Goal: Communication & Community: Answer question/provide support

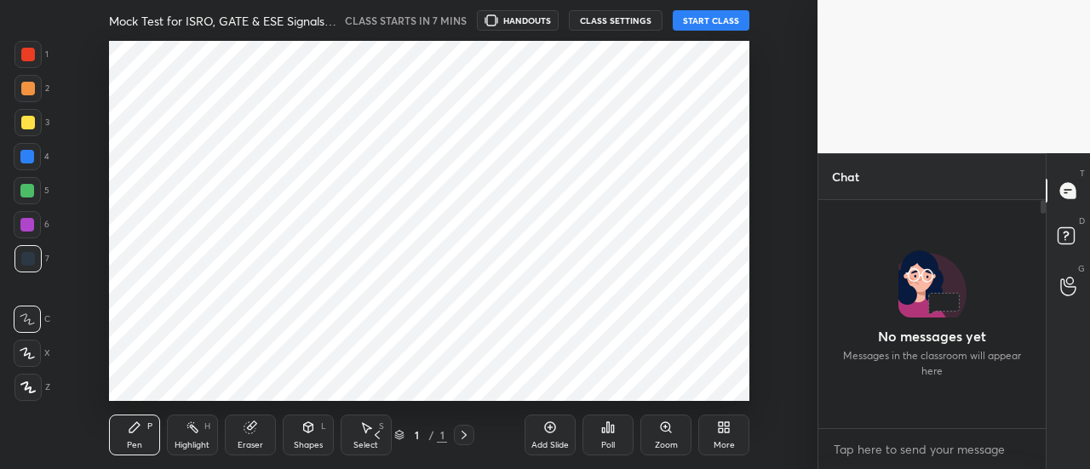
scroll to position [84807, 84419]
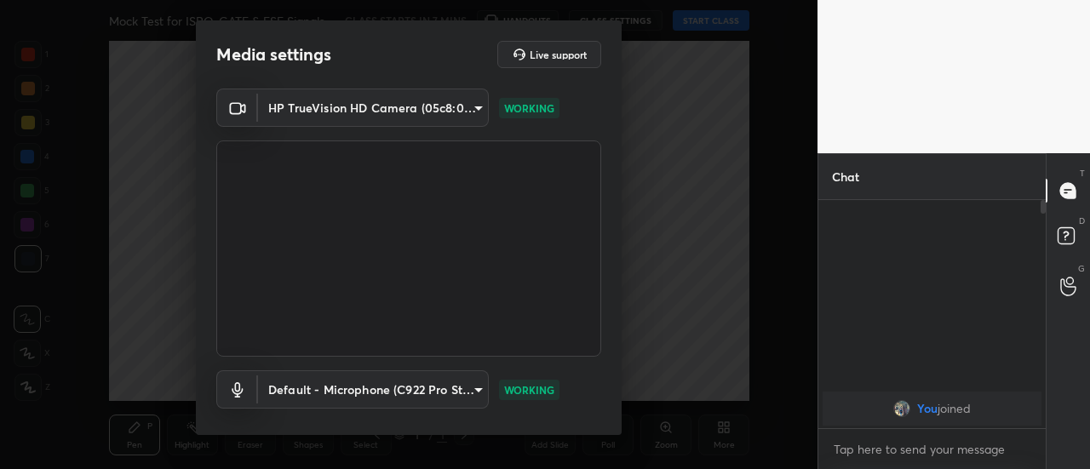
click at [615, 397] on div "HP TrueVision HD Camera (05c8:03d2) 35c4a768e563fe6e1c903404e246e02083655b096a1…" at bounding box center [409, 280] width 426 height 382
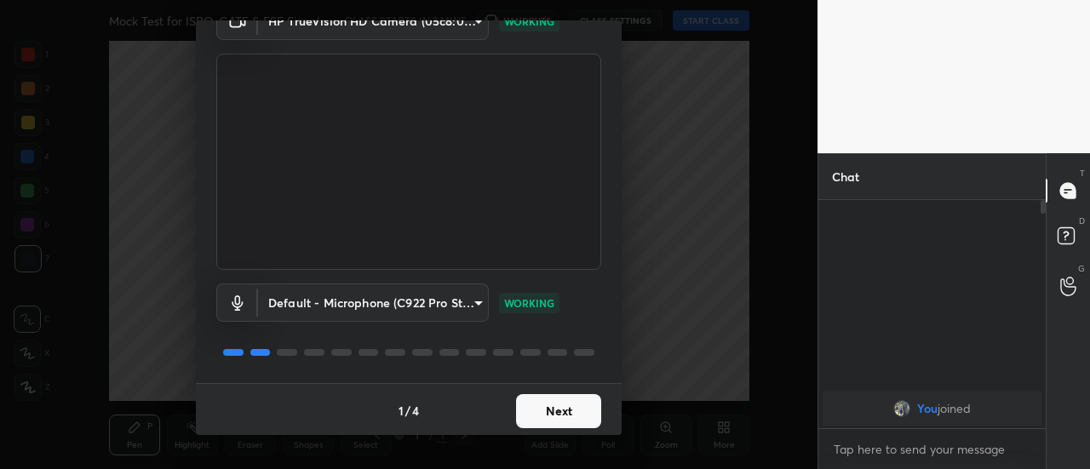
scroll to position [89, 0]
click at [571, 410] on button "Next" at bounding box center [558, 410] width 85 height 34
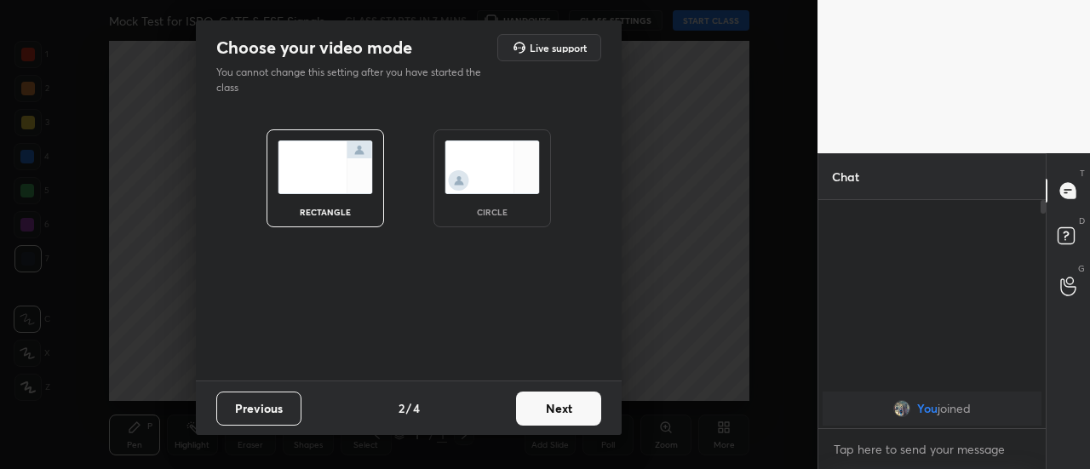
scroll to position [0, 0]
click at [577, 411] on button "Next" at bounding box center [558, 409] width 85 height 34
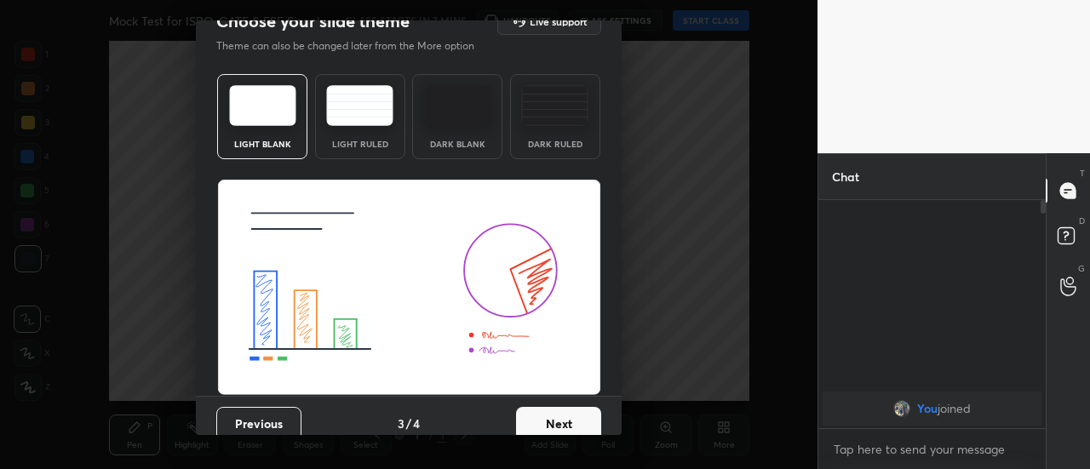
scroll to position [41, 0]
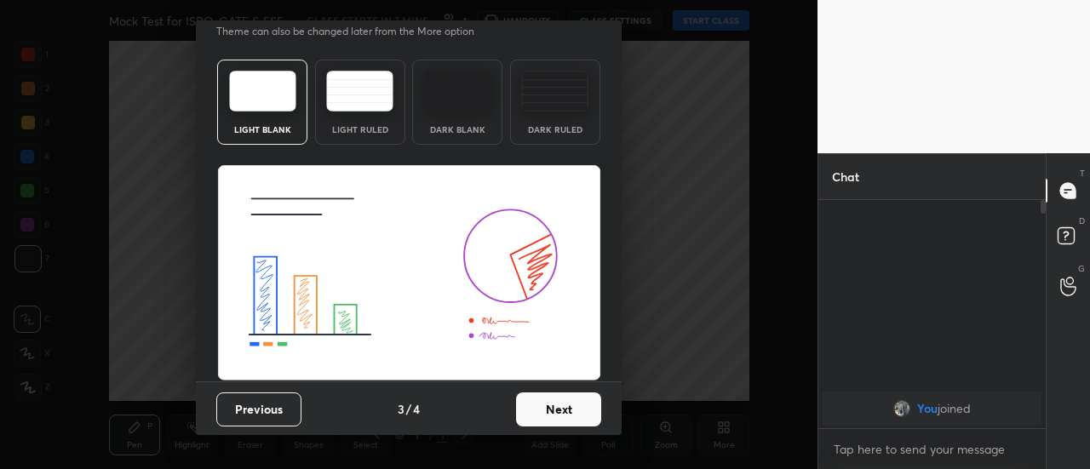
click at [569, 406] on button "Next" at bounding box center [558, 410] width 85 height 34
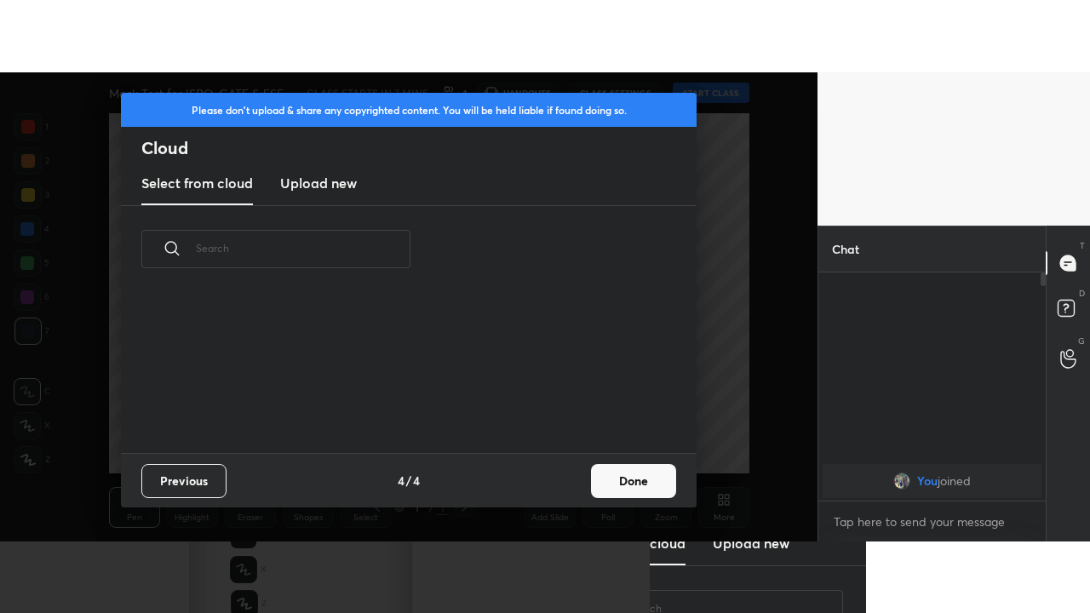
scroll to position [160, 547]
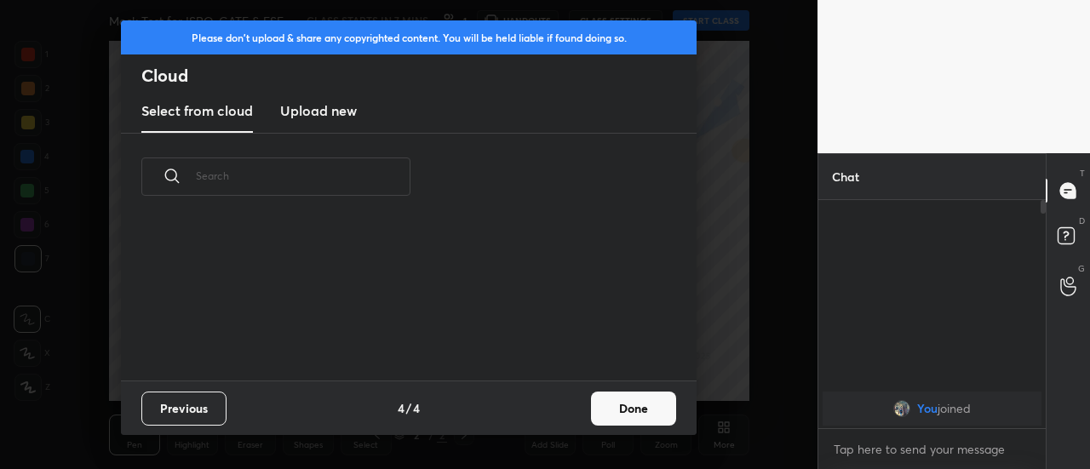
click at [622, 411] on button "Done" at bounding box center [633, 409] width 85 height 34
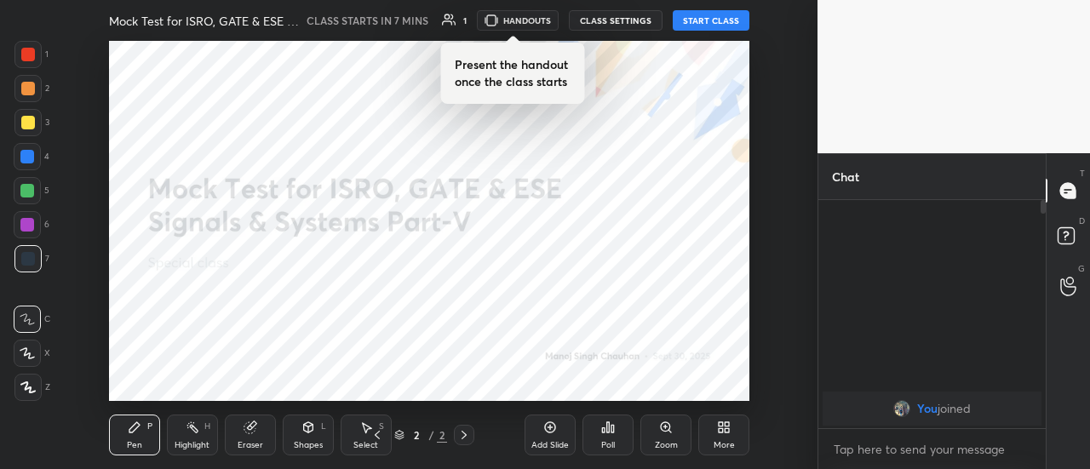
click at [720, 428] on icon at bounding box center [724, 428] width 14 height 14
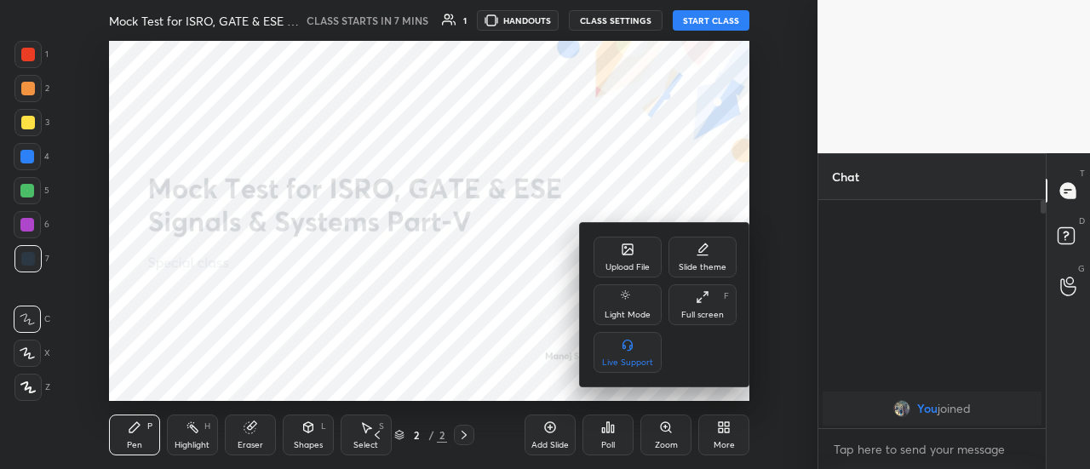
click at [682, 163] on div at bounding box center [545, 234] width 1090 height 469
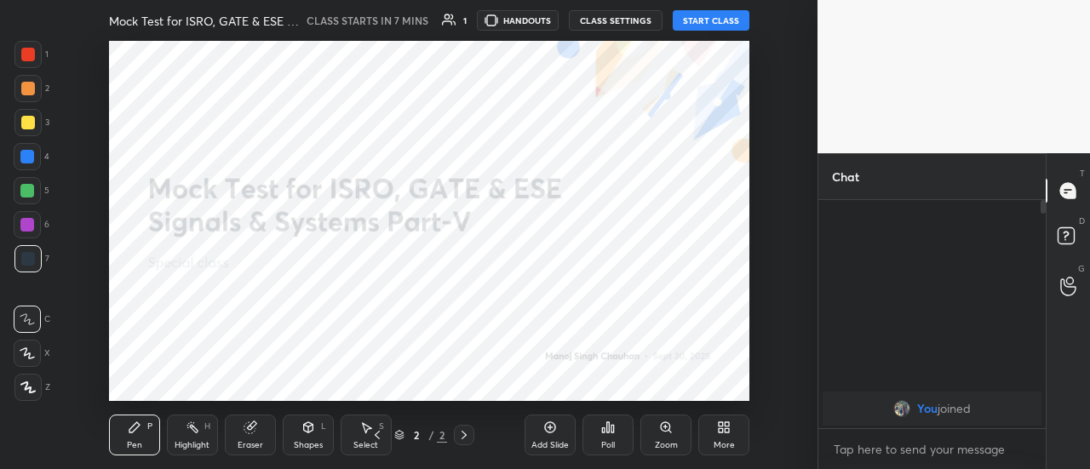
click at [702, 20] on button "START CLASS" at bounding box center [711, 20] width 77 height 20
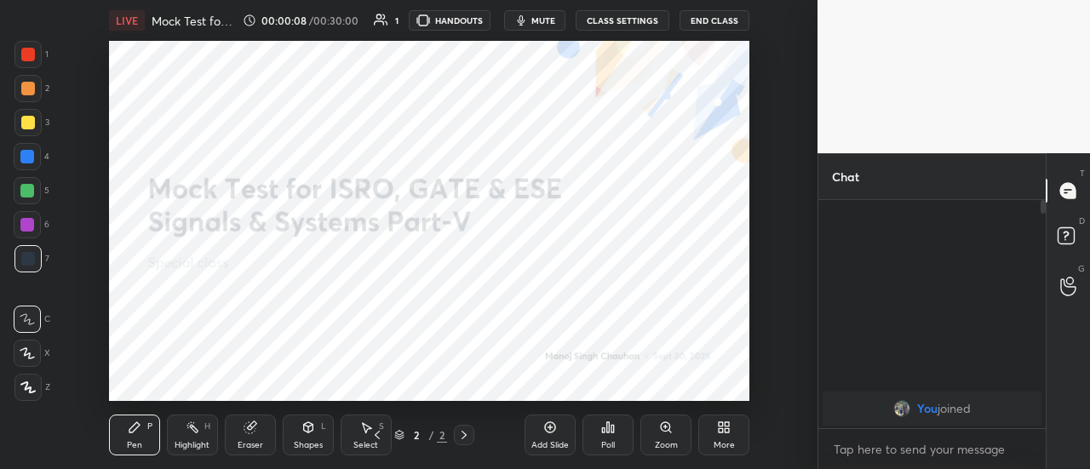
click at [715, 437] on div "More" at bounding box center [723, 435] width 51 height 41
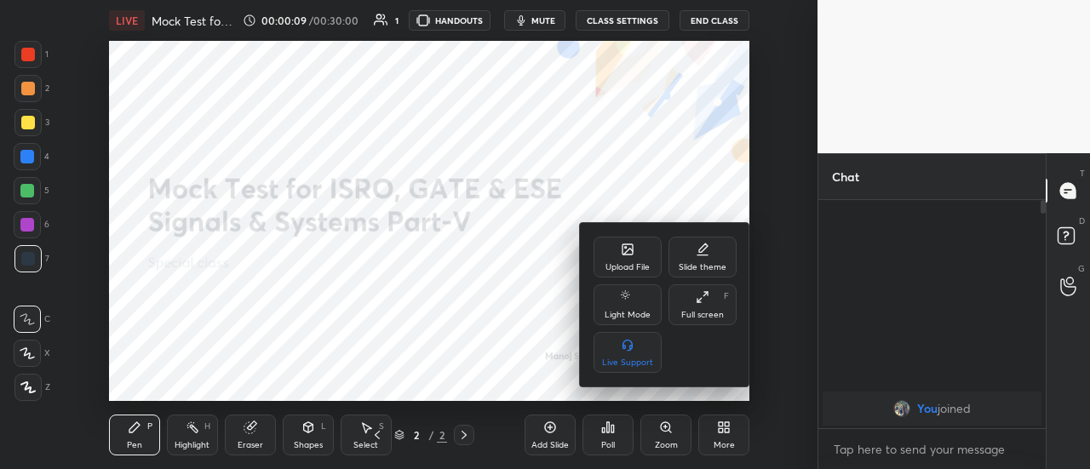
click at [696, 303] on icon at bounding box center [703, 297] width 14 height 14
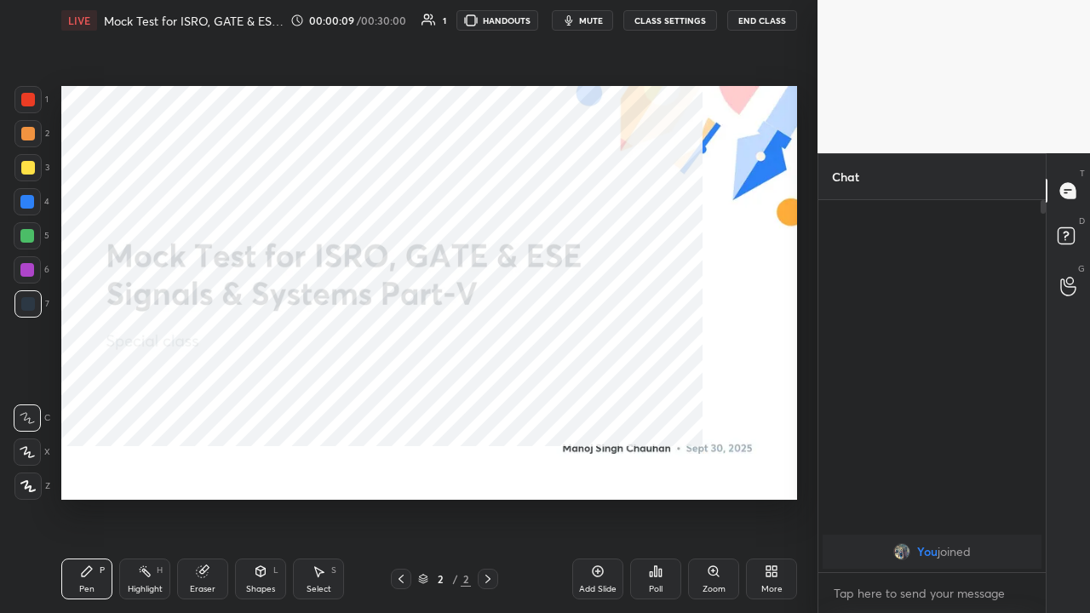
scroll to position [225, 222]
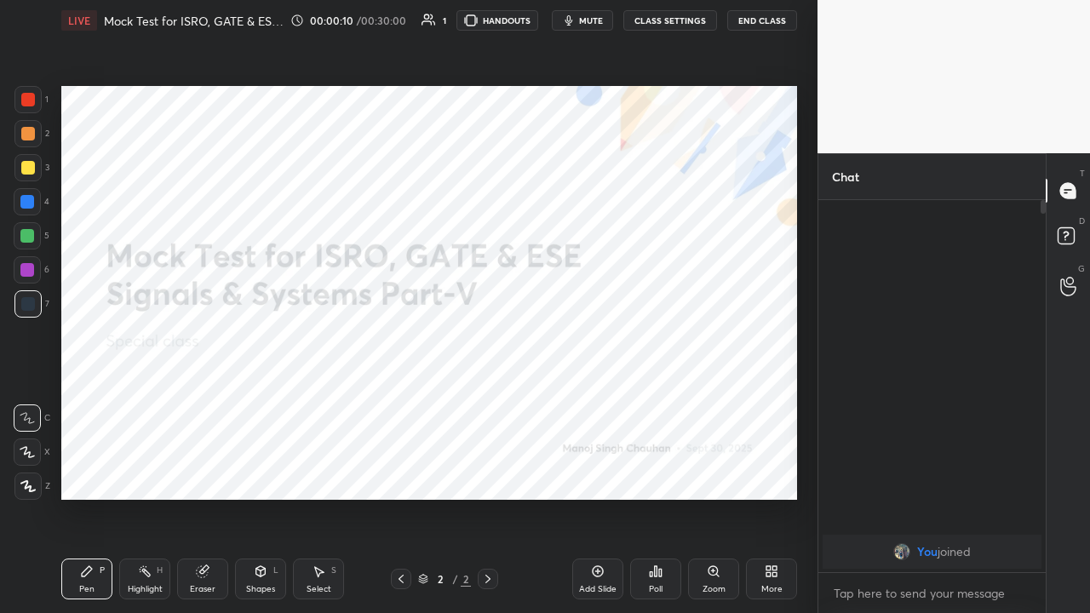
click at [764, 468] on div "More" at bounding box center [771, 579] width 51 height 41
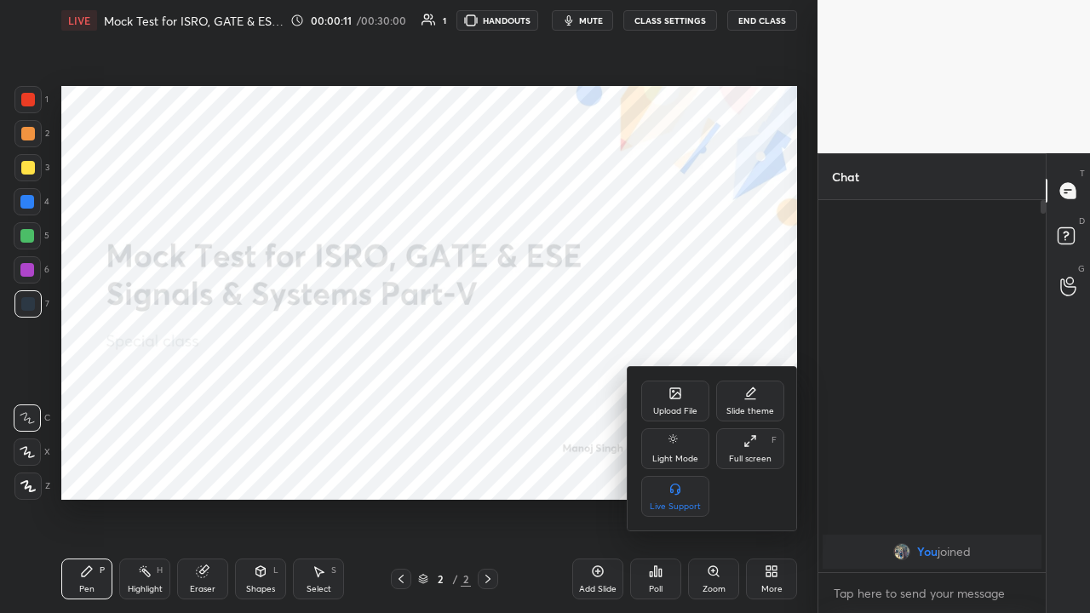
click at [679, 394] on icon at bounding box center [675, 396] width 9 height 6
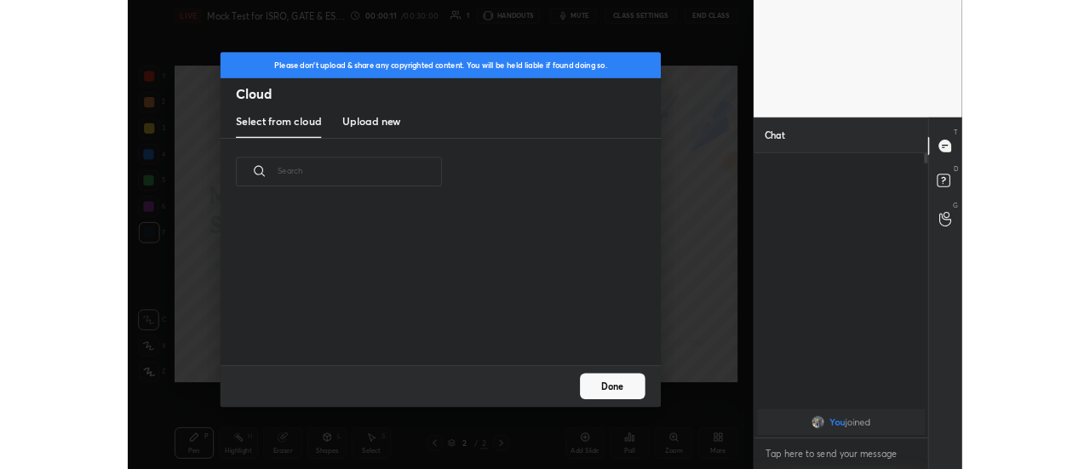
scroll to position [210, 547]
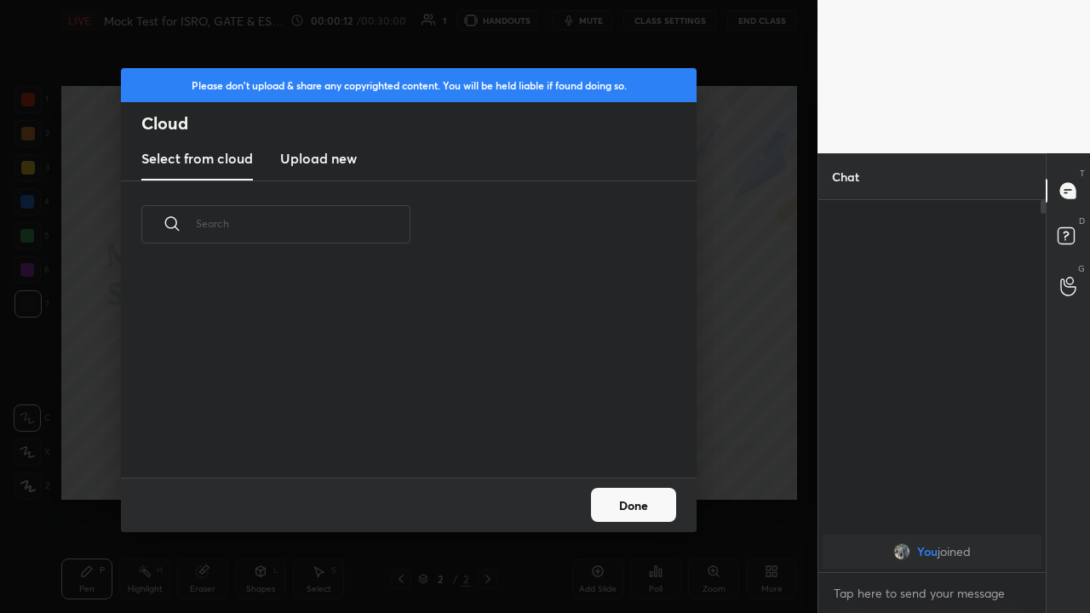
click at [330, 157] on h3 "Upload new" at bounding box center [318, 158] width 77 height 20
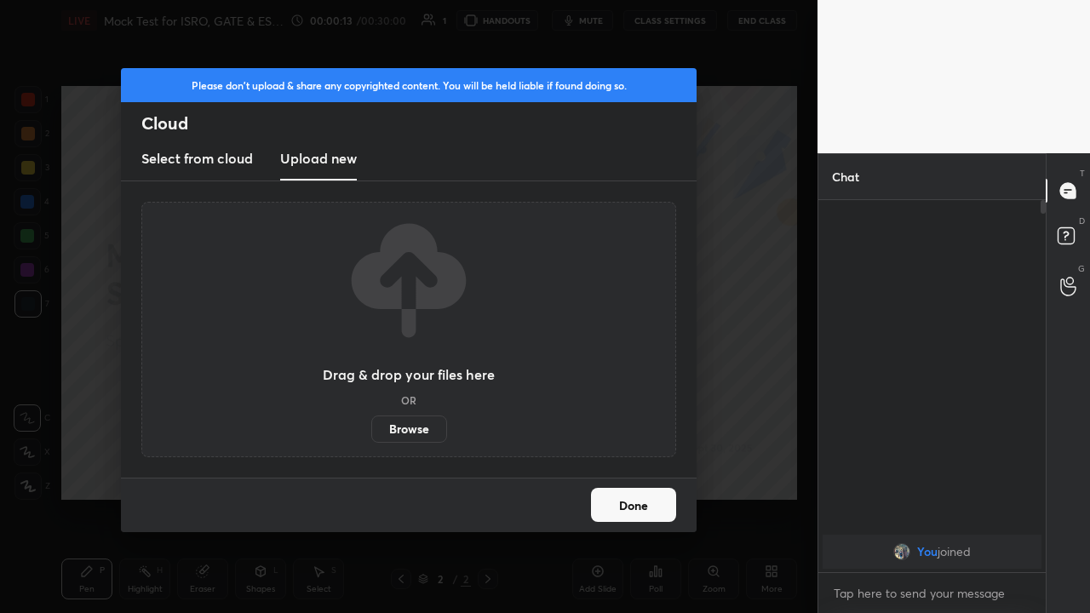
click at [404, 428] on label "Browse" at bounding box center [409, 429] width 76 height 27
click at [371, 428] on input "Browse" at bounding box center [371, 429] width 0 height 27
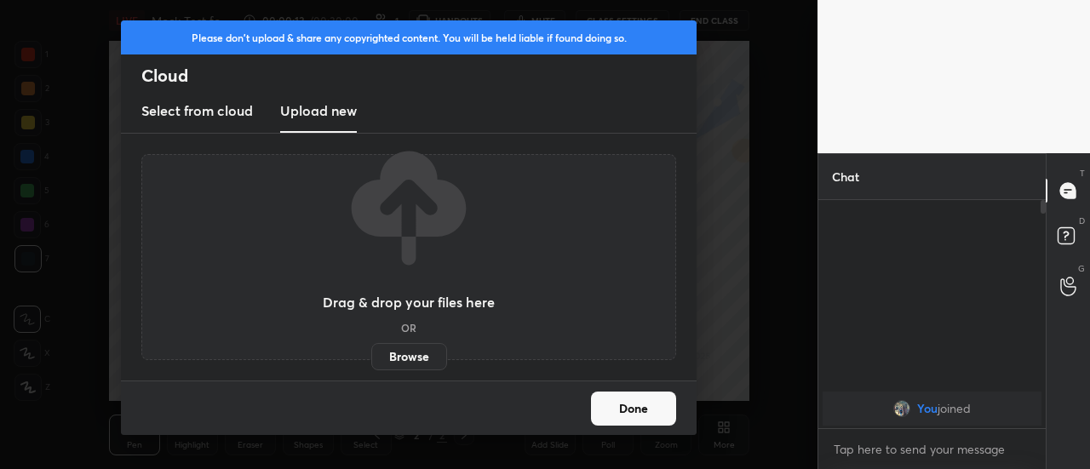
scroll to position [0, 0]
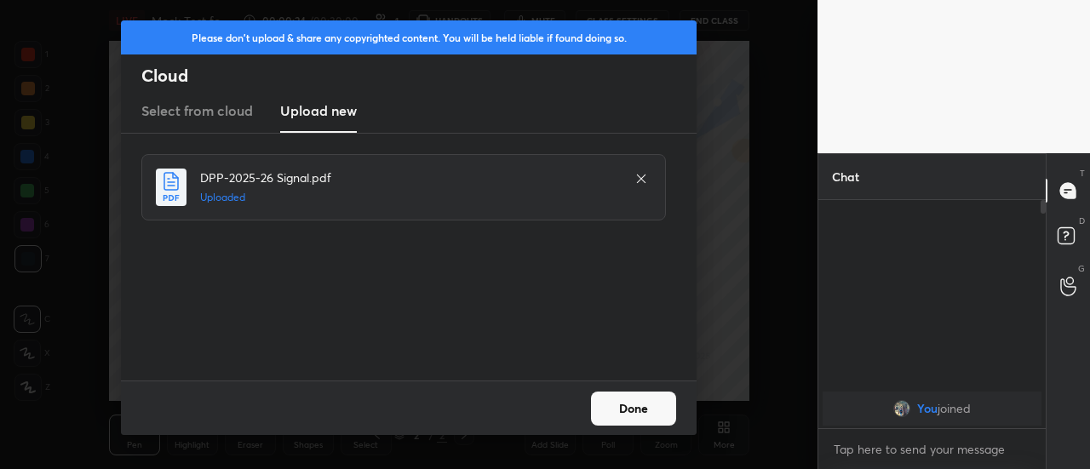
click at [621, 408] on button "Done" at bounding box center [633, 409] width 85 height 34
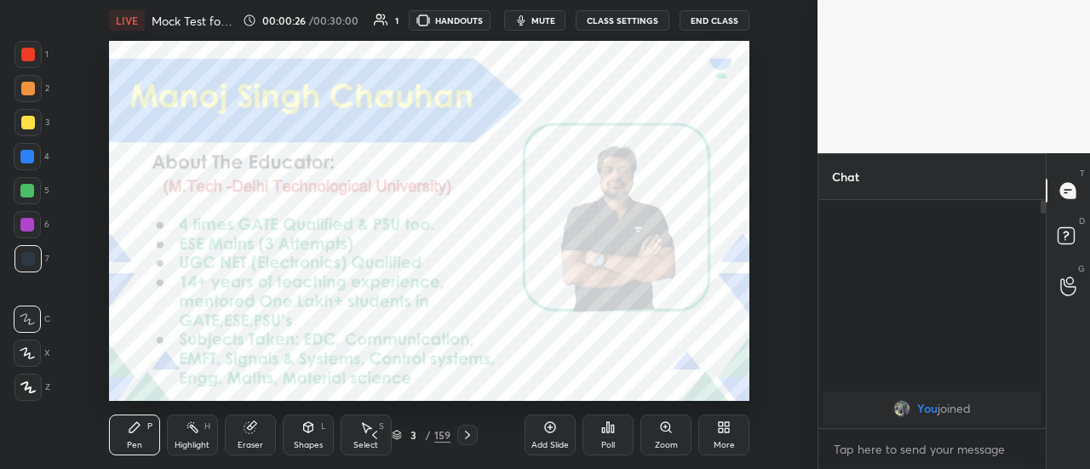
click at [27, 52] on div at bounding box center [28, 55] width 14 height 14
click at [28, 386] on icon at bounding box center [27, 388] width 15 height 12
click at [721, 429] on icon at bounding box center [721, 430] width 4 height 4
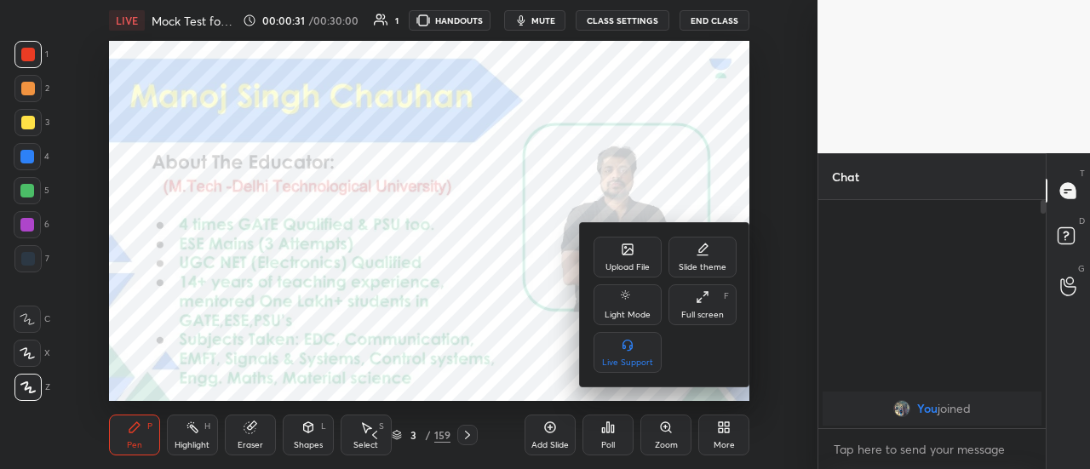
click at [540, 364] on div at bounding box center [545, 234] width 1090 height 469
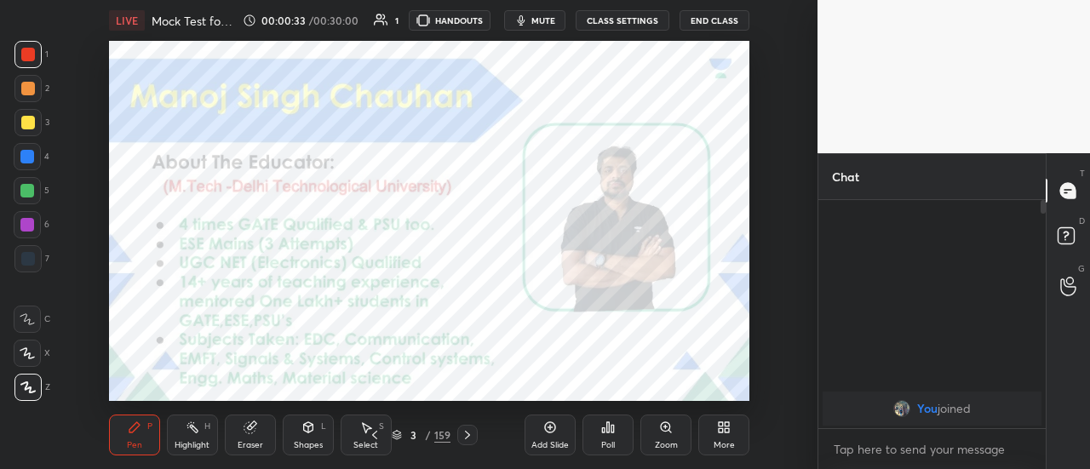
click at [247, 439] on div "Eraser" at bounding box center [250, 435] width 51 height 41
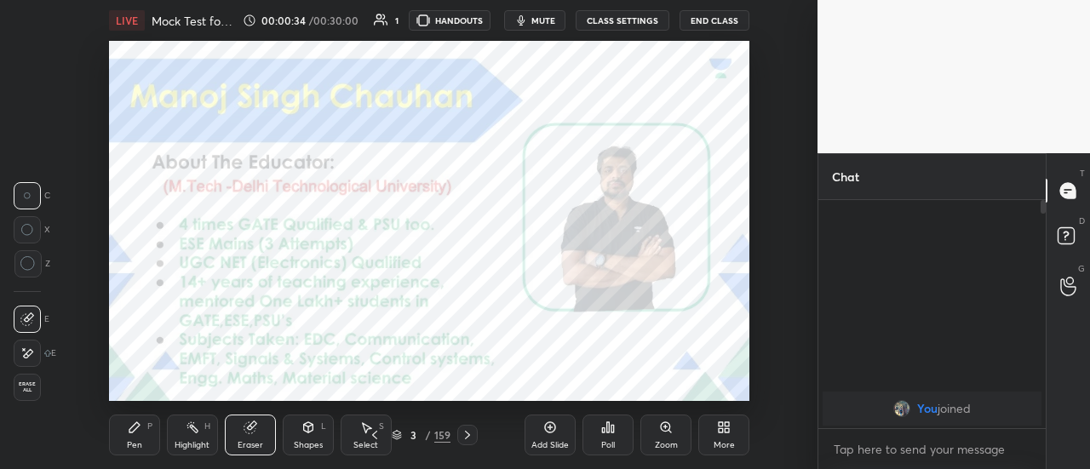
click at [23, 350] on icon at bounding box center [24, 349] width 2 height 2
click at [135, 428] on icon at bounding box center [134, 427] width 10 height 10
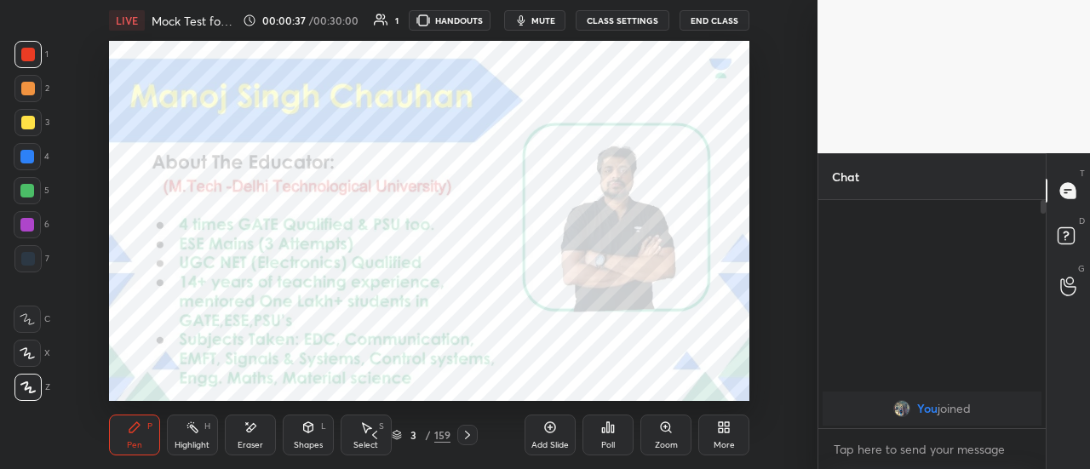
click at [720, 433] on icon at bounding box center [721, 430] width 4 height 4
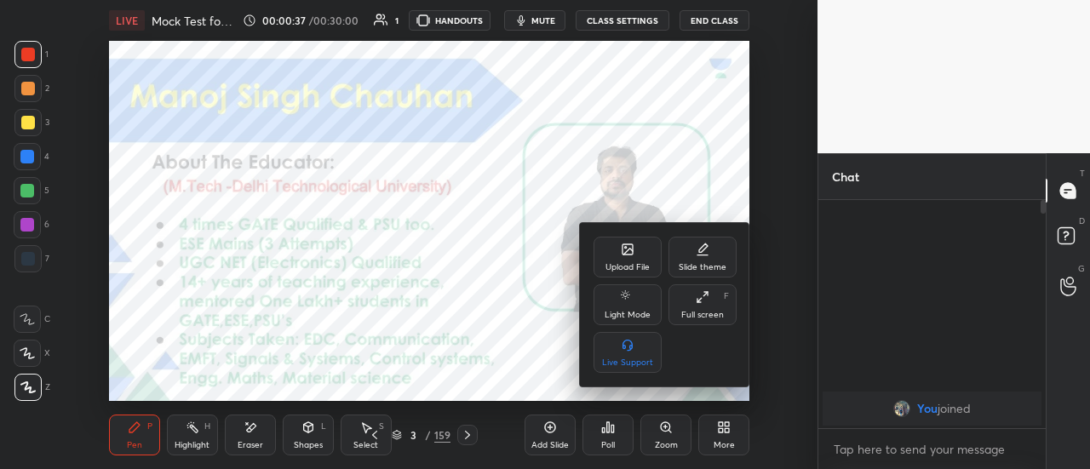
click at [703, 303] on icon at bounding box center [703, 297] width 14 height 14
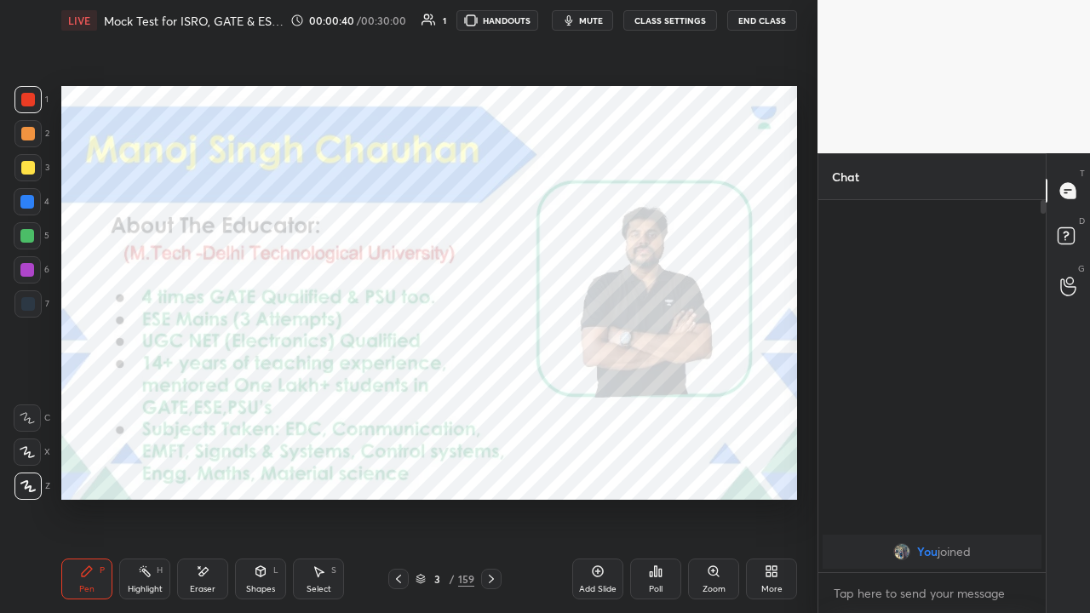
click at [426, 468] on div "3 / 159" at bounding box center [445, 578] width 59 height 15
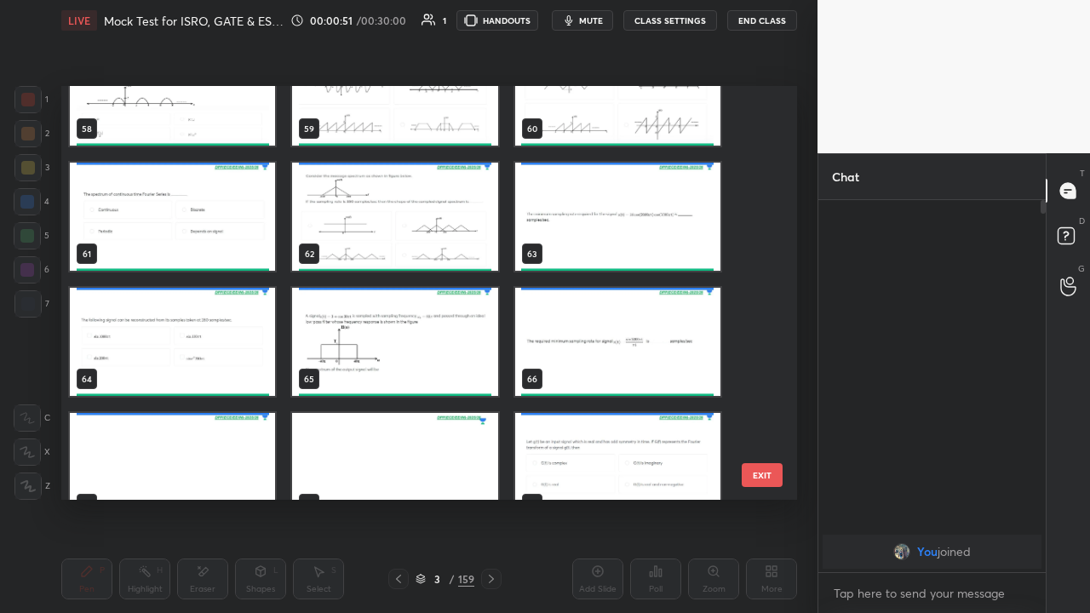
scroll to position [2442, 0]
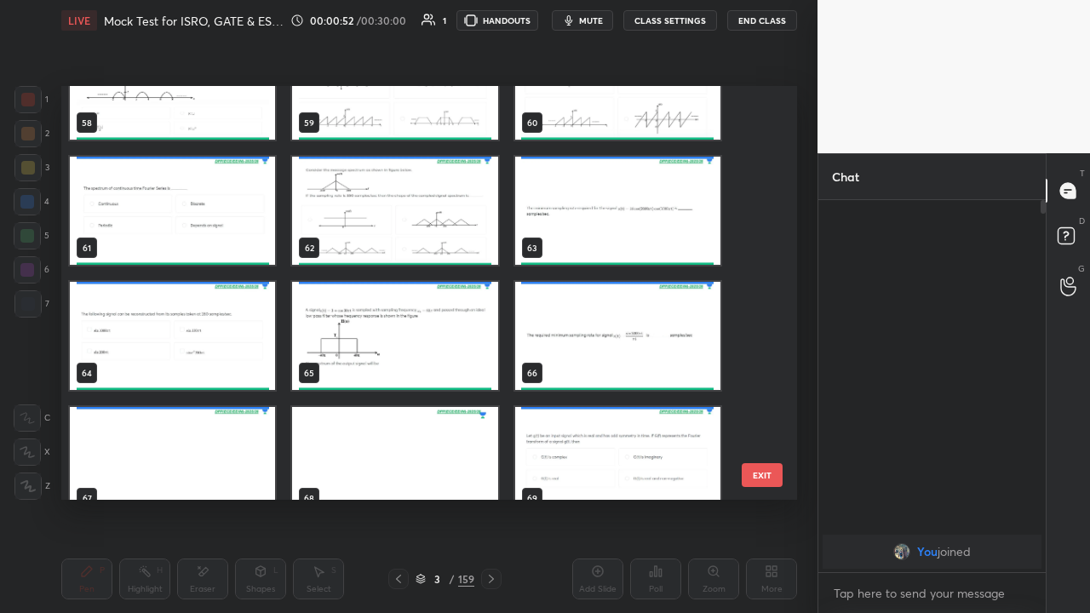
click at [589, 222] on img "grid" at bounding box center [617, 211] width 205 height 108
click at [577, 240] on img "grid" at bounding box center [617, 211] width 205 height 108
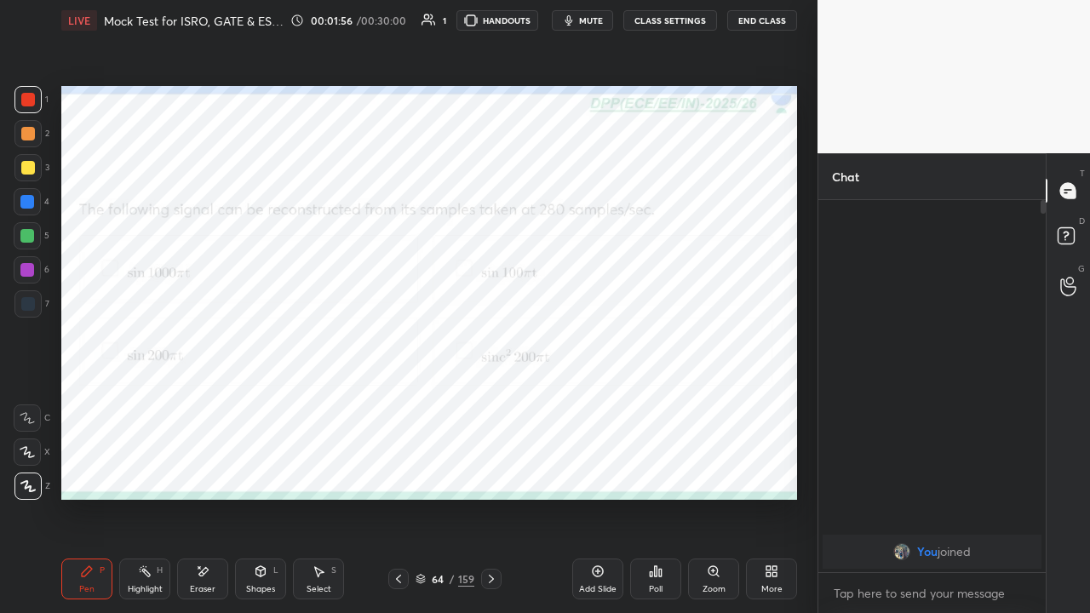
click at [649, 468] on icon at bounding box center [656, 572] width 14 height 14
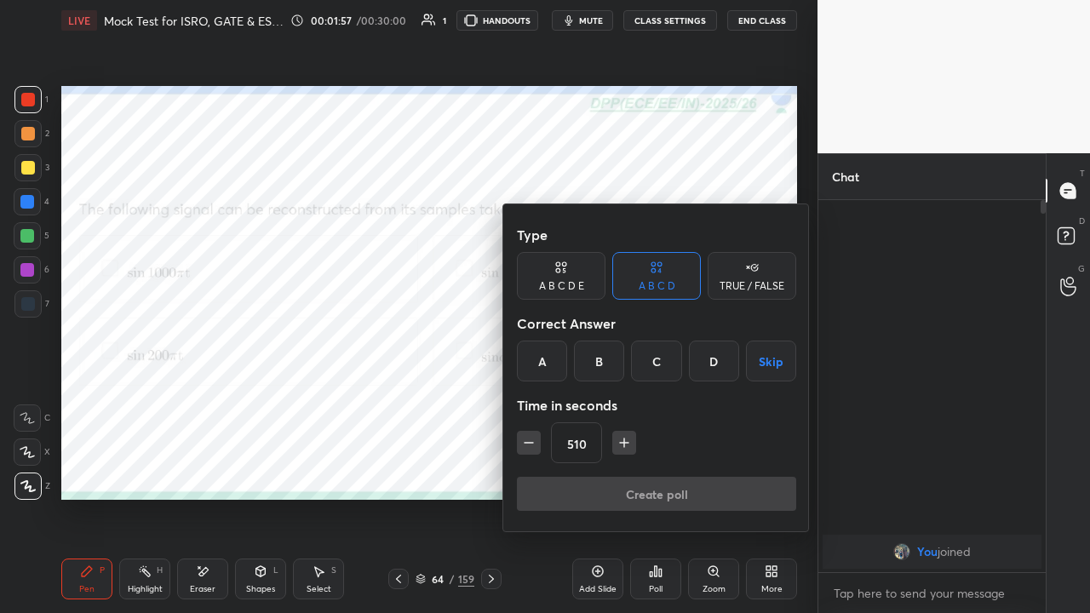
click at [762, 365] on button "Skip" at bounding box center [771, 361] width 50 height 41
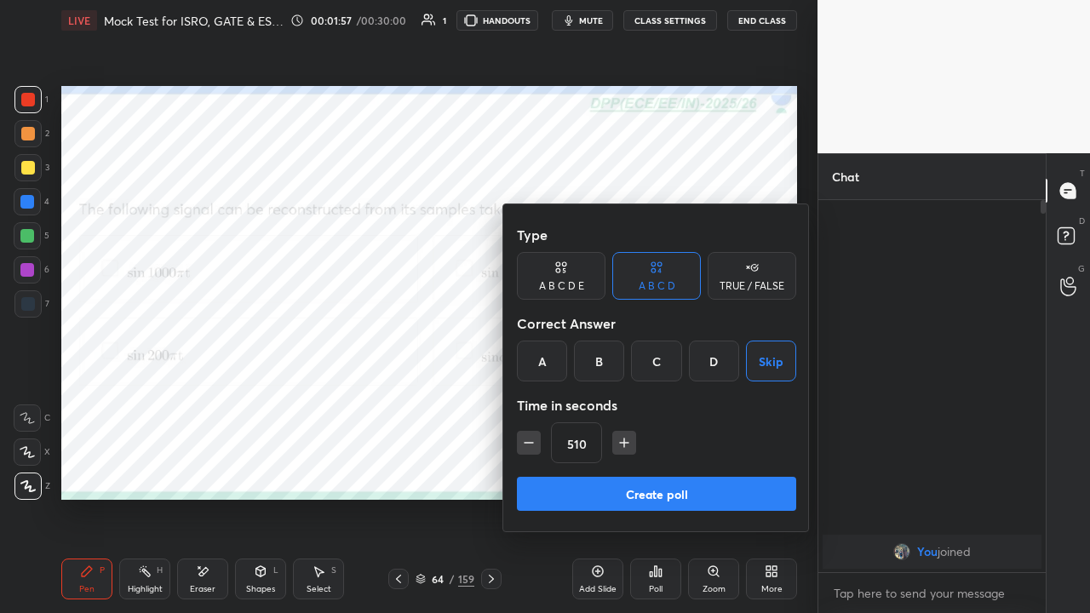
click at [695, 468] on button "Create poll" at bounding box center [656, 494] width 279 height 34
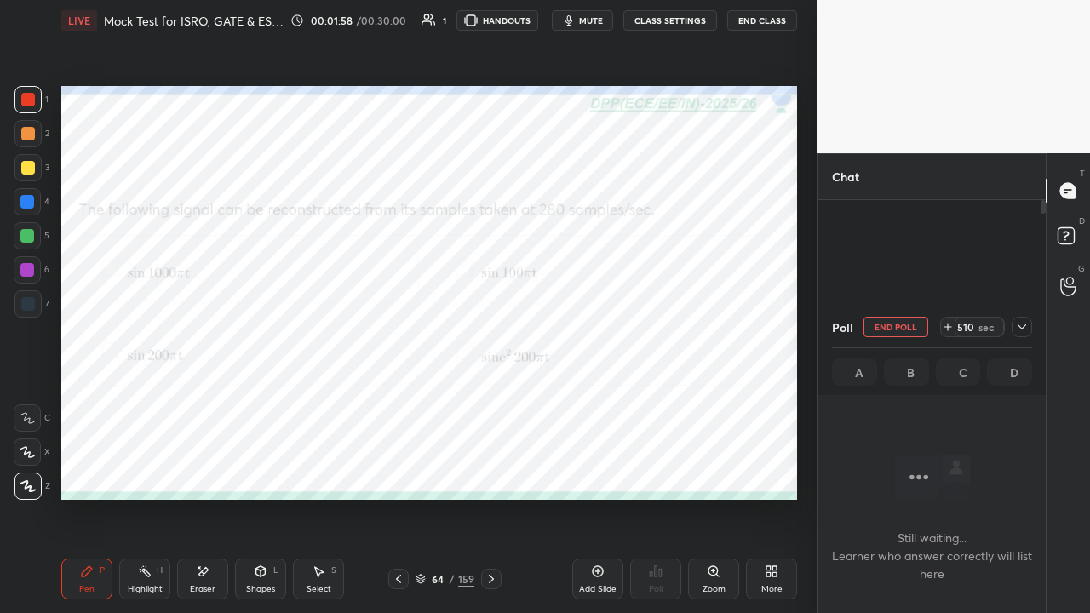
scroll to position [279, 222]
click at [1014, 334] on div at bounding box center [1022, 327] width 20 height 20
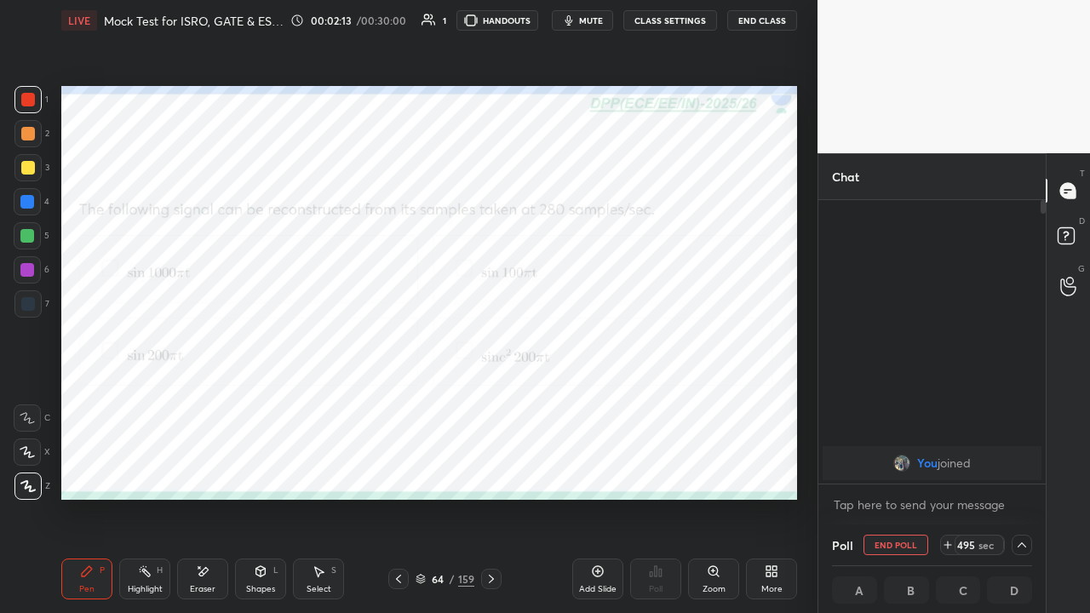
click at [31, 238] on div at bounding box center [27, 236] width 14 height 14
click at [593, 24] on span "mute" at bounding box center [591, 20] width 24 height 12
click at [594, 21] on span "unmute" at bounding box center [589, 20] width 37 height 12
click at [589, 21] on span "mute" at bounding box center [591, 20] width 24 height 12
click at [584, 27] on button "unmute" at bounding box center [582, 20] width 61 height 20
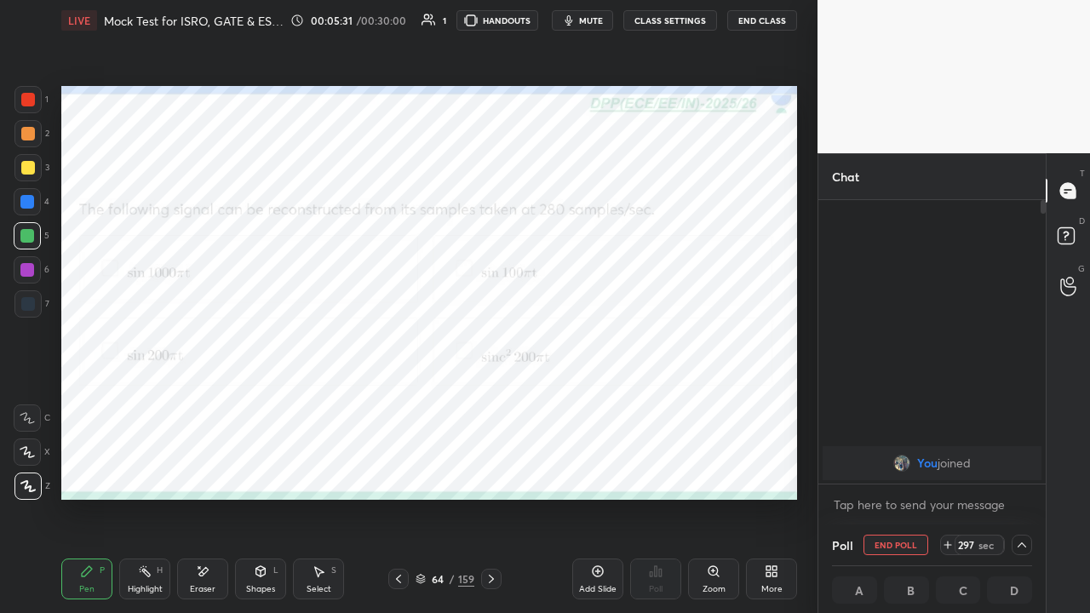
click at [492, 468] on icon at bounding box center [491, 579] width 5 height 9
click at [490, 468] on icon at bounding box center [492, 579] width 14 height 14
click at [29, 104] on div at bounding box center [28, 100] width 14 height 14
click at [594, 19] on span "mute" at bounding box center [591, 20] width 24 height 12
click at [904, 468] on button "End Poll" at bounding box center [896, 545] width 65 height 20
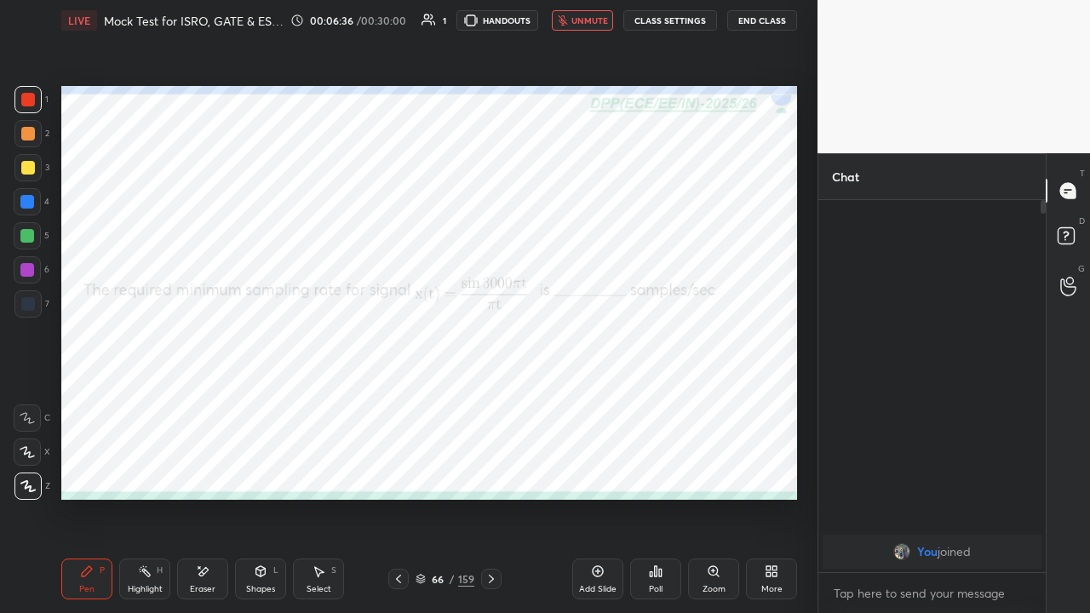
scroll to position [5, 5]
click at [656, 468] on icon at bounding box center [656, 572] width 14 height 14
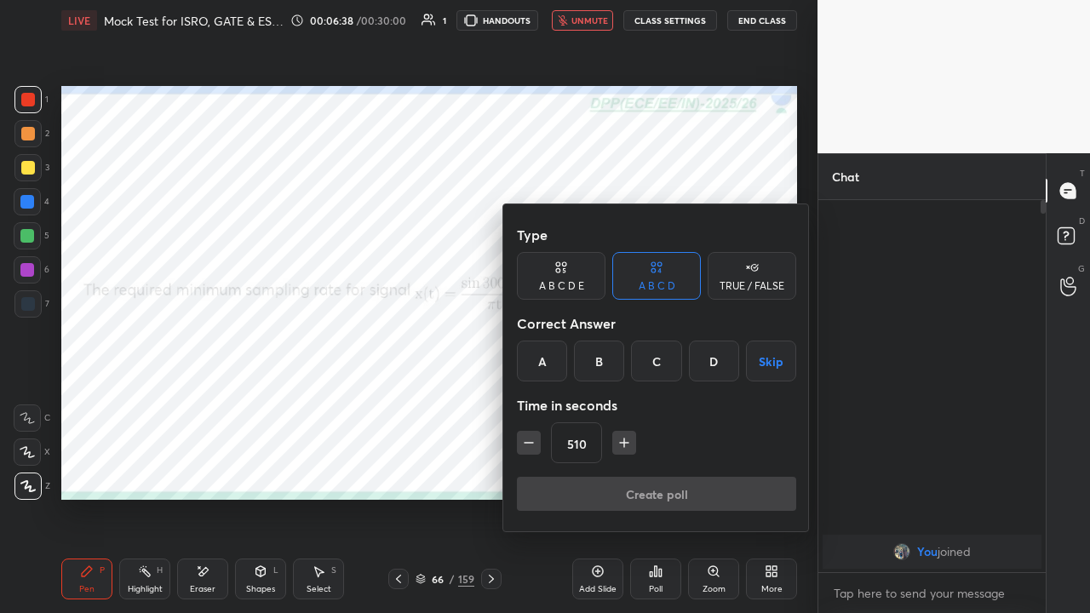
click at [652, 368] on div "C" at bounding box center [656, 361] width 50 height 41
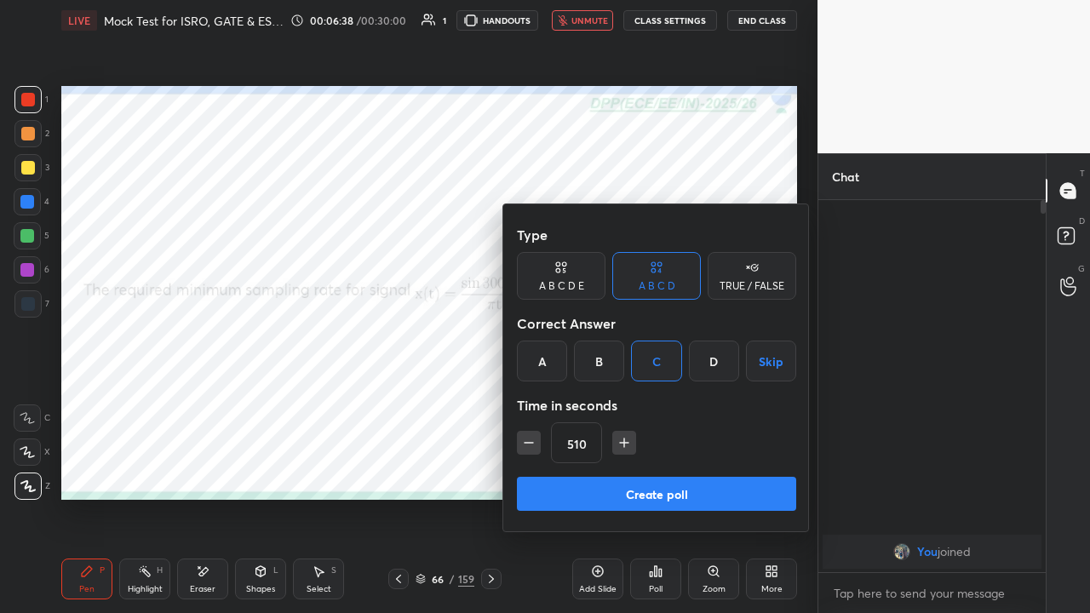
click at [642, 468] on button "Create poll" at bounding box center [656, 494] width 279 height 34
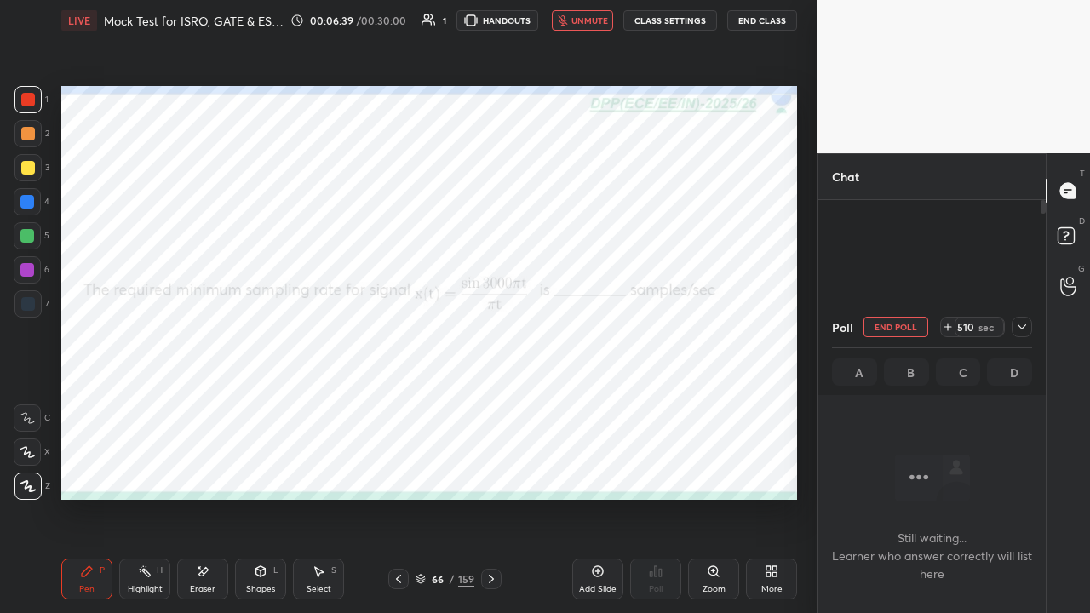
scroll to position [136, 222]
click at [1020, 324] on icon at bounding box center [1022, 327] width 14 height 14
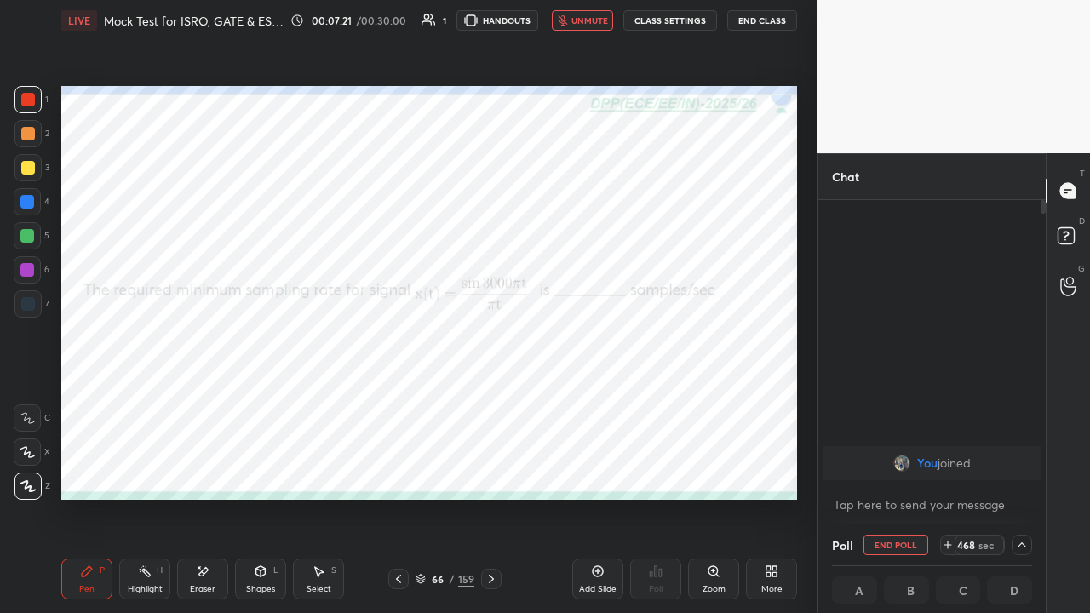
click at [582, 22] on span "unmute" at bounding box center [589, 20] width 37 height 12
click at [589, 24] on span "mute" at bounding box center [591, 20] width 24 height 12
click at [589, 21] on span "unmute" at bounding box center [589, 20] width 37 height 12
click at [918, 463] on span "Naveen" at bounding box center [934, 464] width 43 height 14
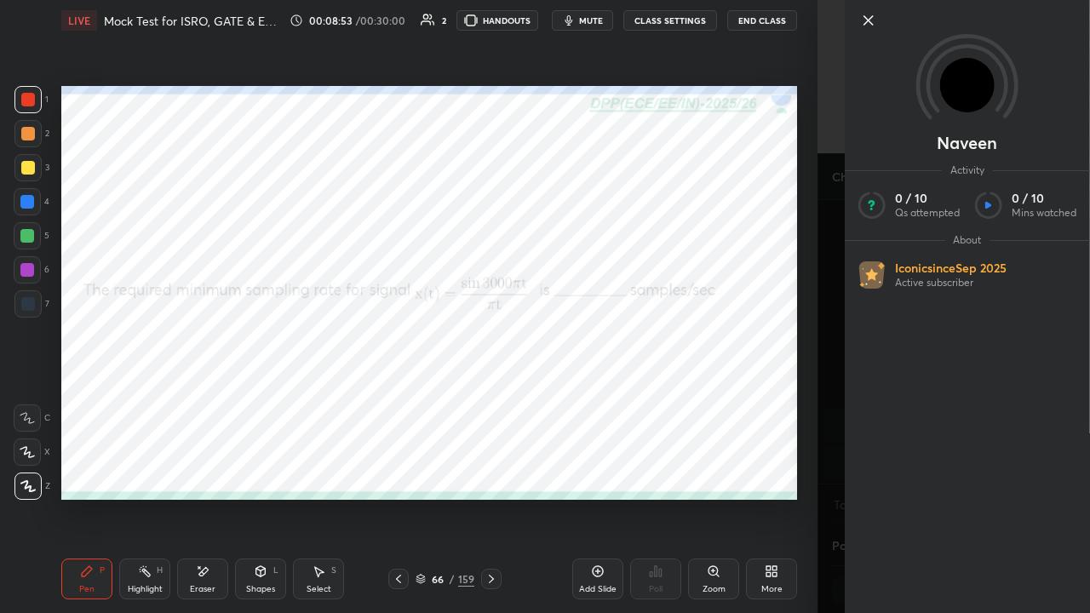
click at [872, 20] on icon at bounding box center [868, 20] width 20 height 20
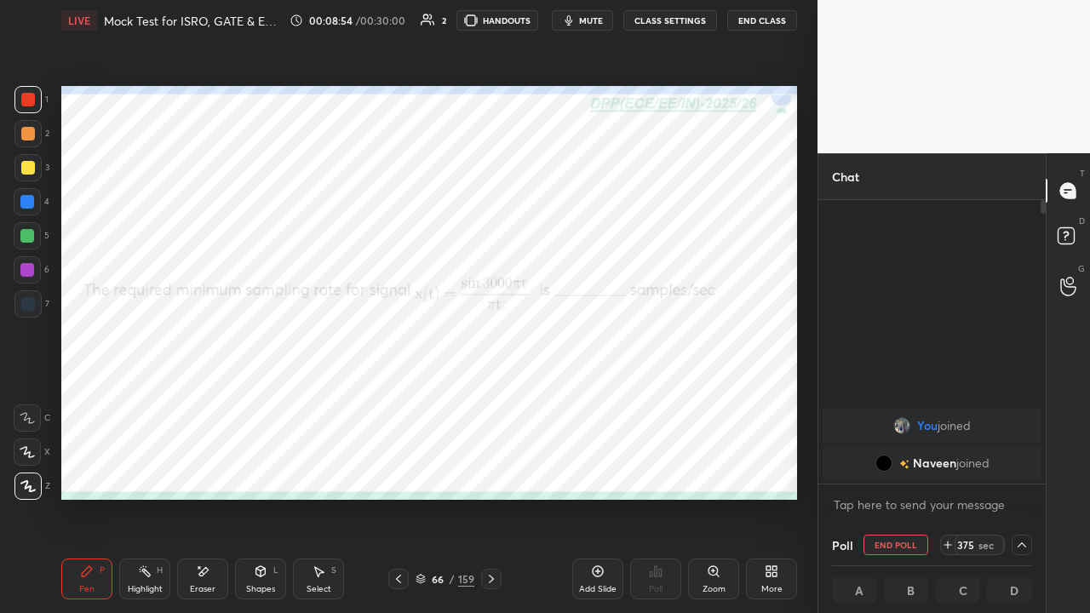
click at [591, 19] on span "mute" at bounding box center [591, 20] width 24 height 12
click at [591, 24] on span "unmute" at bounding box center [589, 20] width 37 height 12
click at [586, 22] on span "mute" at bounding box center [591, 20] width 24 height 12
click at [587, 22] on span "unmute" at bounding box center [589, 20] width 37 height 12
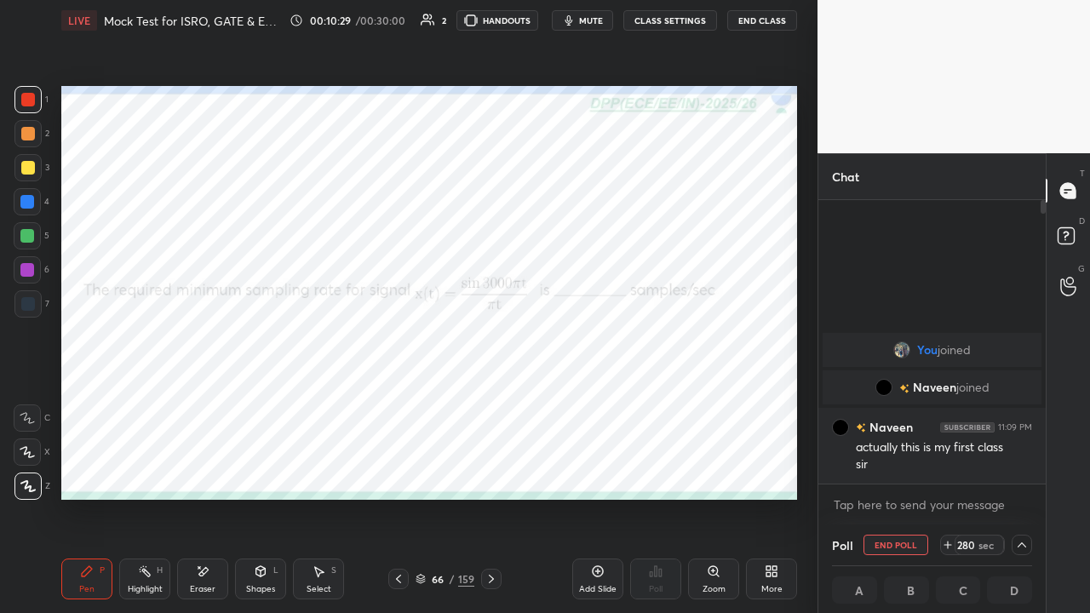
click at [927, 388] on span "Naveen" at bounding box center [934, 388] width 43 height 14
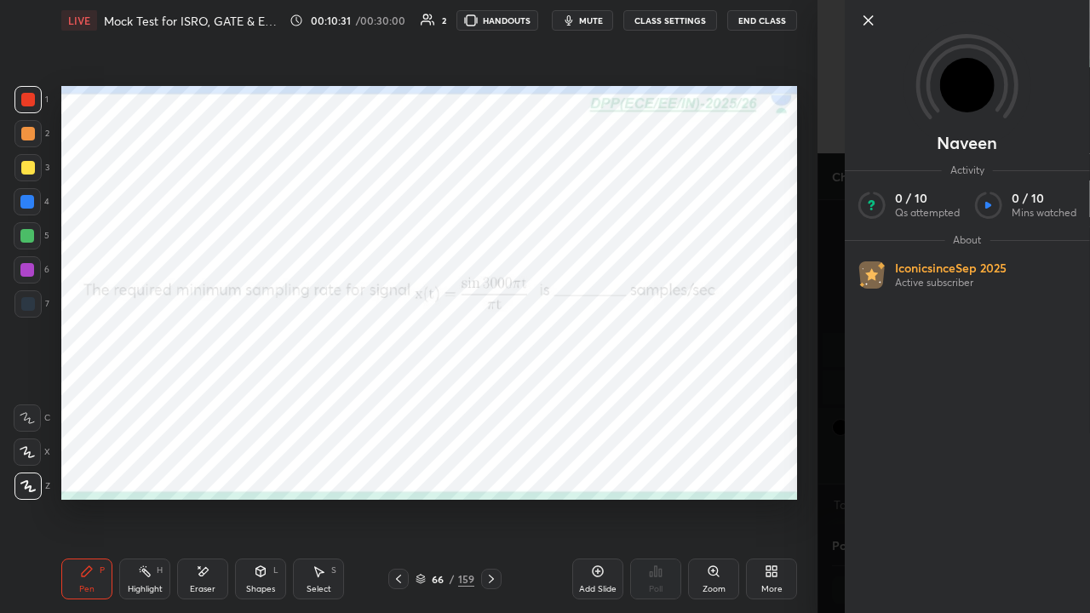
click at [872, 23] on icon at bounding box center [868, 20] width 20 height 20
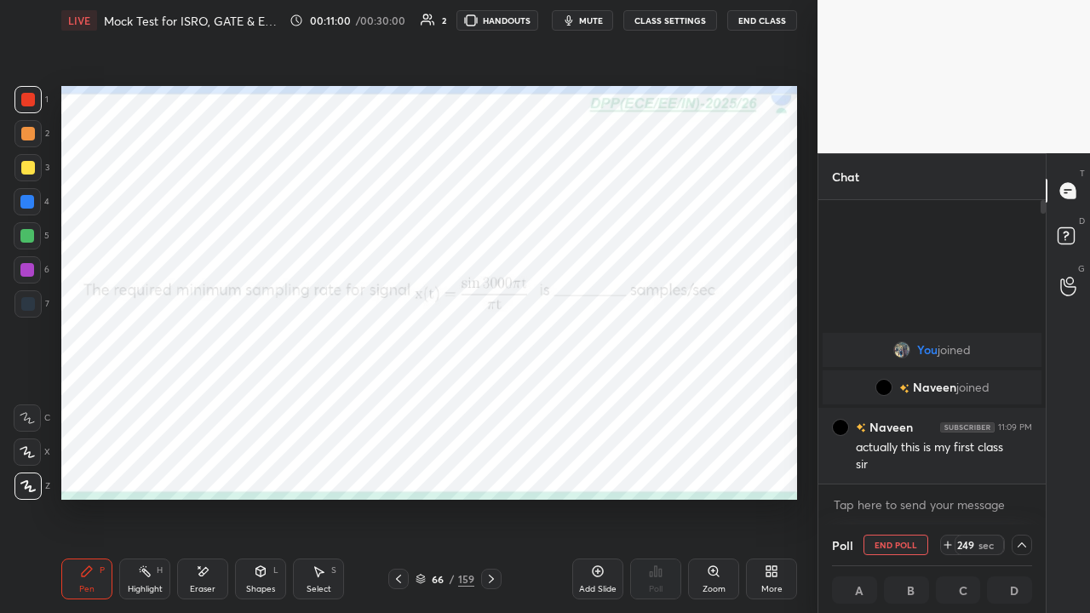
click at [207, 468] on div "Eraser" at bounding box center [203, 589] width 26 height 9
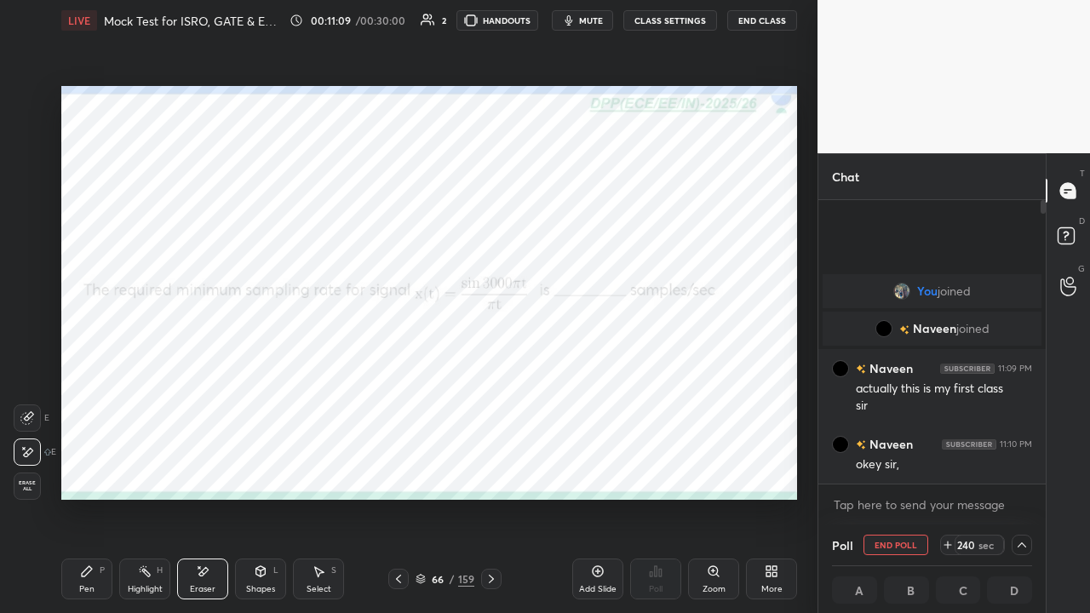
click at [90, 468] on div "Pen P" at bounding box center [86, 579] width 51 height 41
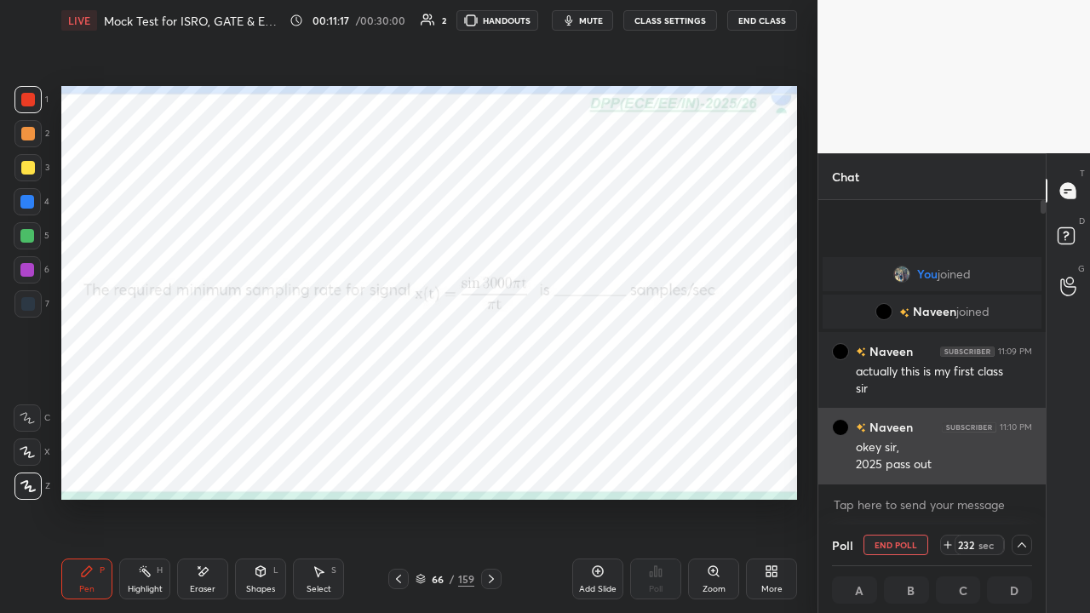
click at [885, 446] on div "okey sir," at bounding box center [944, 447] width 176 height 17
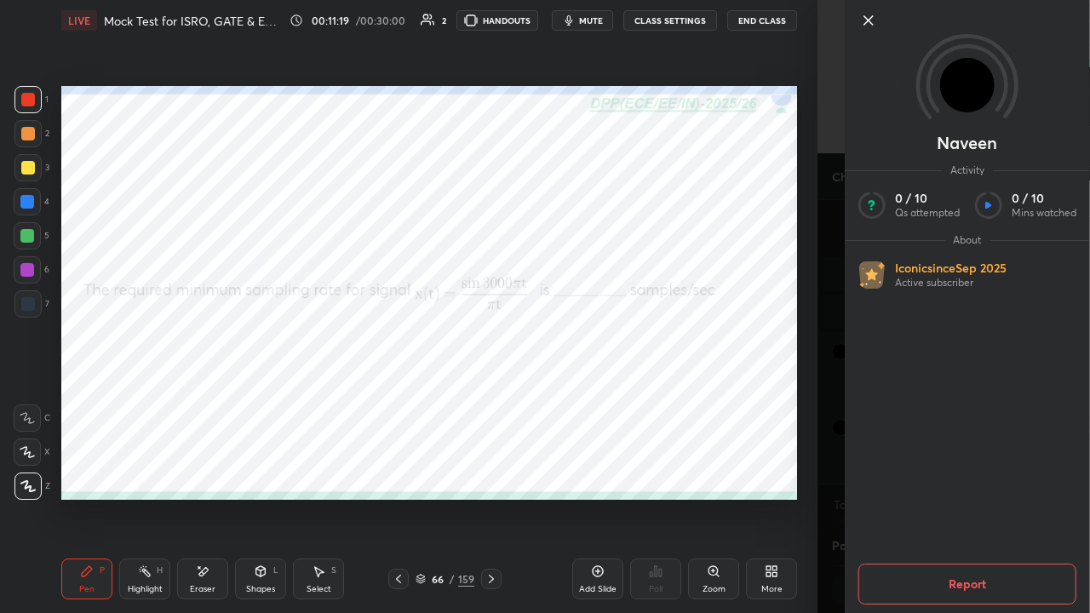
click at [871, 21] on icon at bounding box center [868, 20] width 20 height 20
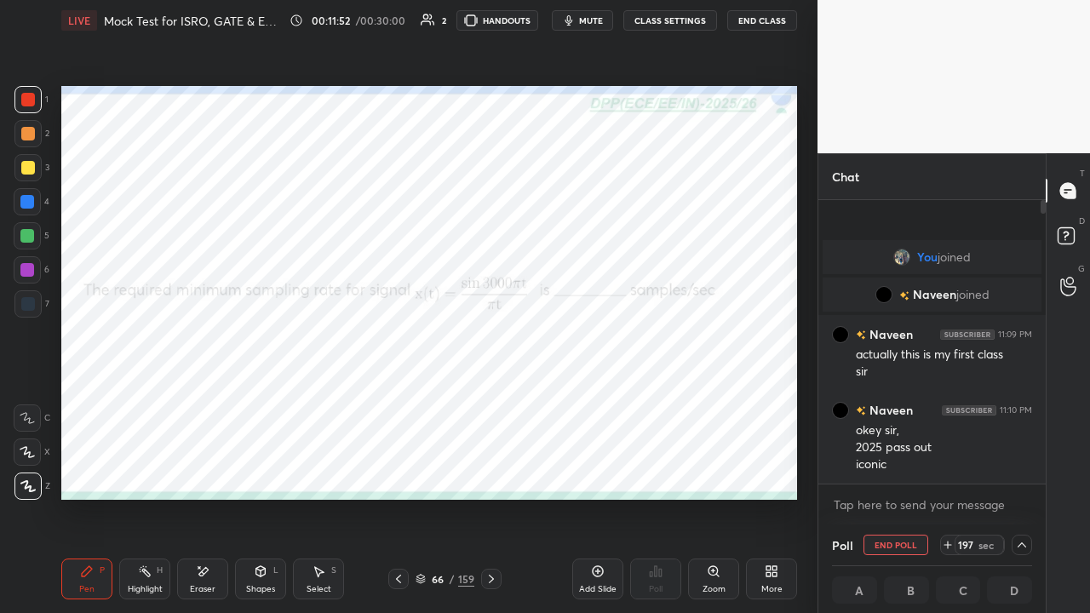
click at [763, 468] on div "More" at bounding box center [771, 579] width 51 height 41
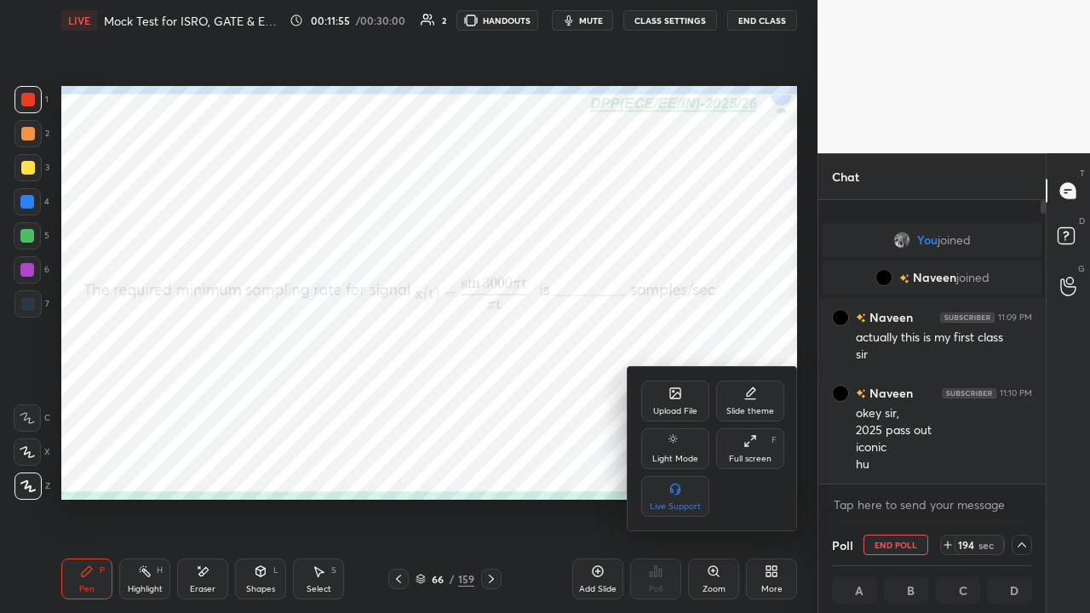
click at [674, 401] on div "Upload File" at bounding box center [675, 401] width 68 height 41
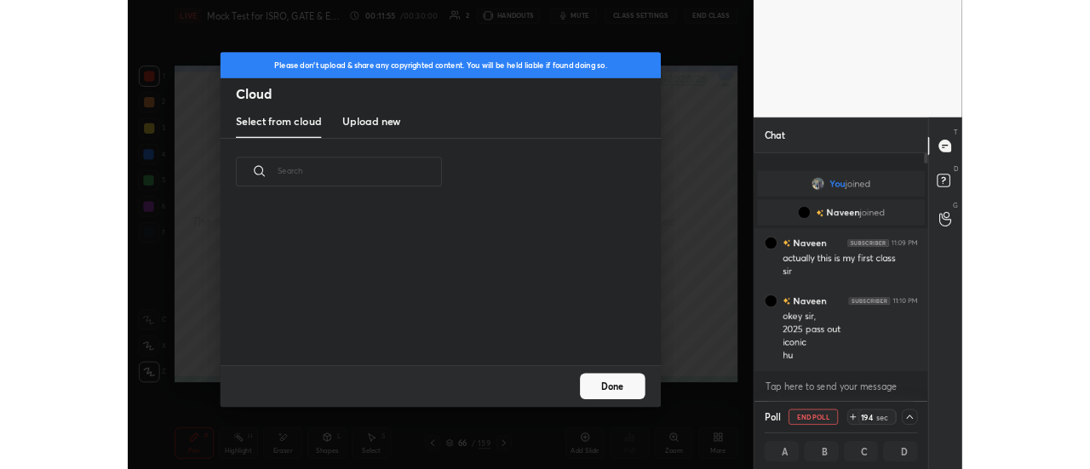
scroll to position [6, 9]
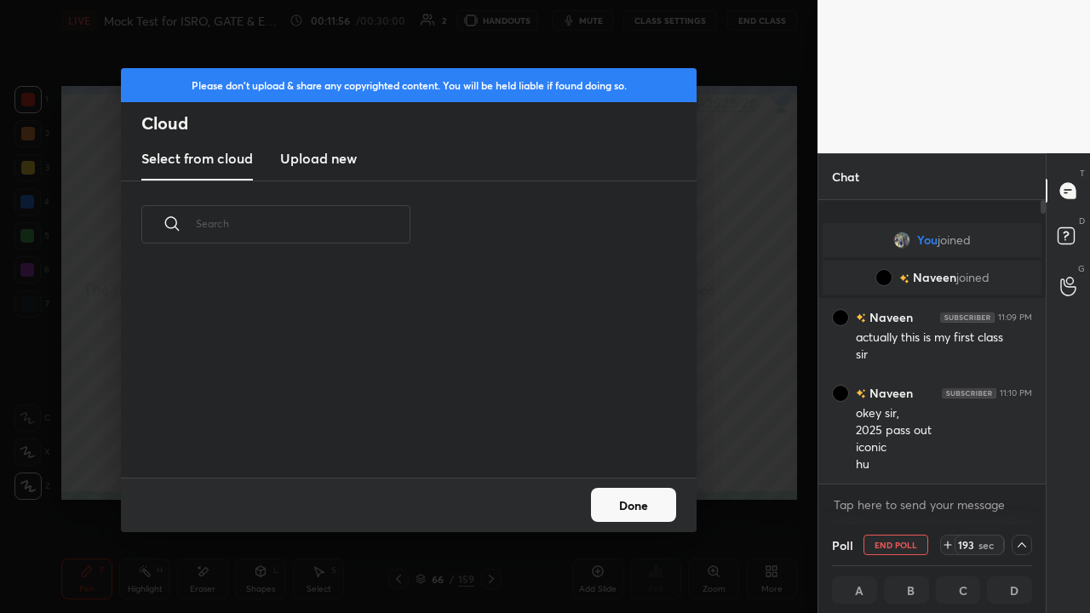
click at [313, 158] on h3 "Upload new" at bounding box center [318, 158] width 77 height 20
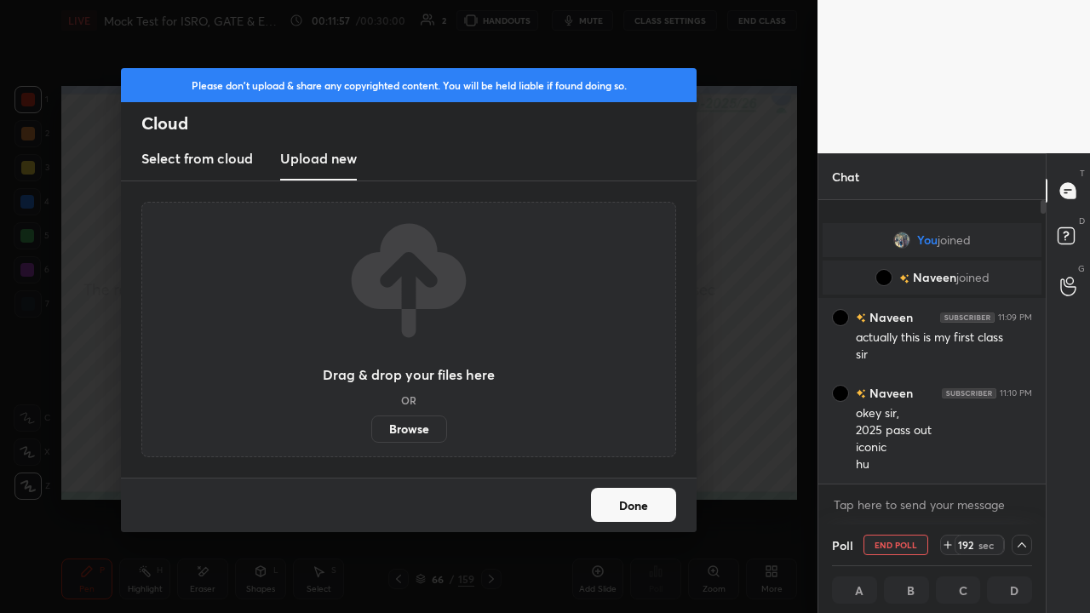
click at [407, 423] on label "Browse" at bounding box center [409, 429] width 76 height 27
click at [371, 423] on input "Browse" at bounding box center [371, 429] width 0 height 27
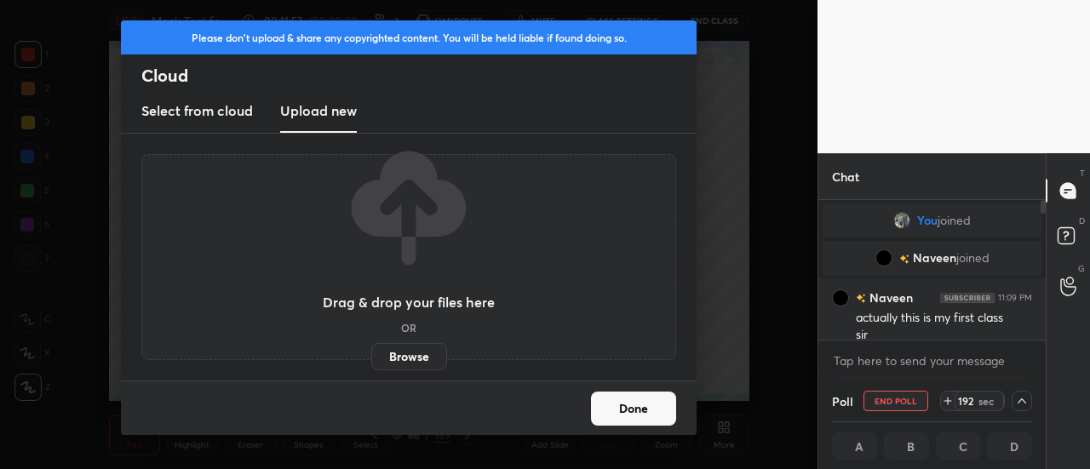
scroll to position [1, 5]
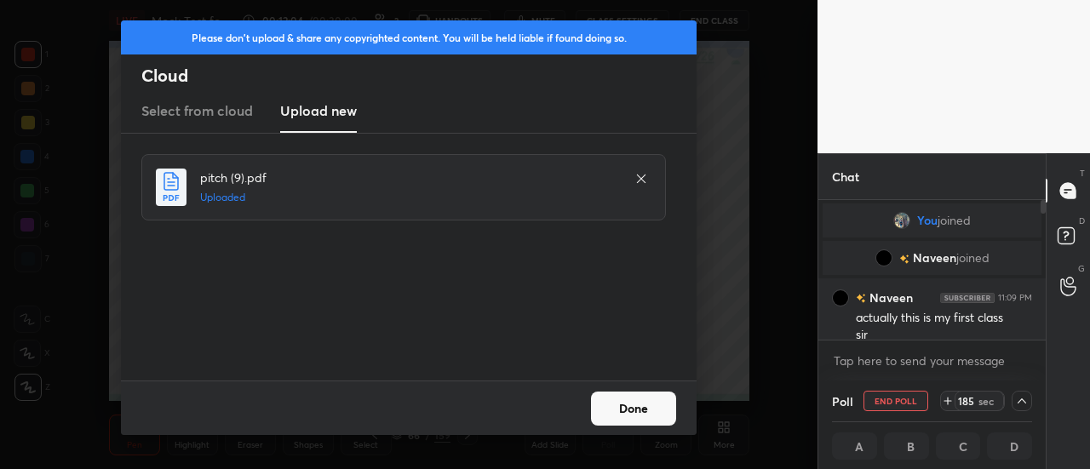
click at [625, 403] on button "Done" at bounding box center [633, 409] width 85 height 34
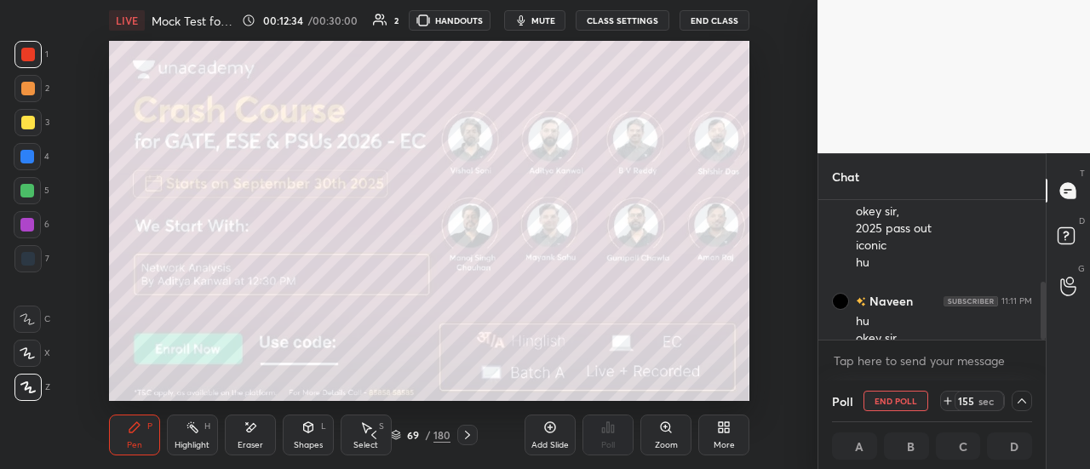
scroll to position [199, 0]
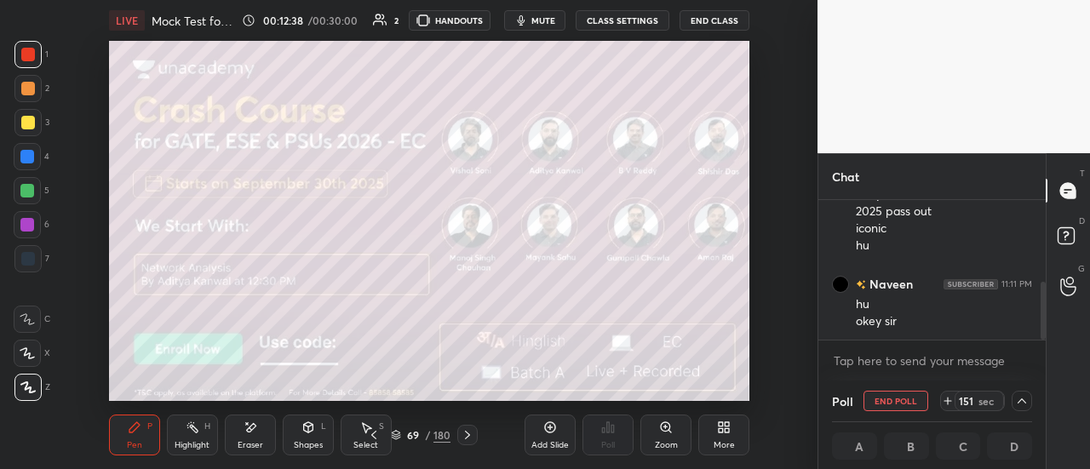
click at [257, 437] on div "Eraser" at bounding box center [250, 435] width 51 height 41
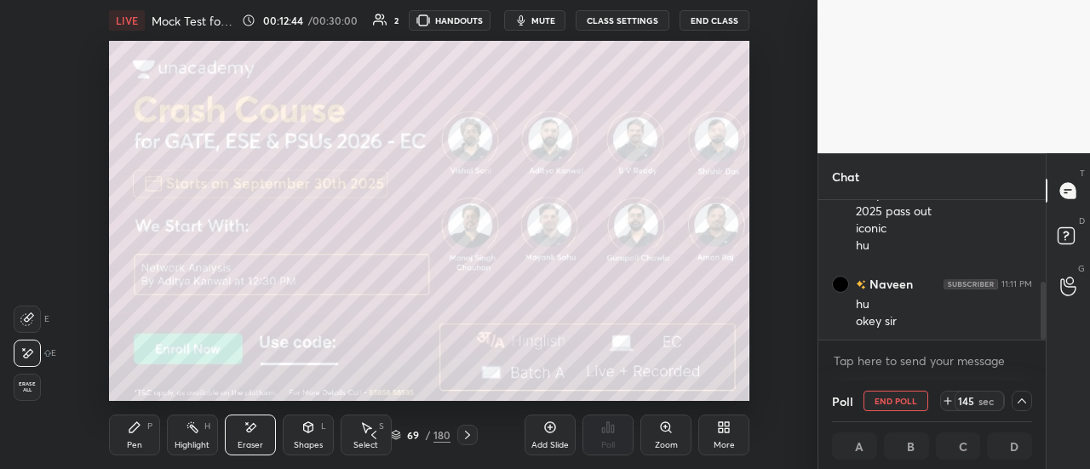
click at [468, 435] on icon at bounding box center [468, 435] width 14 height 14
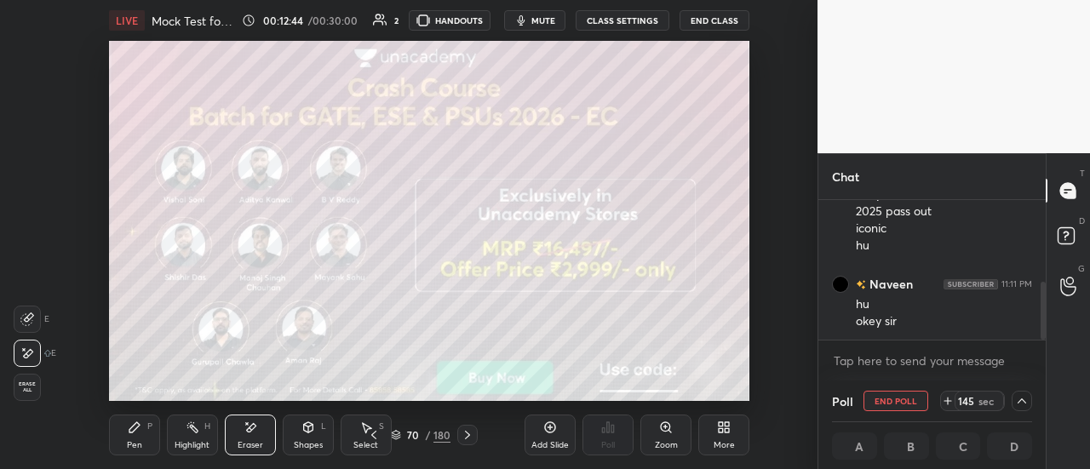
click at [471, 437] on icon at bounding box center [468, 435] width 14 height 14
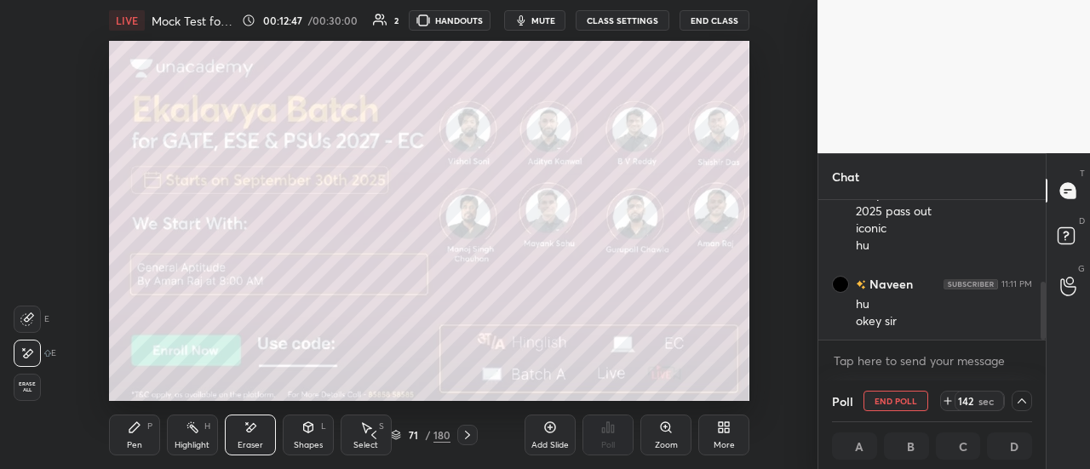
click at [140, 436] on div "Pen P" at bounding box center [134, 435] width 51 height 41
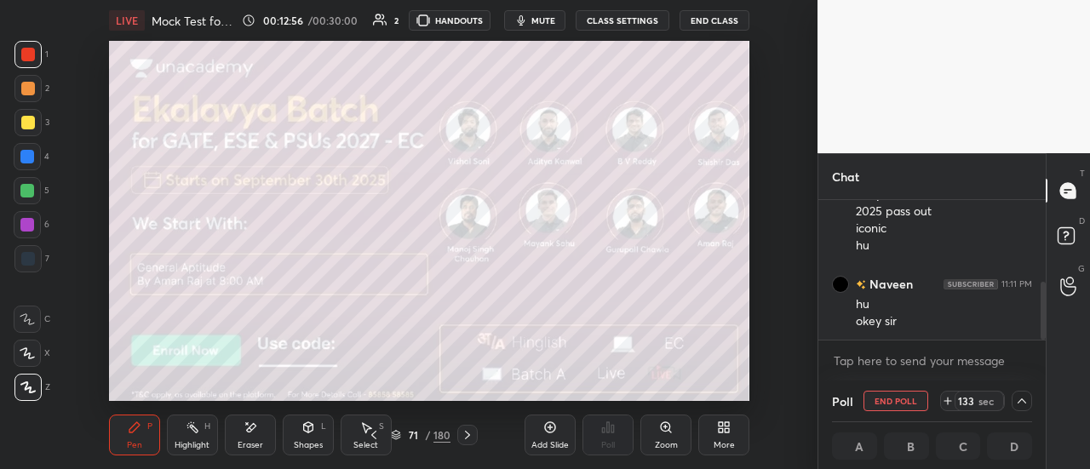
click at [251, 434] on icon at bounding box center [251, 428] width 14 height 14
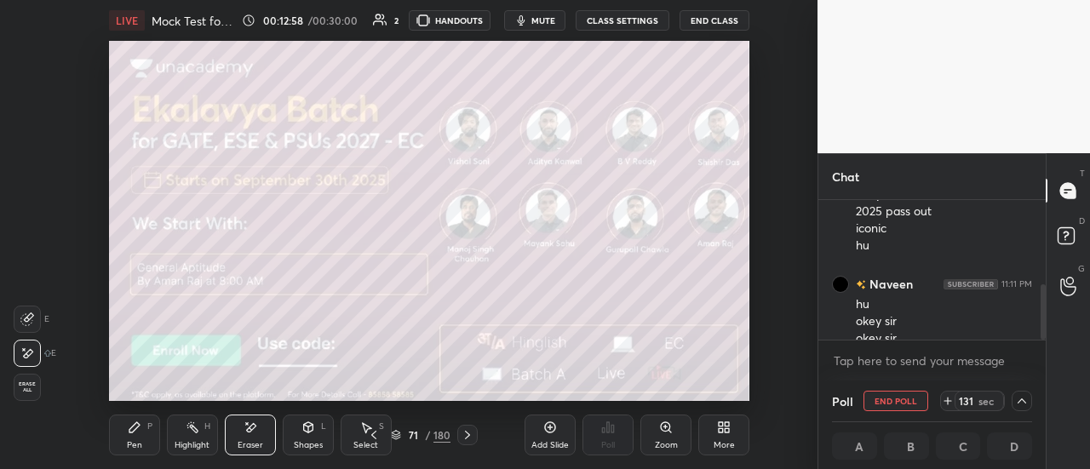
scroll to position [216, 0]
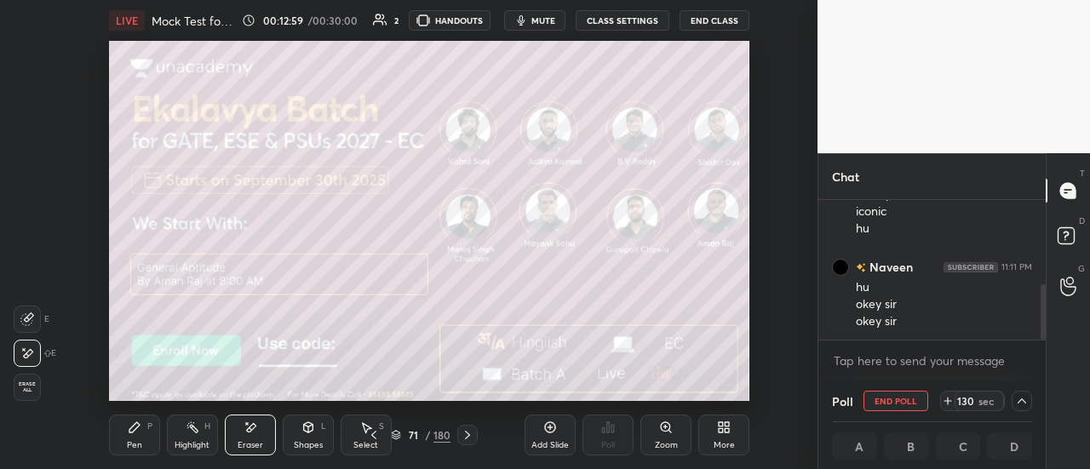
click at [138, 430] on icon at bounding box center [135, 428] width 14 height 14
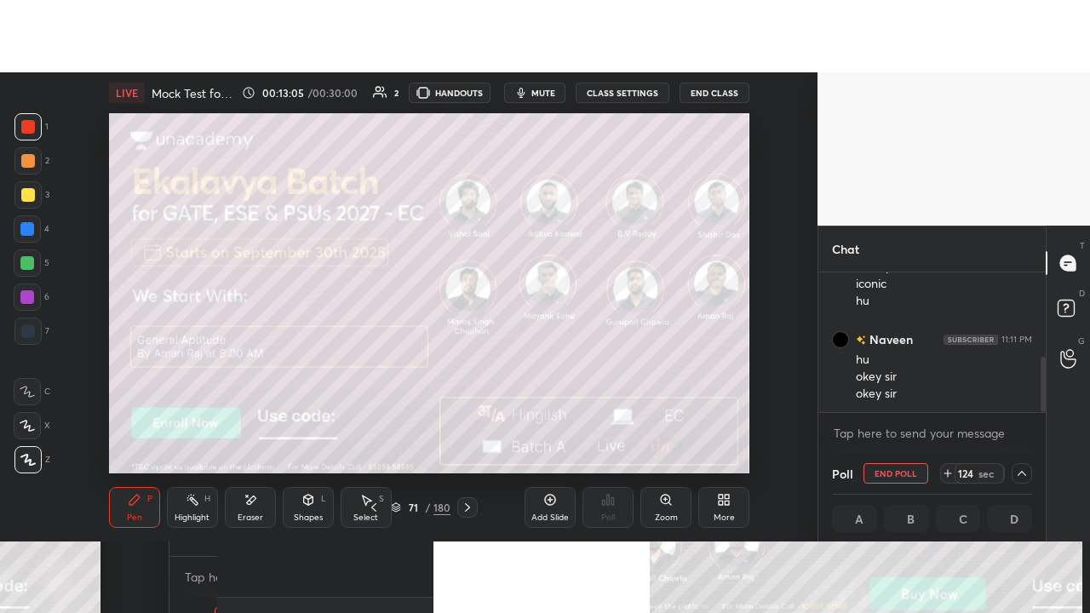
scroll to position [274, 0]
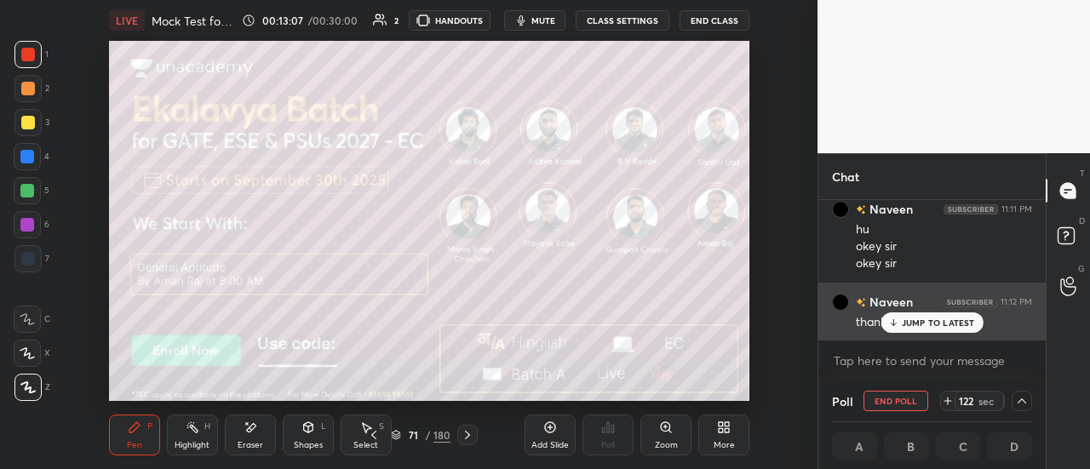
click at [912, 326] on p "JUMP TO LATEST" at bounding box center [938, 323] width 73 height 10
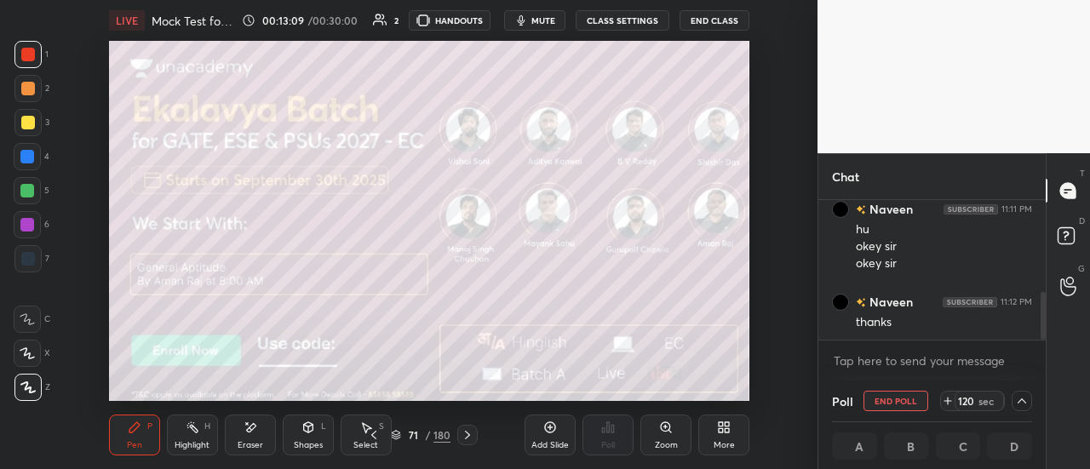
click at [370, 436] on icon at bounding box center [374, 435] width 14 height 14
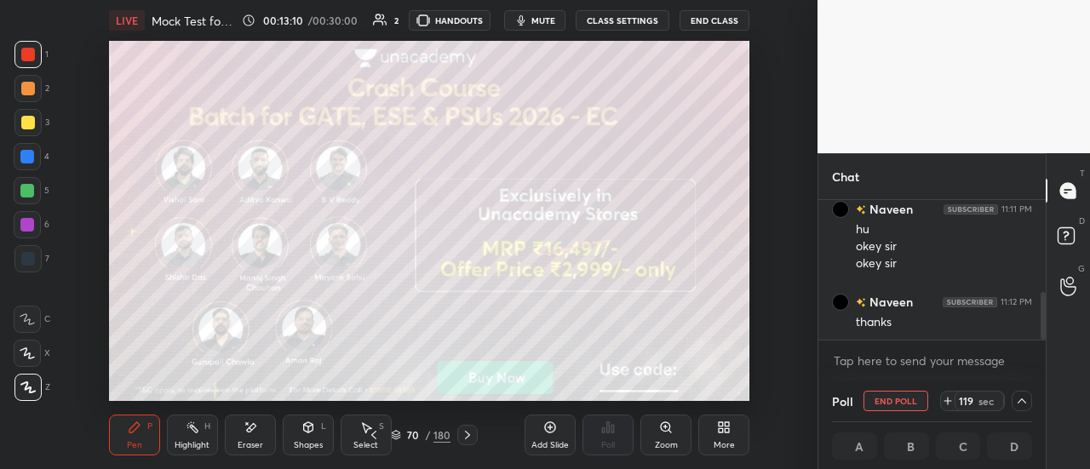
click at [370, 436] on icon at bounding box center [374, 435] width 14 height 14
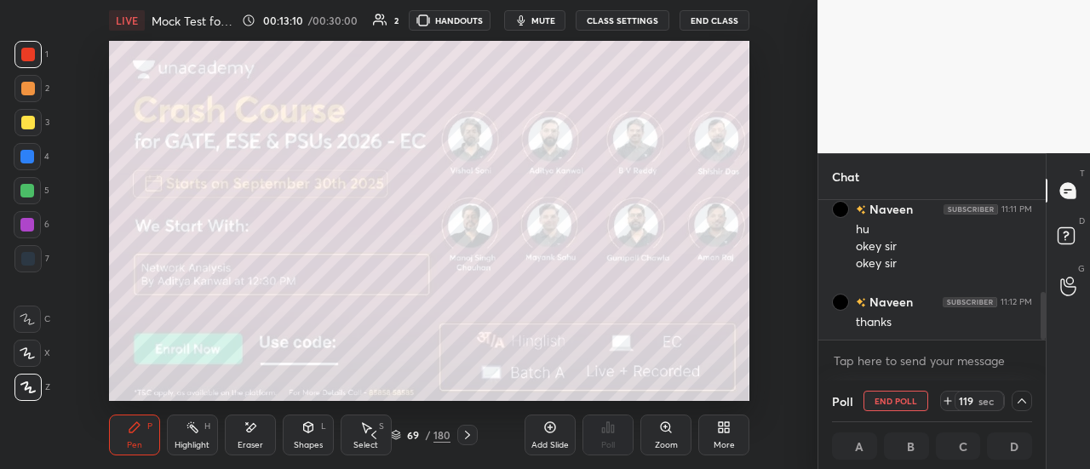
click at [368, 437] on icon at bounding box center [374, 435] width 14 height 14
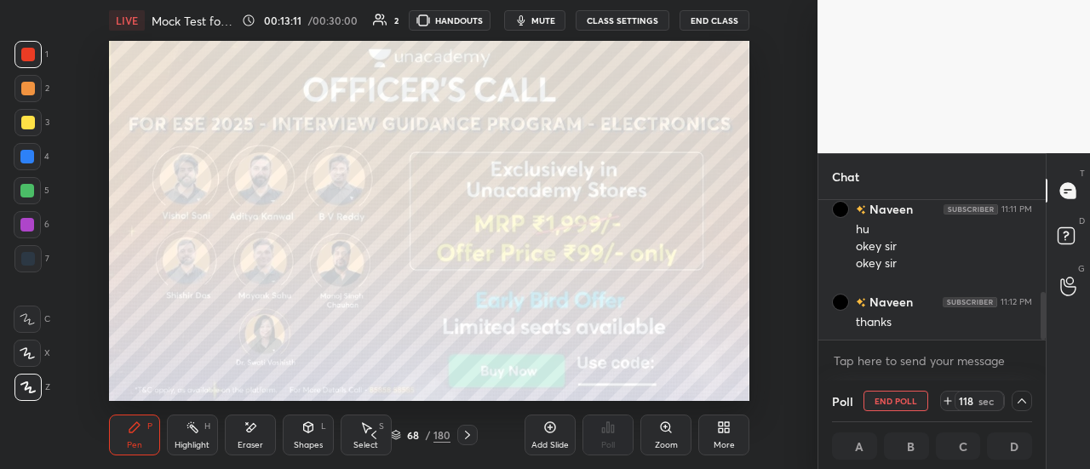
click at [367, 437] on icon at bounding box center [374, 435] width 14 height 14
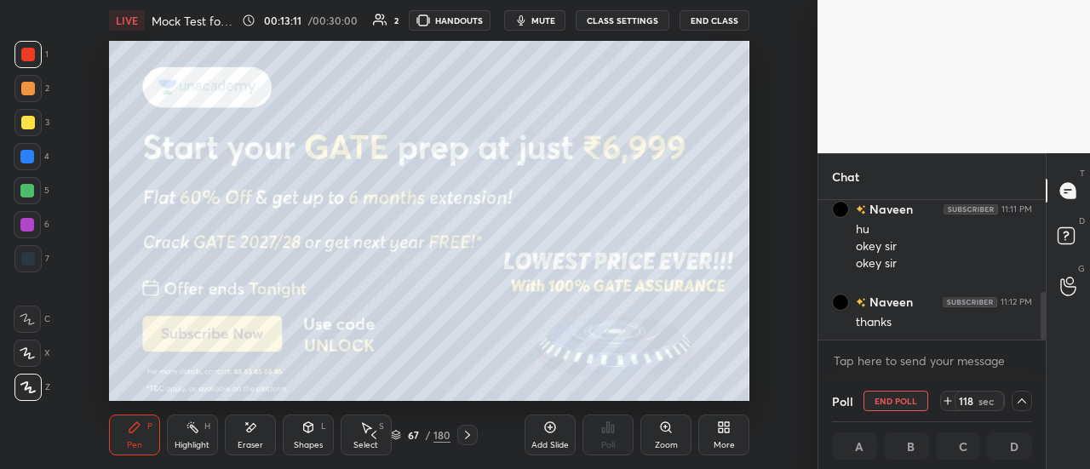
click at [366, 439] on div "Select S" at bounding box center [366, 435] width 51 height 41
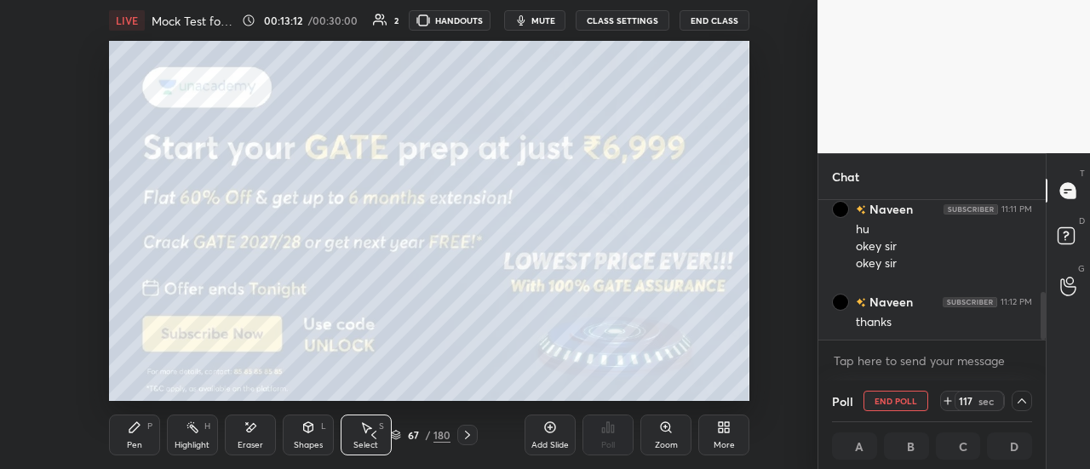
click at [373, 435] on icon at bounding box center [374, 435] width 14 height 14
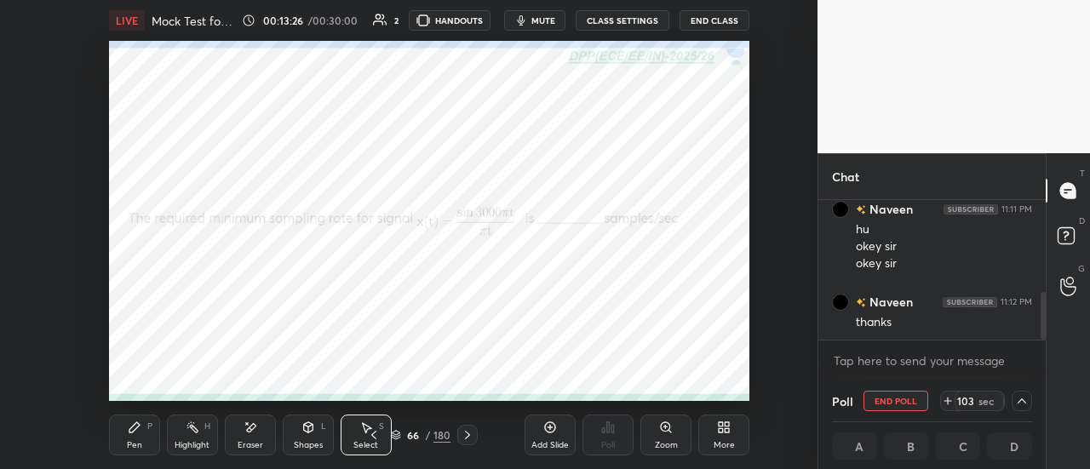
click at [724, 427] on icon at bounding box center [724, 428] width 14 height 14
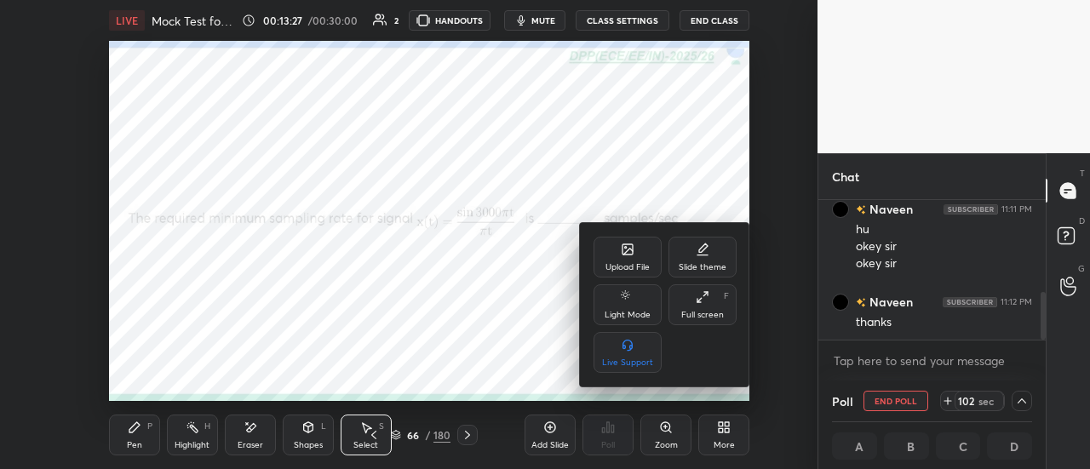
click at [704, 308] on div "Full screen F" at bounding box center [703, 304] width 68 height 41
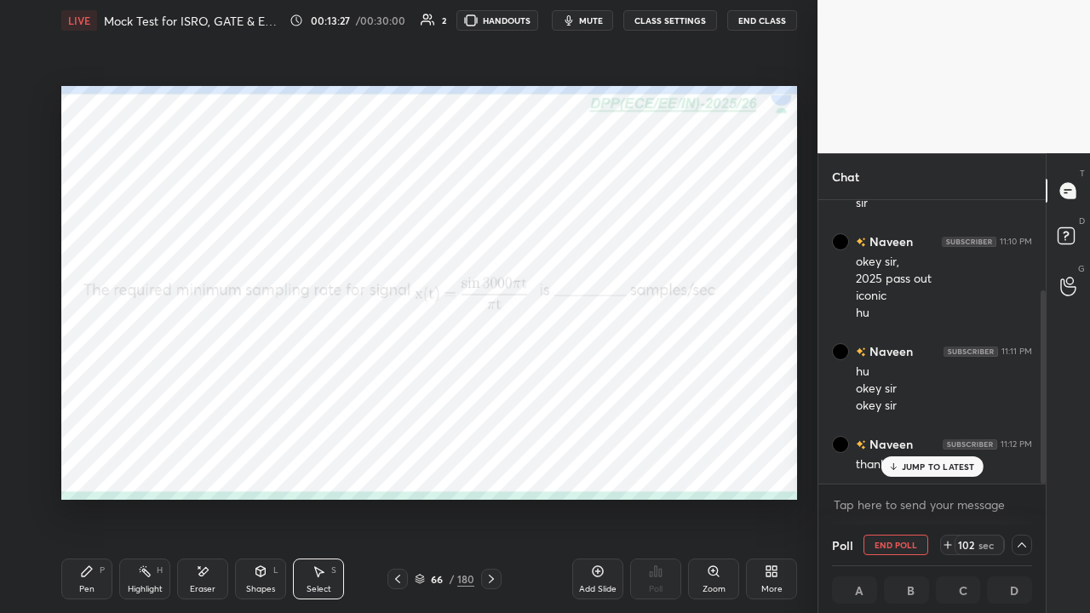
scroll to position [131, 0]
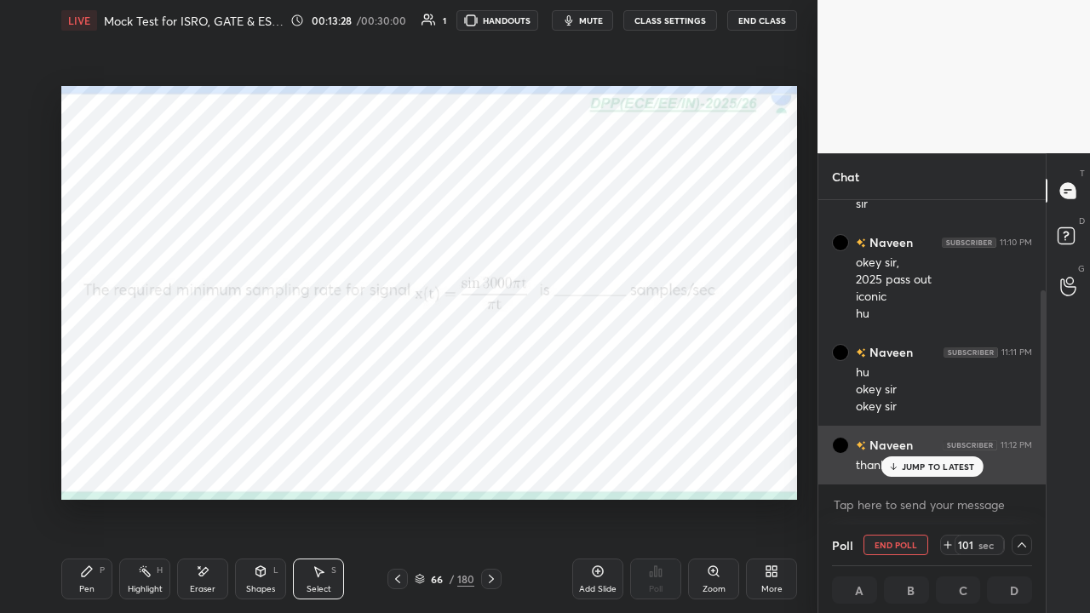
click at [918, 468] on p "JUMP TO LATEST" at bounding box center [938, 467] width 73 height 10
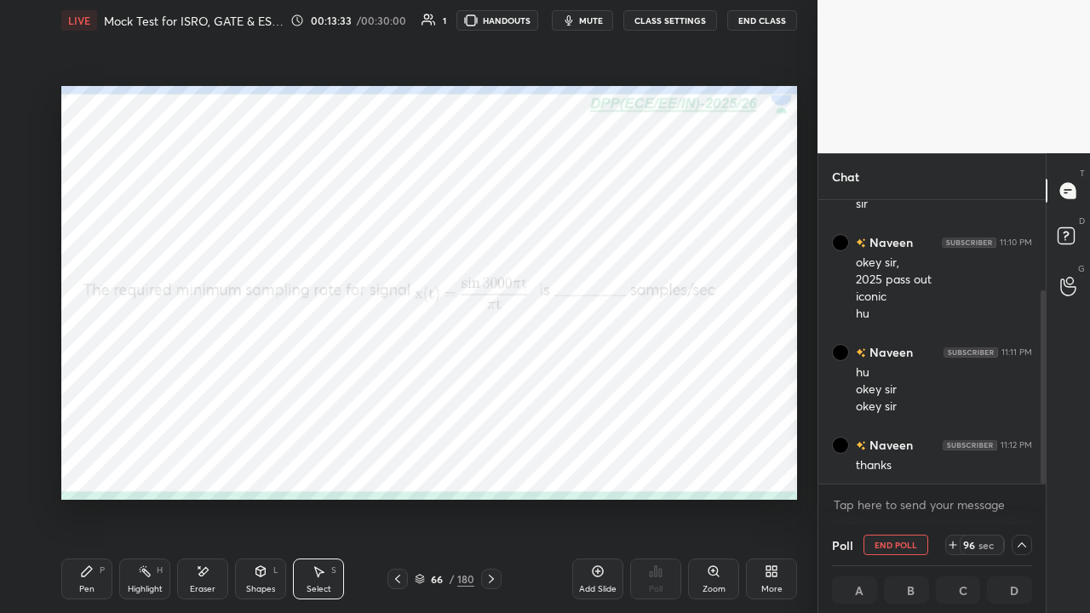
click at [487, 468] on icon at bounding box center [492, 579] width 14 height 14
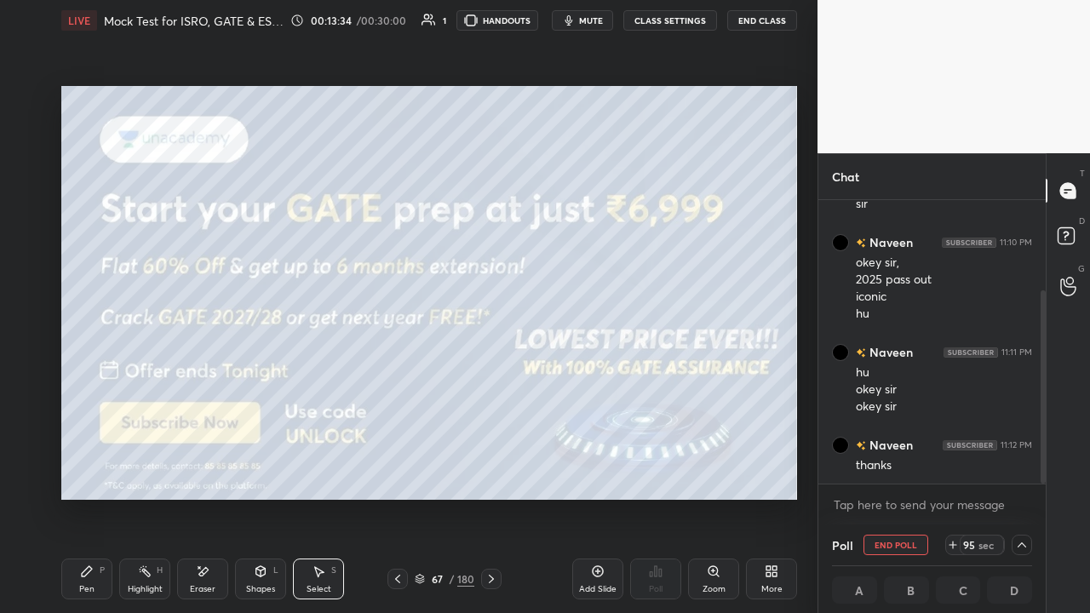
click at [395, 468] on icon at bounding box center [397, 579] width 5 height 9
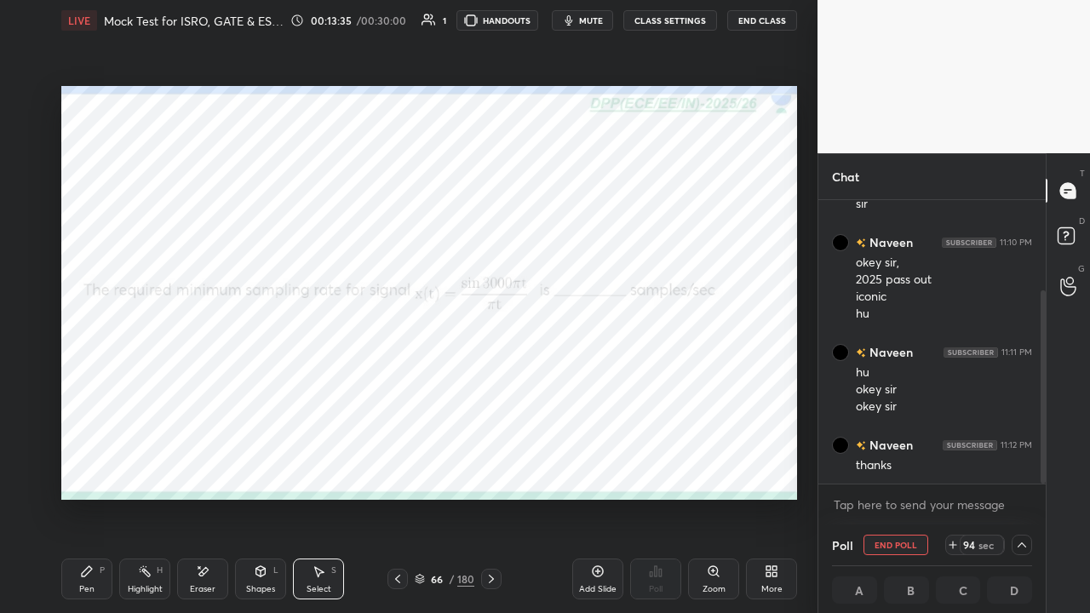
click at [593, 468] on icon at bounding box center [598, 571] width 11 height 11
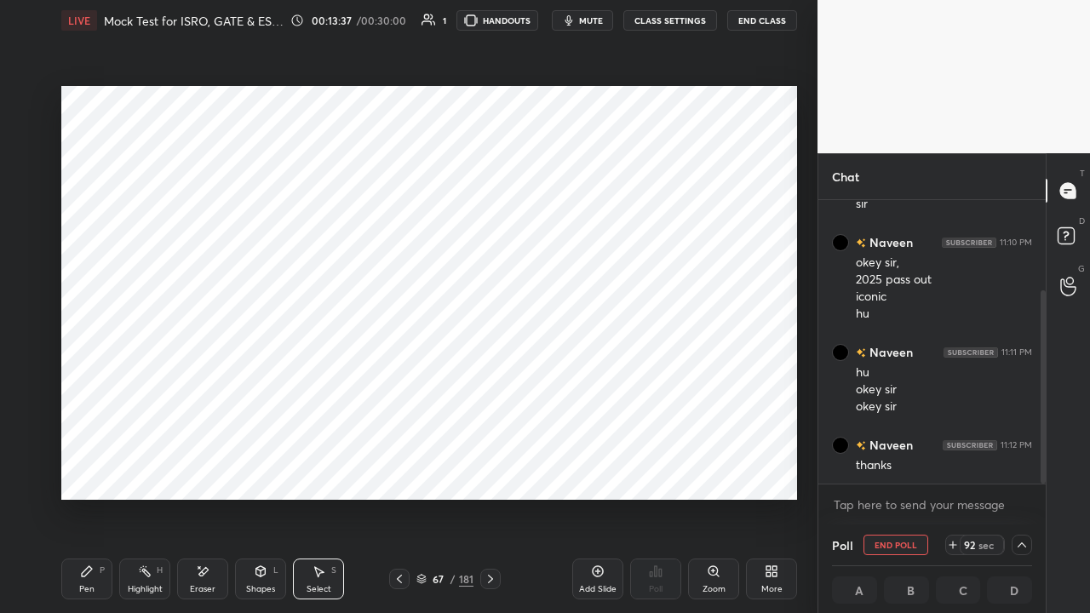
click at [84, 468] on div "Pen P" at bounding box center [86, 579] width 51 height 41
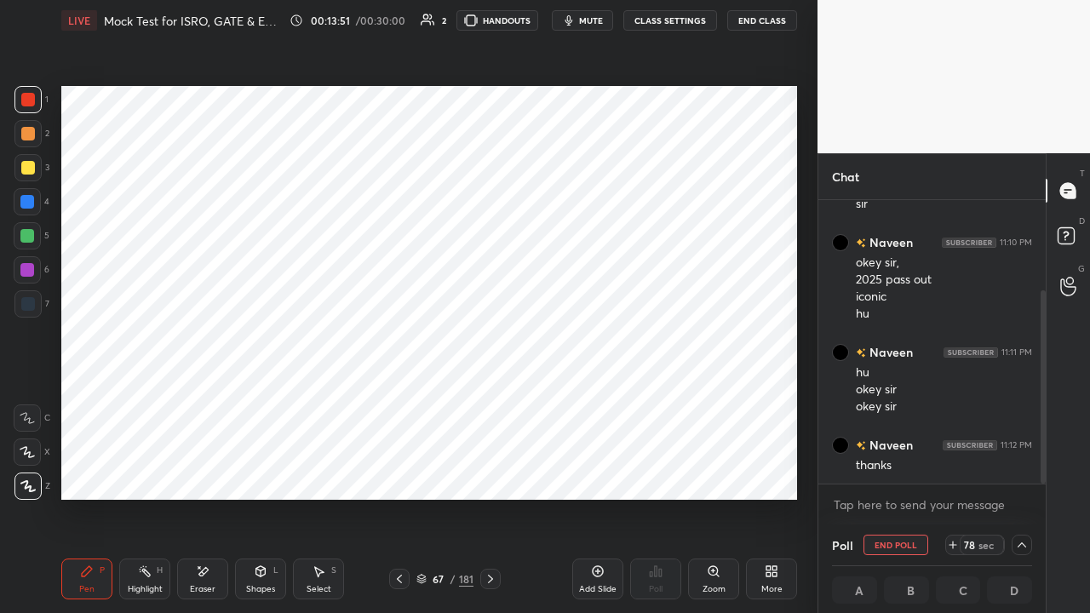
scroll to position [172, 0]
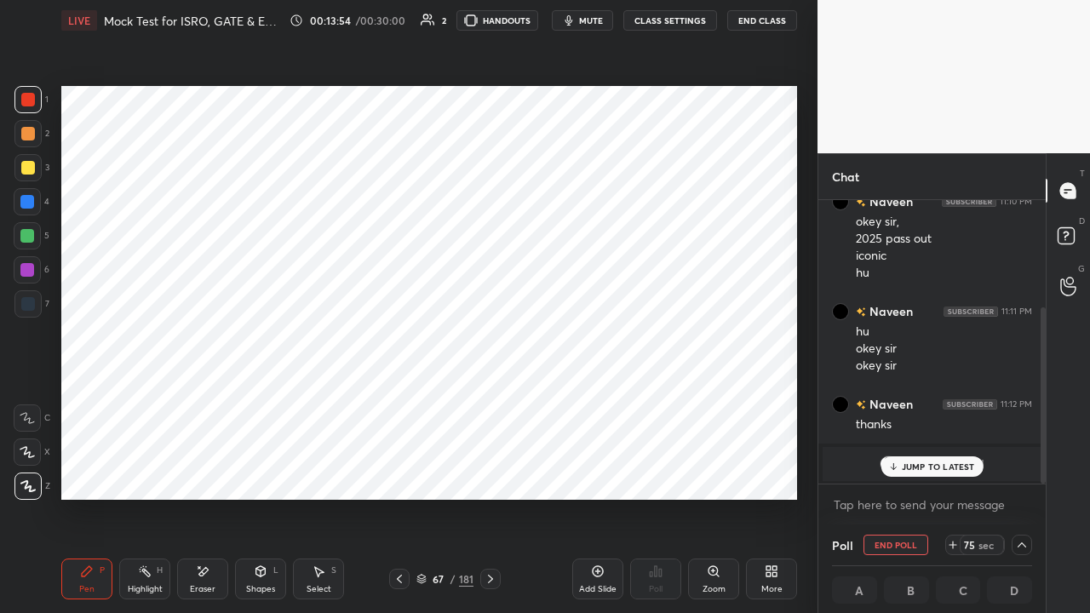
click at [918, 468] on p "JUMP TO LATEST" at bounding box center [938, 467] width 73 height 10
click at [920, 464] on span "Anshu" at bounding box center [934, 464] width 34 height 14
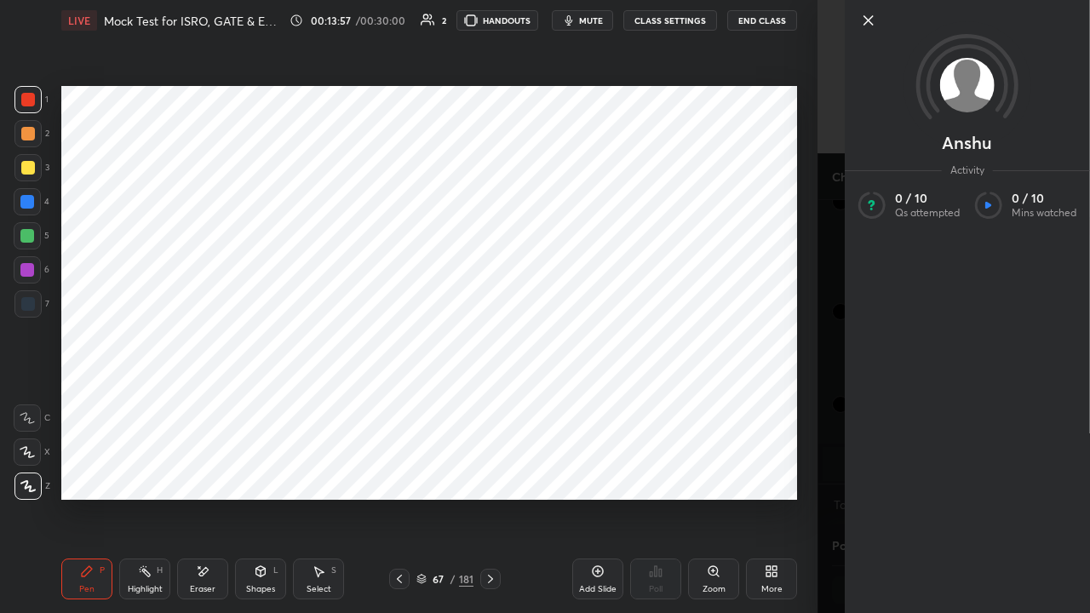
click at [868, 19] on icon at bounding box center [868, 20] width 9 height 9
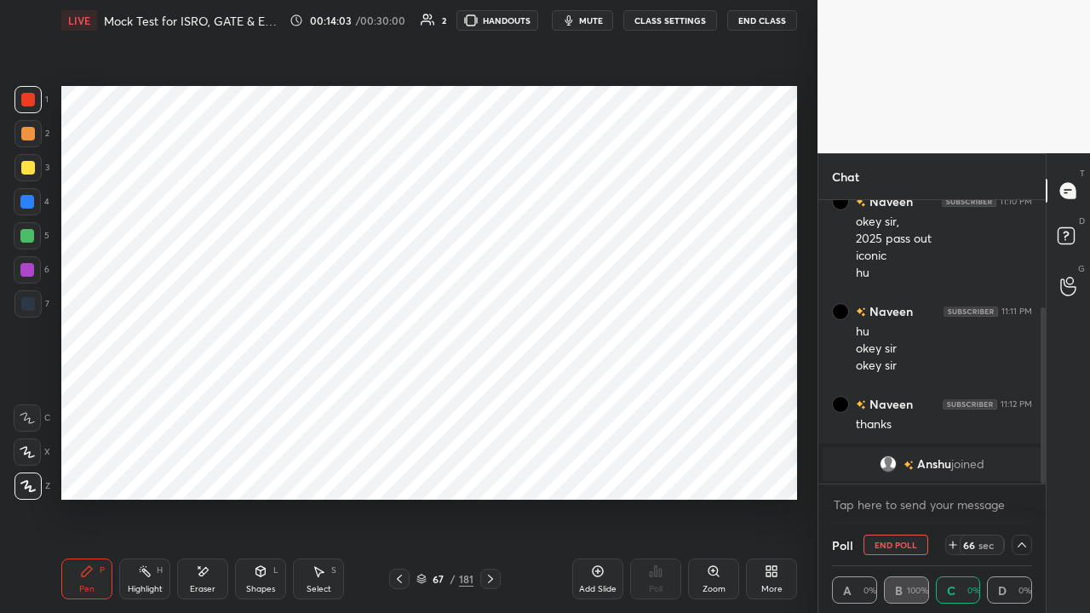
click at [591, 21] on span "mute" at bounding box center [591, 20] width 24 height 12
click at [211, 468] on div "Eraser" at bounding box center [202, 579] width 51 height 41
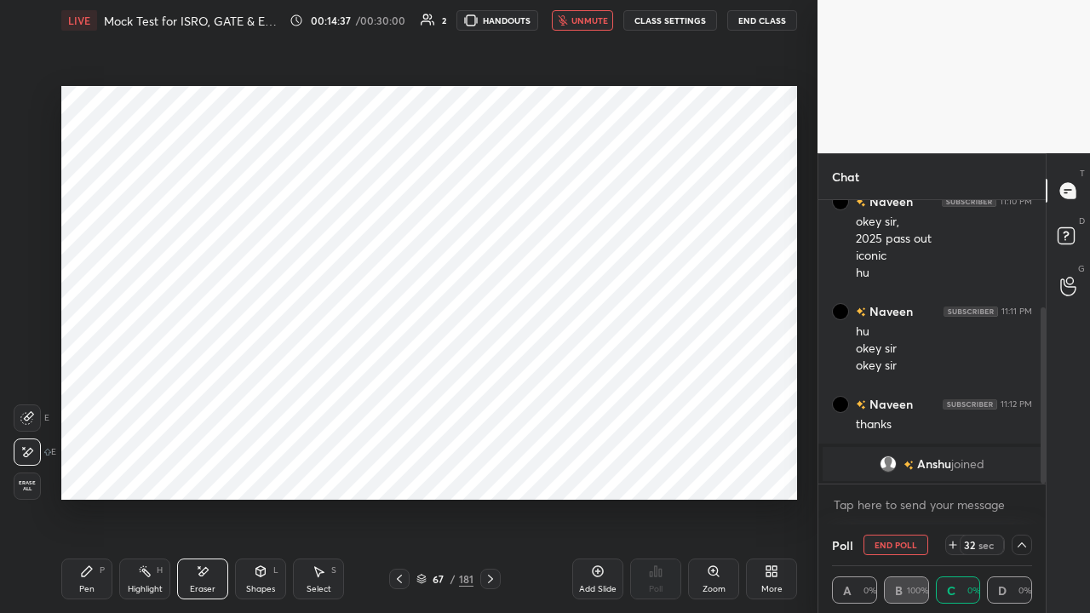
click at [85, 468] on icon at bounding box center [87, 571] width 10 height 10
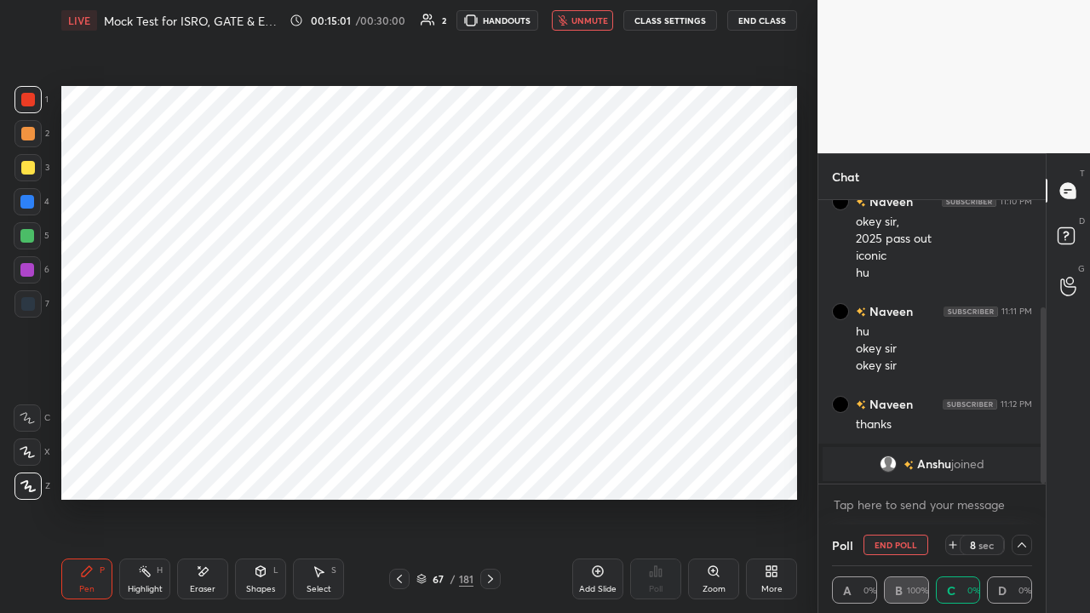
click at [22, 201] on div at bounding box center [27, 202] width 14 height 14
click at [1016, 468] on icon at bounding box center [1022, 545] width 14 height 14
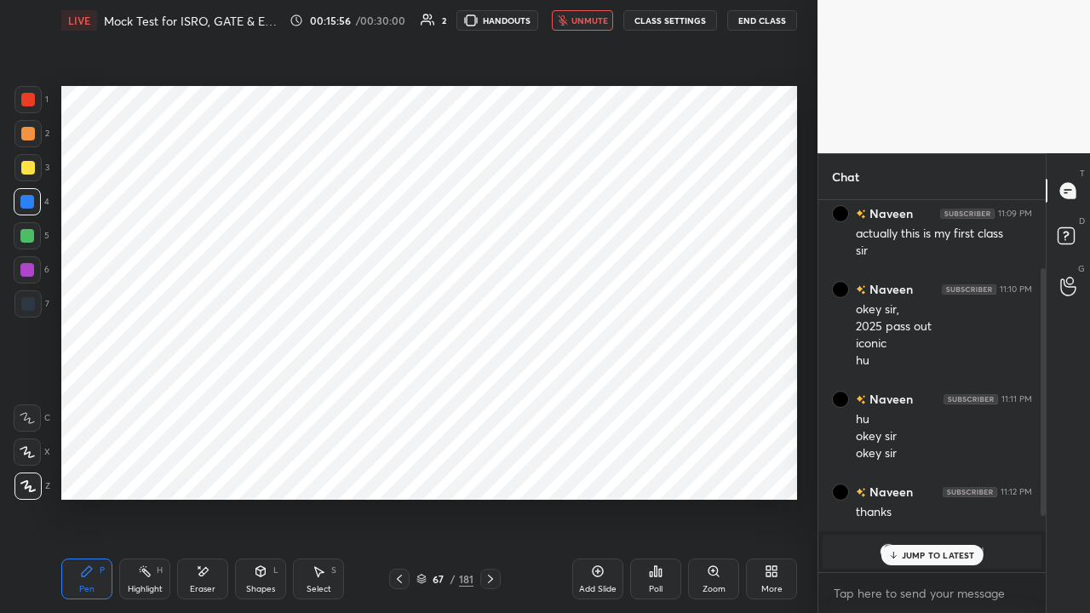
scroll to position [83, 0]
click at [586, 22] on span "unmute" at bounding box center [589, 20] width 37 height 12
click at [901, 468] on div "JUMP TO LATEST" at bounding box center [932, 555] width 102 height 20
click at [586, 24] on span "mute" at bounding box center [591, 20] width 24 height 12
click at [393, 468] on icon at bounding box center [400, 579] width 14 height 14
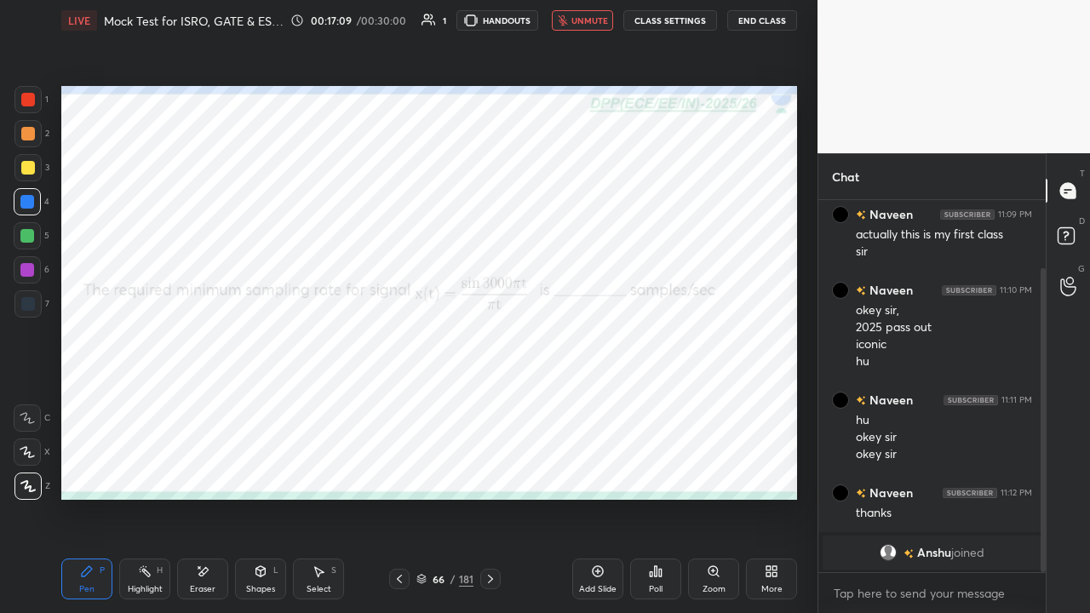
click at [27, 233] on div at bounding box center [27, 236] width 14 height 14
click at [585, 17] on span "unmute" at bounding box center [589, 20] width 37 height 12
click at [487, 468] on icon at bounding box center [491, 579] width 14 height 14
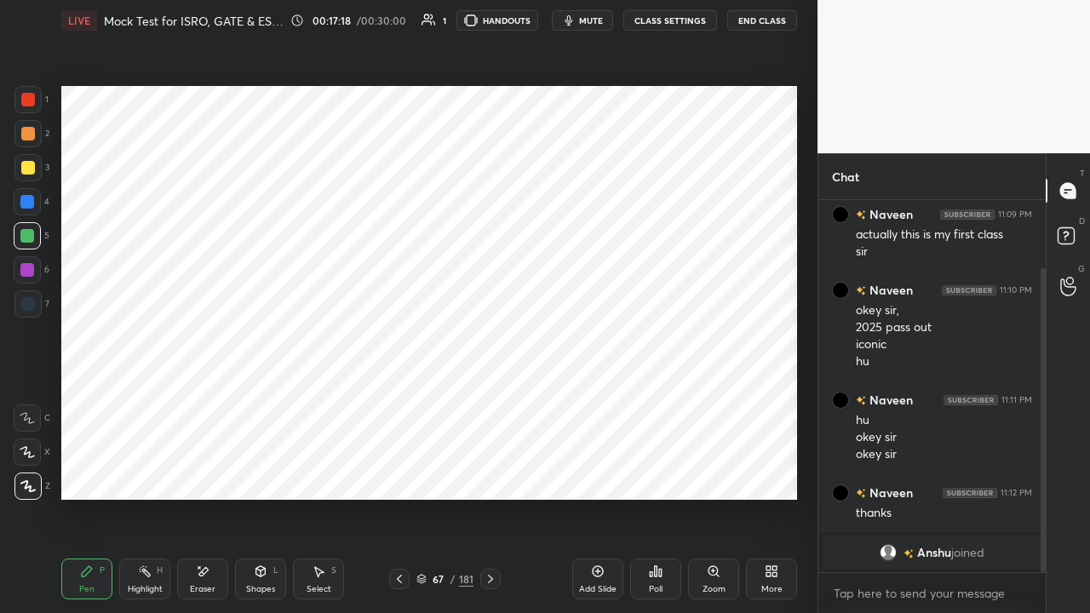
click at [589, 20] on span "mute" at bounding box center [591, 20] width 24 height 12
click at [421, 468] on icon at bounding box center [421, 577] width 9 height 4
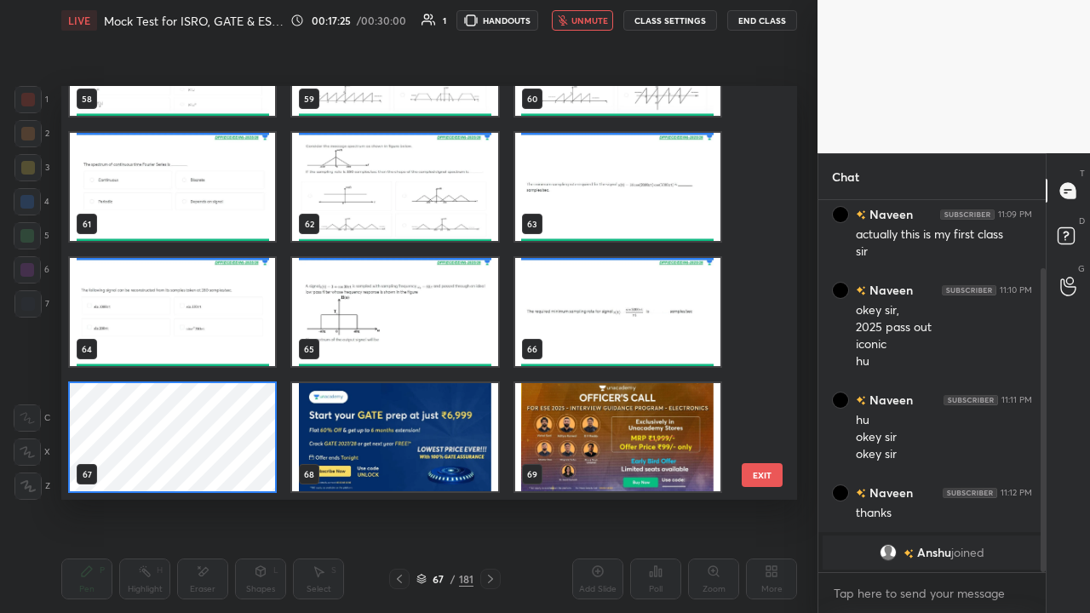
scroll to position [409, 727]
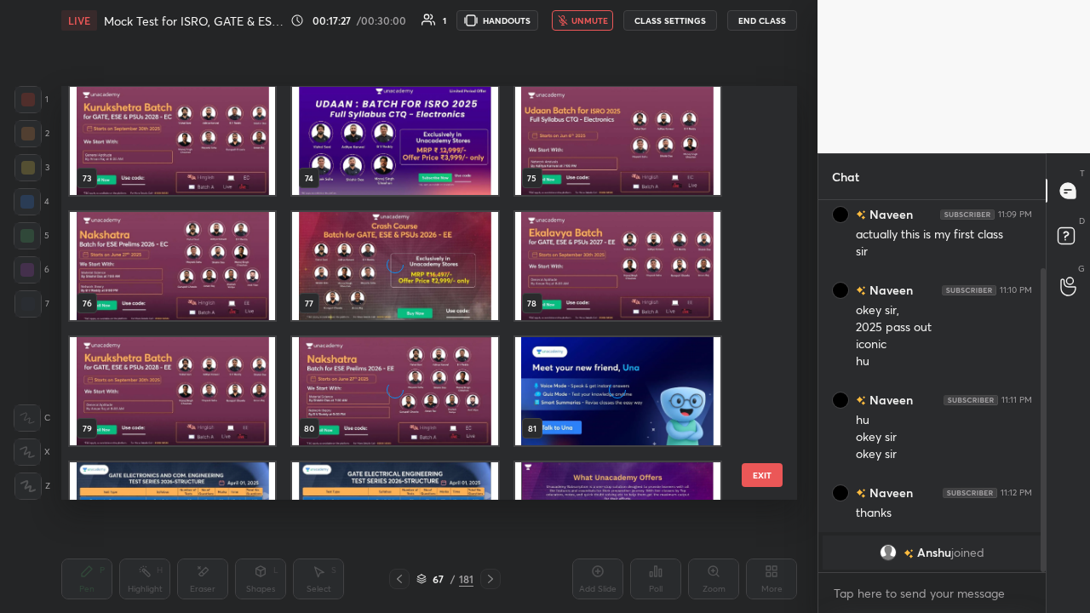
click at [415, 347] on div "70 71 72 73 74 75 76 77 78 79 80 81 82 83 84 85 86 87" at bounding box center [414, 293] width 706 height 414
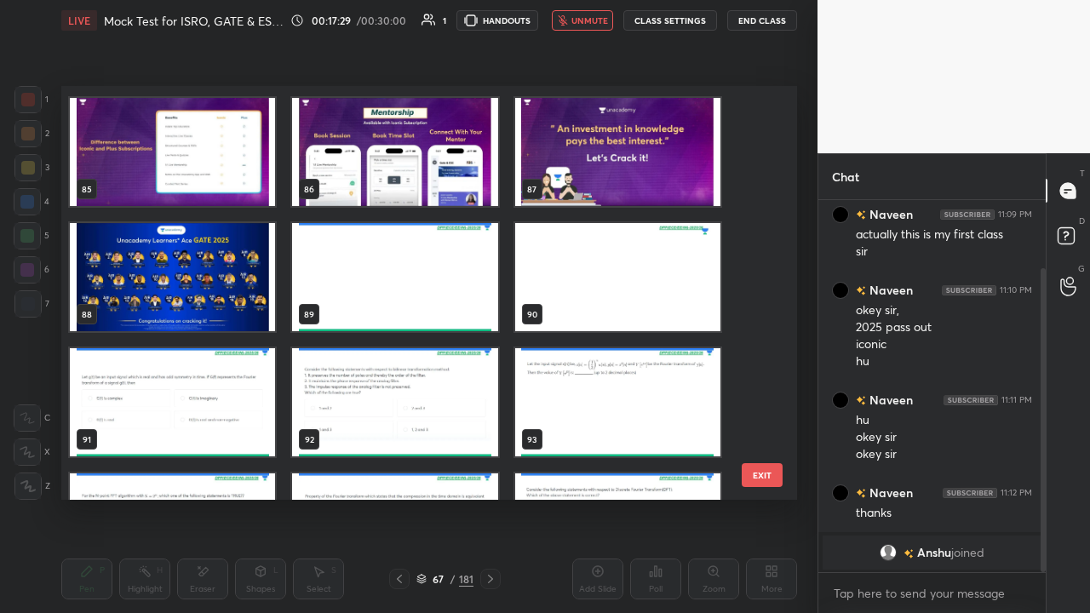
scroll to position [3532, 0]
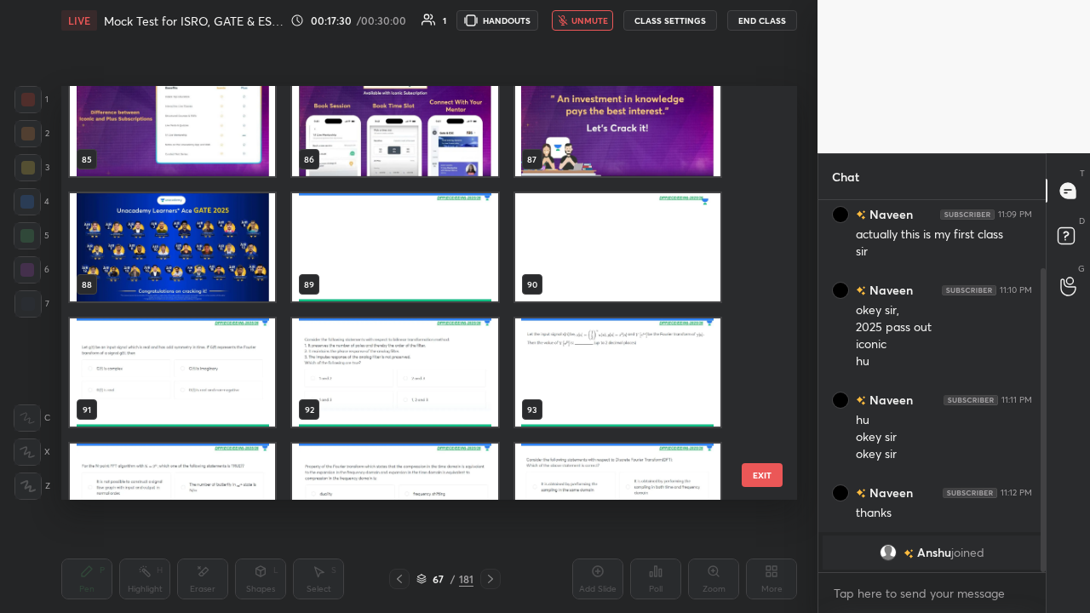
click at [217, 380] on img "grid" at bounding box center [172, 373] width 205 height 108
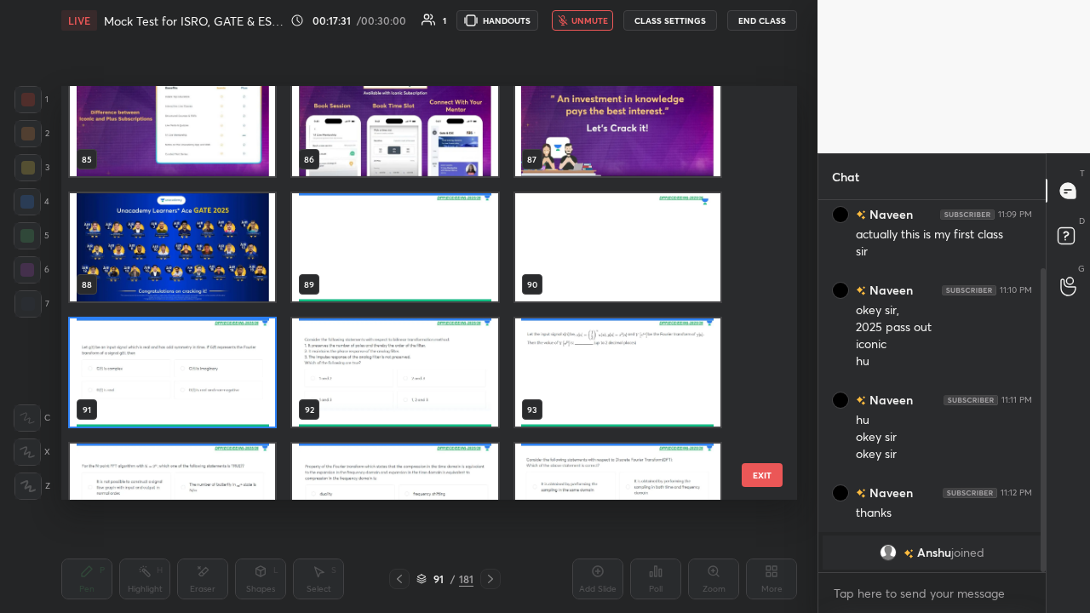
click at [225, 377] on img "grid" at bounding box center [172, 373] width 205 height 108
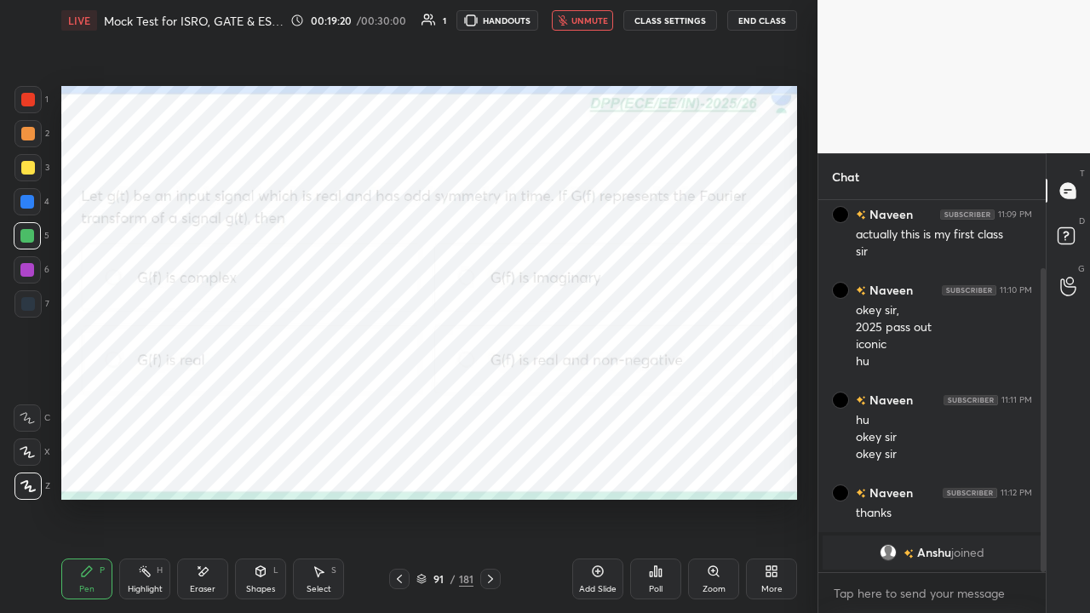
click at [657, 468] on icon at bounding box center [656, 571] width 3 height 10
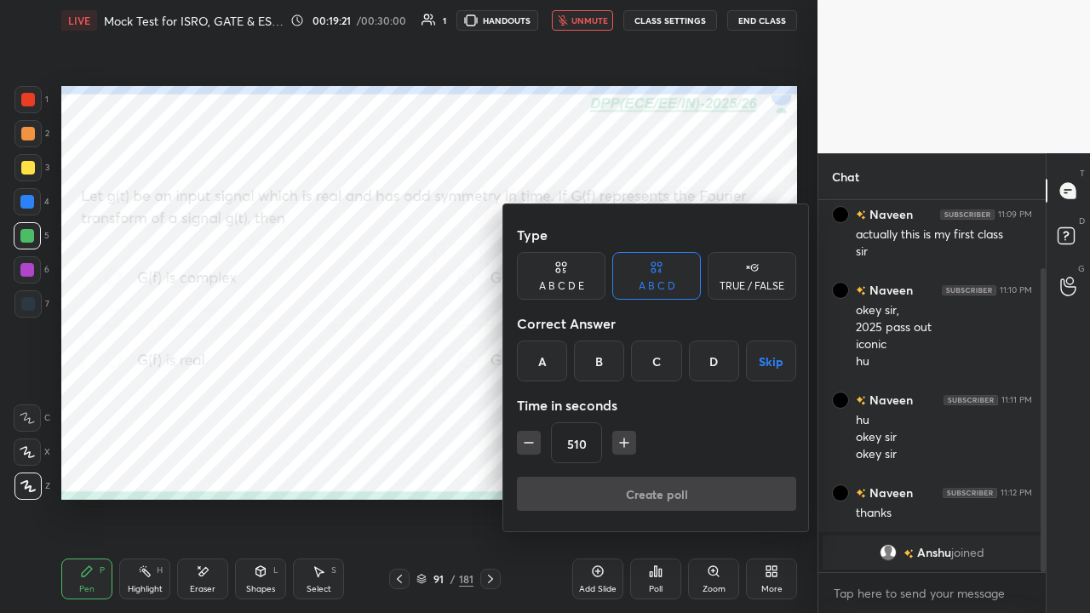
click at [605, 363] on div "B" at bounding box center [599, 361] width 50 height 41
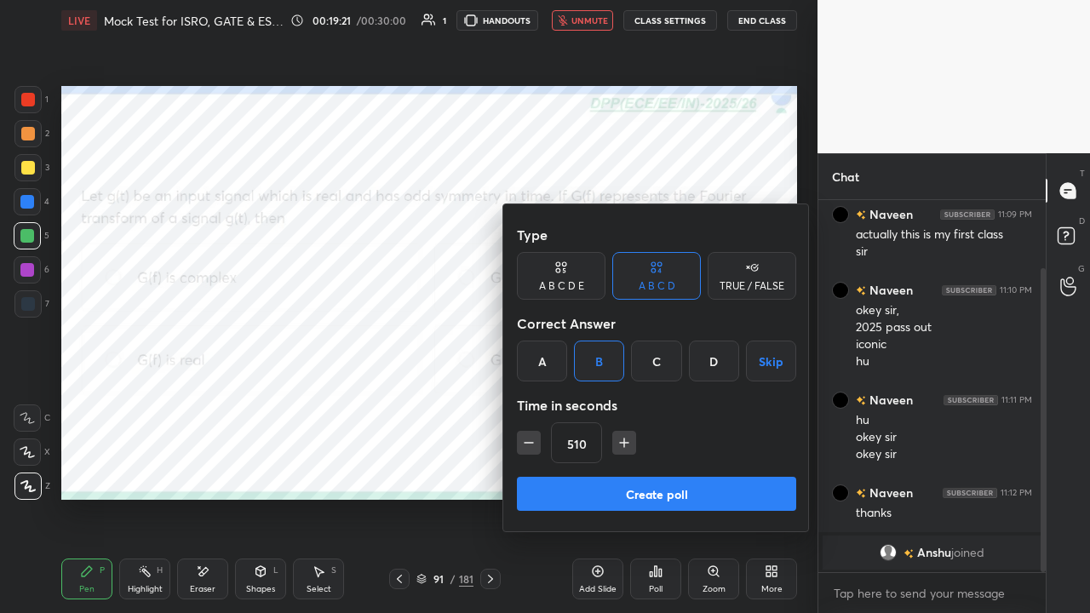
click at [647, 468] on button "Create poll" at bounding box center [656, 494] width 279 height 34
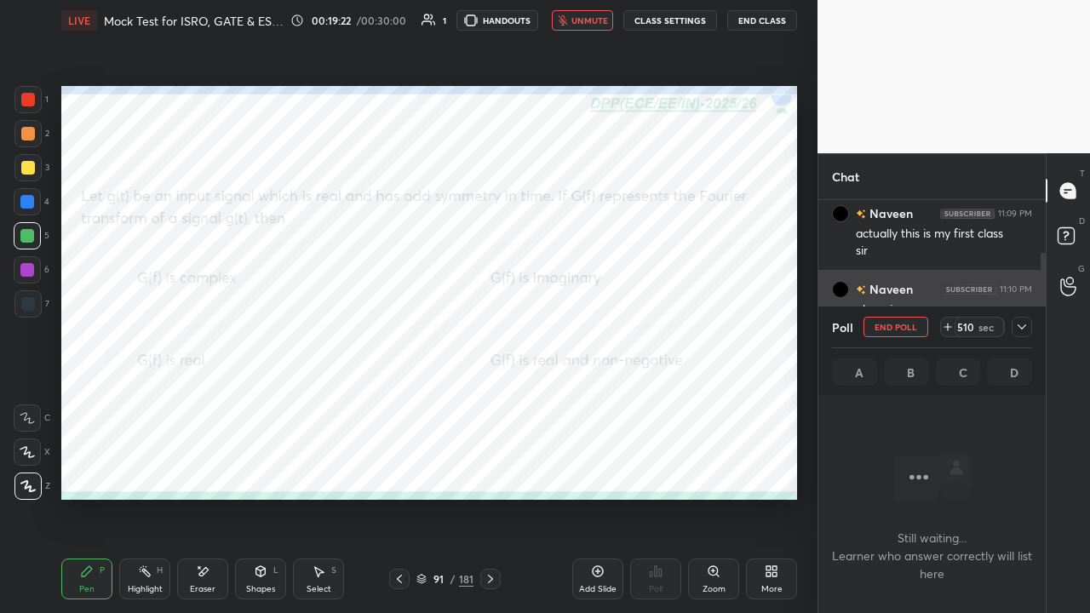
scroll to position [279, 222]
click at [1022, 324] on icon at bounding box center [1022, 327] width 14 height 14
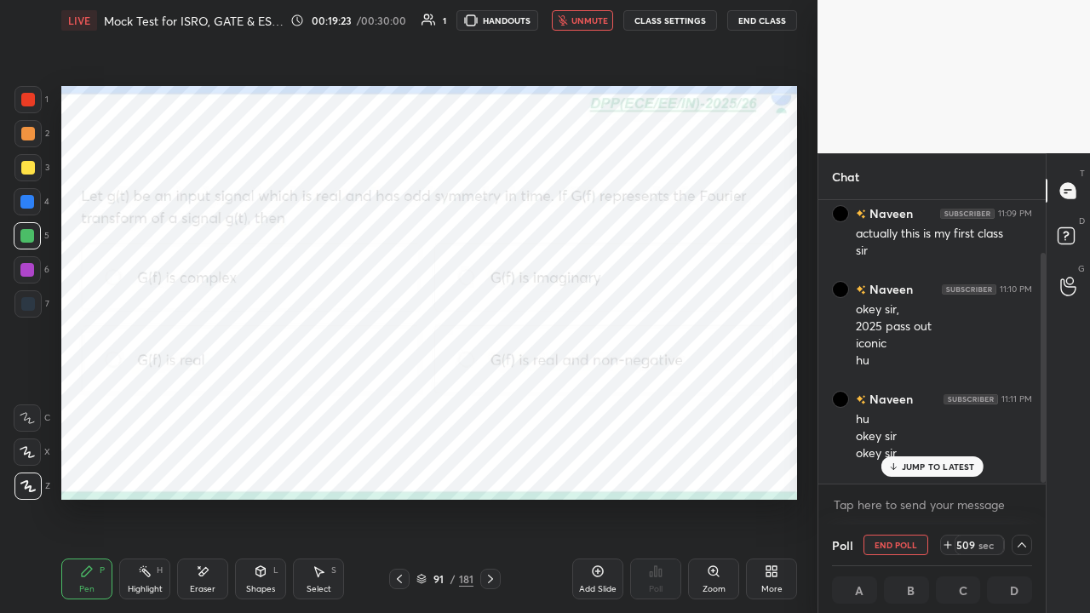
scroll to position [172, 0]
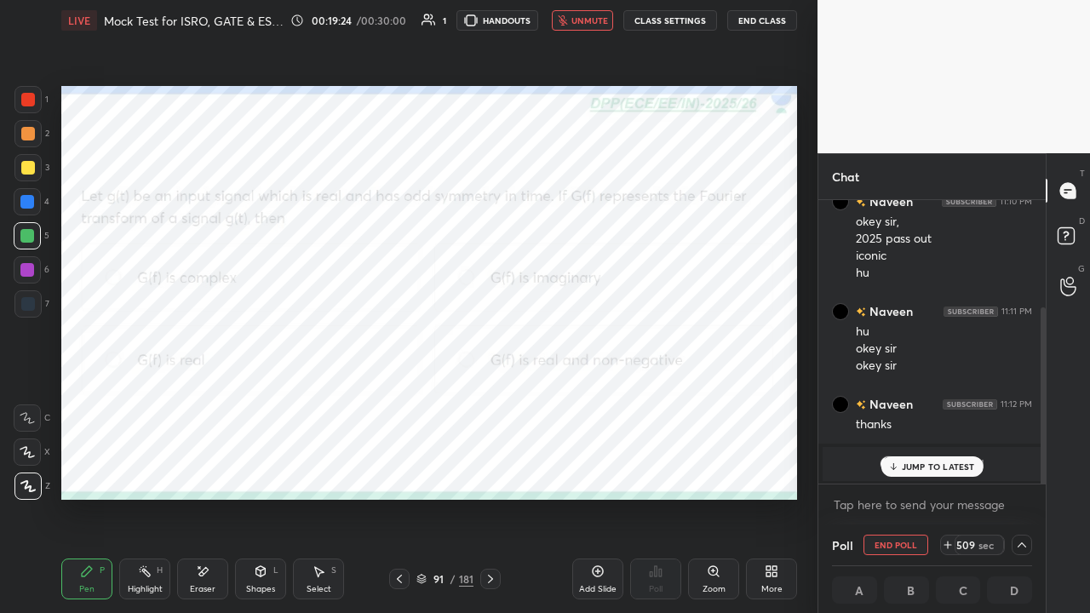
click at [932, 462] on p "JUMP TO LATEST" at bounding box center [938, 467] width 73 height 10
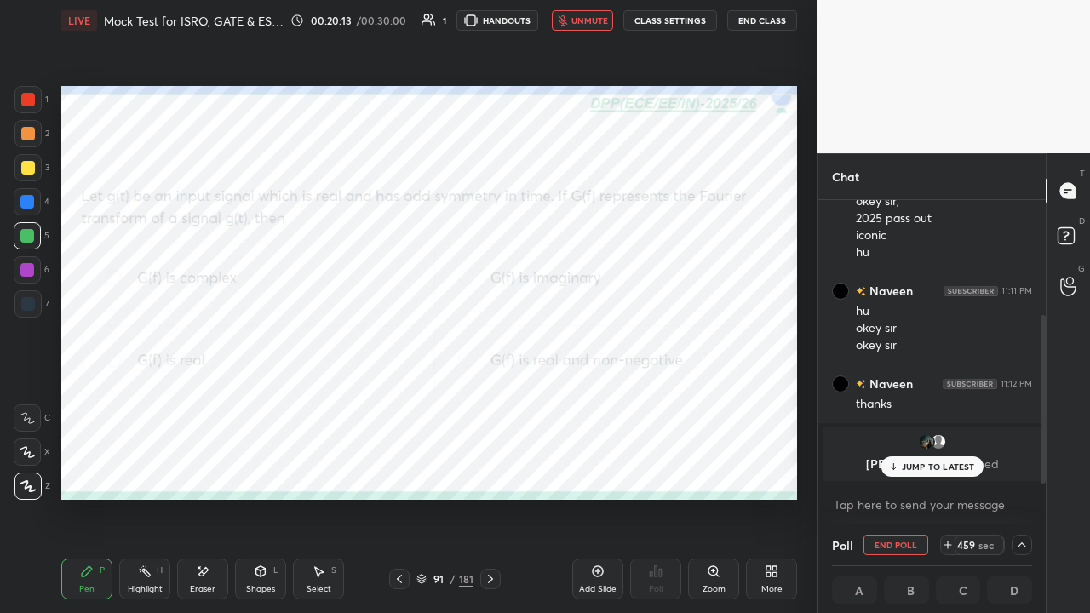
click at [922, 468] on p "JUMP TO LATEST" at bounding box center [938, 467] width 73 height 10
click at [581, 22] on span "unmute" at bounding box center [589, 20] width 37 height 12
click at [589, 20] on span "mute" at bounding box center [591, 20] width 24 height 12
click at [23, 102] on div at bounding box center [28, 100] width 14 height 14
click at [556, 20] on button "unmute" at bounding box center [582, 20] width 61 height 20
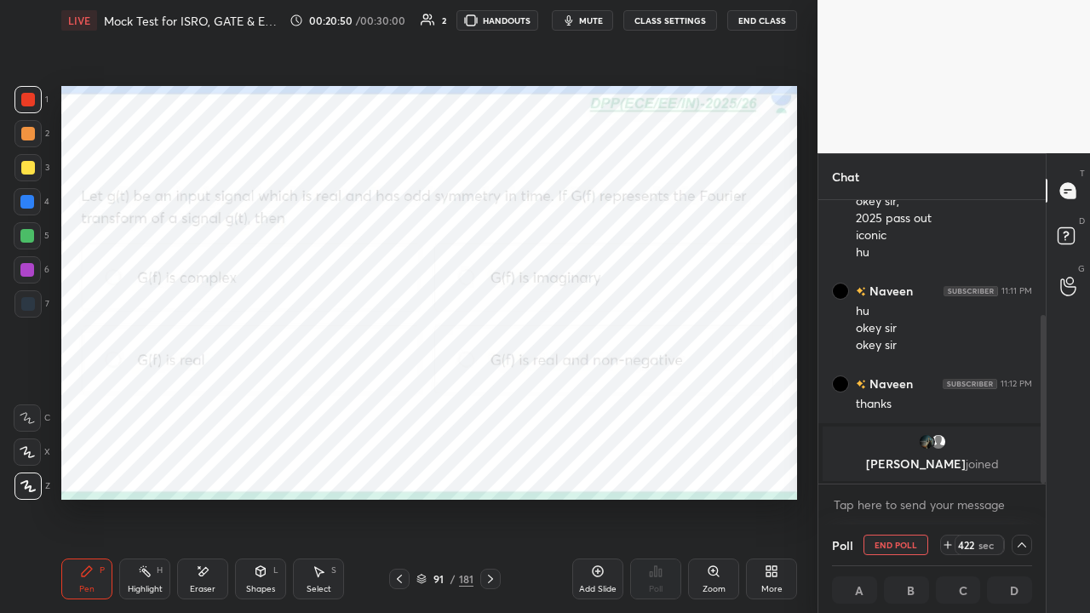
click at [487, 468] on icon at bounding box center [491, 579] width 14 height 14
click at [893, 468] on button "End Poll" at bounding box center [896, 545] width 65 height 20
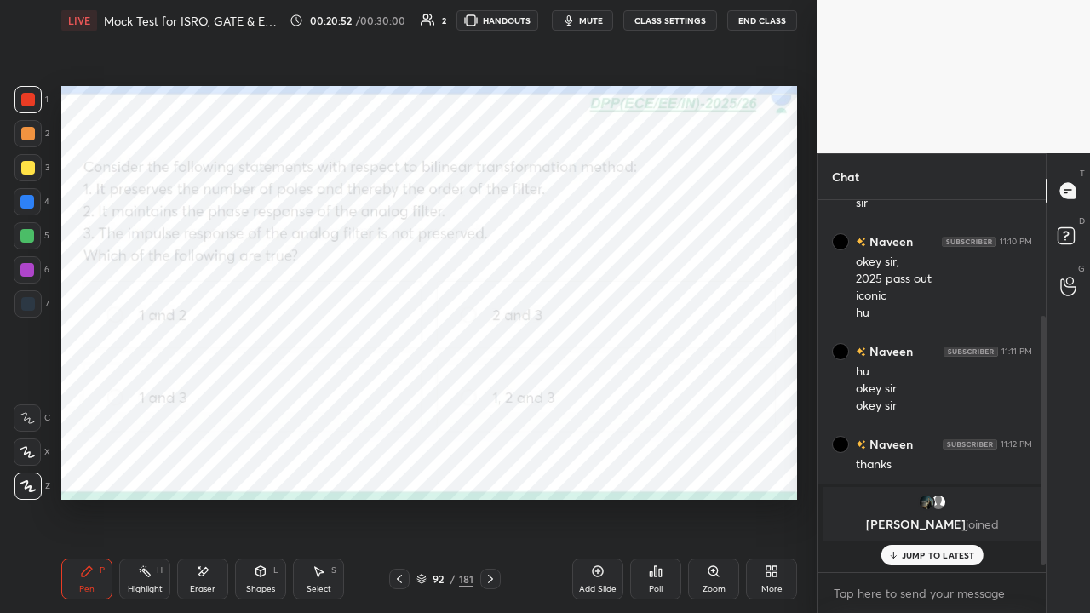
scroll to position [6, 5]
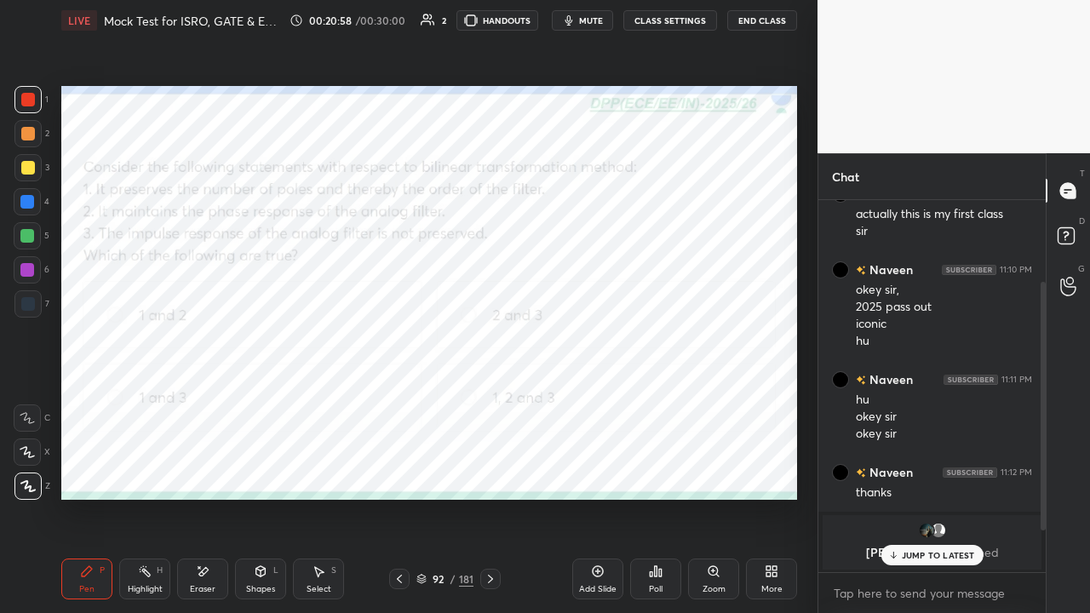
click at [906, 468] on p "JUMP TO LATEST" at bounding box center [938, 555] width 73 height 10
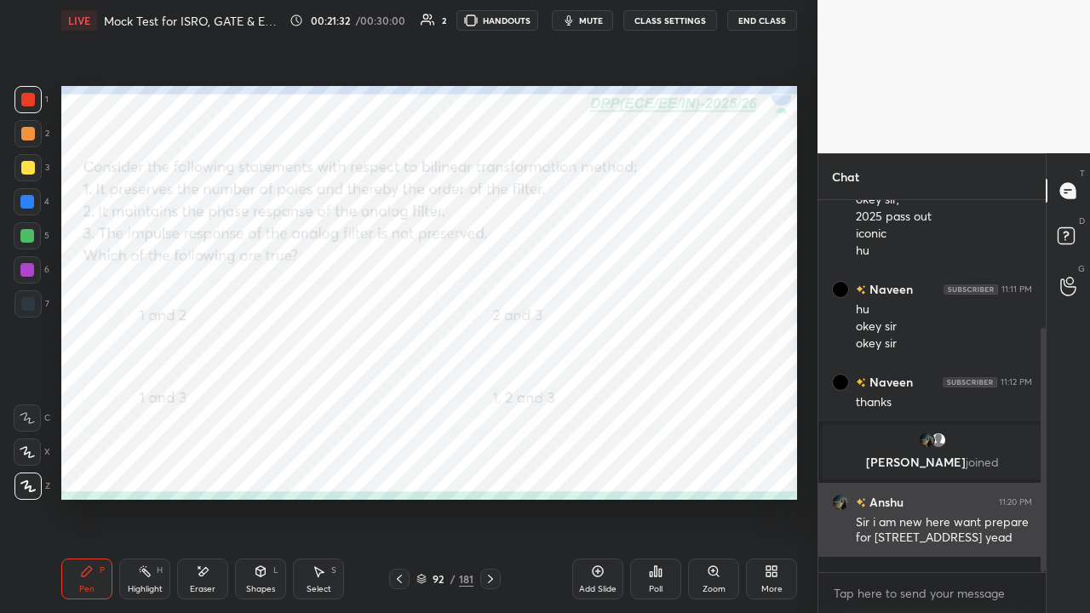
click at [893, 468] on h6 "Anshu" at bounding box center [884, 502] width 37 height 18
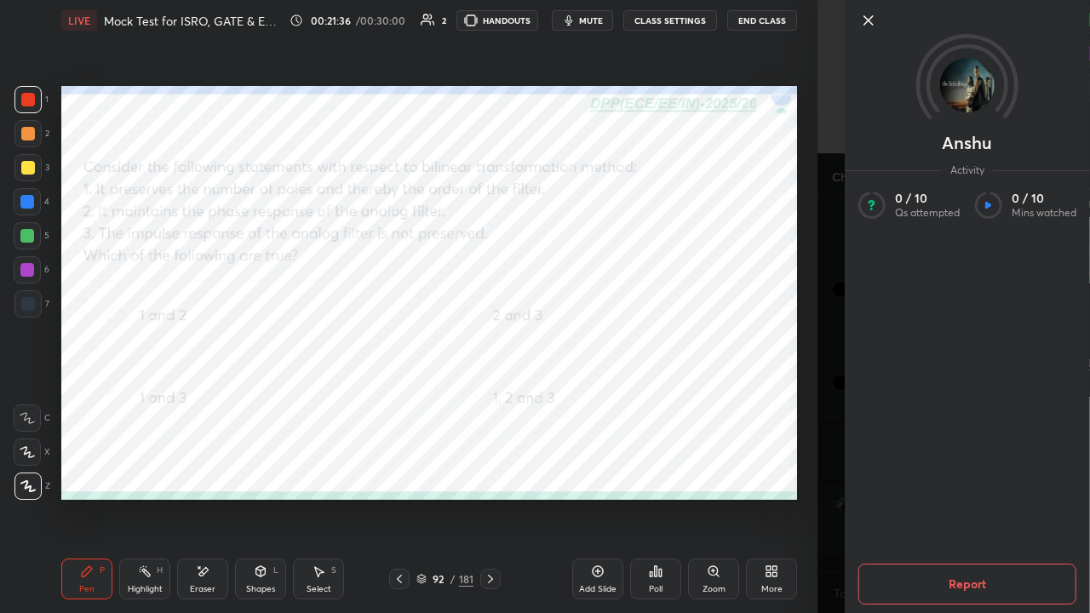
click at [869, 20] on icon at bounding box center [868, 20] width 9 height 9
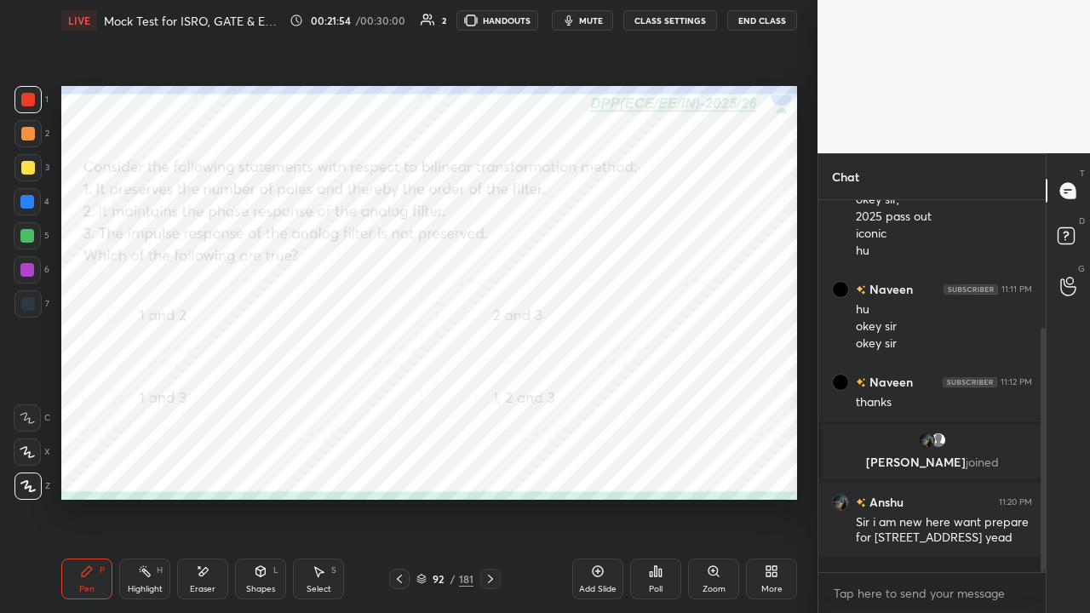
click at [424, 468] on icon at bounding box center [421, 579] width 10 height 10
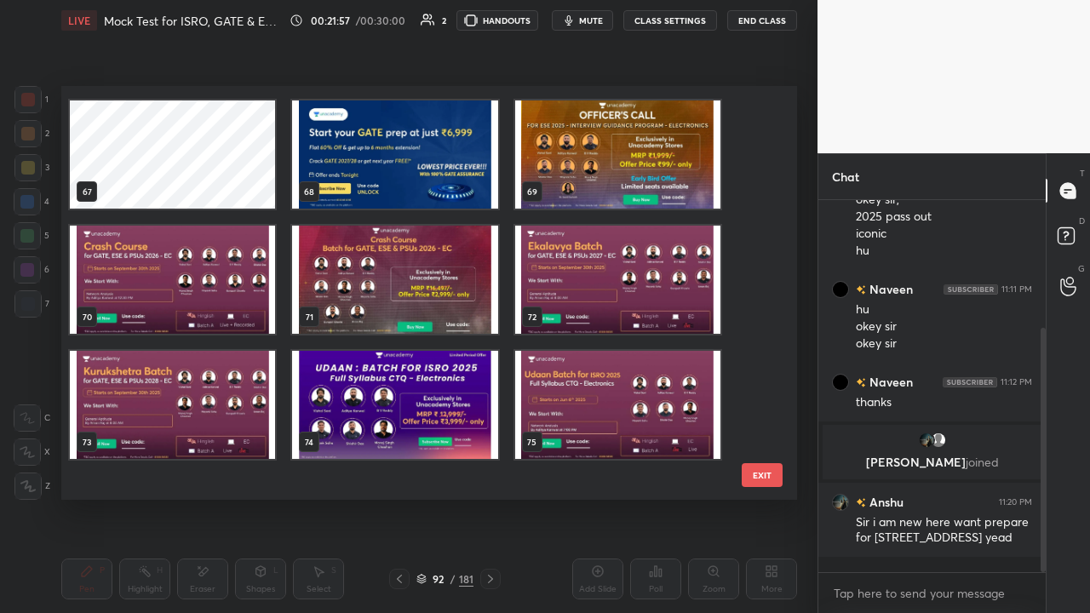
scroll to position [2698, 0]
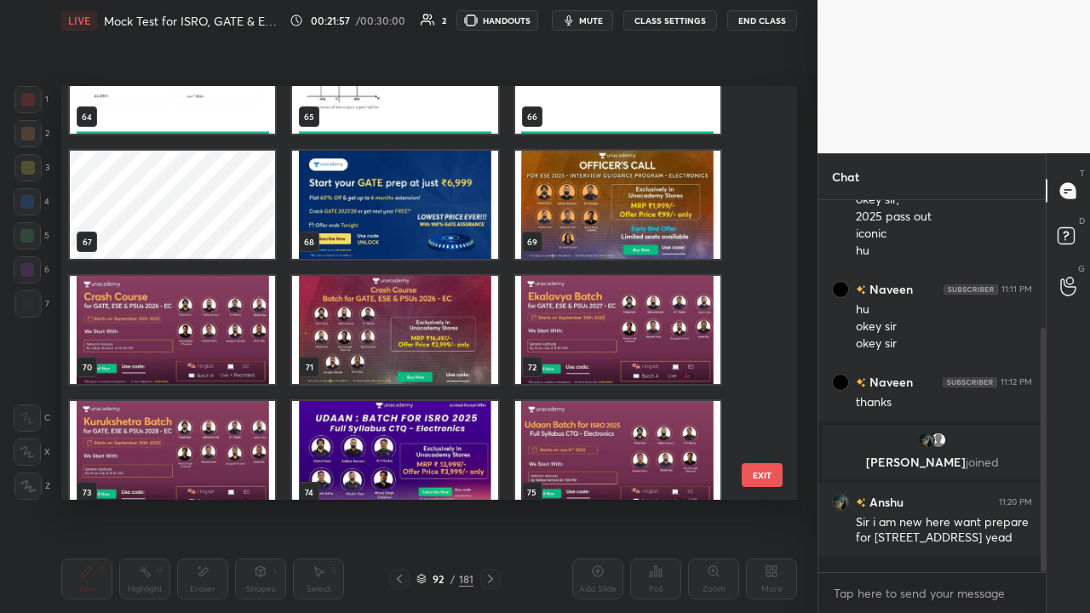
click at [364, 229] on img "grid" at bounding box center [394, 205] width 205 height 108
click at [372, 232] on img "grid" at bounding box center [394, 205] width 205 height 108
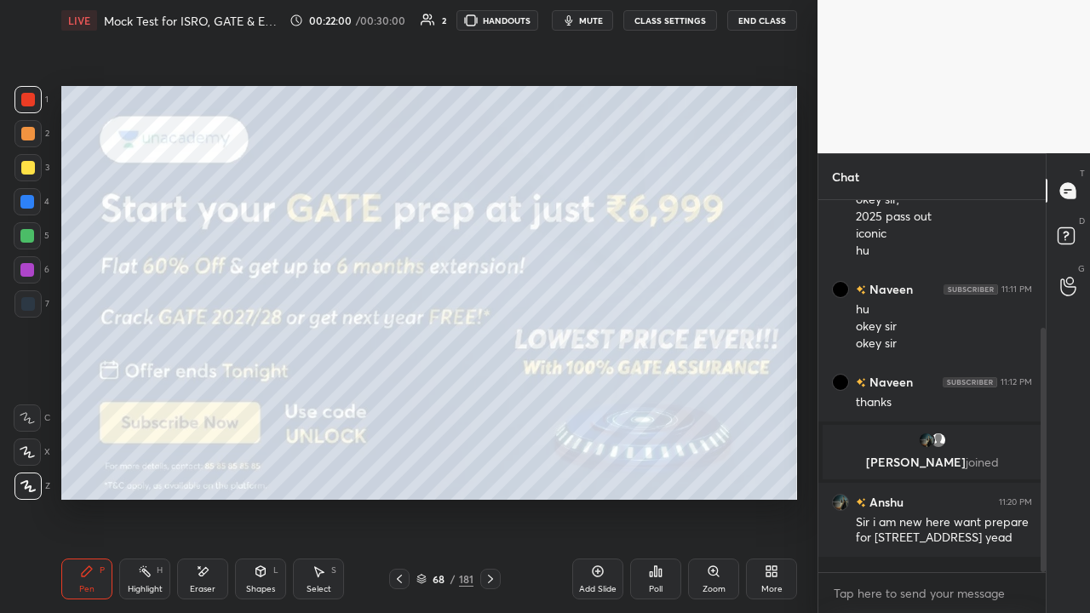
click at [89, 468] on icon at bounding box center [87, 572] width 14 height 14
click at [491, 468] on icon at bounding box center [490, 579] width 5 height 9
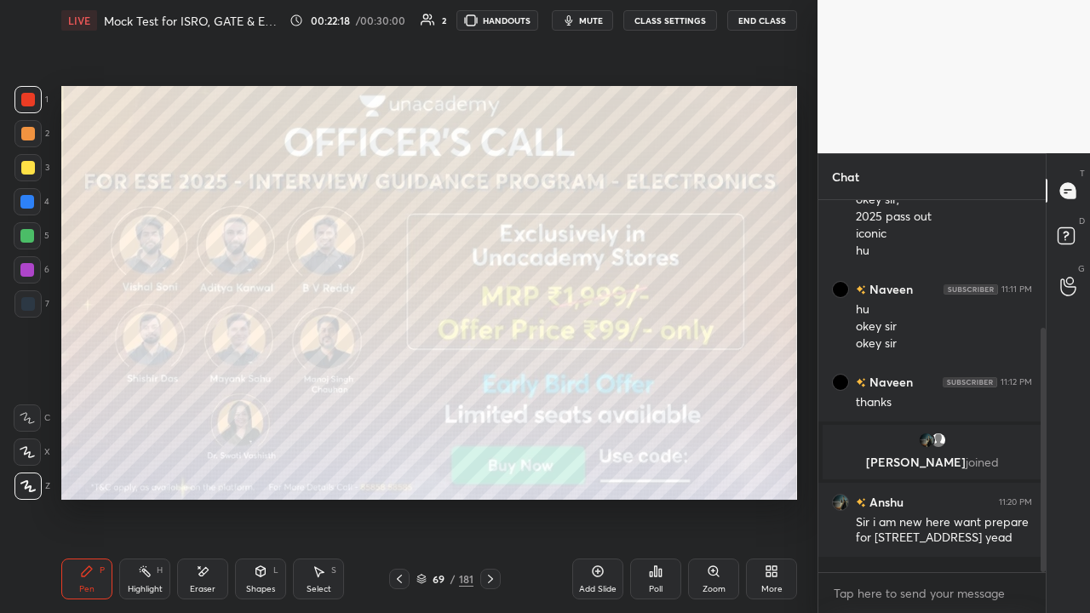
click at [491, 468] on icon at bounding box center [491, 579] width 14 height 14
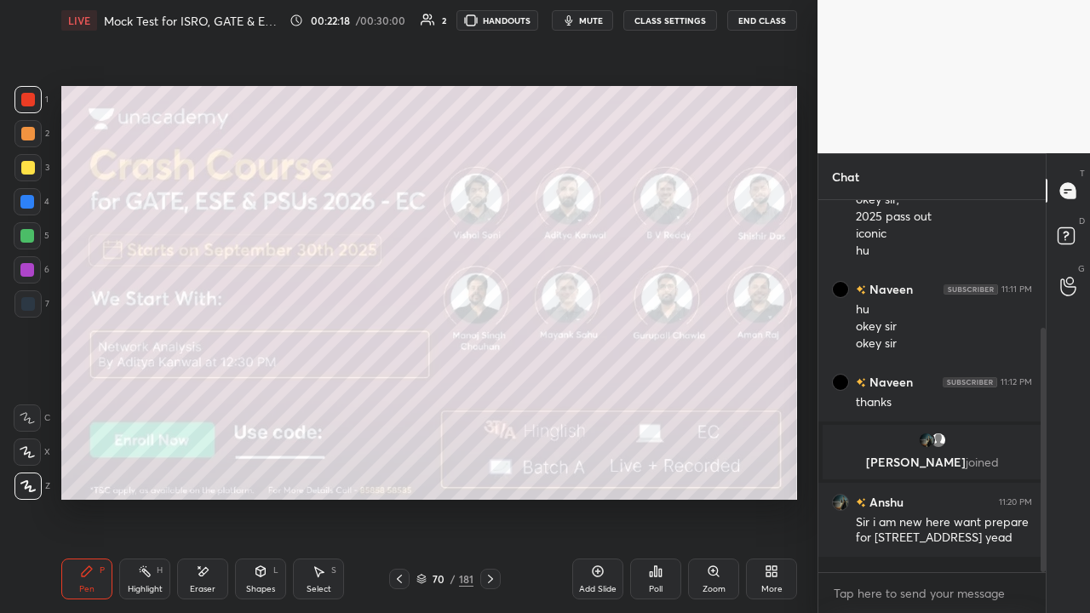
click at [491, 468] on icon at bounding box center [490, 579] width 5 height 9
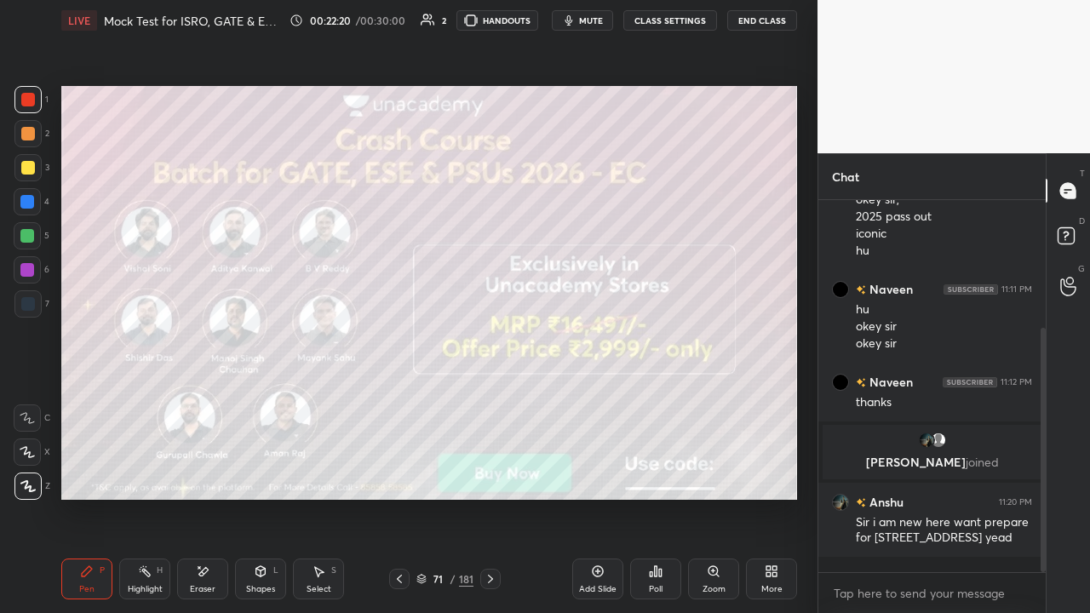
click at [490, 468] on icon at bounding box center [491, 579] width 14 height 14
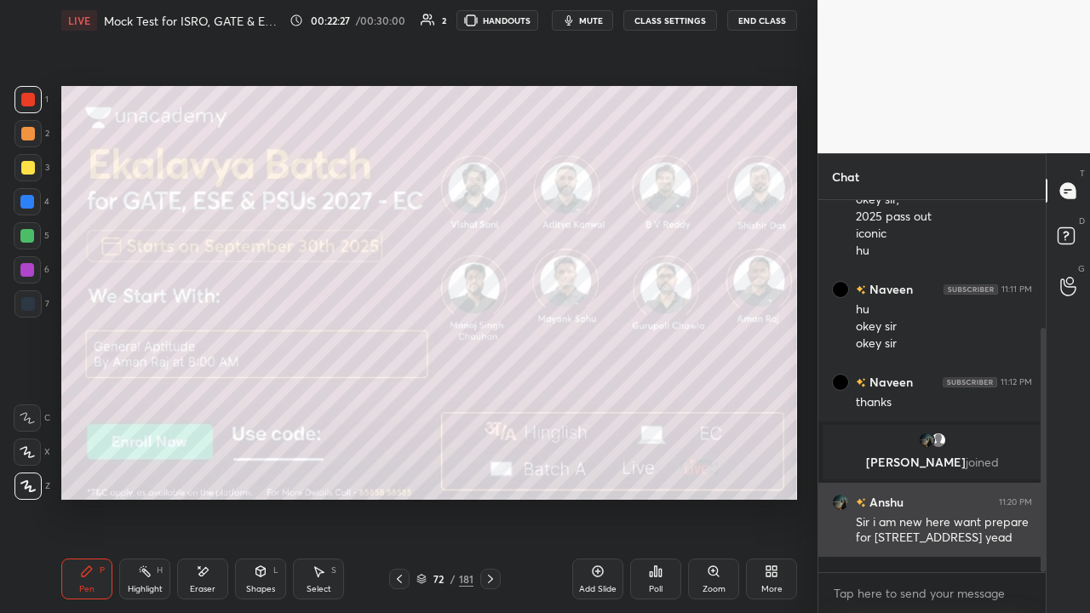
click at [880, 468] on h6 "Anshu" at bounding box center [884, 502] width 37 height 18
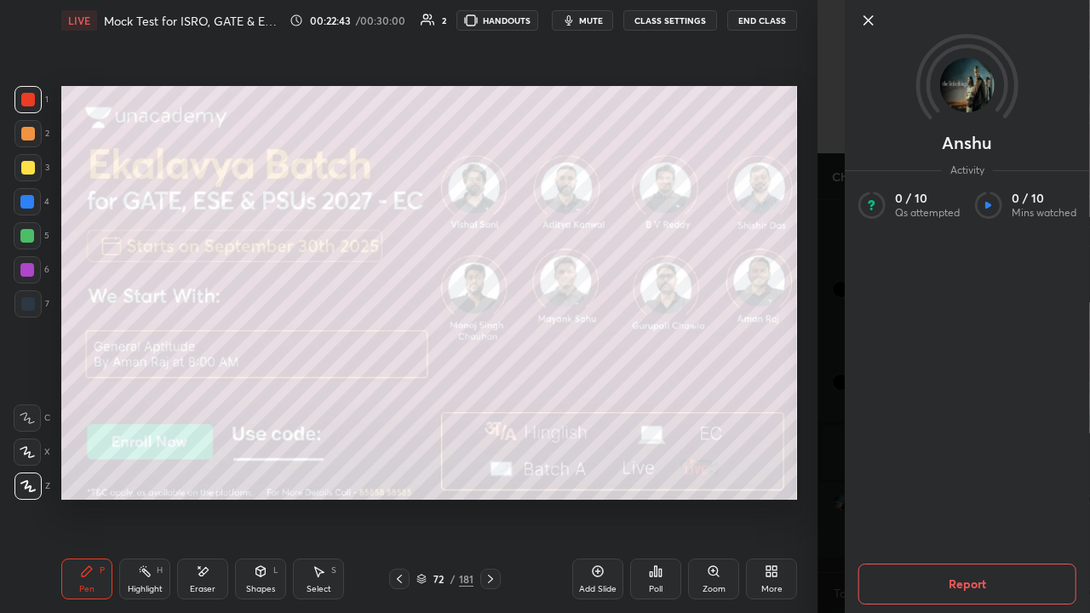
click at [866, 22] on icon at bounding box center [868, 20] width 9 height 9
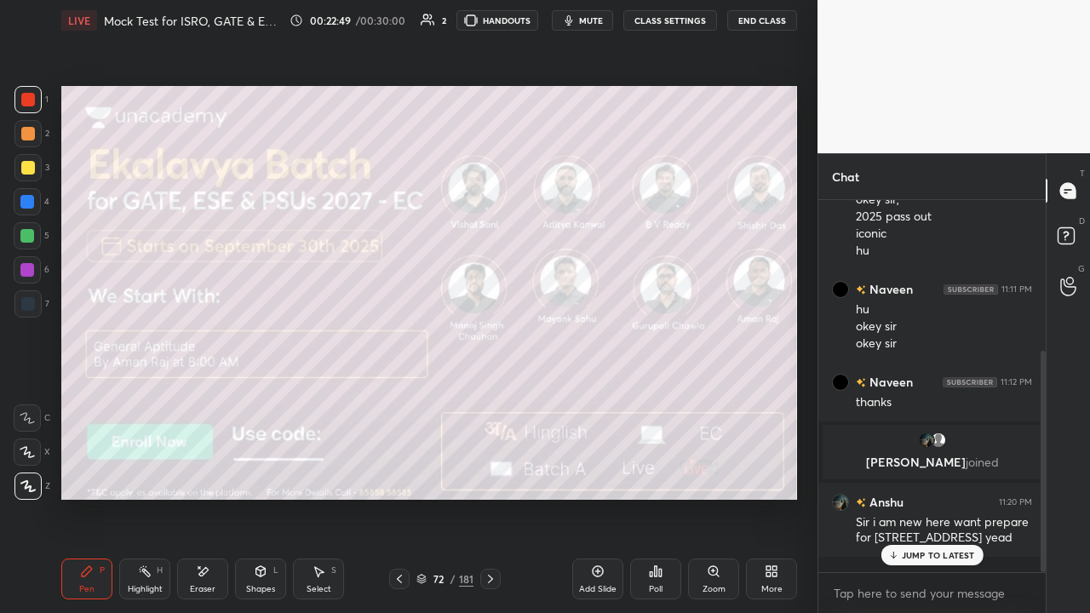
scroll to position [252, 0]
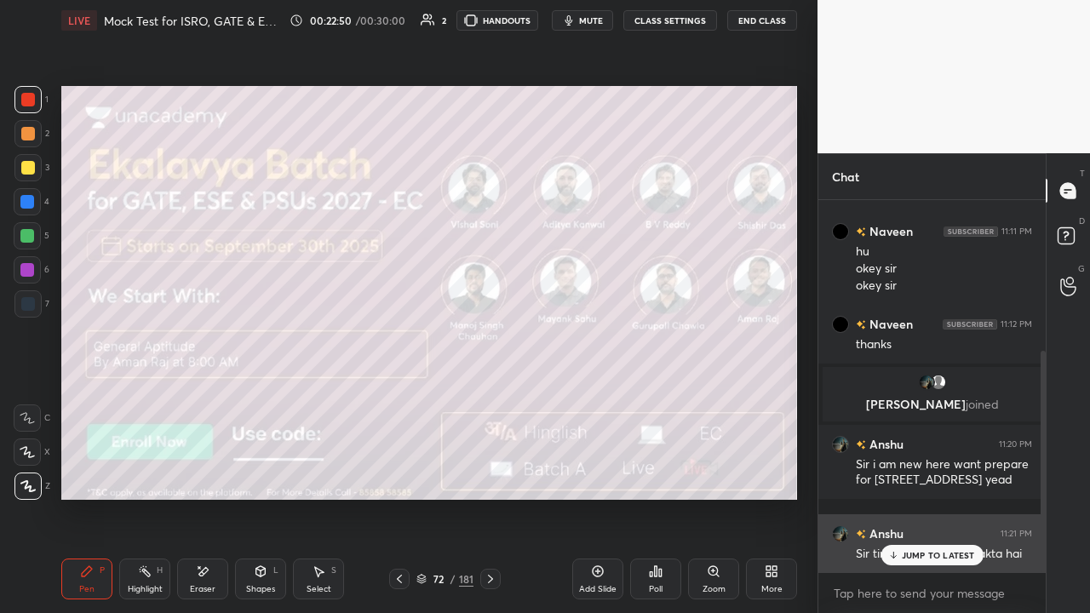
click at [906, 468] on p "JUMP TO LATEST" at bounding box center [938, 555] width 73 height 10
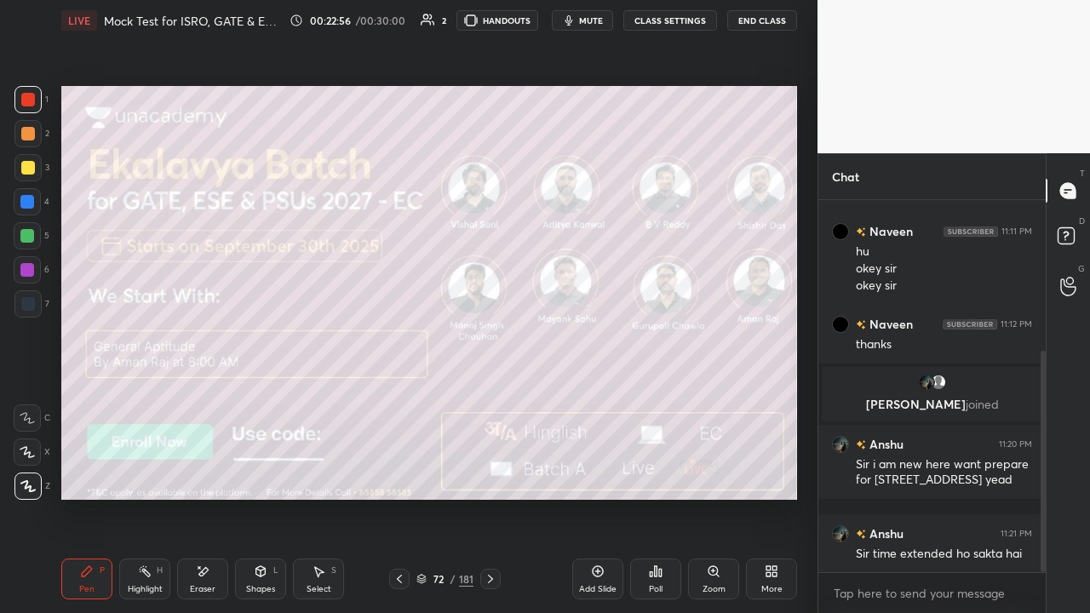
click at [419, 468] on icon at bounding box center [421, 577] width 9 height 4
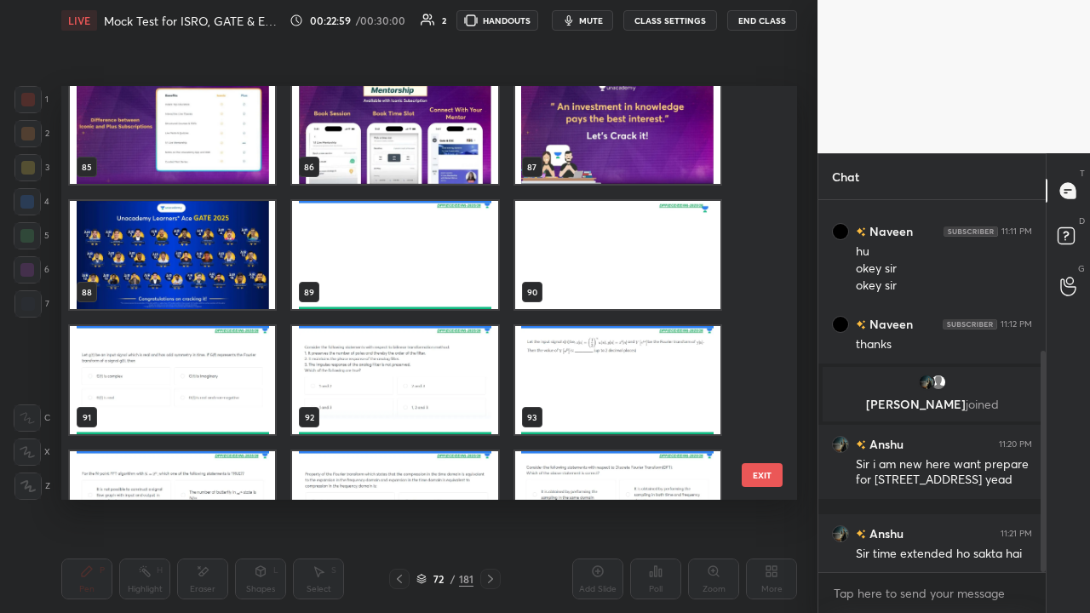
scroll to position [3536, 0]
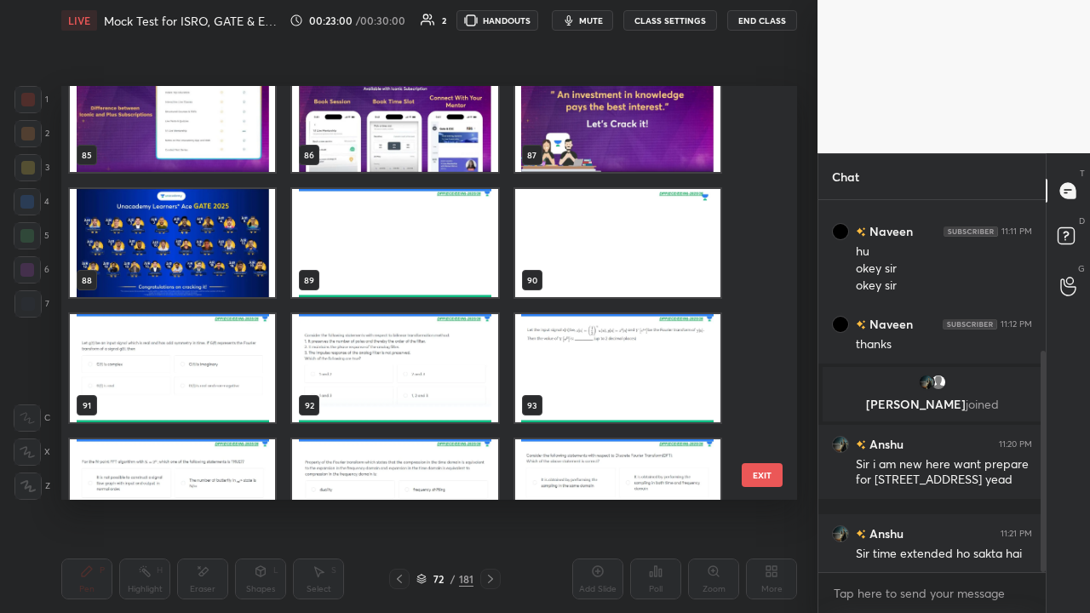
click at [228, 385] on img "grid" at bounding box center [172, 368] width 205 height 108
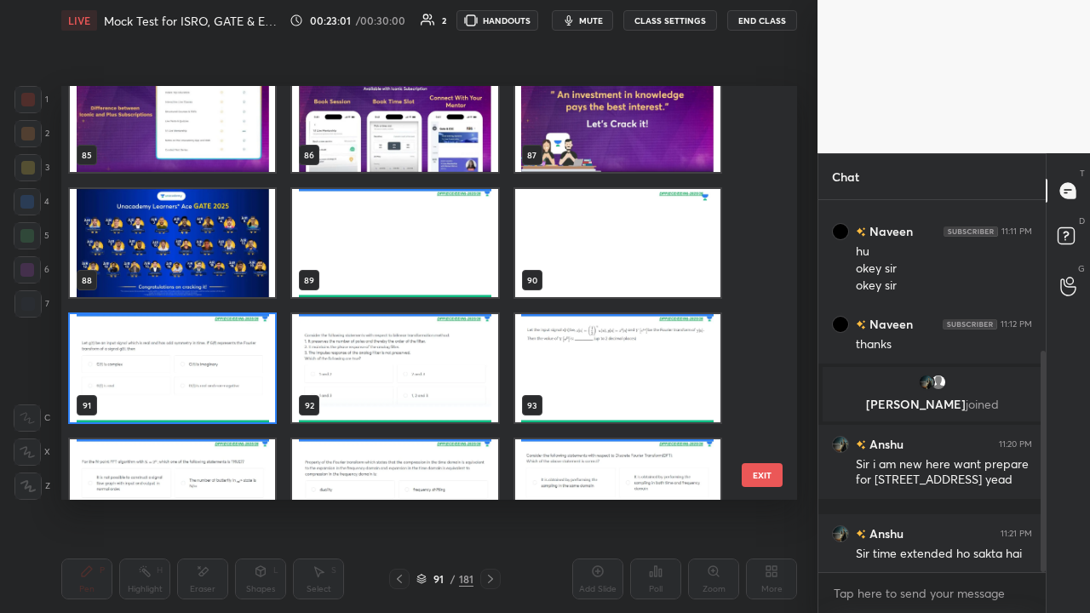
click at [243, 388] on img "grid" at bounding box center [172, 368] width 205 height 108
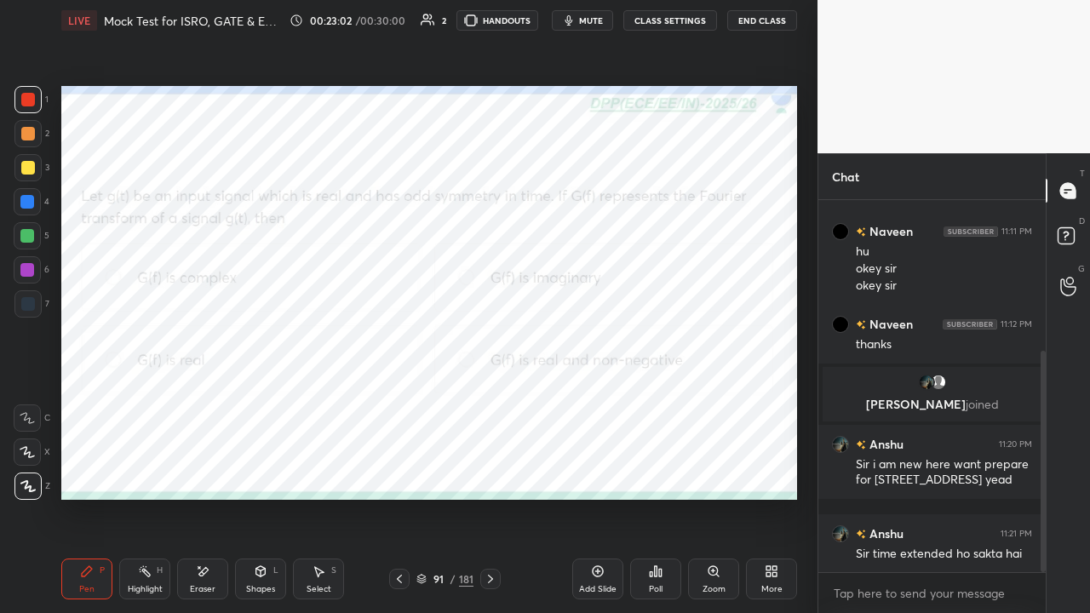
click at [491, 468] on icon at bounding box center [490, 579] width 5 height 9
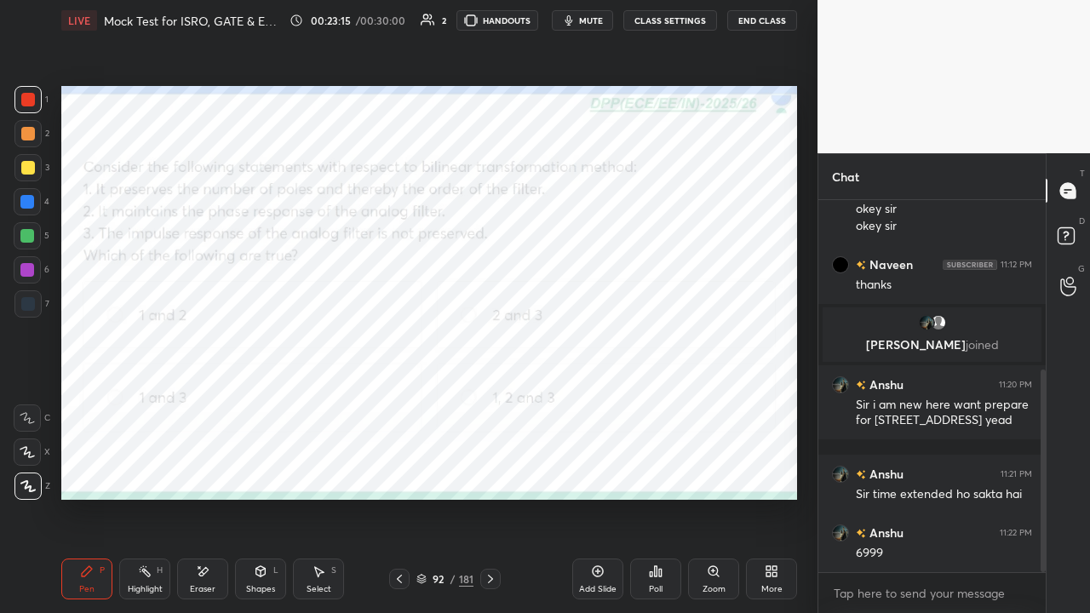
click at [396, 468] on icon at bounding box center [400, 579] width 14 height 14
click at [398, 468] on icon at bounding box center [400, 579] width 14 height 14
click at [399, 468] on icon at bounding box center [400, 579] width 14 height 14
click at [400, 468] on icon at bounding box center [400, 579] width 14 height 14
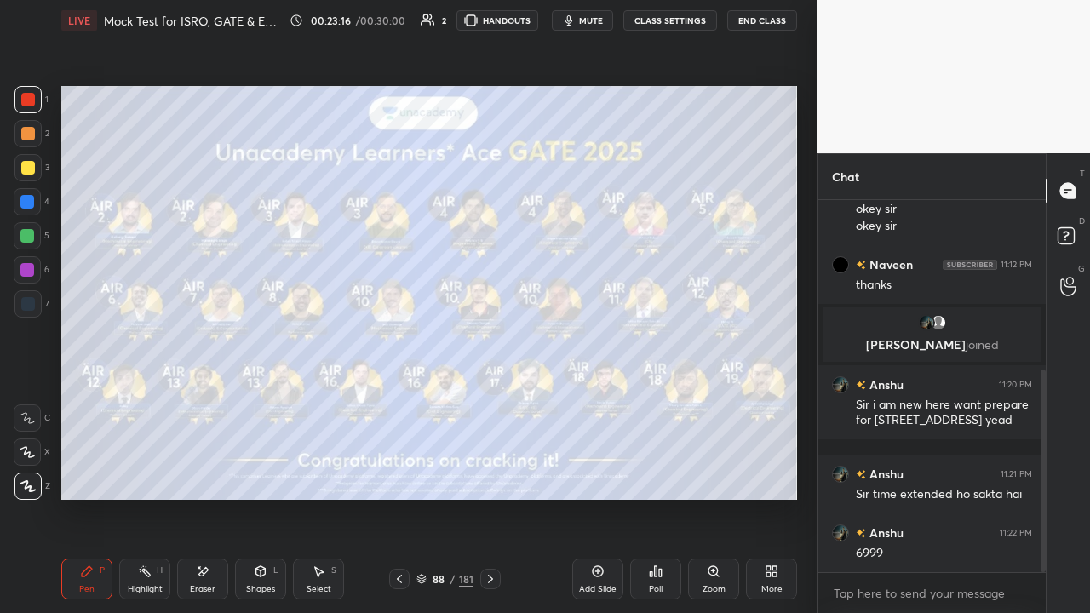
click at [400, 468] on icon at bounding box center [399, 579] width 5 height 9
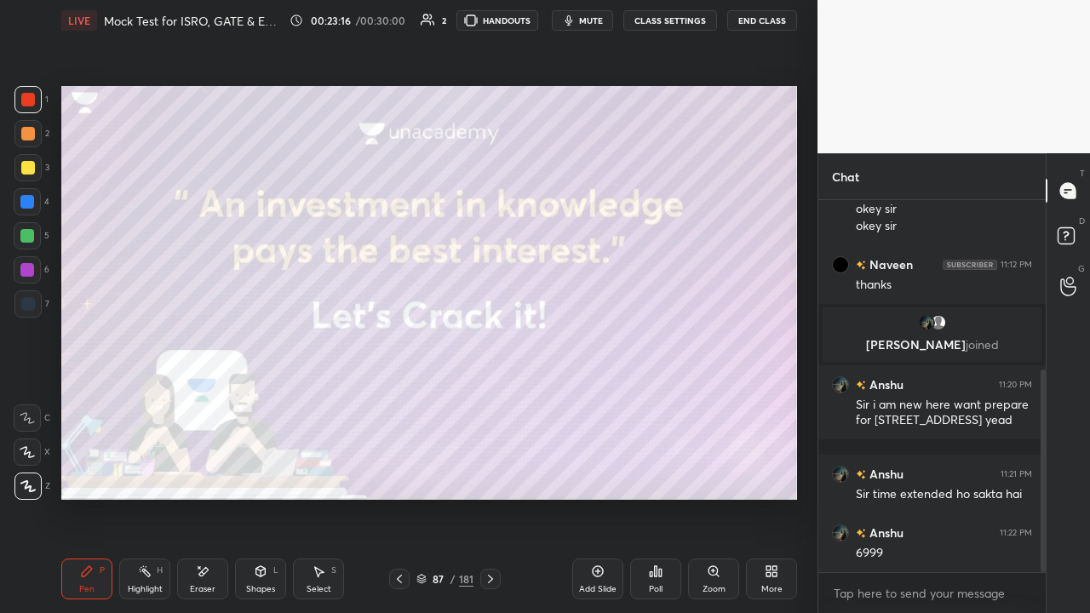
click at [401, 468] on icon at bounding box center [400, 579] width 14 height 14
click at [400, 468] on icon at bounding box center [399, 579] width 5 height 9
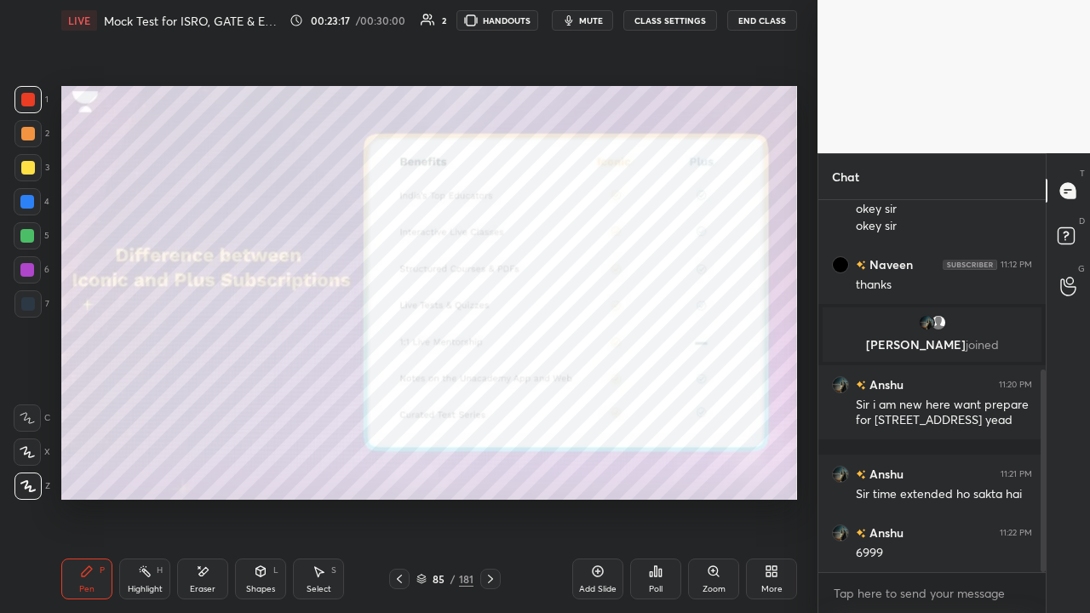
click at [400, 468] on icon at bounding box center [399, 579] width 5 height 9
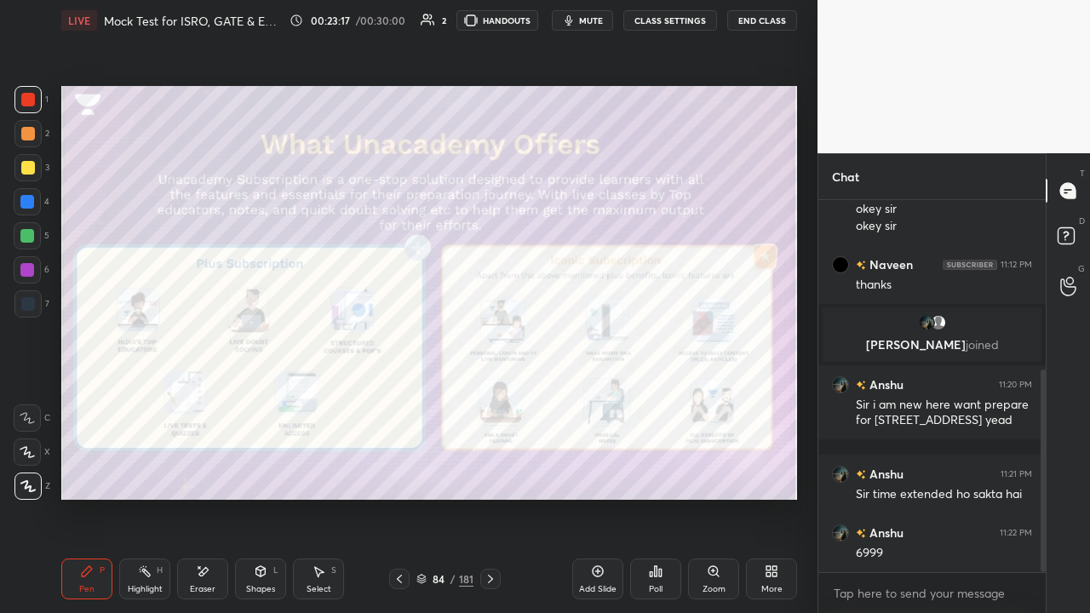
click at [399, 468] on icon at bounding box center [399, 579] width 5 height 9
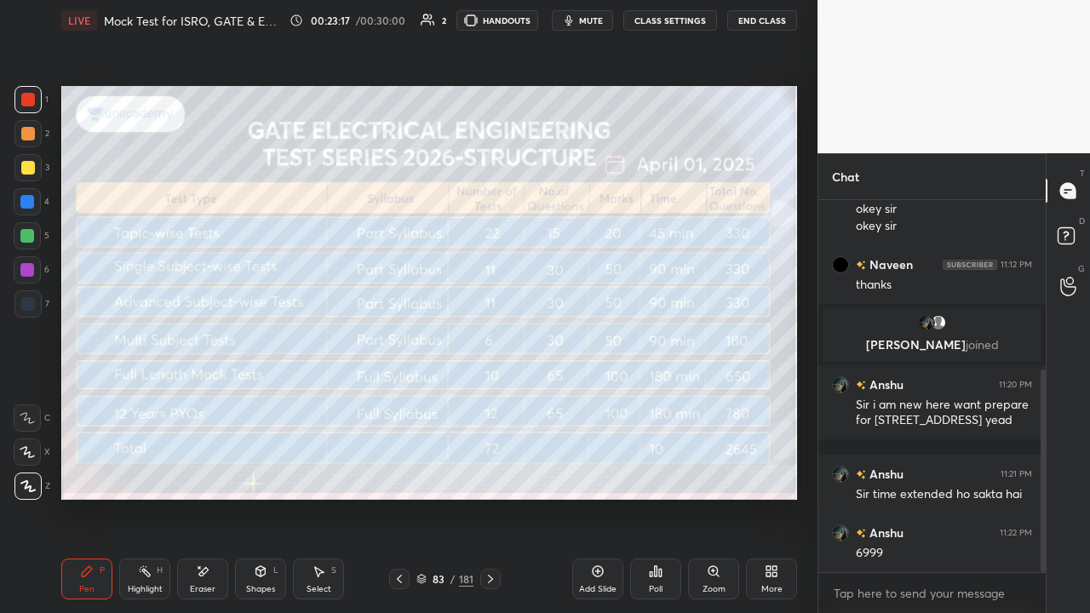
click at [400, 468] on icon at bounding box center [399, 579] width 5 height 9
click at [400, 468] on icon at bounding box center [400, 579] width 14 height 14
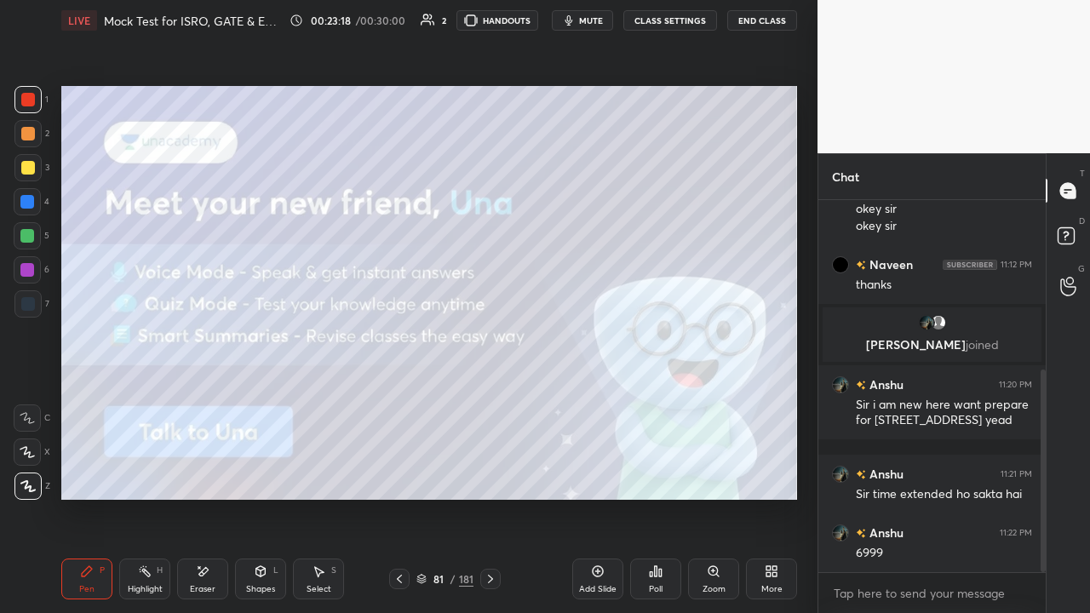
click at [399, 468] on icon at bounding box center [400, 579] width 14 height 14
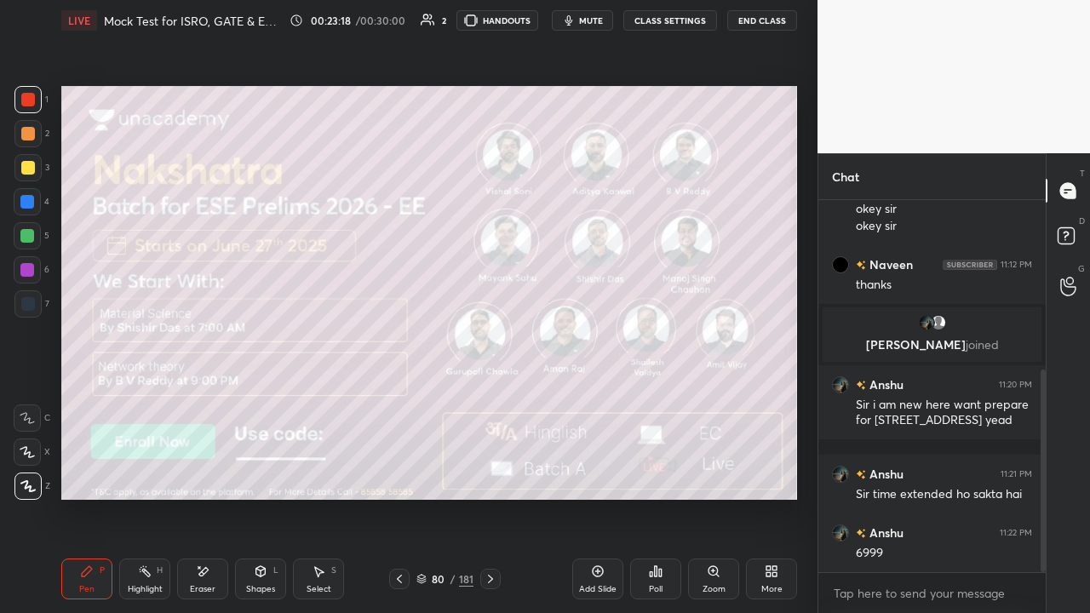
click at [402, 468] on icon at bounding box center [400, 579] width 14 height 14
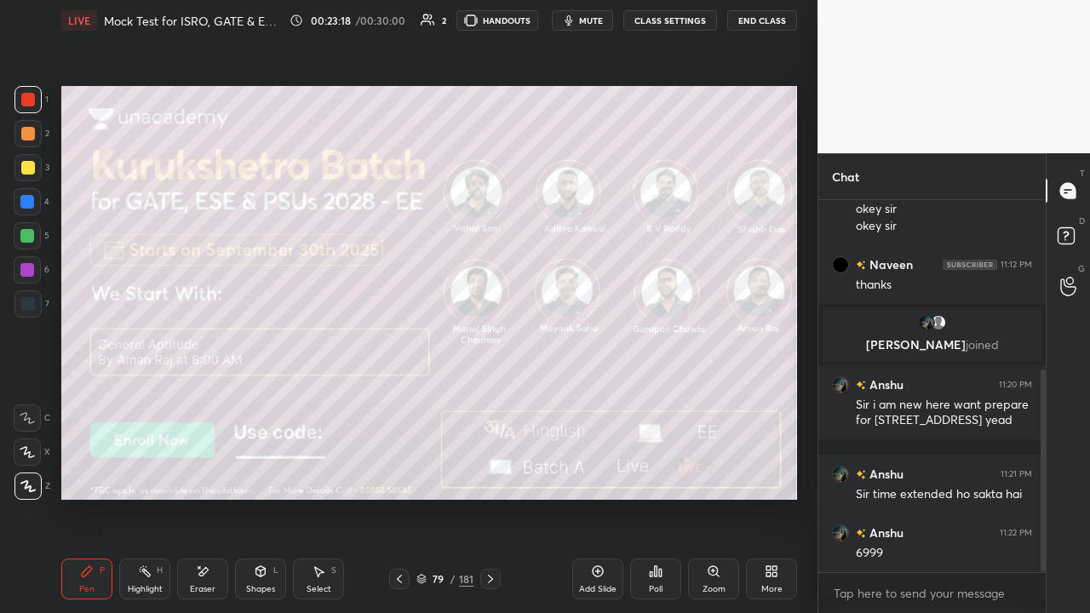
click at [403, 468] on icon at bounding box center [400, 579] width 14 height 14
click at [405, 468] on icon at bounding box center [400, 579] width 14 height 14
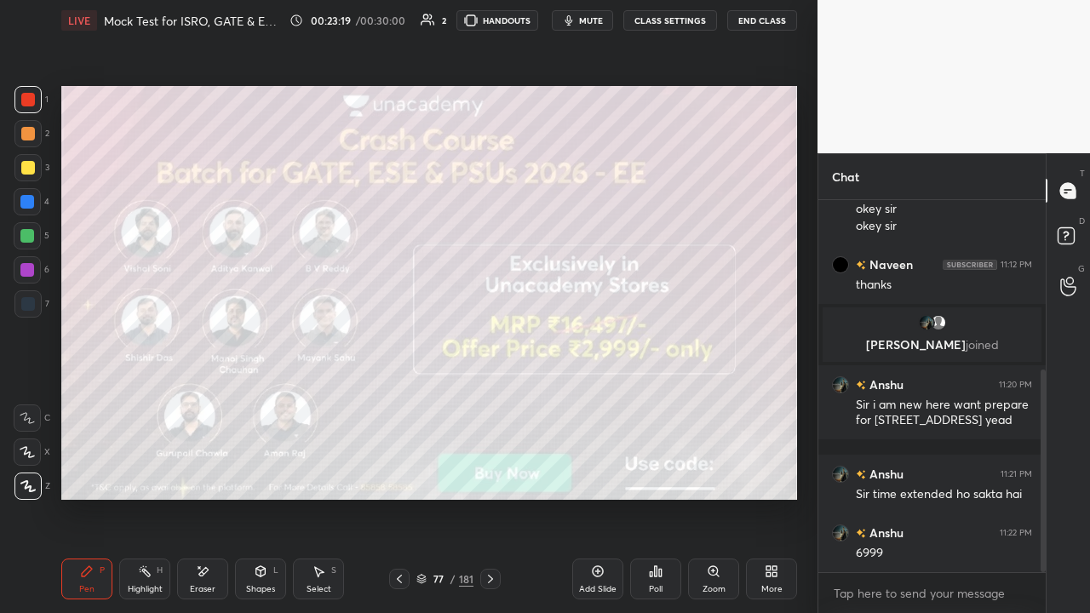
click at [407, 468] on div at bounding box center [399, 579] width 20 height 20
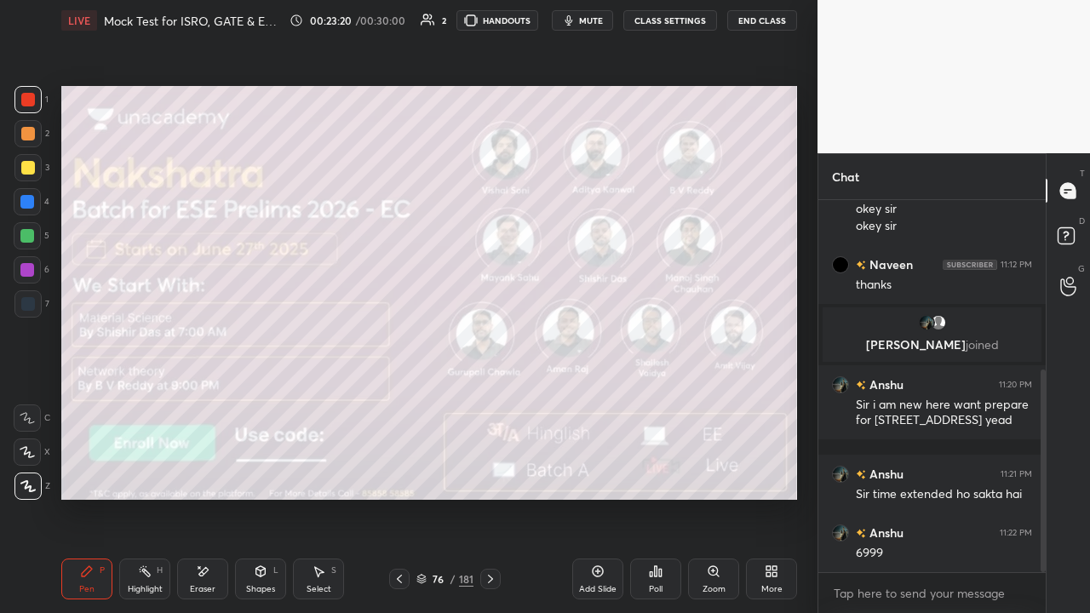
click at [407, 468] on div at bounding box center [399, 579] width 20 height 20
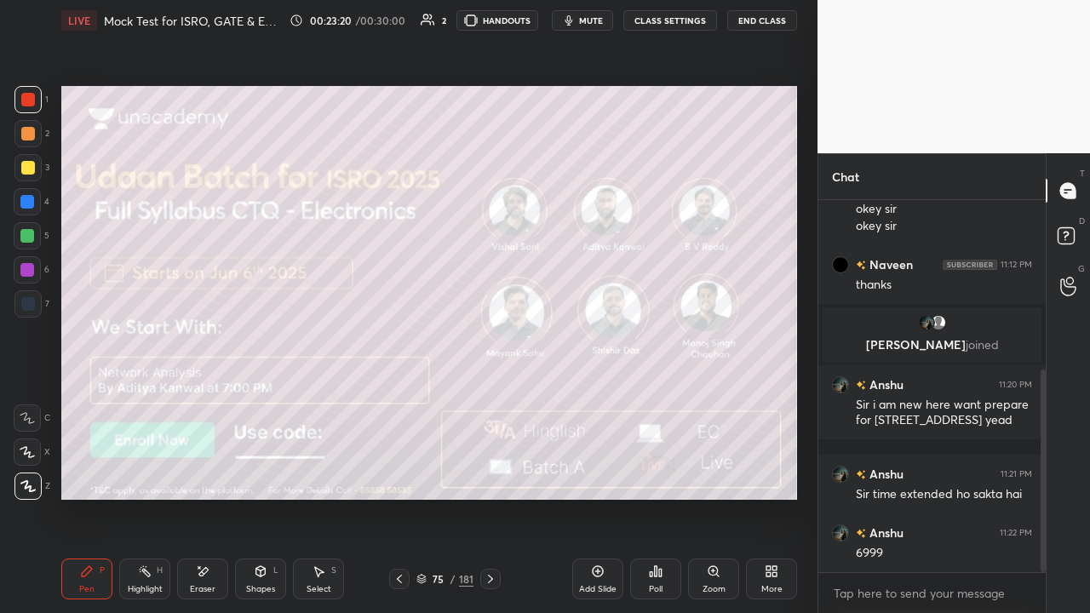
click at [408, 468] on div at bounding box center [399, 579] width 20 height 20
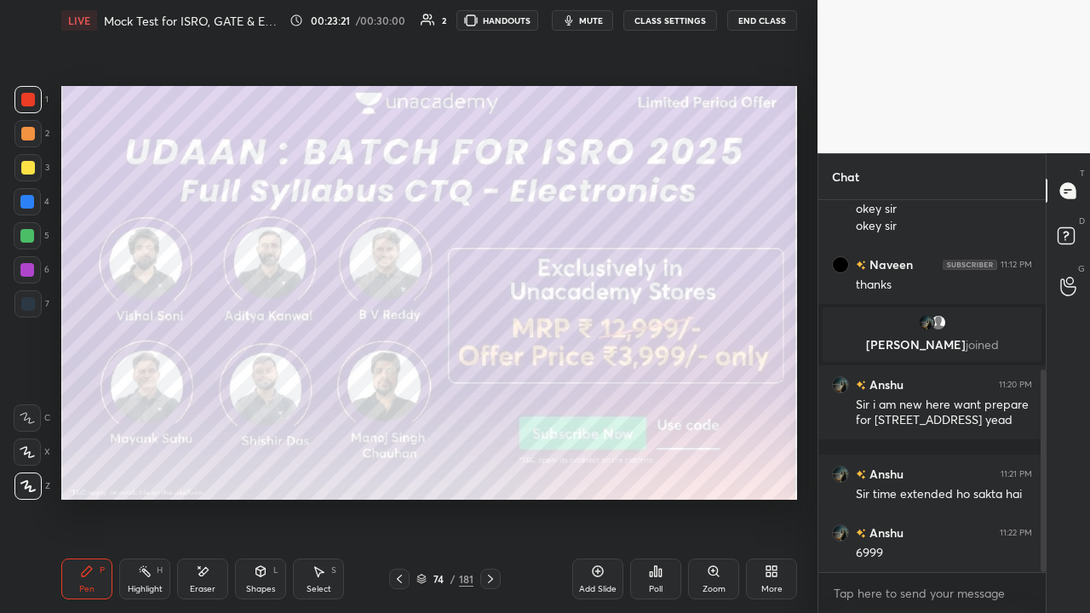
click at [401, 468] on icon at bounding box center [400, 579] width 14 height 14
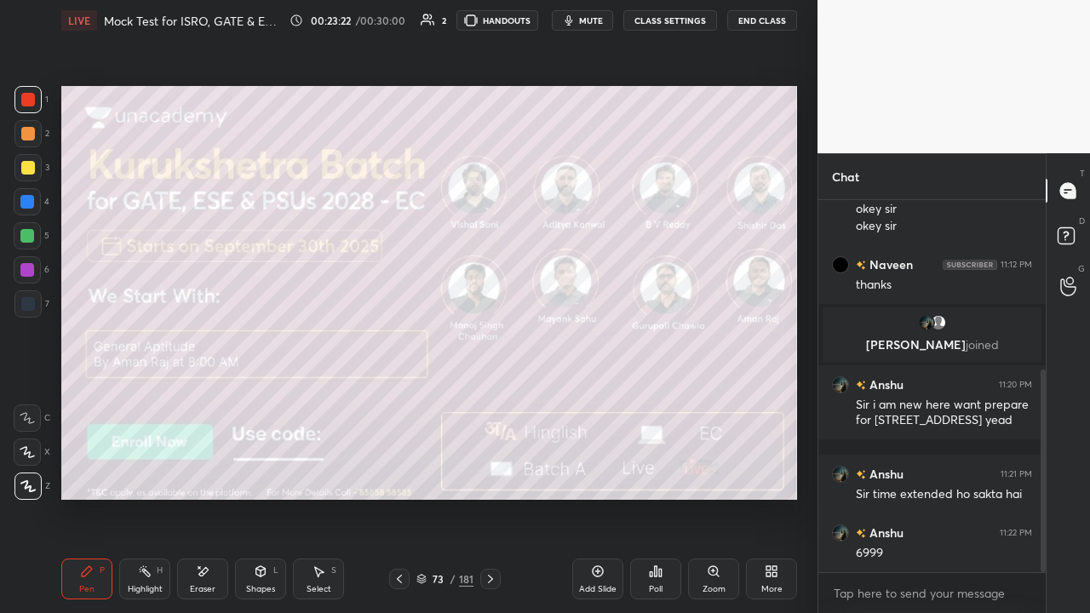
click at [396, 468] on icon at bounding box center [400, 579] width 14 height 14
click at [399, 468] on icon at bounding box center [400, 579] width 14 height 14
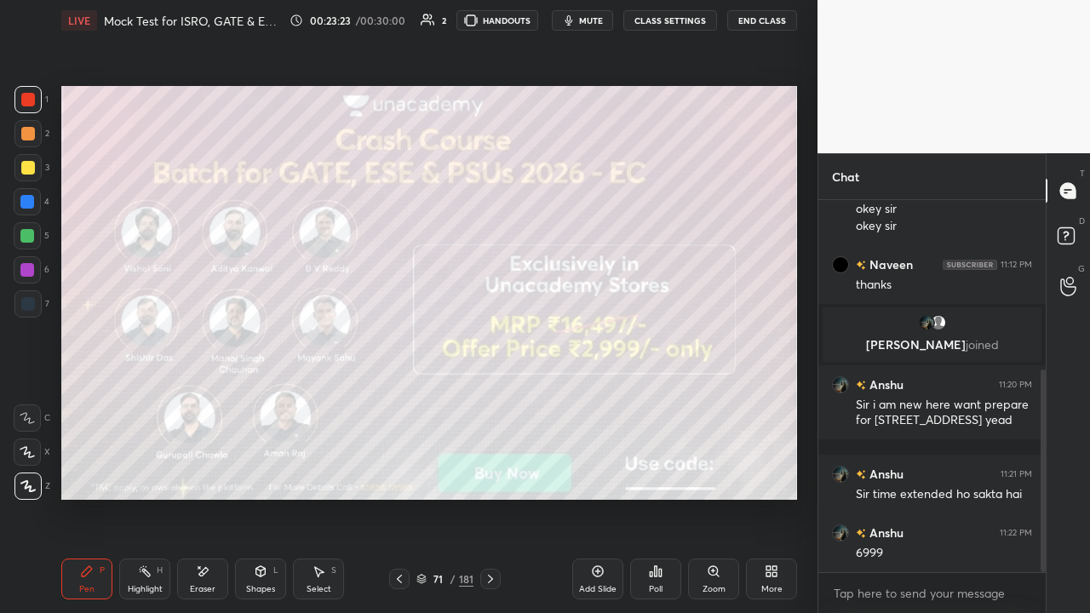
click at [397, 468] on icon at bounding box center [400, 579] width 14 height 14
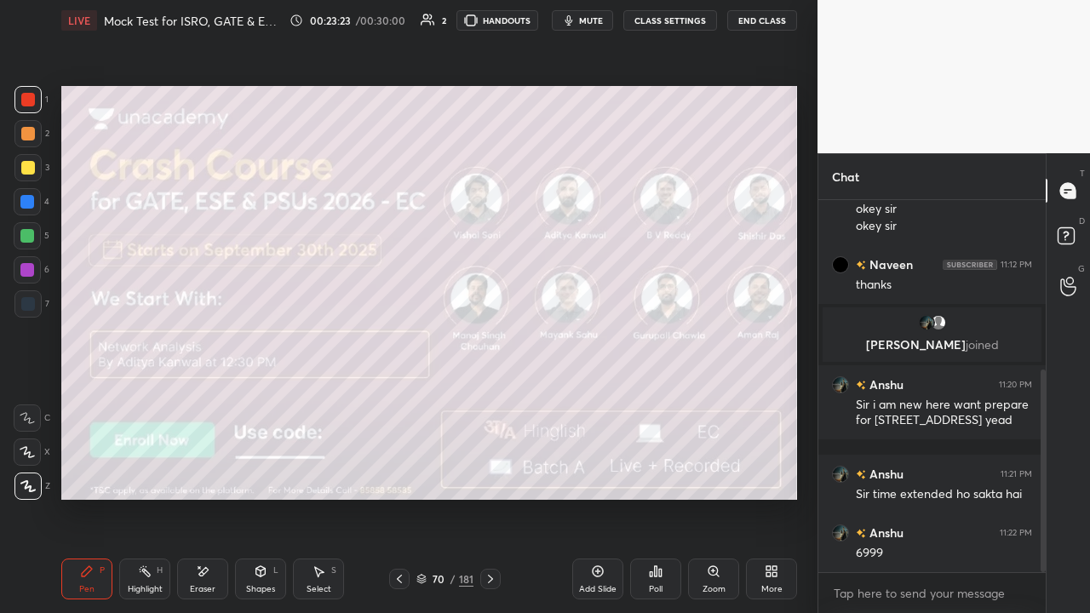
click at [398, 468] on div at bounding box center [399, 579] width 20 height 20
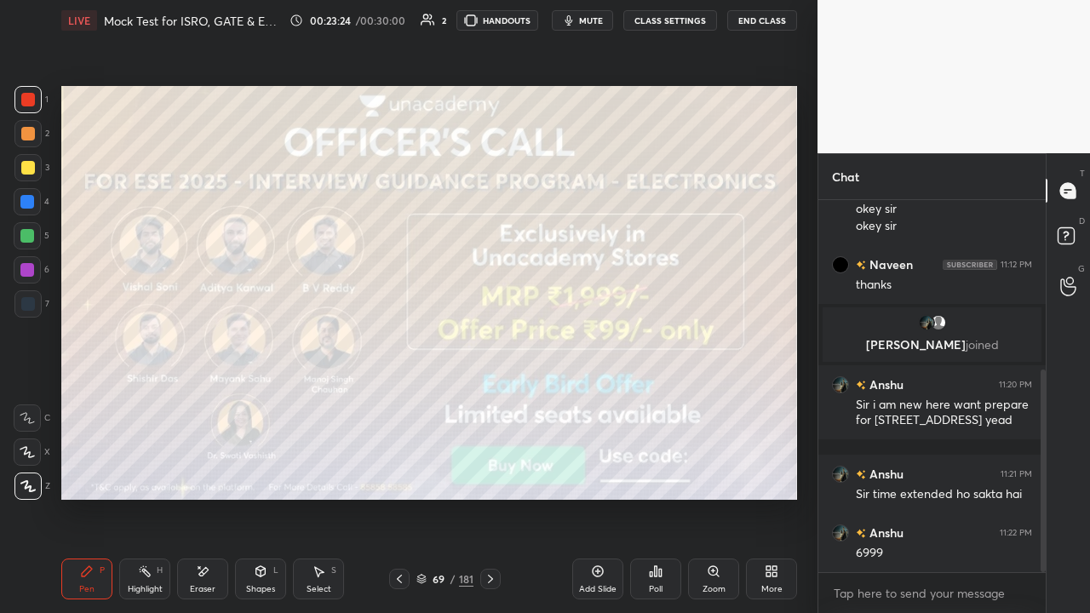
click at [398, 468] on div at bounding box center [399, 579] width 20 height 20
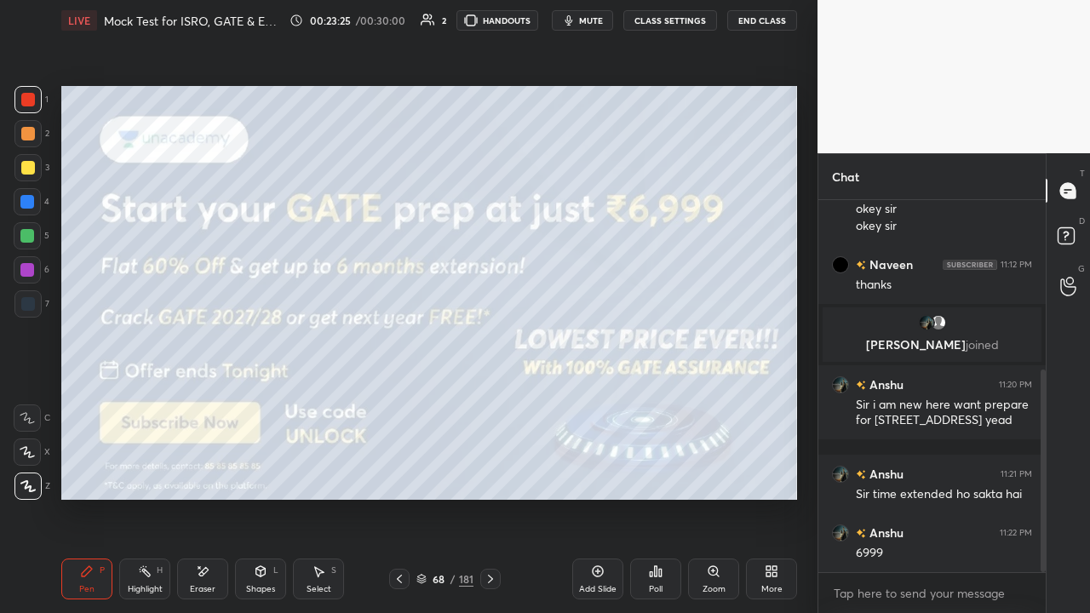
click at [396, 468] on div at bounding box center [399, 579] width 20 height 20
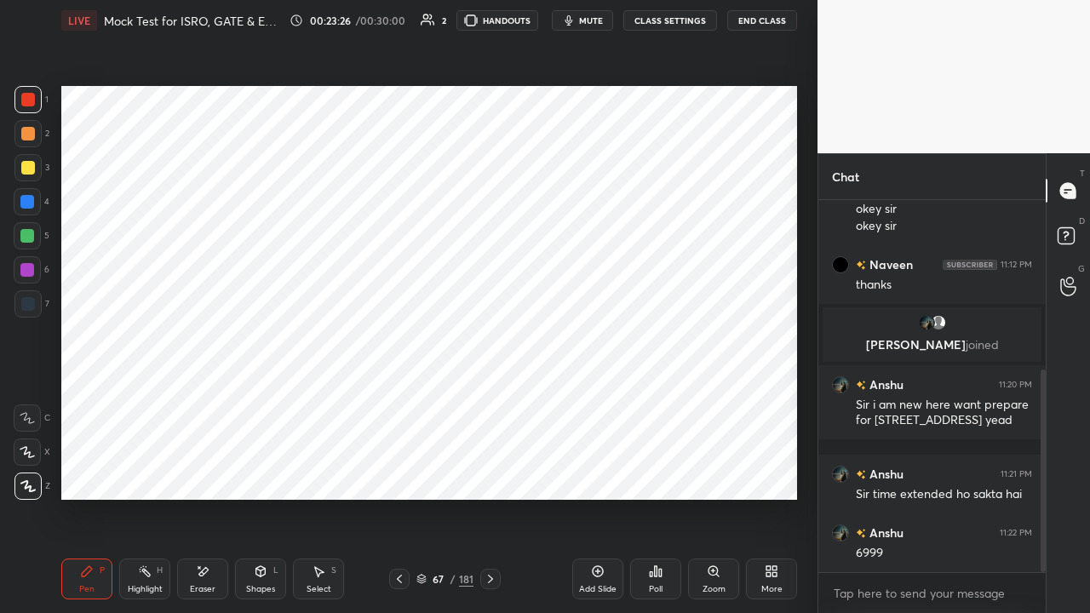
click at [491, 468] on icon at bounding box center [490, 579] width 5 height 9
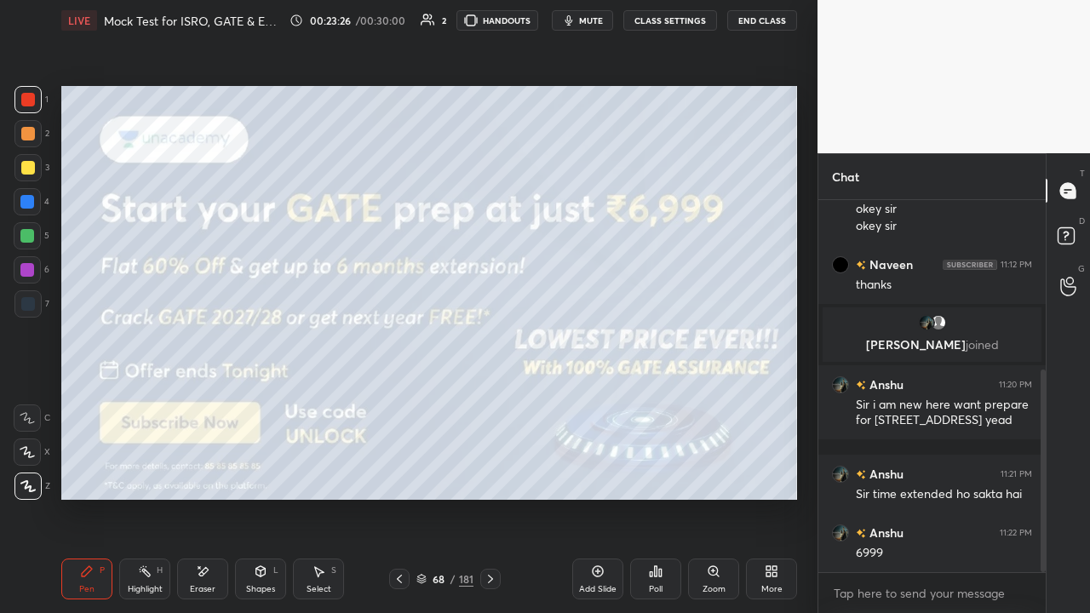
click at [201, 468] on icon at bounding box center [203, 571] width 9 height 9
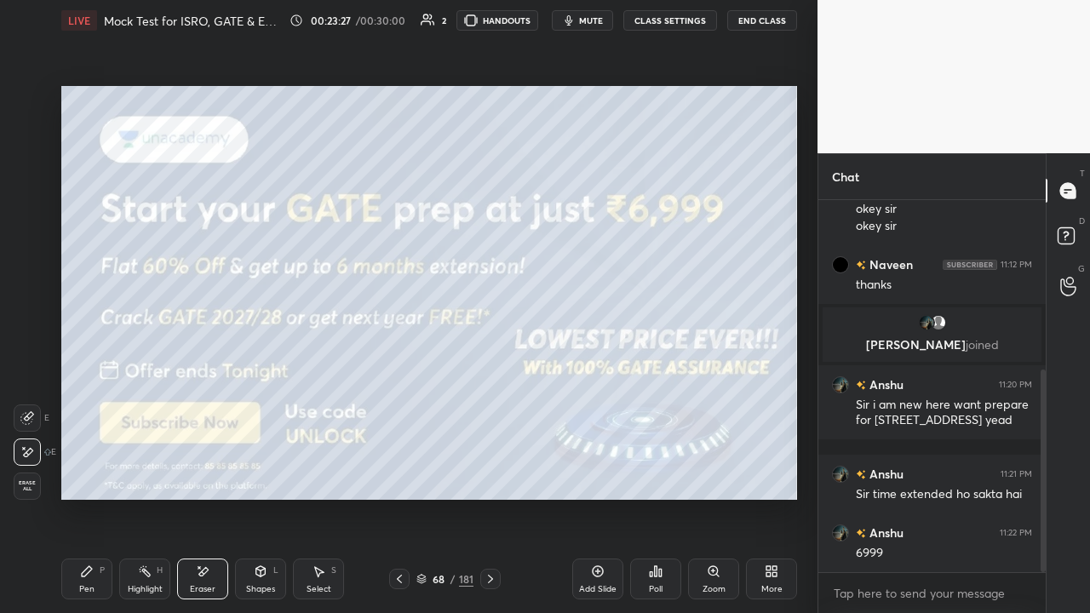
click at [140, 468] on div "Highlight H" at bounding box center [144, 579] width 51 height 41
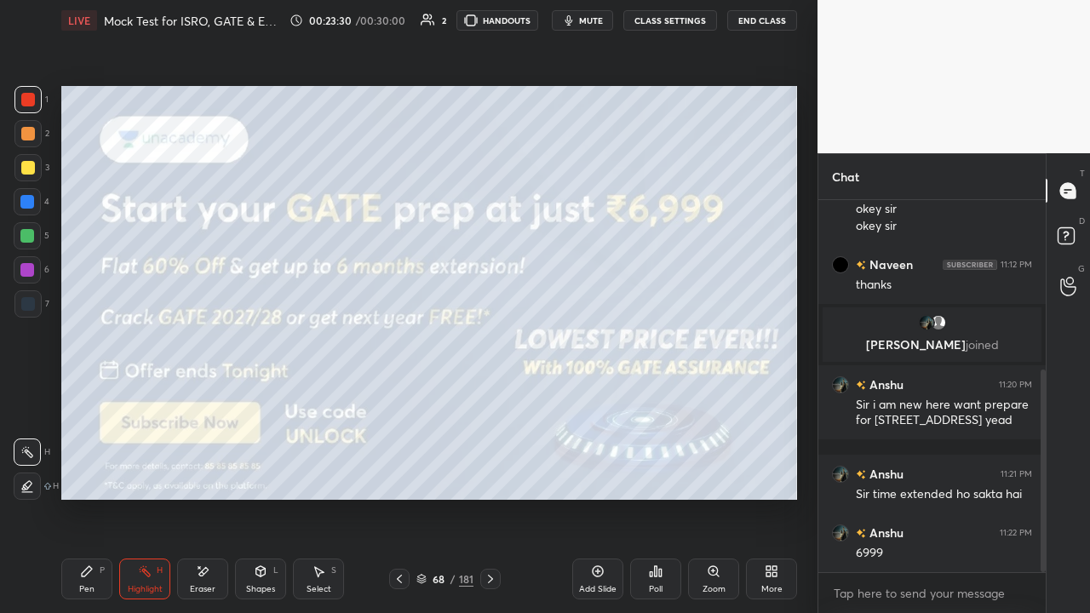
click at [199, 468] on div "Eraser" at bounding box center [203, 589] width 26 height 9
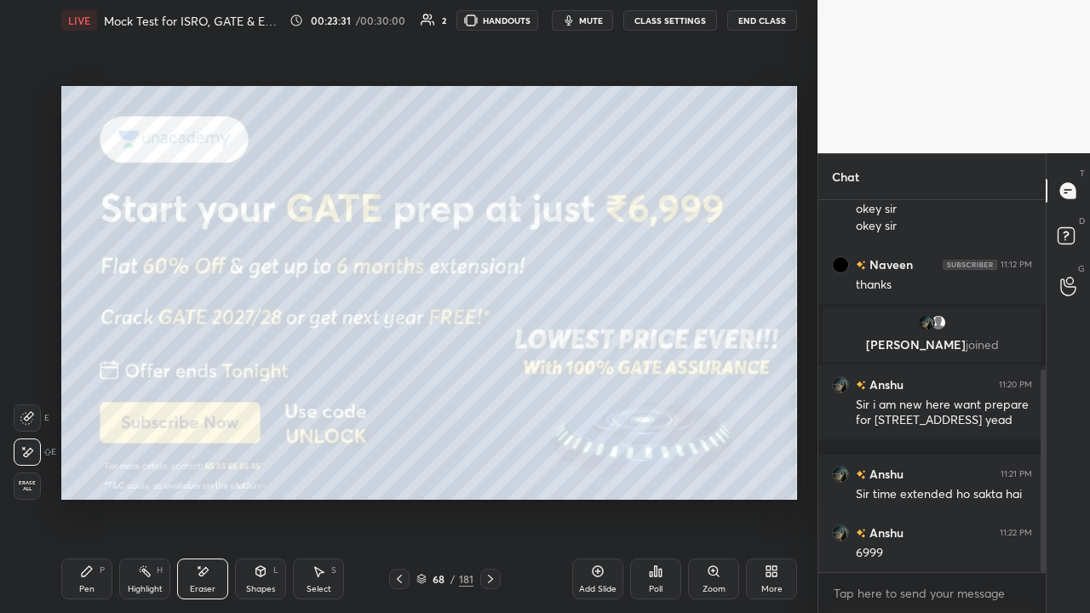
click at [97, 468] on div "Pen P" at bounding box center [86, 579] width 51 height 41
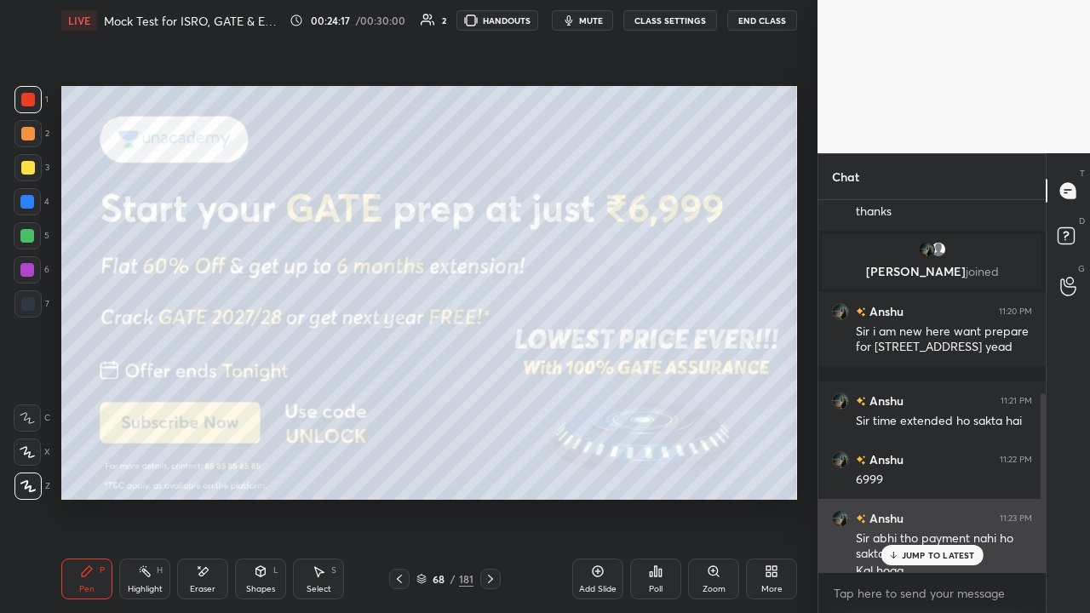
scroll to position [402, 0]
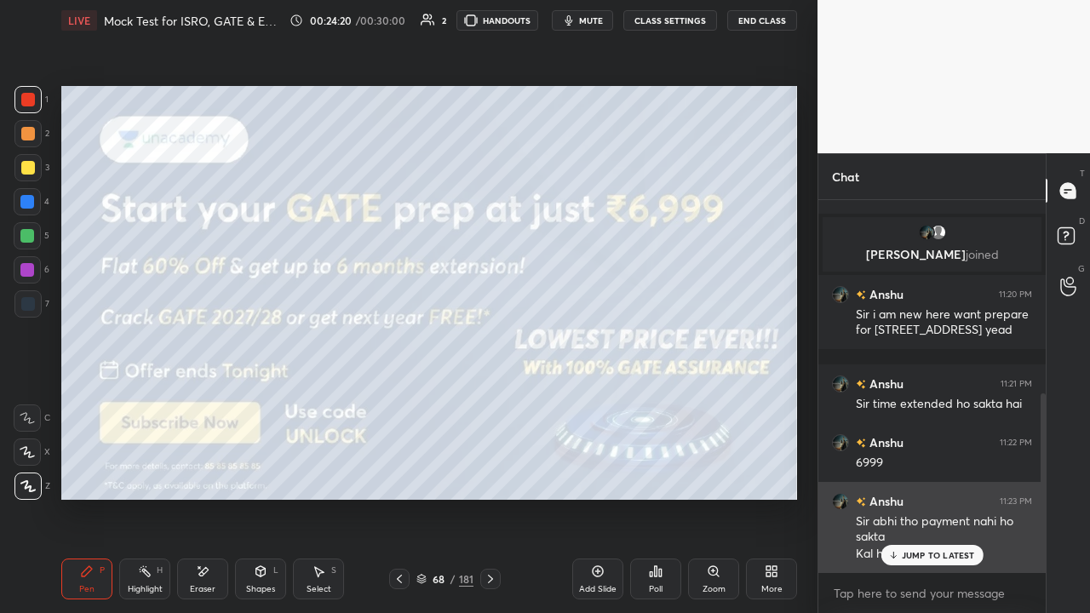
click at [918, 468] on p "JUMP TO LATEST" at bounding box center [938, 555] width 73 height 10
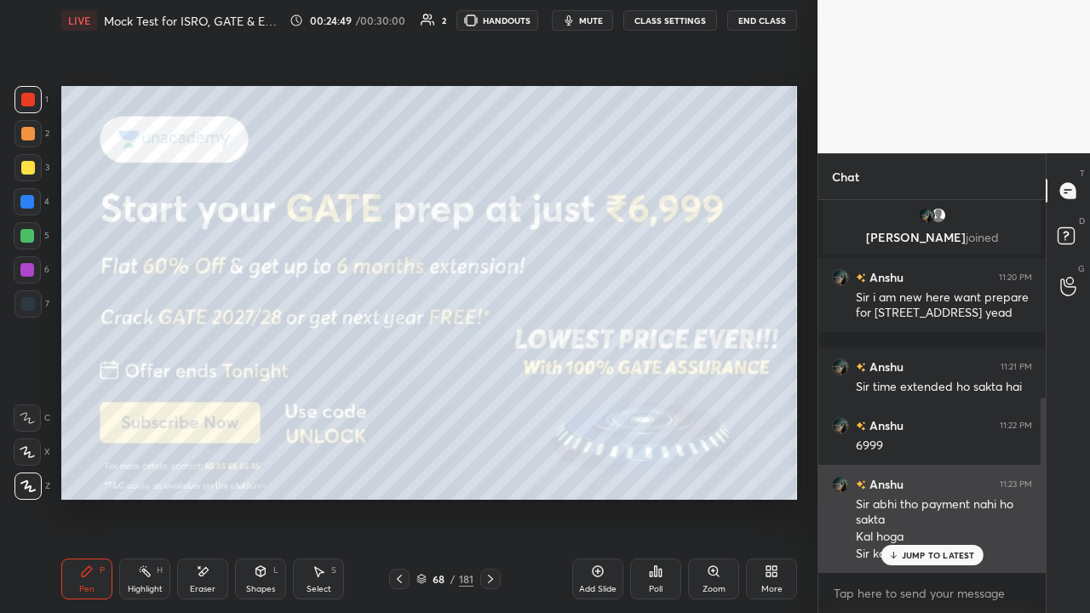
click at [904, 468] on p "JUMP TO LATEST" at bounding box center [938, 555] width 73 height 10
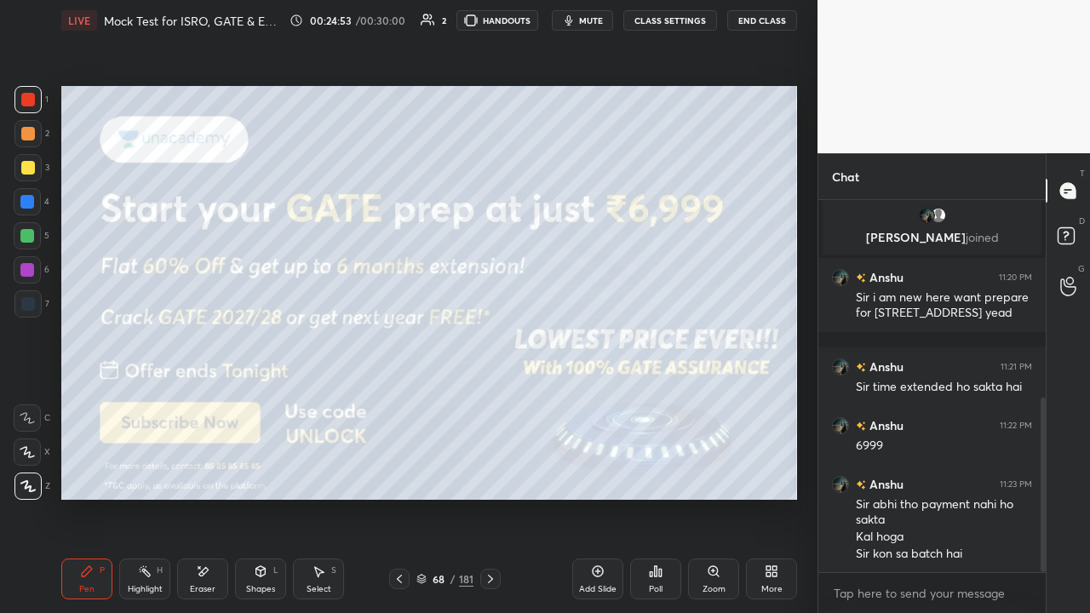
click at [493, 468] on icon at bounding box center [491, 579] width 14 height 14
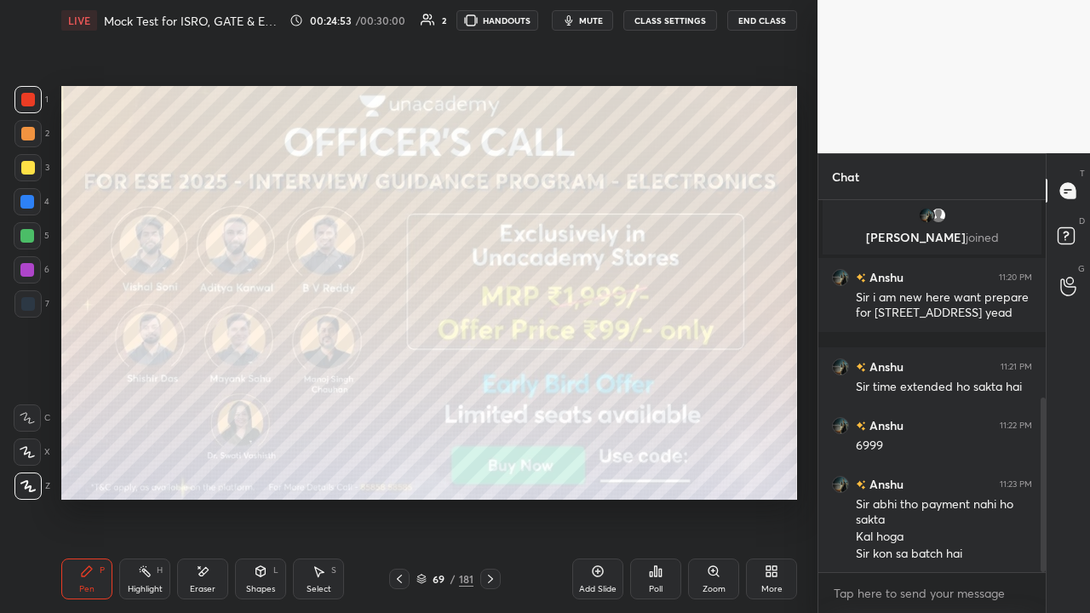
click at [494, 468] on icon at bounding box center [491, 579] width 14 height 14
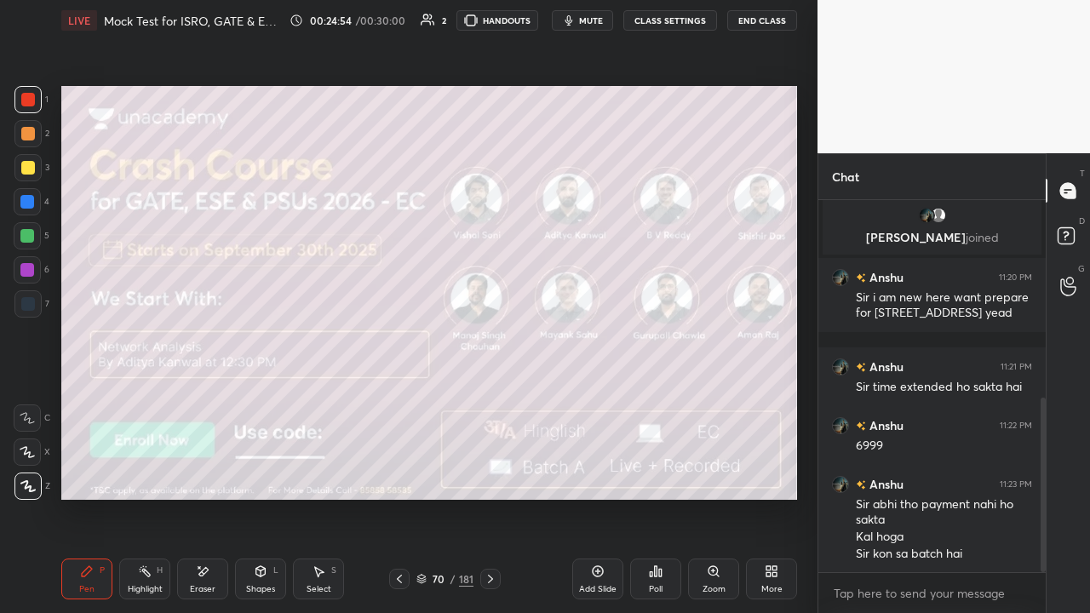
click at [492, 468] on icon at bounding box center [491, 579] width 14 height 14
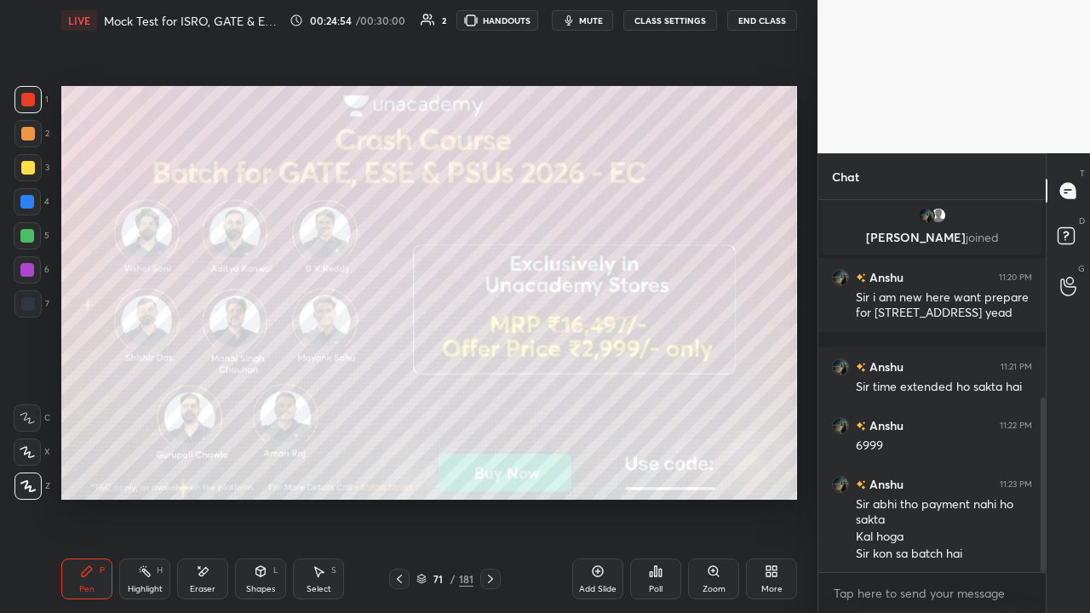
click at [488, 468] on icon at bounding box center [491, 579] width 14 height 14
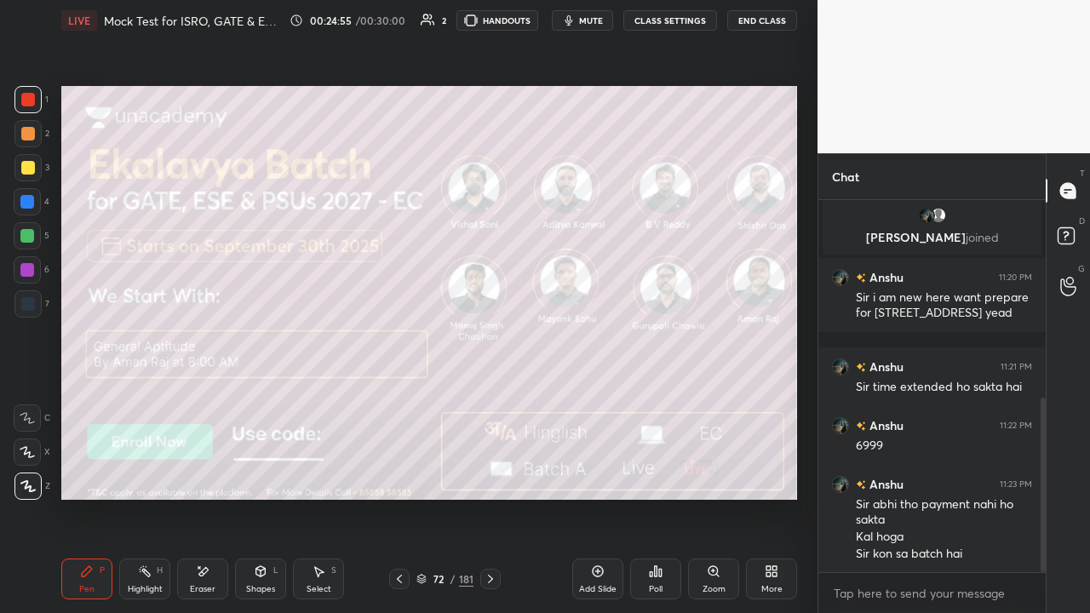
click at [488, 468] on div at bounding box center [490, 579] width 20 height 20
click at [393, 468] on icon at bounding box center [400, 579] width 14 height 14
click at [485, 468] on icon at bounding box center [491, 579] width 14 height 14
click at [399, 468] on icon at bounding box center [400, 579] width 14 height 14
click at [488, 468] on icon at bounding box center [491, 579] width 14 height 14
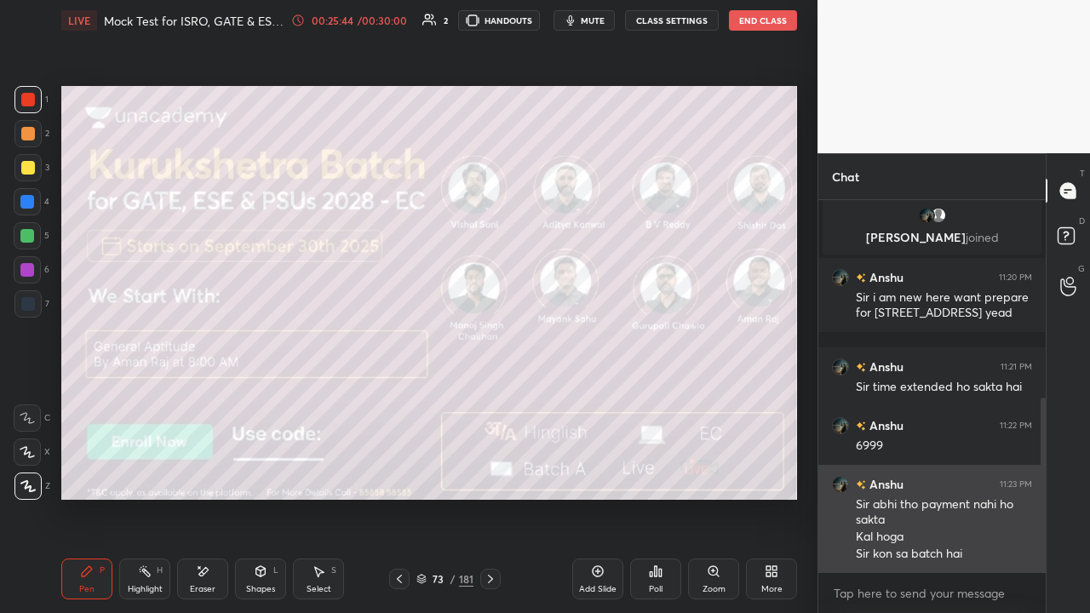
scroll to position [479, 0]
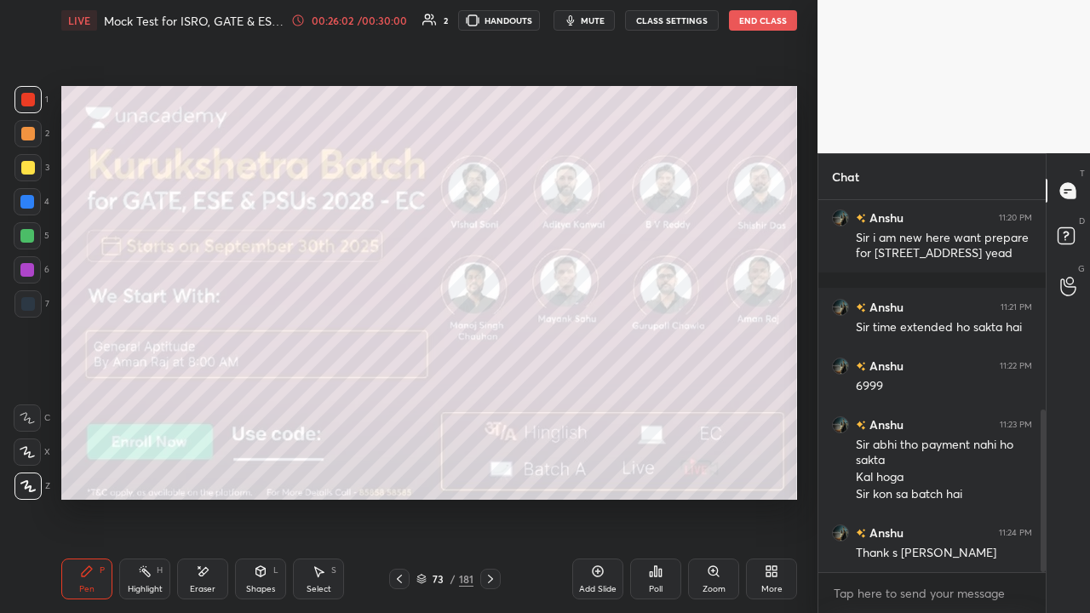
click at [491, 468] on icon at bounding box center [490, 579] width 5 height 9
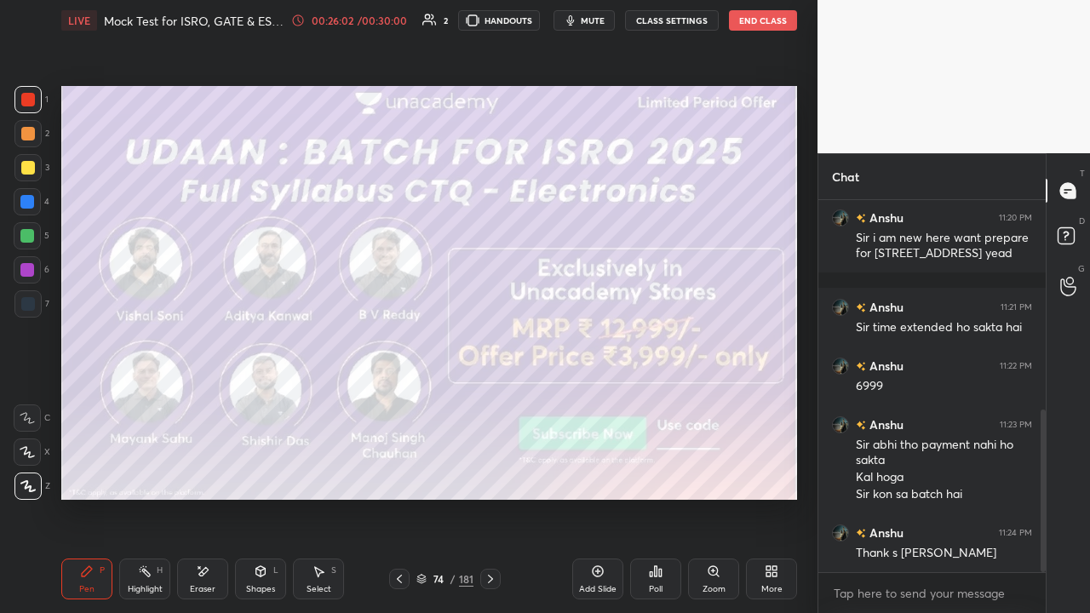
click at [492, 468] on icon at bounding box center [491, 579] width 14 height 14
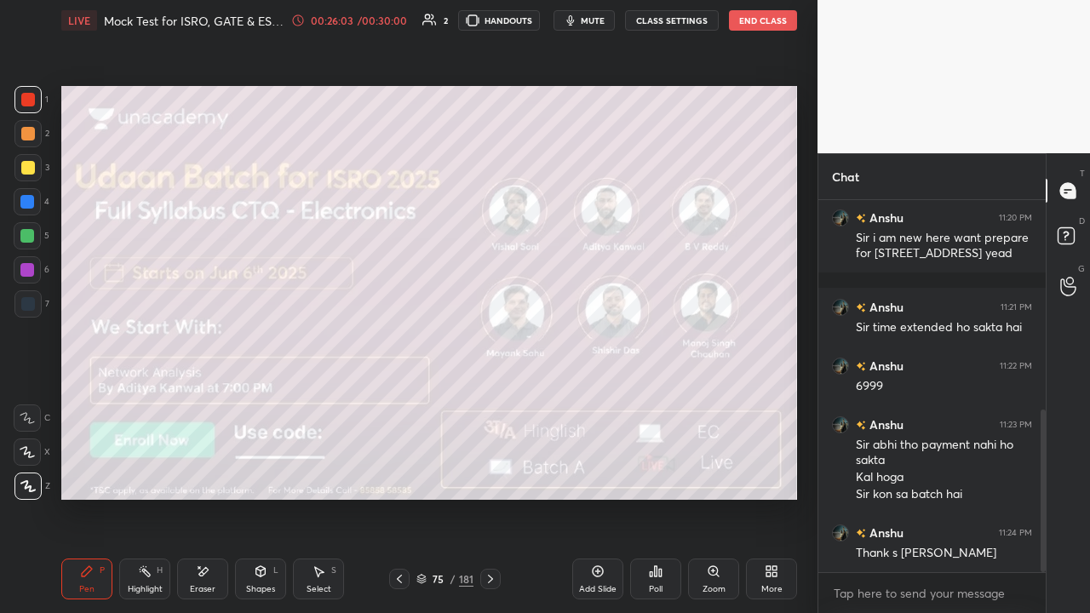
click at [492, 468] on icon at bounding box center [491, 579] width 14 height 14
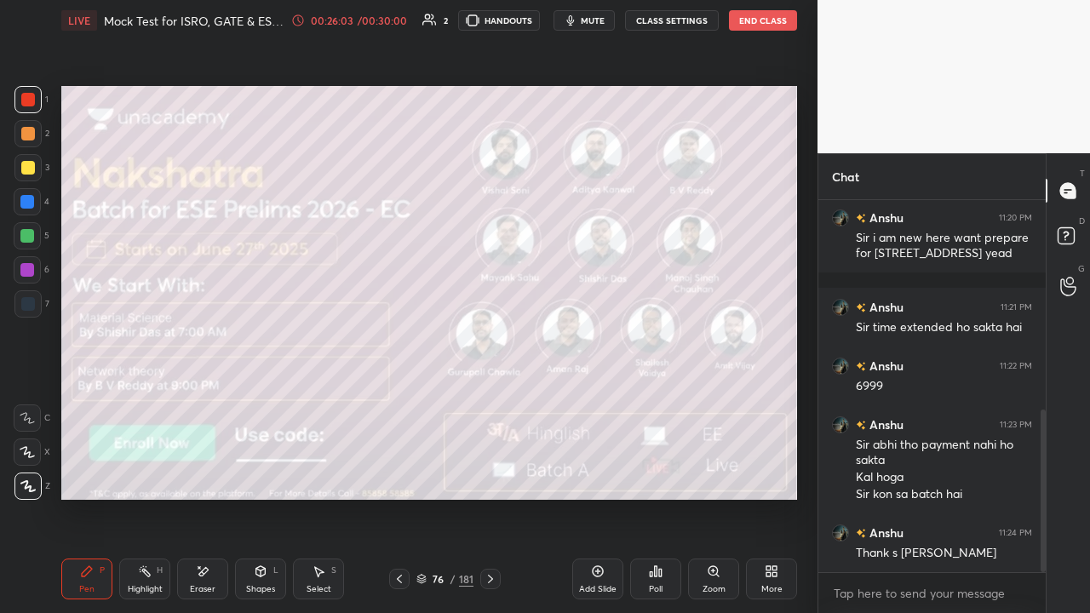
click at [493, 468] on icon at bounding box center [491, 579] width 14 height 14
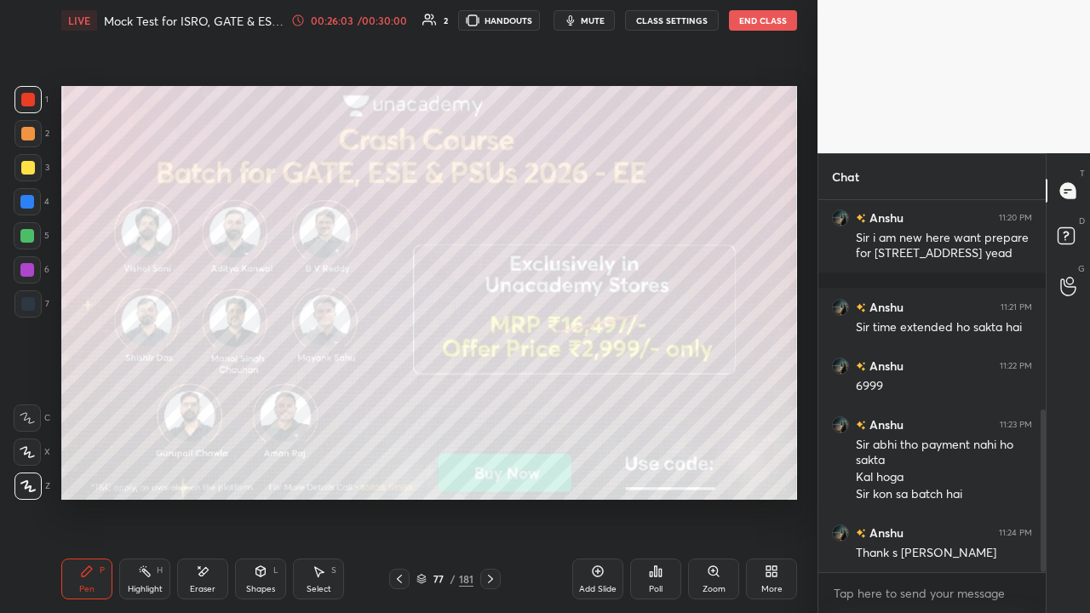
click at [494, 468] on icon at bounding box center [491, 579] width 14 height 14
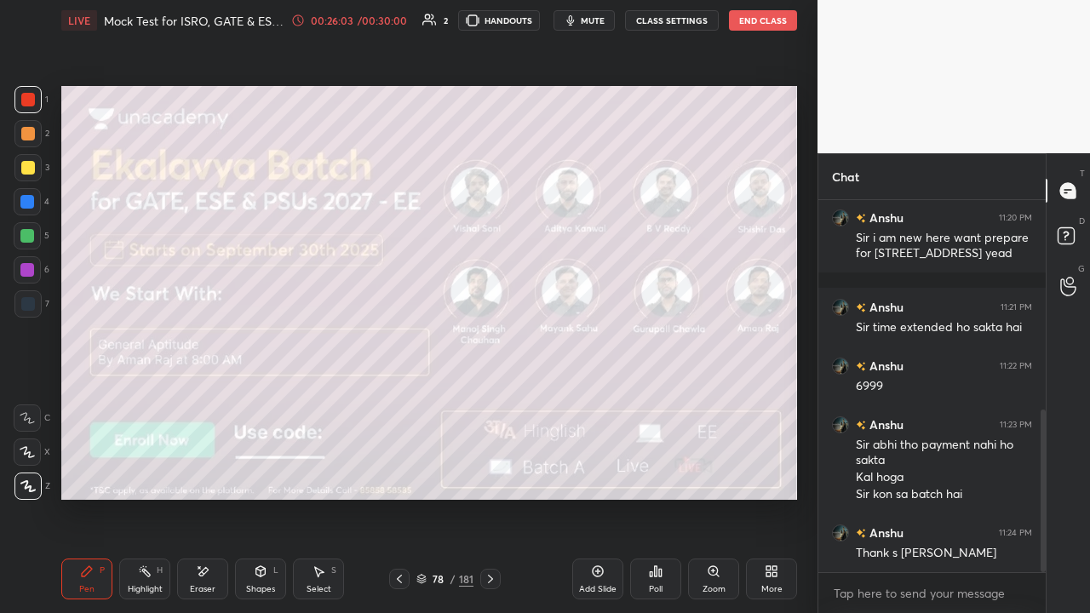
click at [494, 468] on icon at bounding box center [491, 579] width 14 height 14
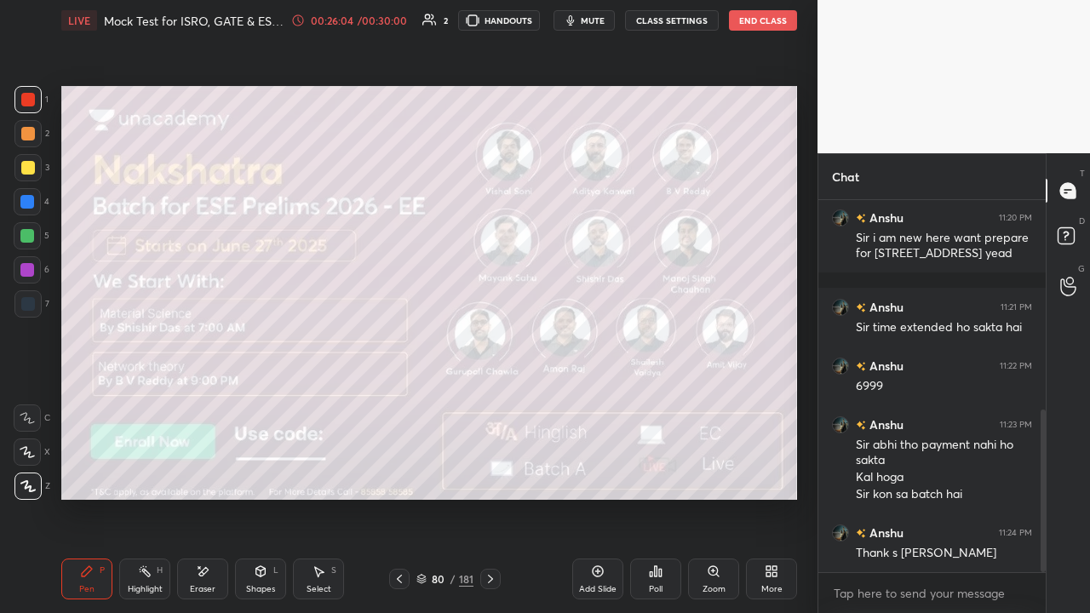
click at [494, 468] on icon at bounding box center [491, 579] width 14 height 14
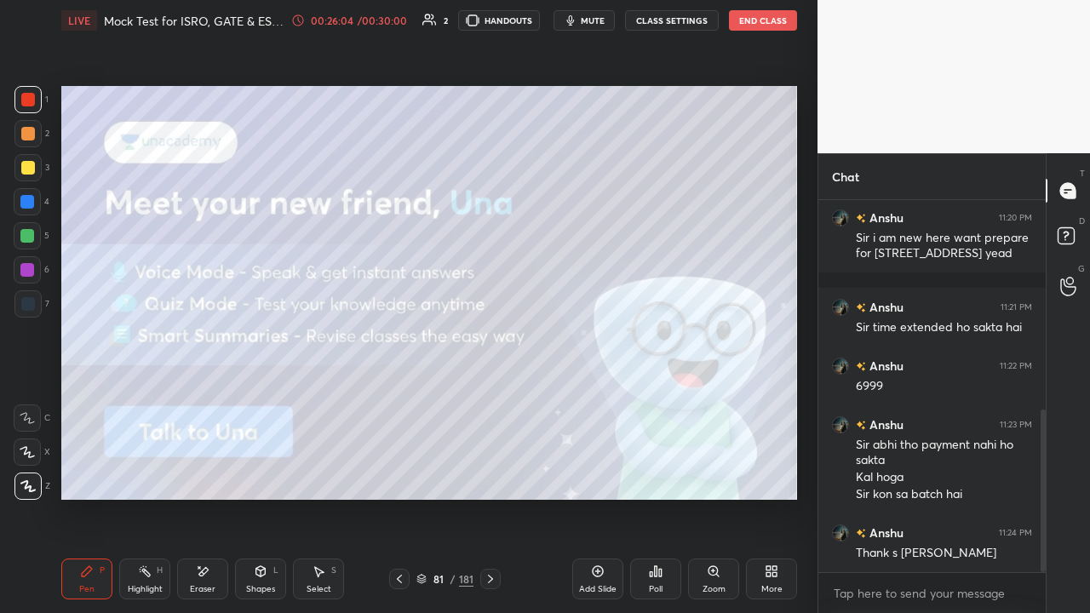
click at [496, 468] on icon at bounding box center [491, 579] width 14 height 14
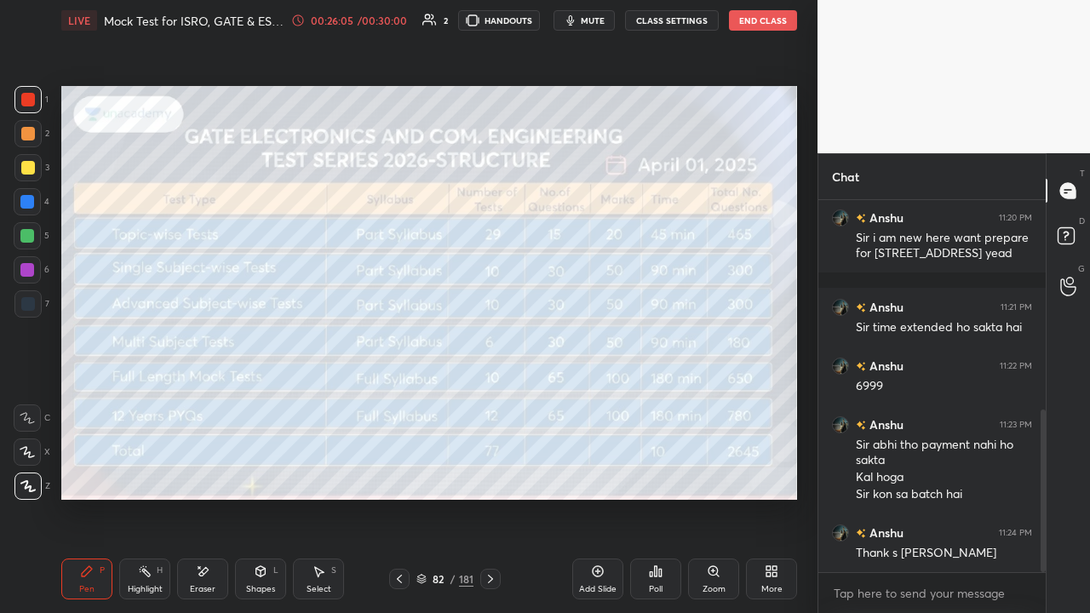
click at [497, 468] on div at bounding box center [490, 579] width 20 height 20
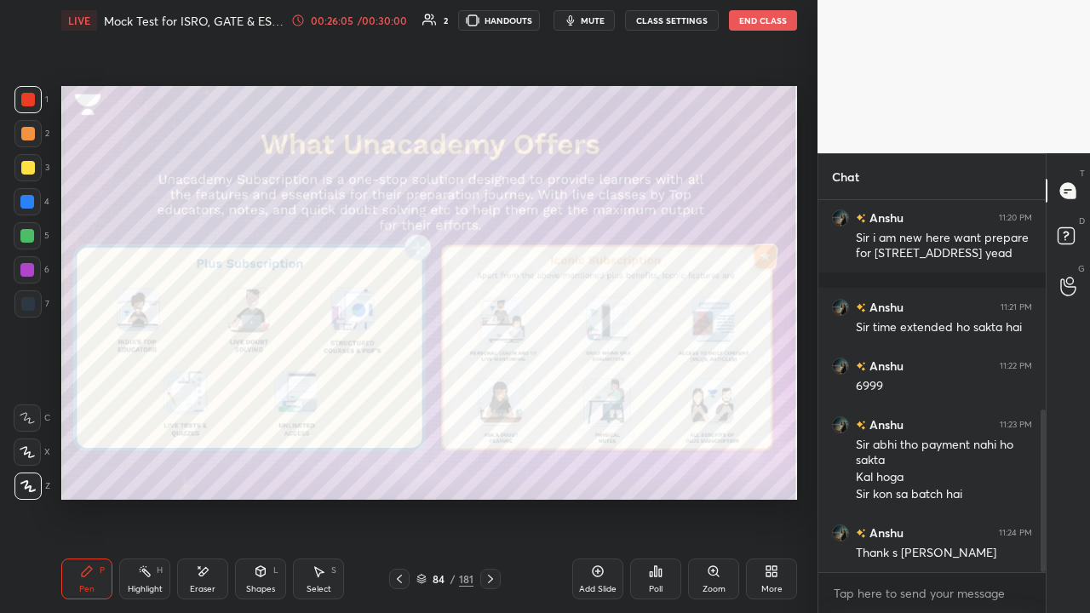
click at [497, 468] on div at bounding box center [490, 579] width 20 height 20
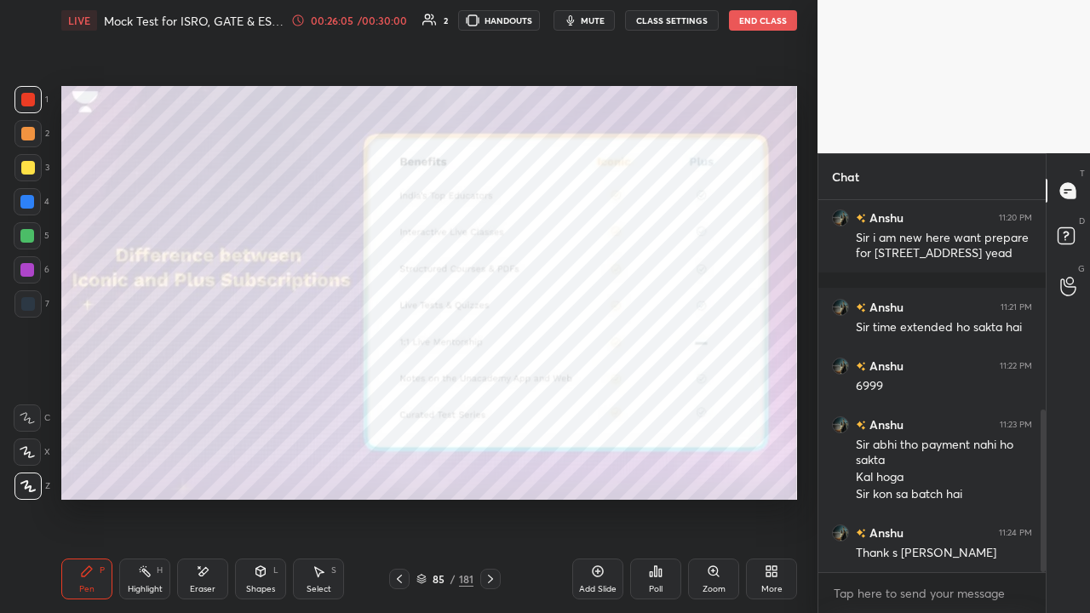
click at [498, 468] on div at bounding box center [490, 579] width 20 height 20
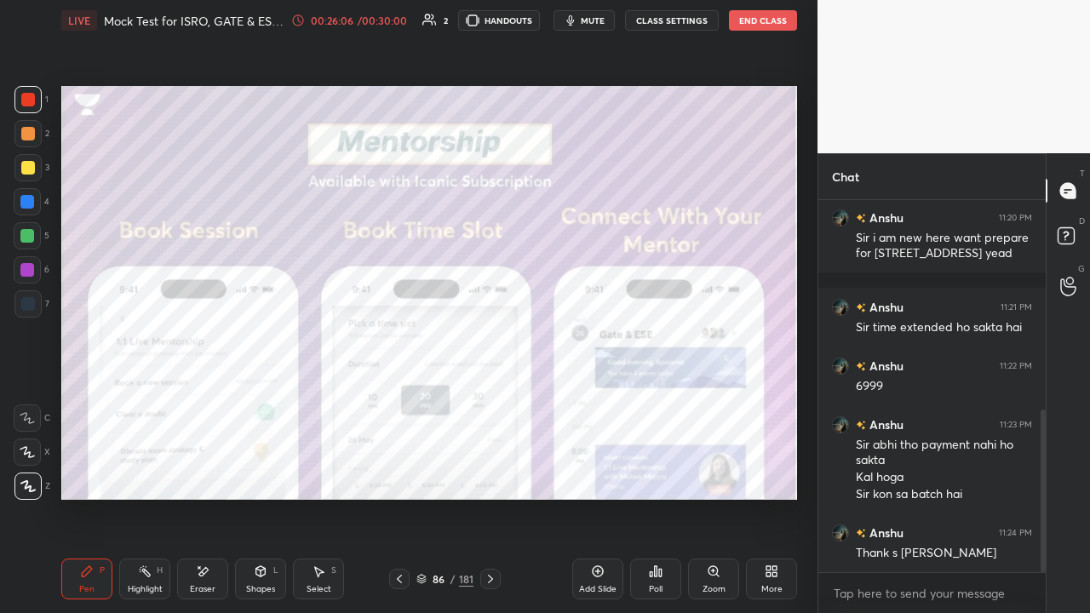
click at [496, 468] on icon at bounding box center [491, 579] width 14 height 14
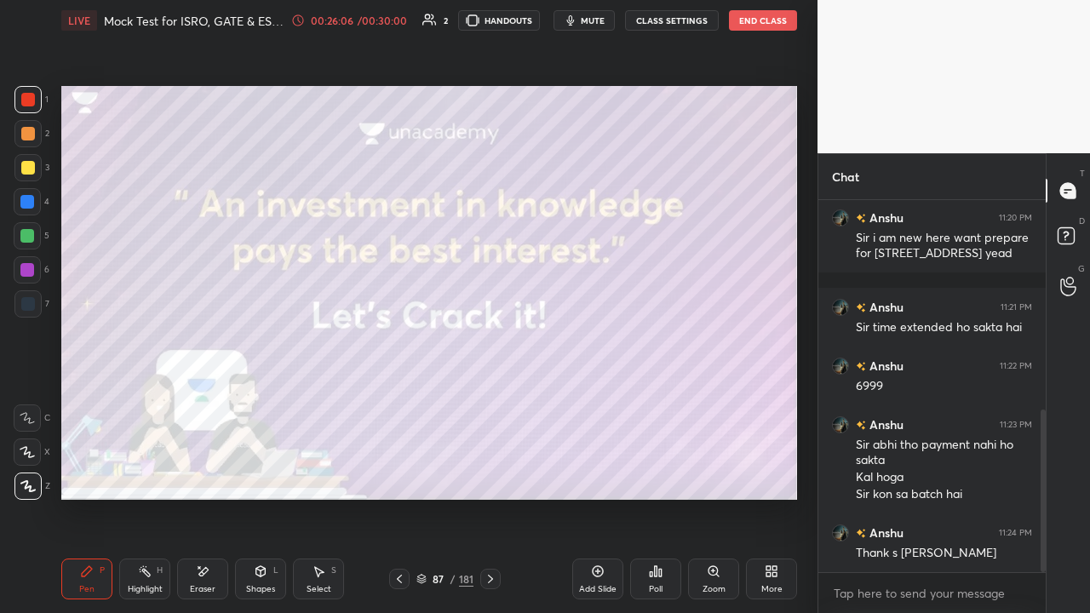
click at [492, 468] on icon at bounding box center [491, 579] width 14 height 14
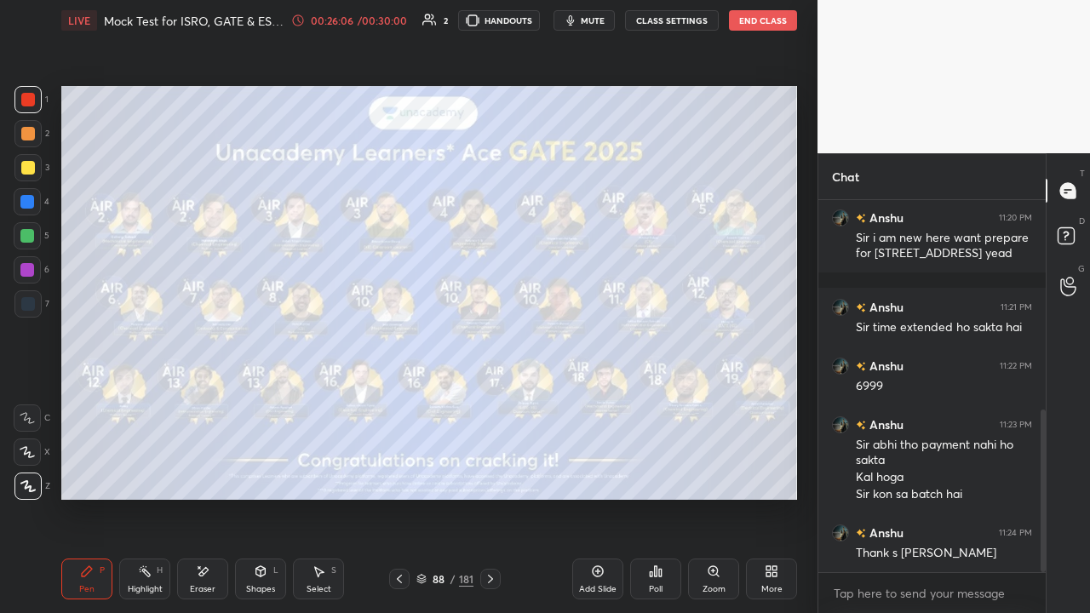
click at [492, 468] on icon at bounding box center [490, 579] width 5 height 9
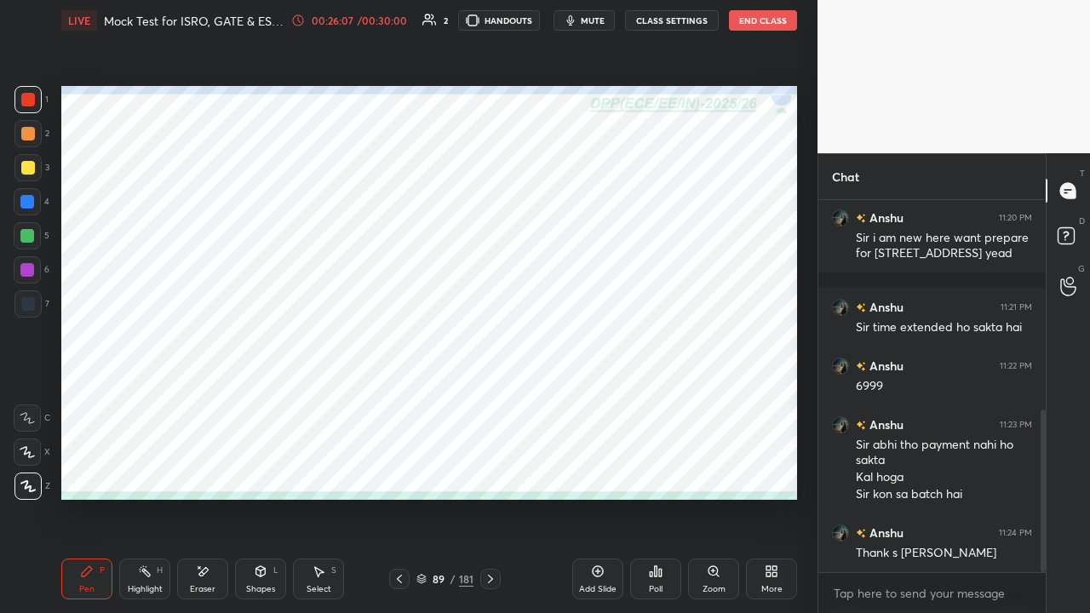
click at [491, 468] on icon at bounding box center [490, 579] width 5 height 9
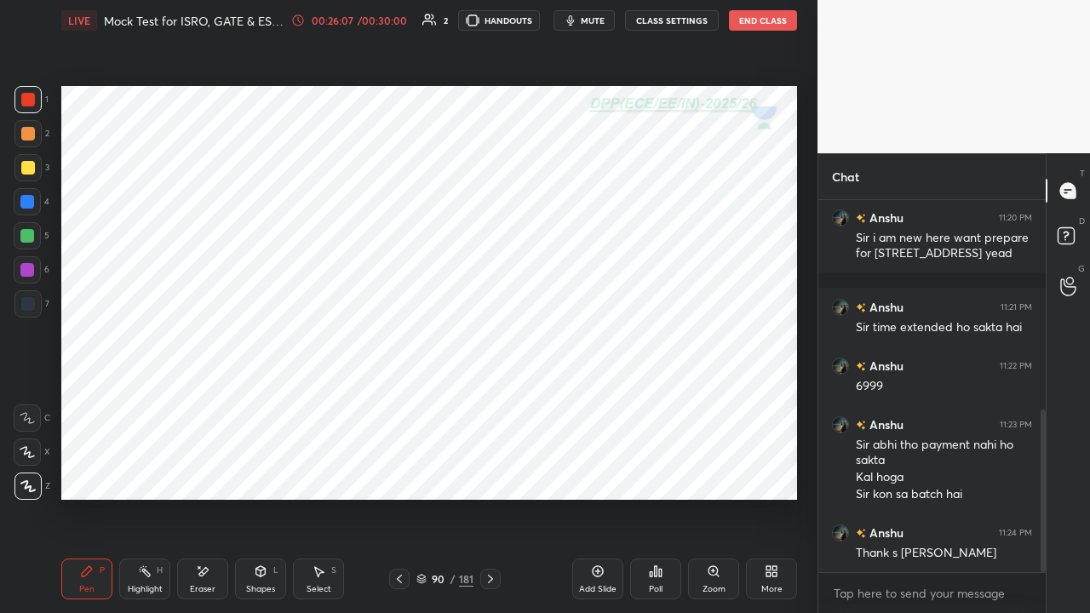
click at [491, 468] on icon at bounding box center [491, 579] width 14 height 14
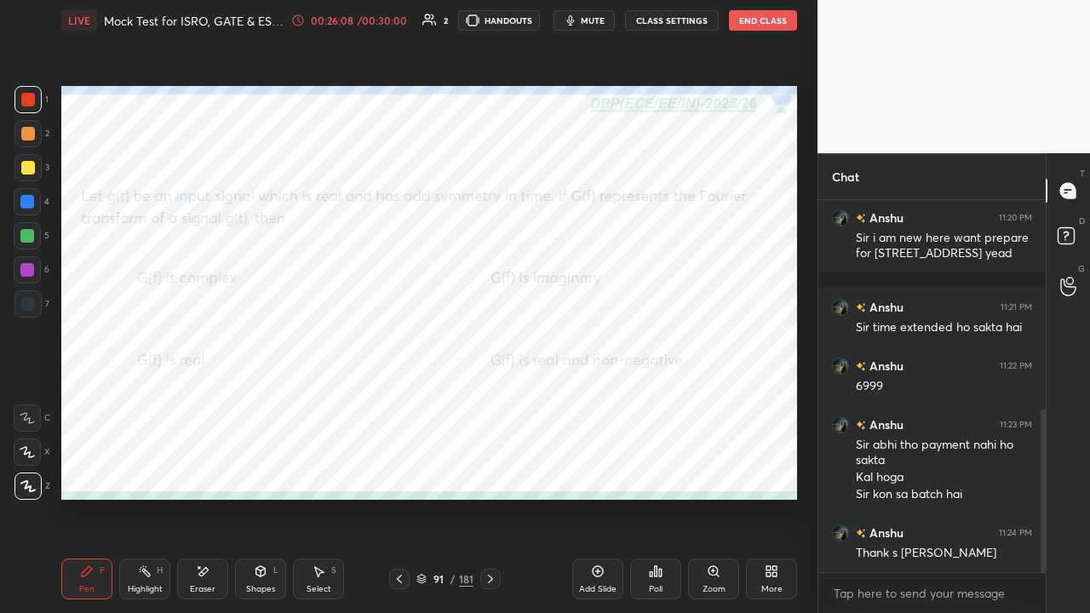
click at [491, 468] on icon at bounding box center [491, 579] width 14 height 14
click at [24, 205] on div at bounding box center [27, 202] width 14 height 14
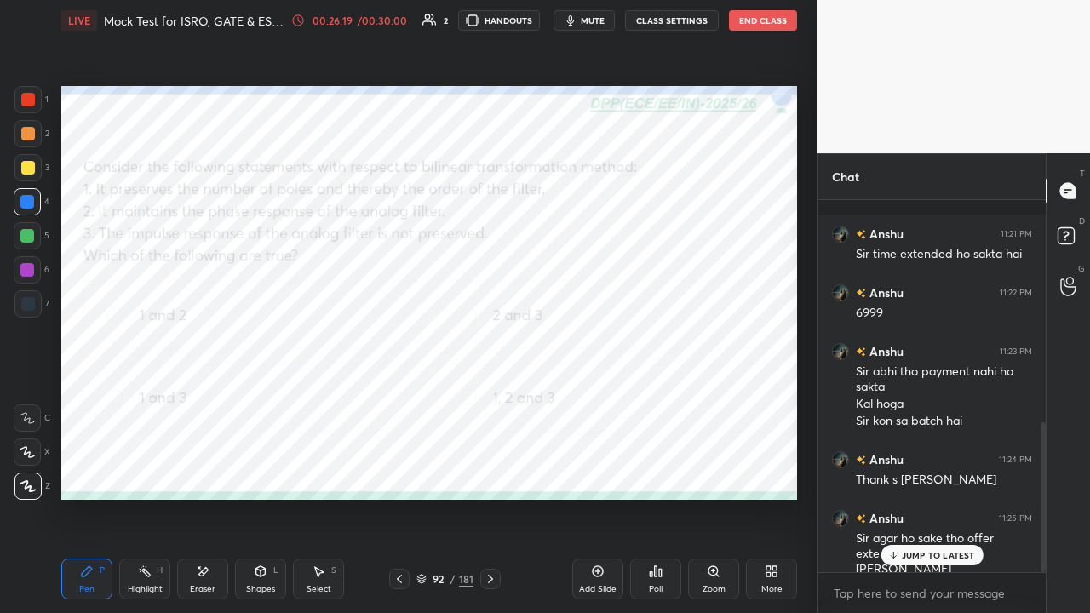
click at [487, 468] on icon at bounding box center [491, 579] width 14 height 14
click at [906, 468] on p "JUMP TO LATEST" at bounding box center [938, 555] width 73 height 10
click at [25, 99] on div at bounding box center [28, 100] width 14 height 14
click at [204, 468] on div "Eraser" at bounding box center [203, 589] width 26 height 9
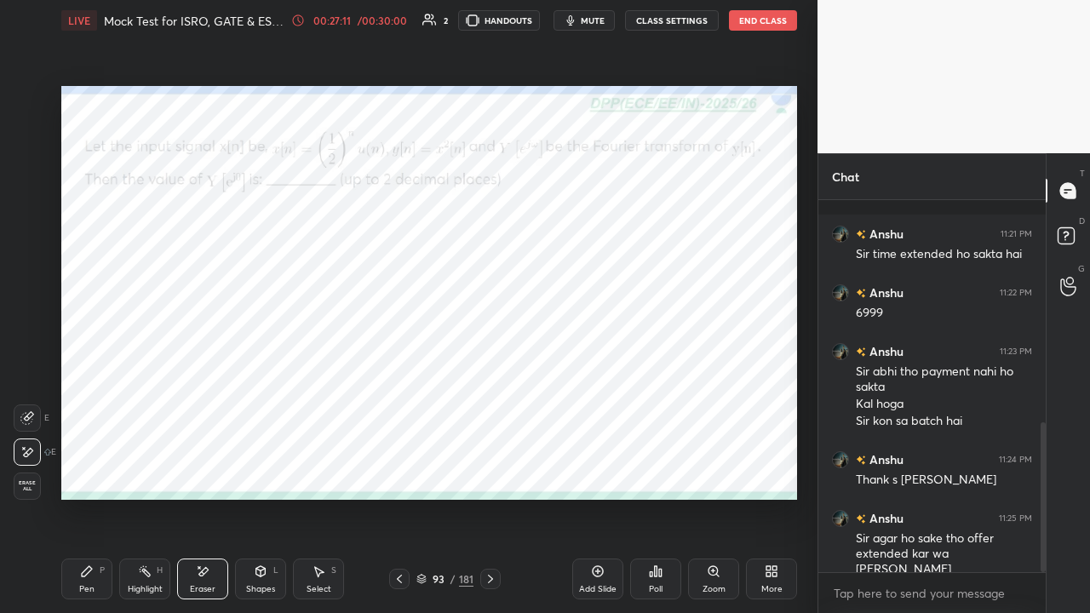
click at [83, 468] on div "Pen P" at bounding box center [86, 579] width 51 height 41
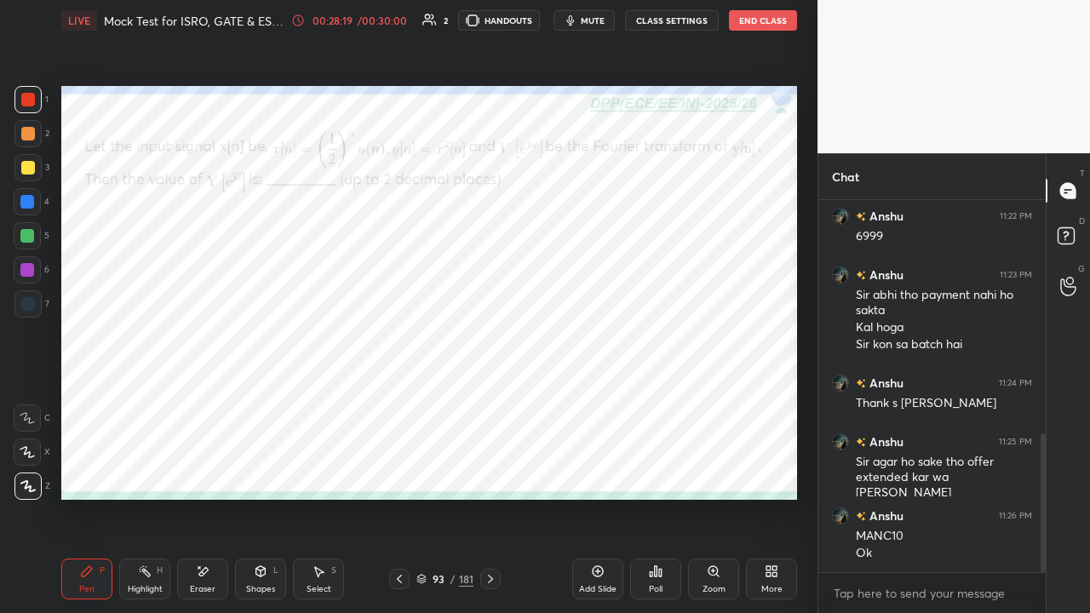
scroll to position [686, 0]
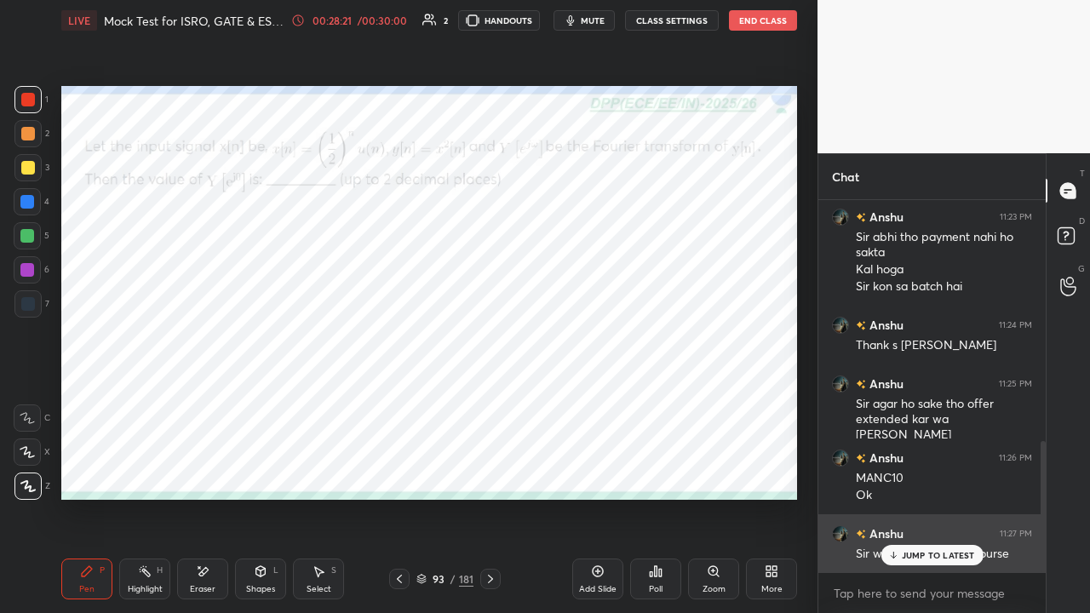
click at [914, 468] on p "JUMP TO LATEST" at bounding box center [938, 555] width 73 height 10
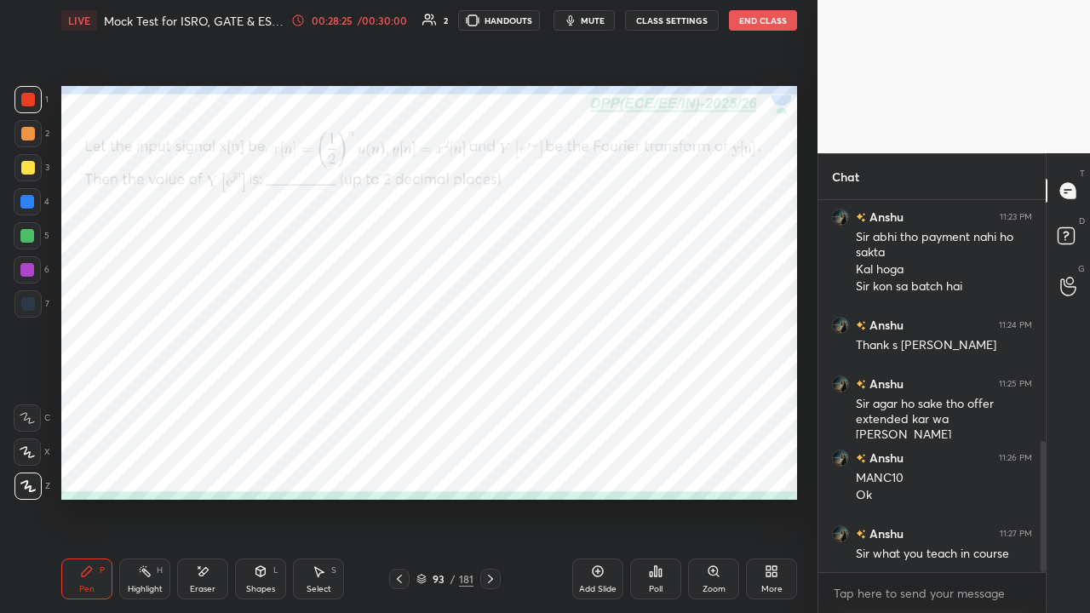
click at [393, 468] on icon at bounding box center [400, 579] width 14 height 14
click at [394, 468] on icon at bounding box center [400, 579] width 14 height 14
click at [395, 468] on icon at bounding box center [400, 579] width 14 height 14
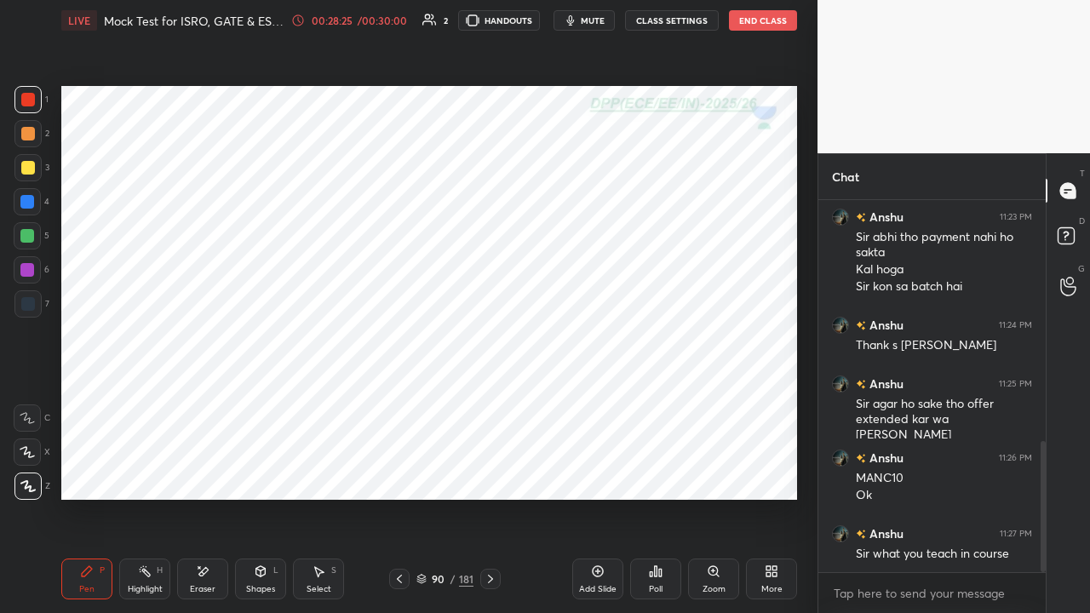
click at [397, 468] on icon at bounding box center [400, 579] width 14 height 14
click at [398, 468] on icon at bounding box center [400, 579] width 14 height 14
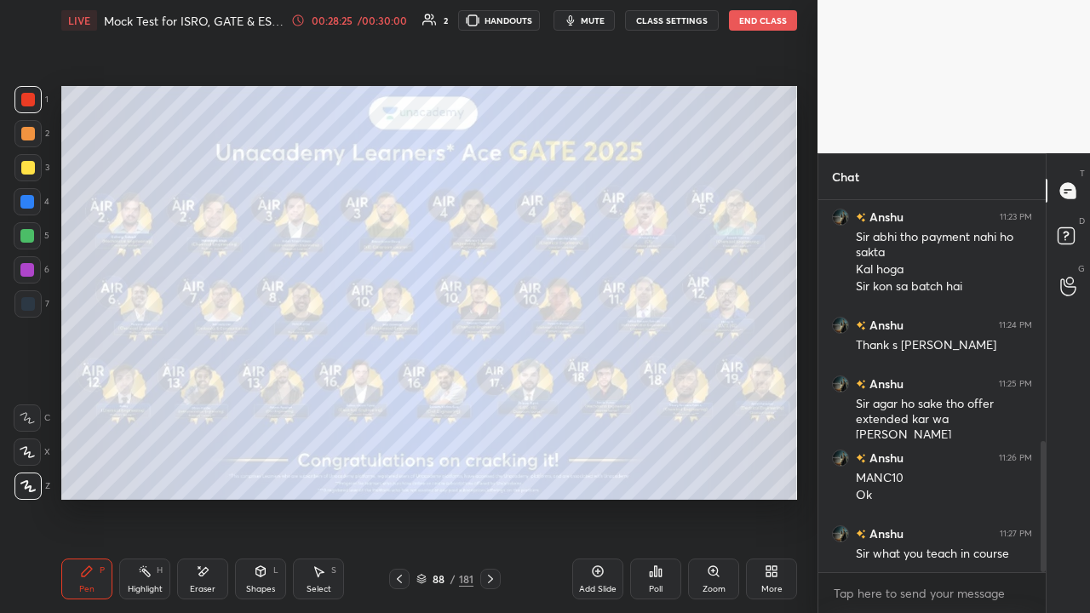
click at [398, 468] on icon at bounding box center [400, 579] width 14 height 14
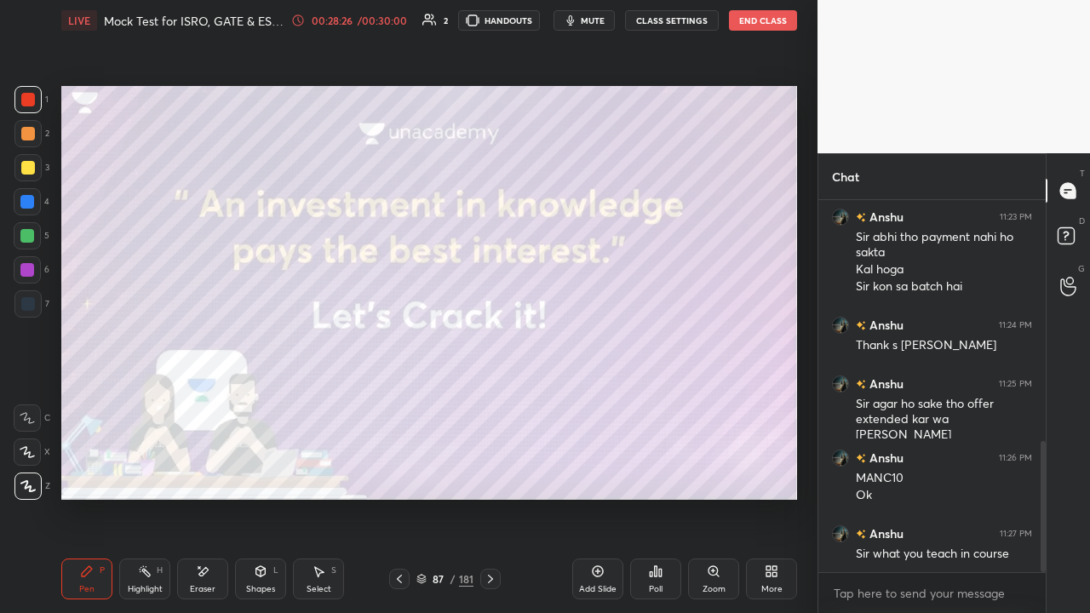
click at [398, 468] on icon at bounding box center [400, 579] width 14 height 14
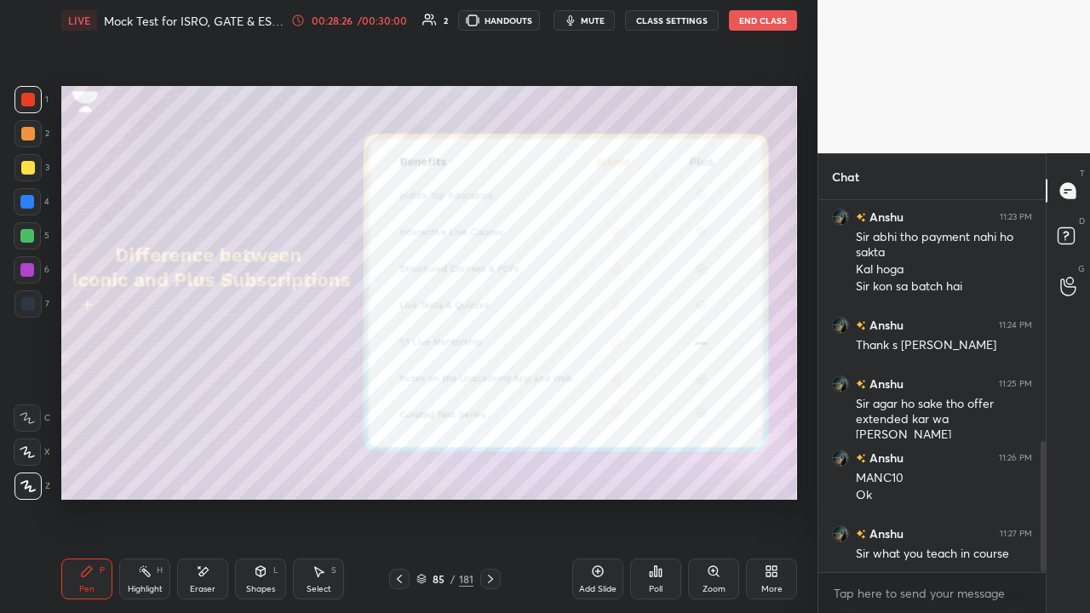
click at [397, 468] on icon at bounding box center [400, 579] width 14 height 14
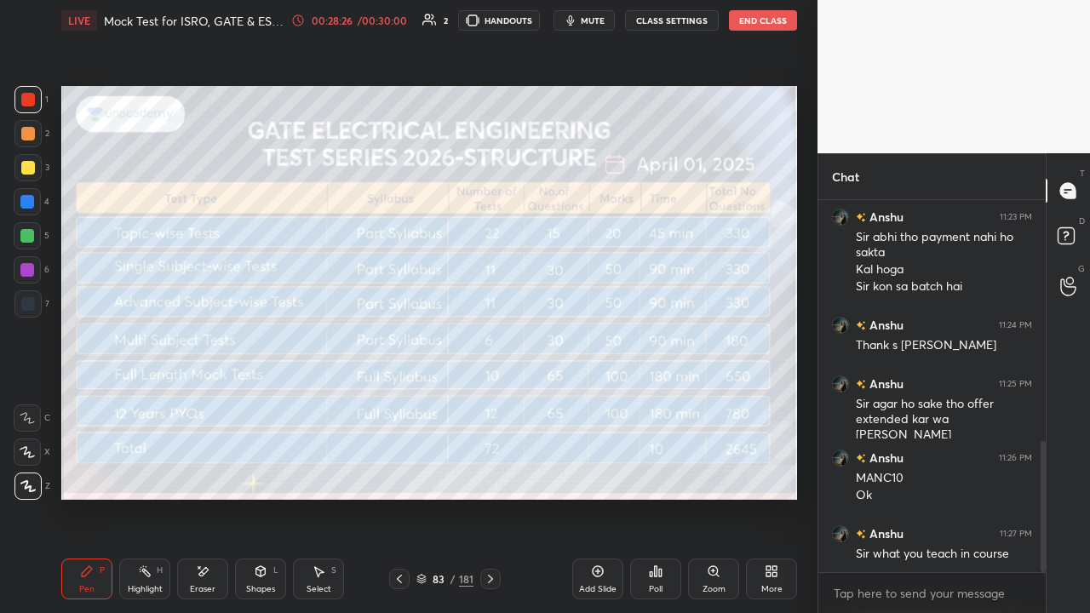
click at [397, 468] on icon at bounding box center [400, 579] width 14 height 14
click at [398, 468] on icon at bounding box center [400, 579] width 14 height 14
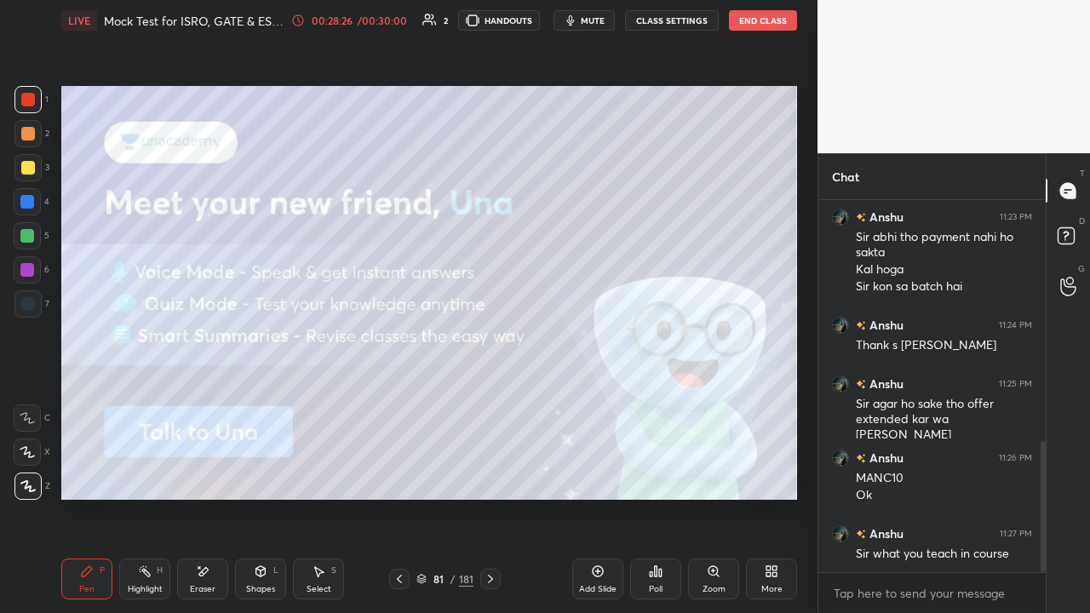
click at [398, 468] on icon at bounding box center [400, 579] width 14 height 14
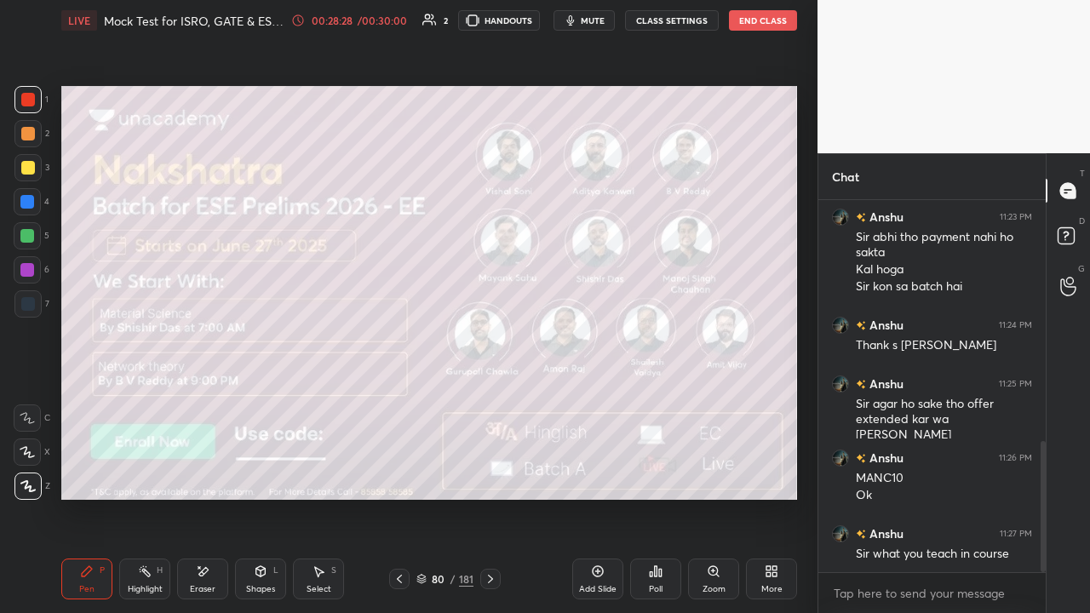
click at [420, 468] on icon at bounding box center [421, 579] width 10 height 10
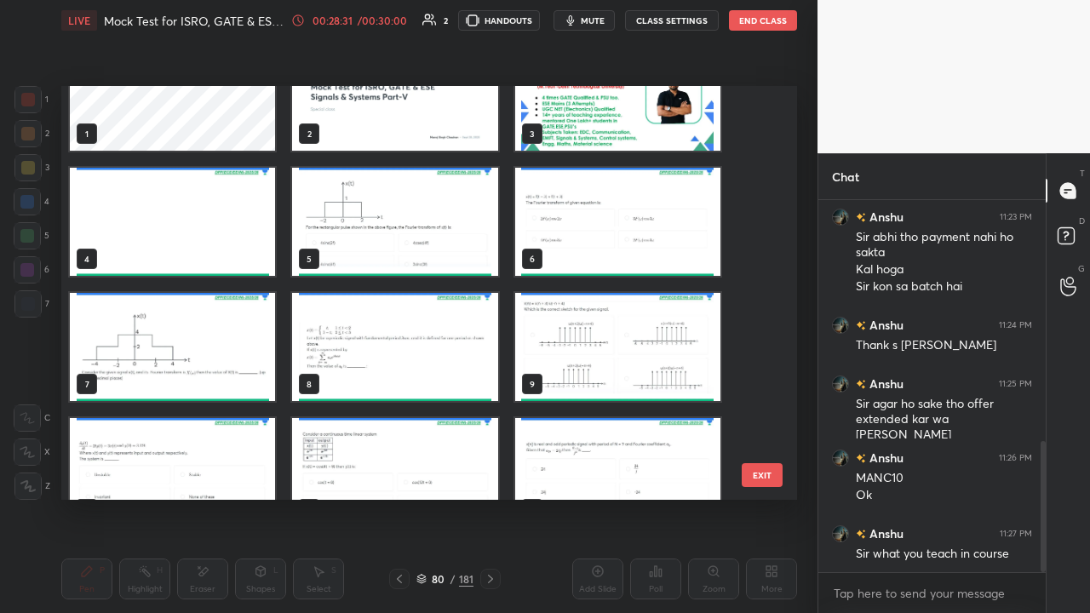
scroll to position [0, 0]
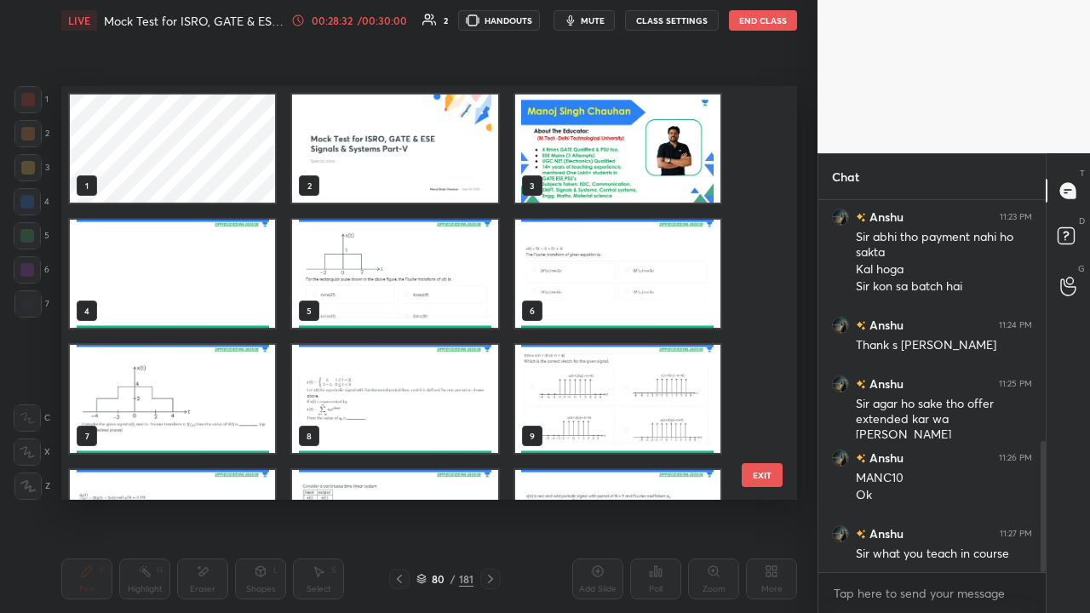
click at [577, 187] on img "grid" at bounding box center [617, 149] width 205 height 108
click at [588, 189] on img "grid" at bounding box center [617, 149] width 205 height 108
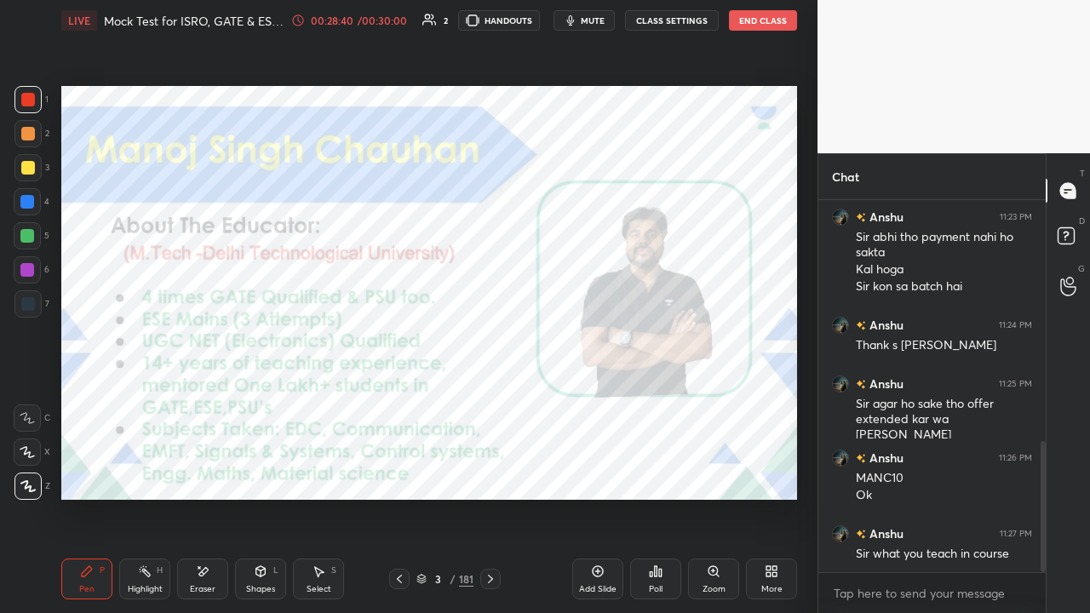
click at [95, 468] on div "Pen P" at bounding box center [86, 579] width 51 height 41
click at [419, 468] on icon at bounding box center [421, 582] width 9 height 3
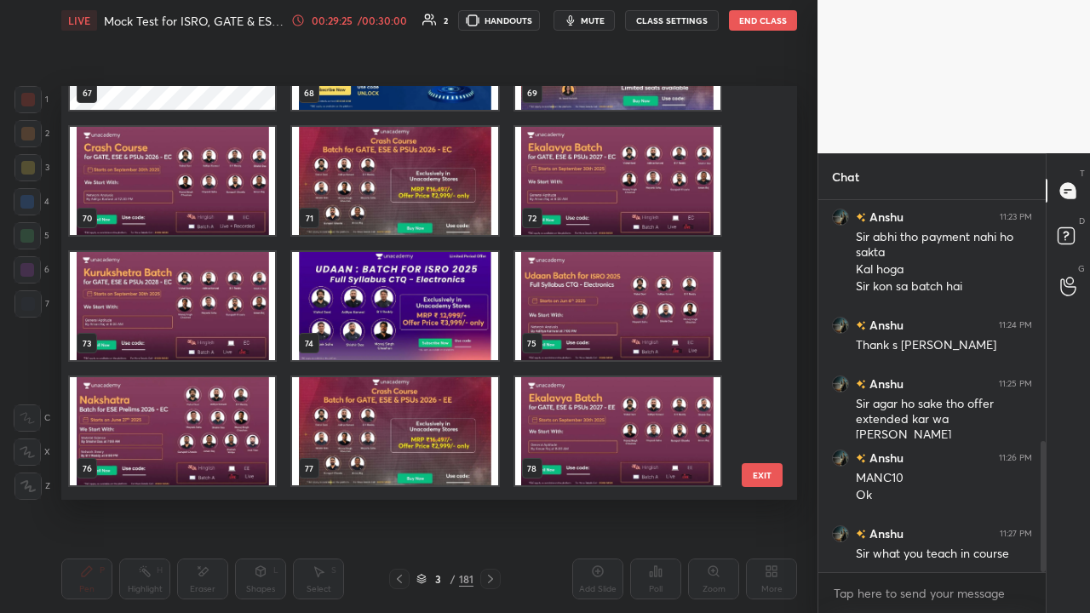
scroll to position [2749, 0]
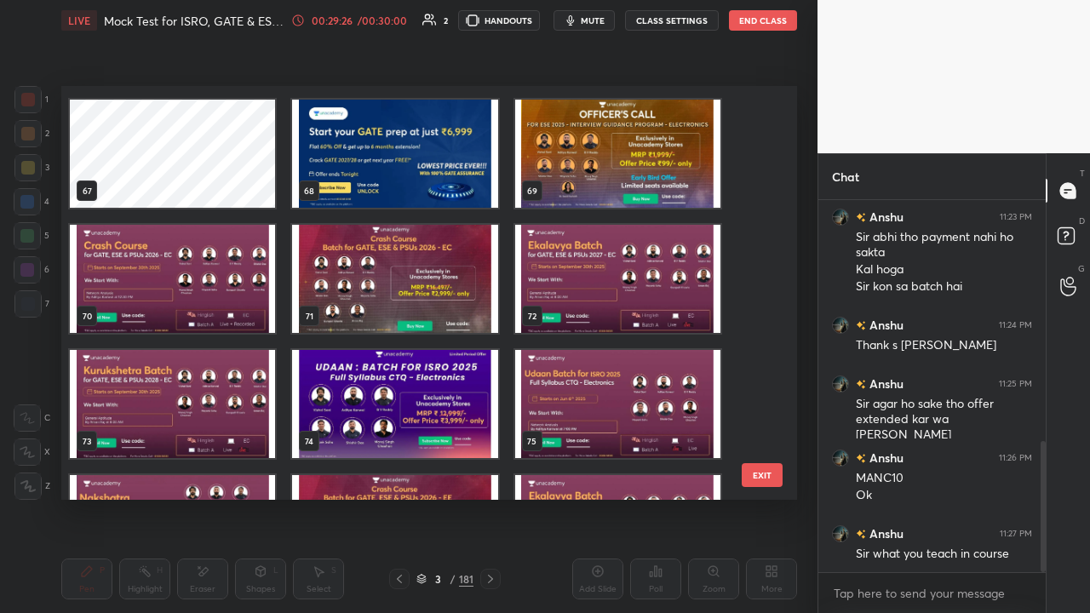
click at [205, 305] on img "grid" at bounding box center [172, 279] width 205 height 108
click at [213, 307] on img "grid" at bounding box center [172, 279] width 205 height 108
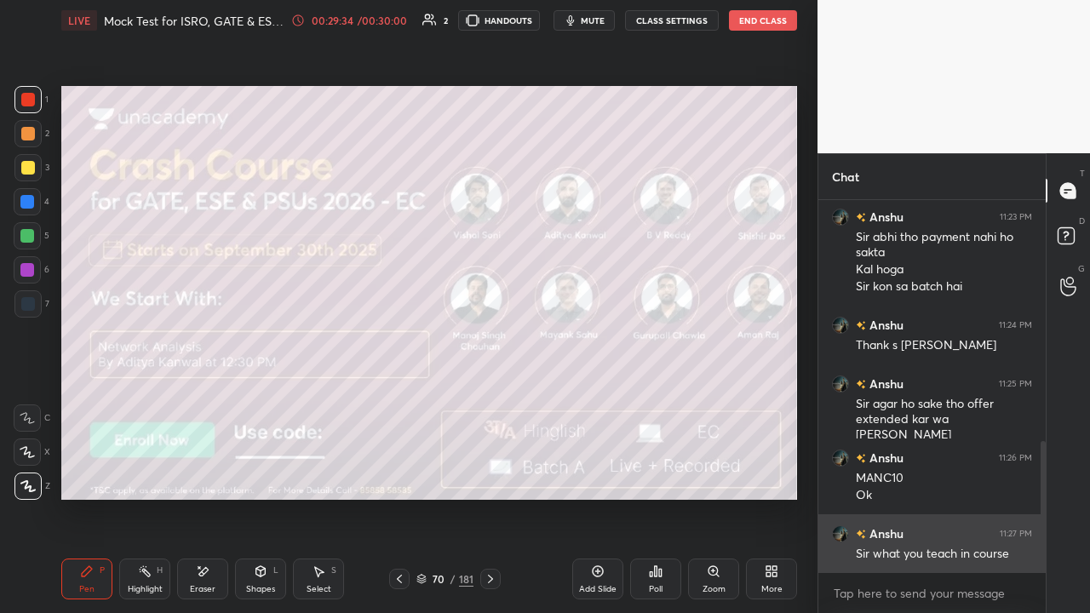
scroll to position [746, 0]
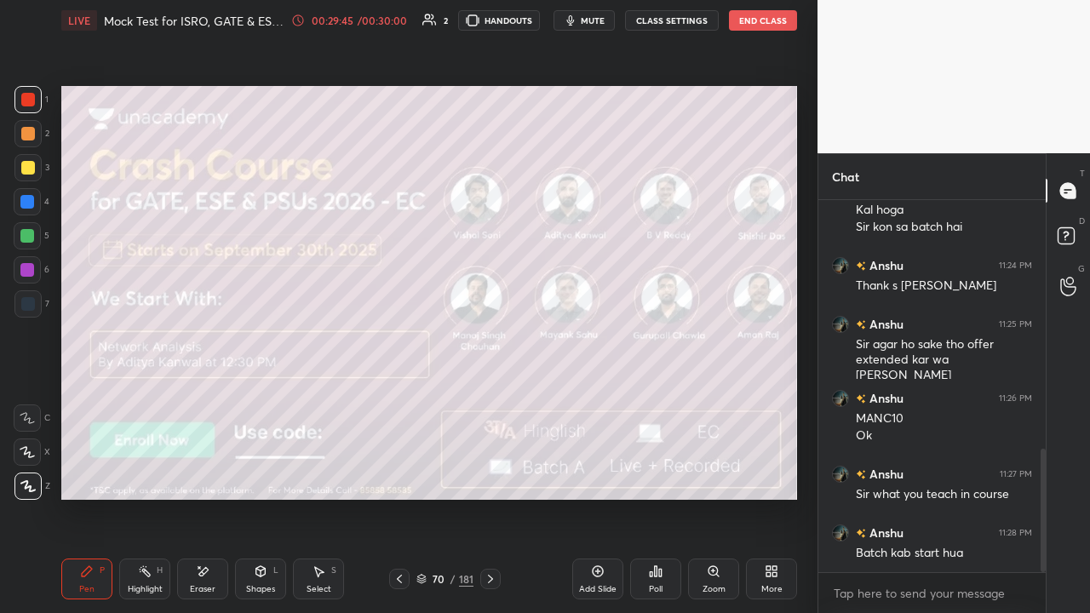
click at [486, 468] on icon at bounding box center [491, 579] width 14 height 14
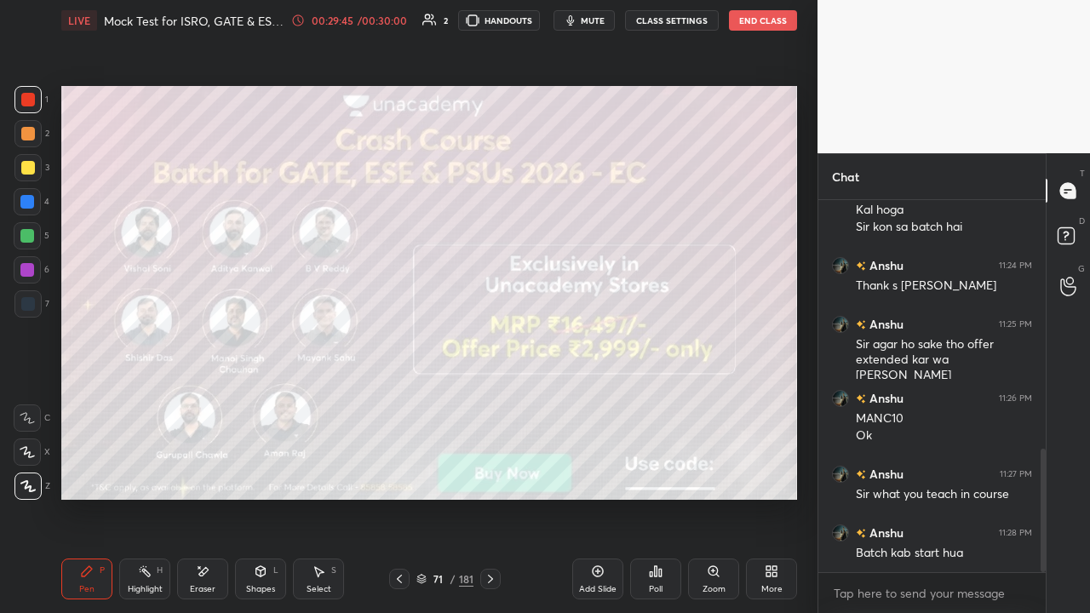
click at [489, 468] on icon at bounding box center [491, 579] width 14 height 14
click at [487, 468] on icon at bounding box center [491, 579] width 14 height 14
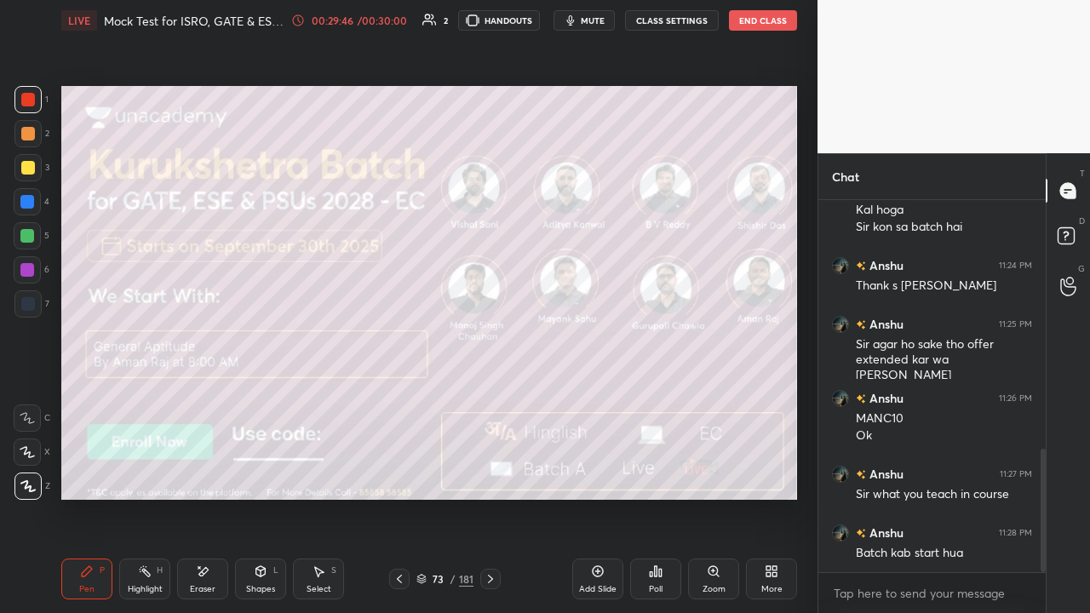
click at [487, 468] on icon at bounding box center [491, 579] width 14 height 14
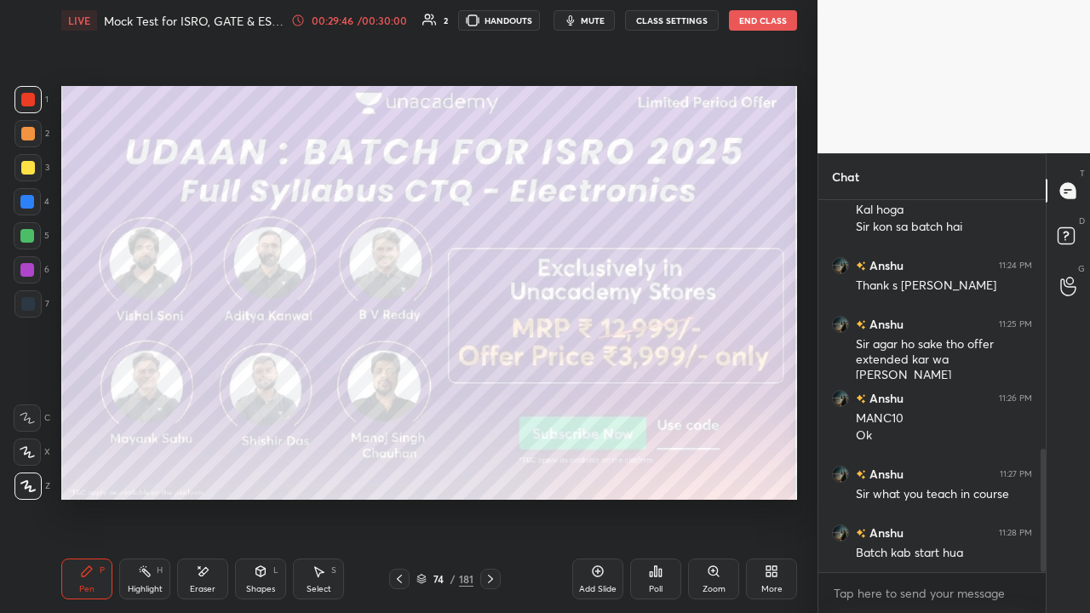
click at [486, 468] on icon at bounding box center [491, 579] width 14 height 14
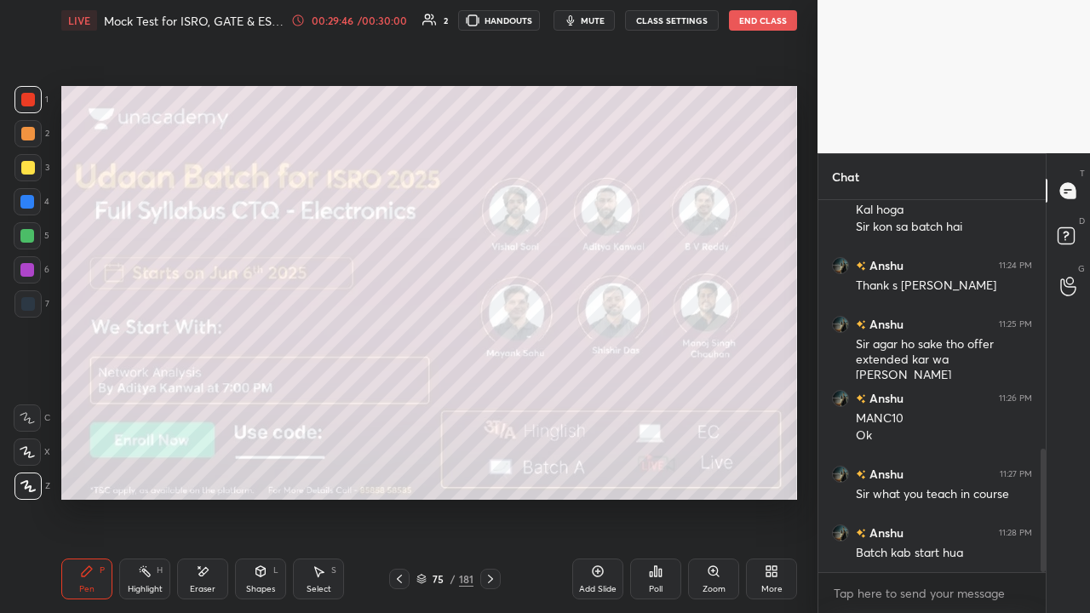
click at [486, 468] on icon at bounding box center [491, 579] width 14 height 14
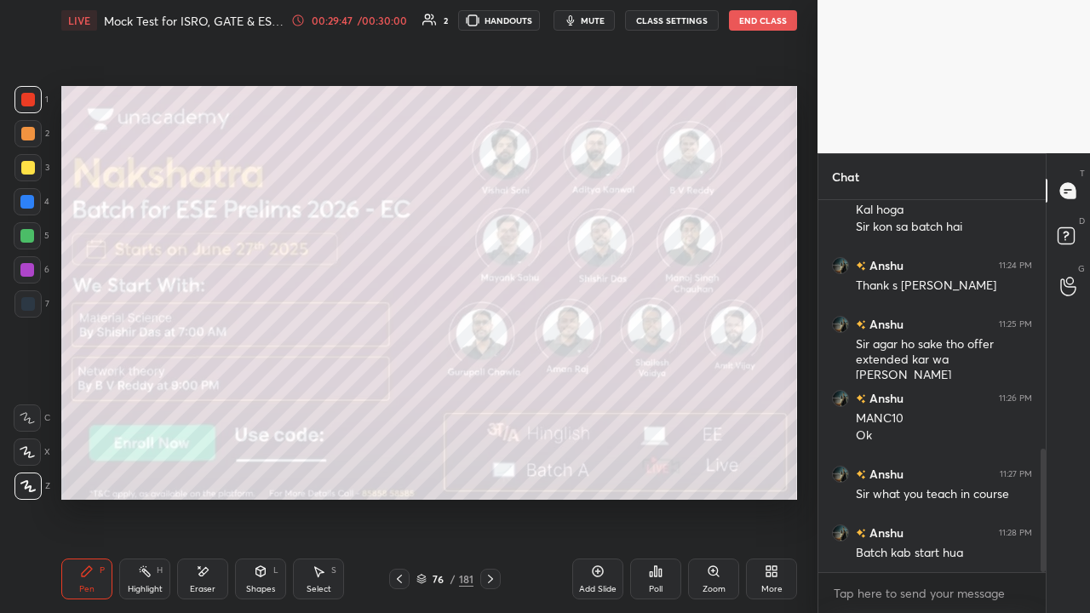
click at [487, 468] on icon at bounding box center [491, 579] width 14 height 14
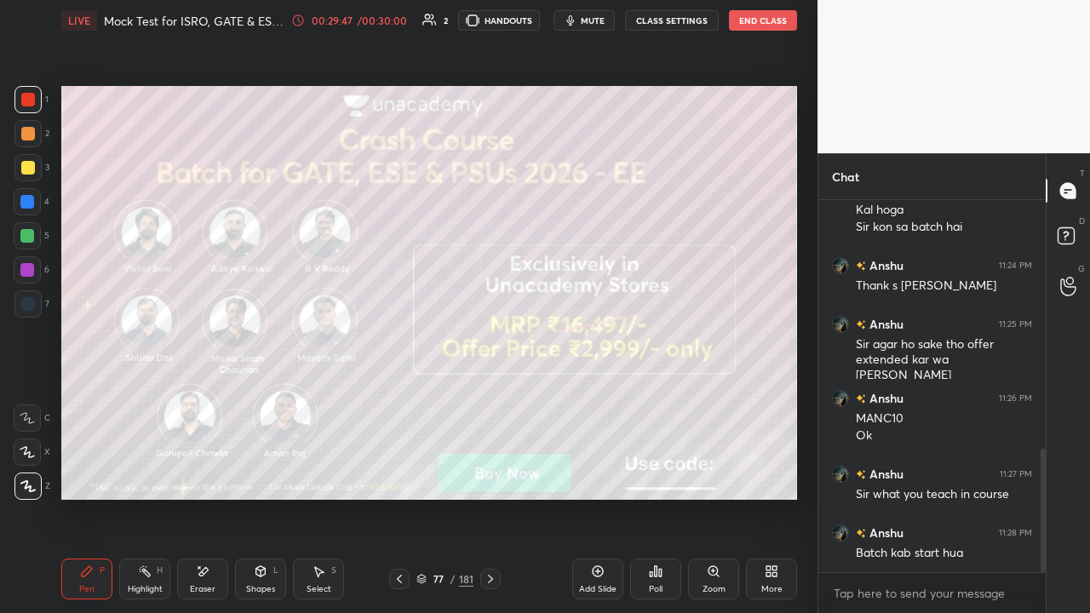
click at [487, 468] on icon at bounding box center [491, 579] width 14 height 14
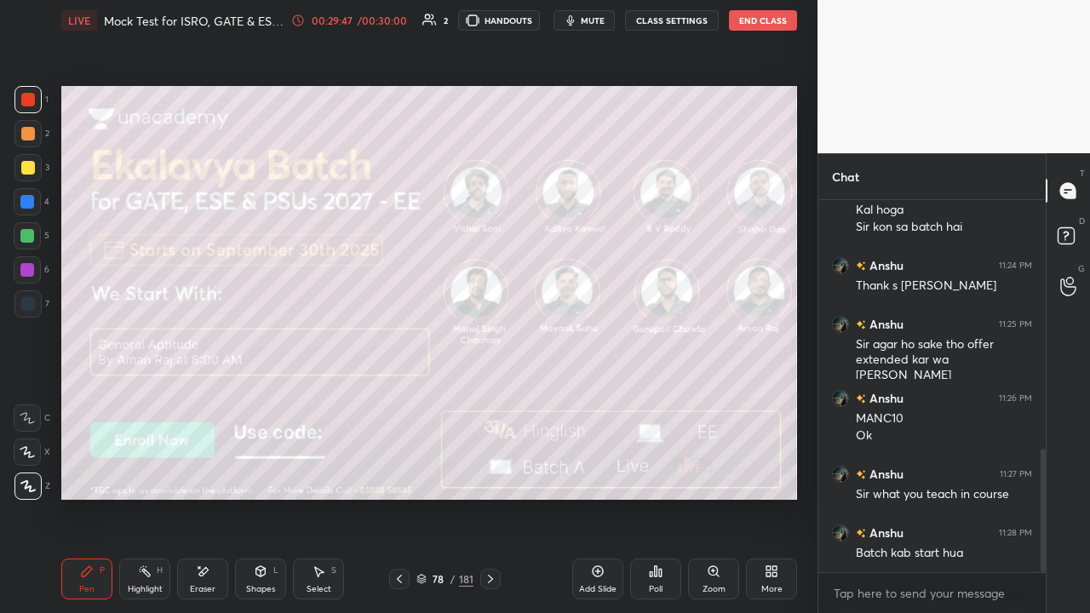
click at [488, 468] on icon at bounding box center [490, 579] width 5 height 9
click at [490, 468] on icon at bounding box center [491, 579] width 14 height 14
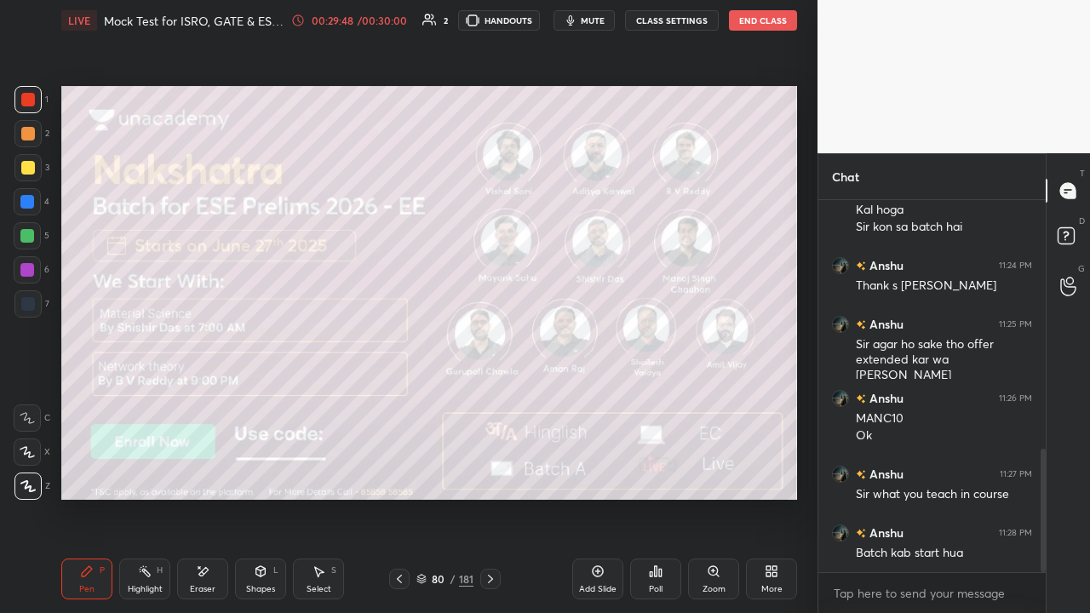
click at [489, 468] on icon at bounding box center [491, 579] width 14 height 14
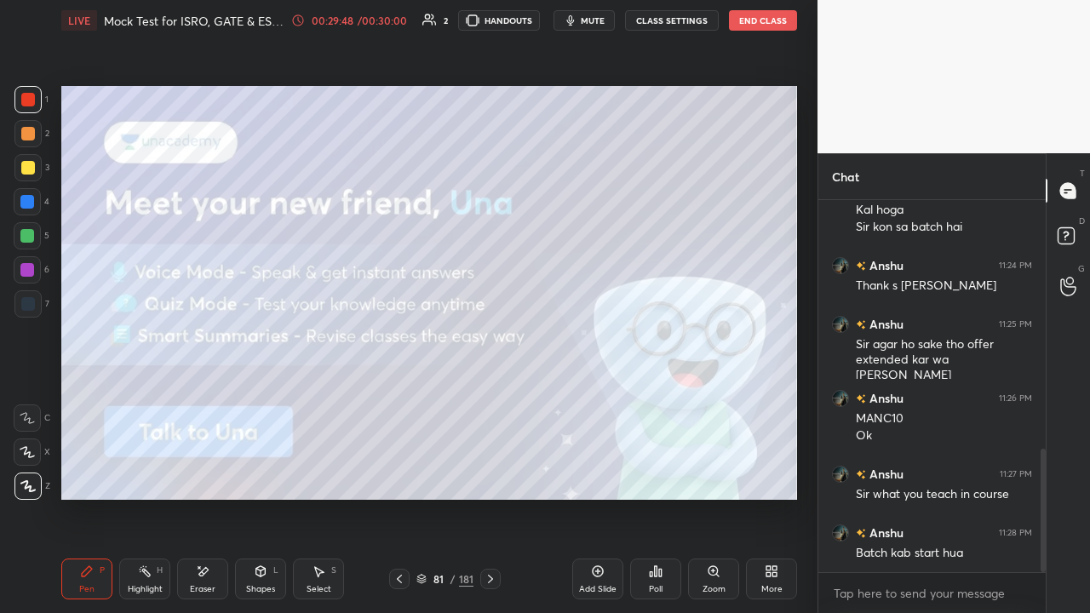
click at [489, 468] on icon at bounding box center [491, 579] width 14 height 14
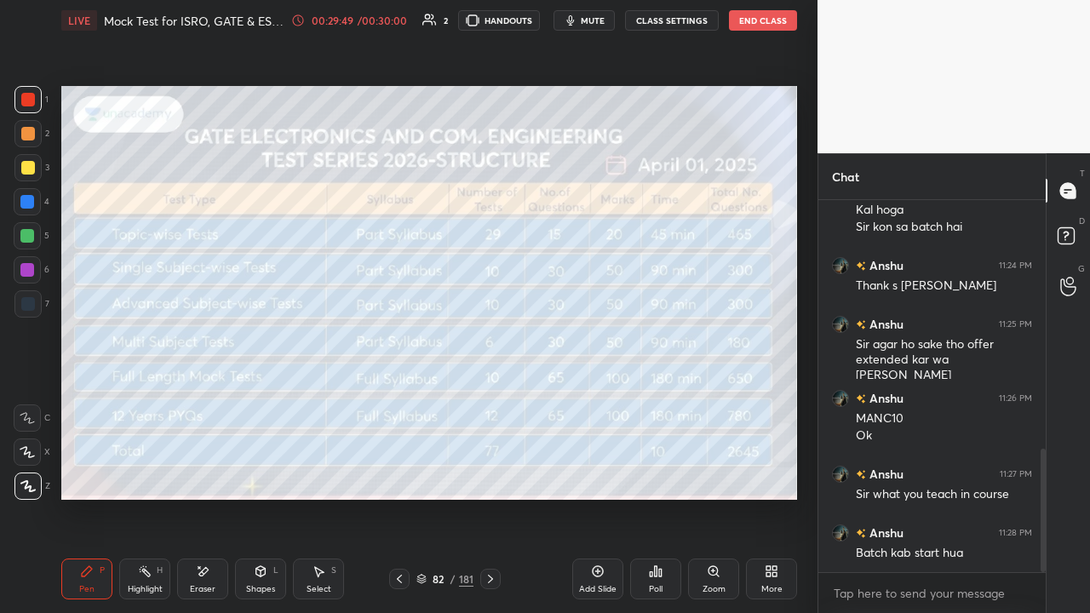
click at [491, 468] on icon at bounding box center [491, 579] width 14 height 14
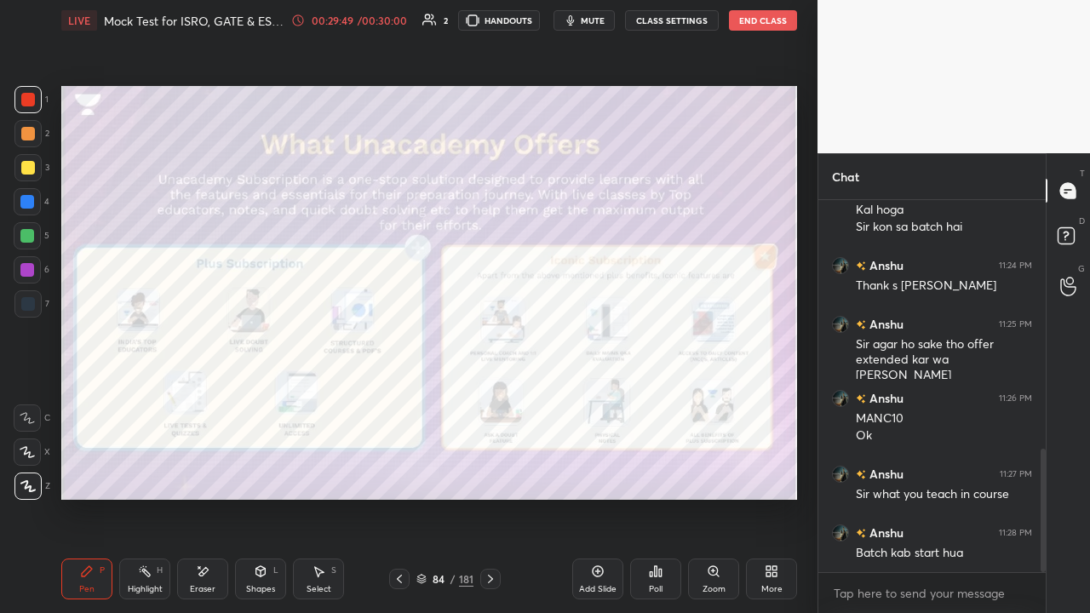
click at [491, 468] on icon at bounding box center [491, 579] width 14 height 14
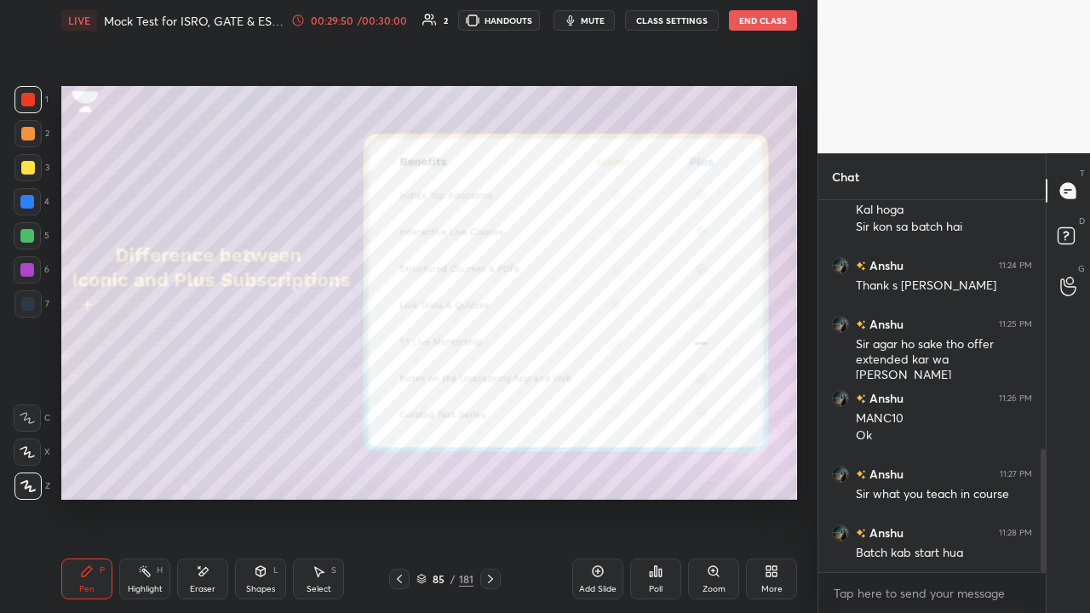
click at [492, 468] on icon at bounding box center [491, 579] width 14 height 14
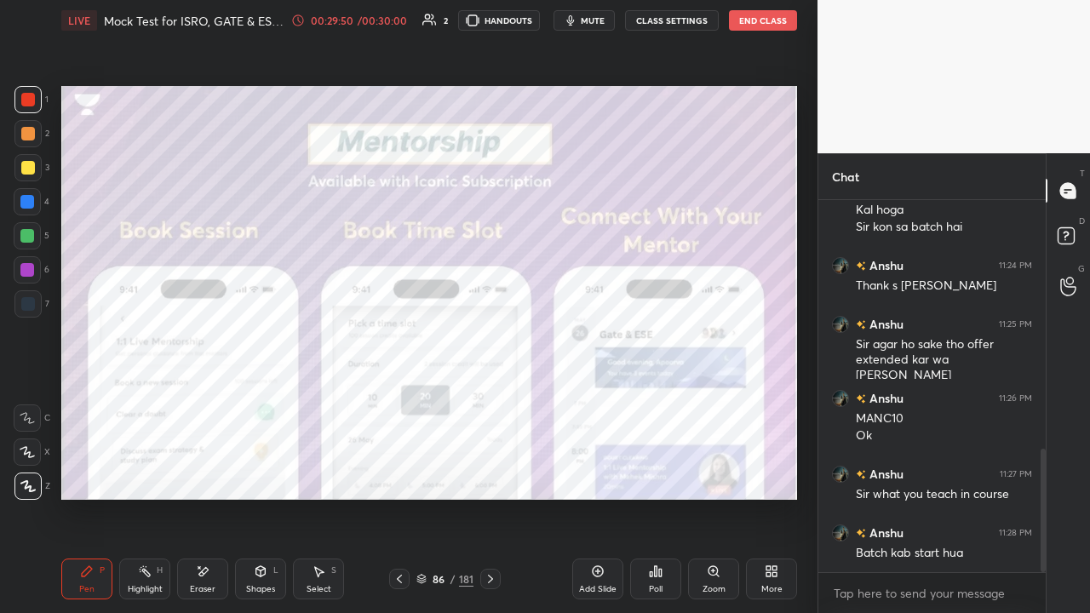
click at [491, 468] on icon at bounding box center [491, 579] width 14 height 14
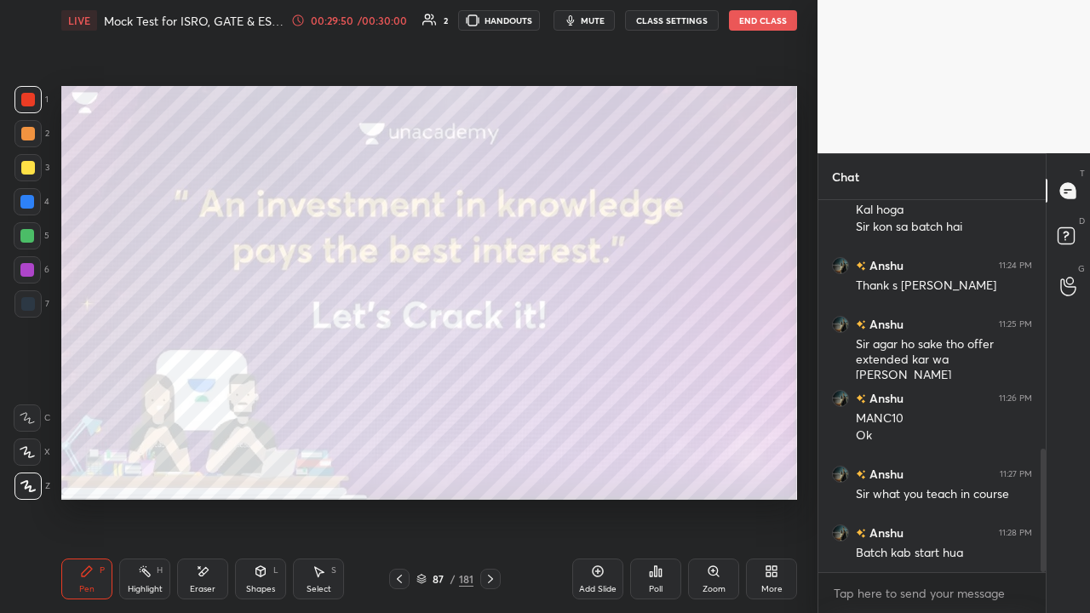
click at [491, 468] on div at bounding box center [490, 579] width 20 height 20
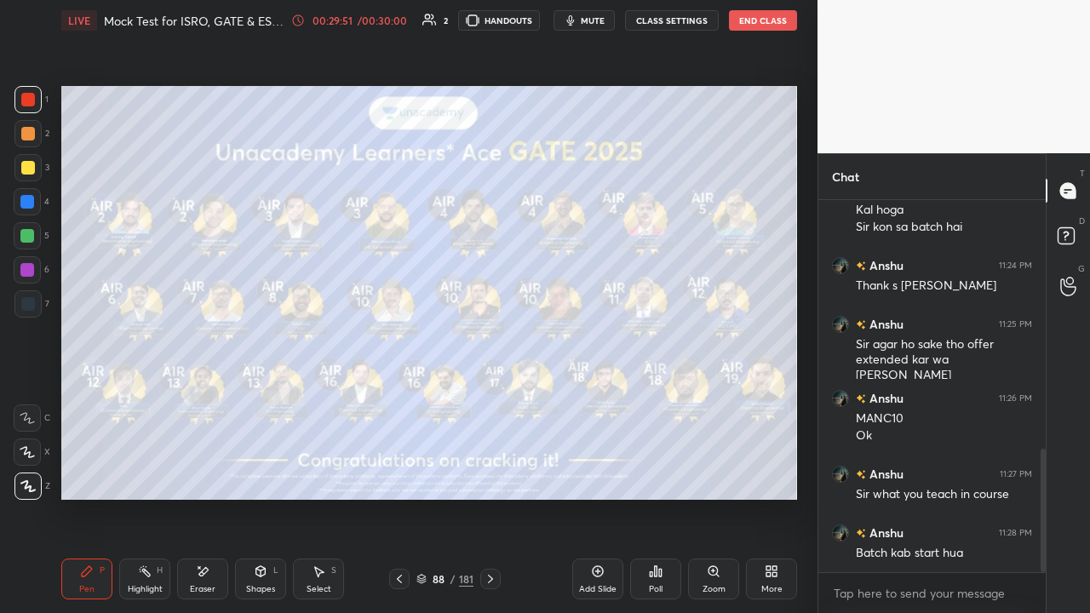
click at [491, 468] on div at bounding box center [490, 579] width 20 height 20
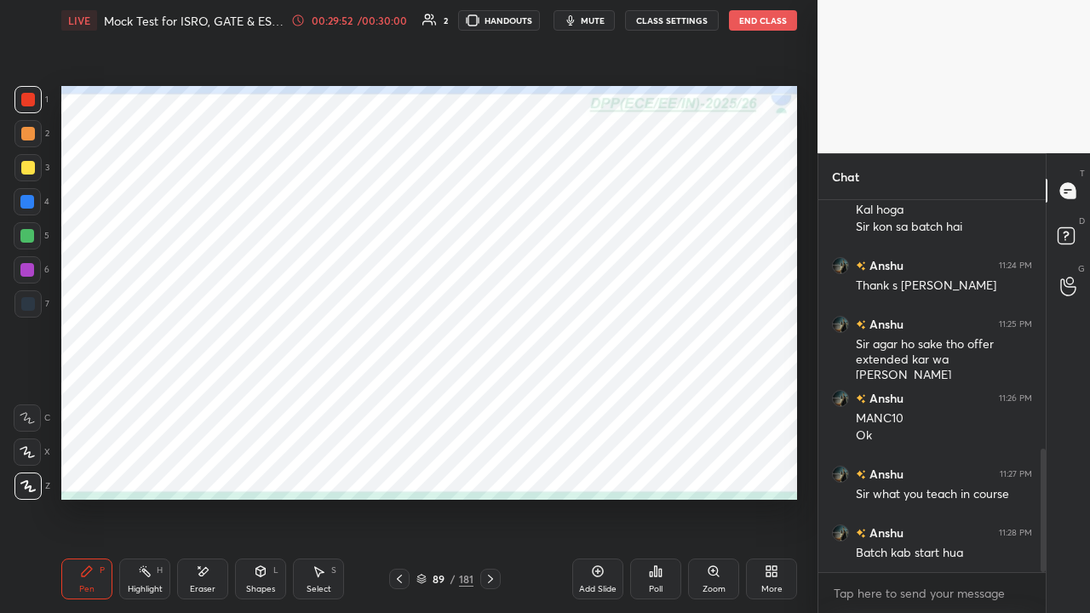
click at [397, 468] on icon at bounding box center [400, 579] width 14 height 14
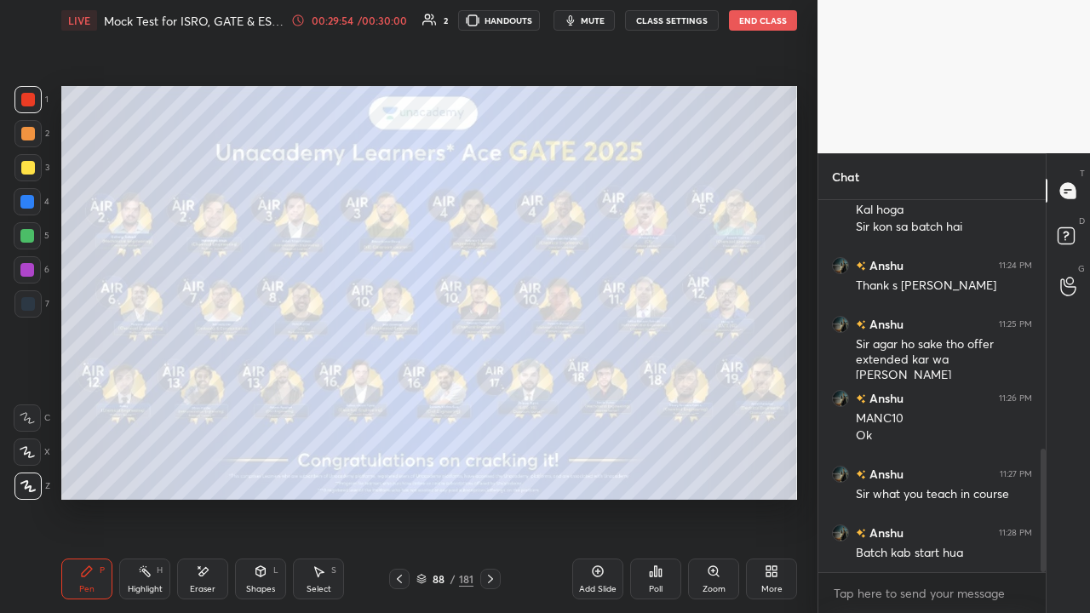
click at [493, 468] on icon at bounding box center [491, 579] width 14 height 14
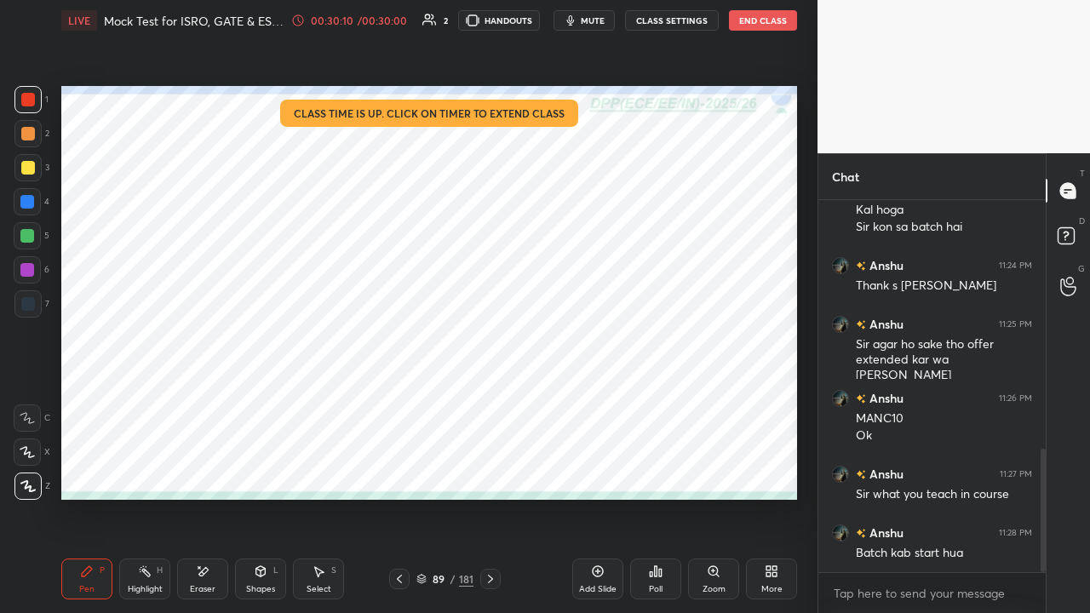
scroll to position [804, 0]
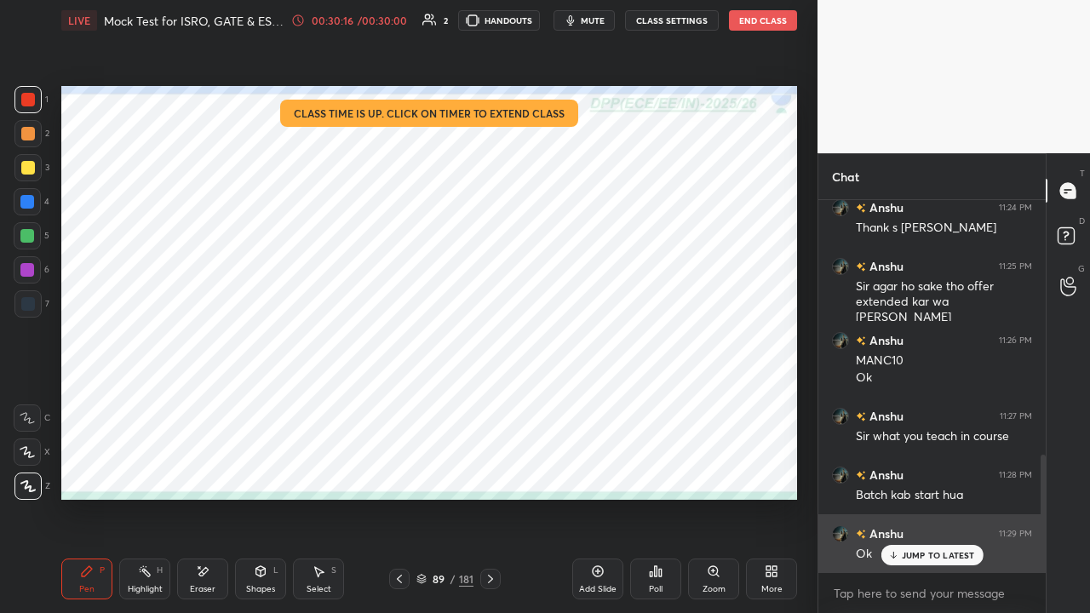
click at [899, 468] on icon at bounding box center [892, 555] width 11 height 10
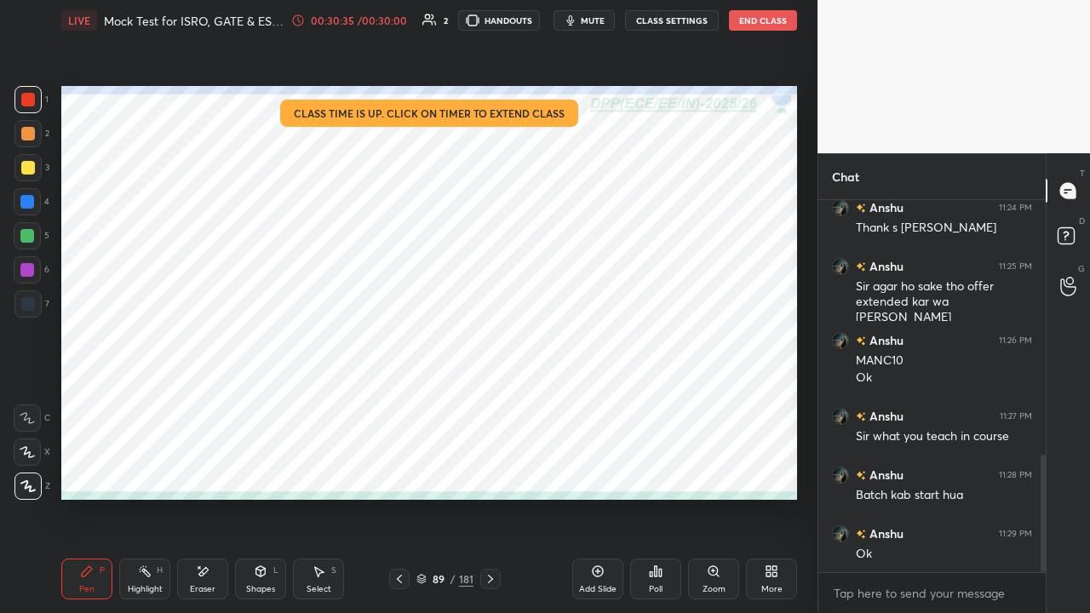
click at [206, 468] on icon at bounding box center [203, 572] width 14 height 14
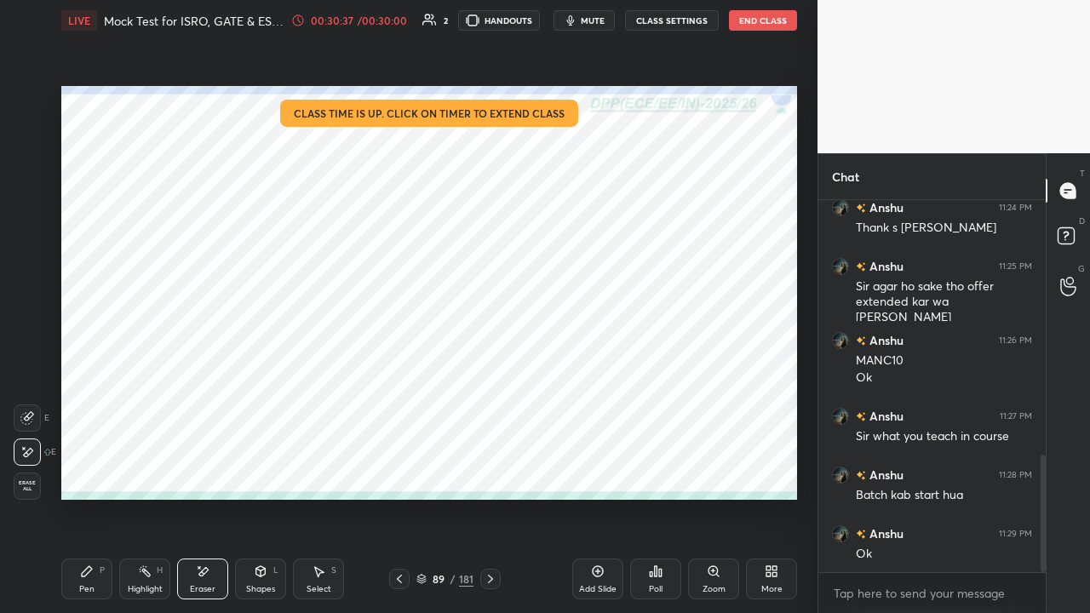
click at [88, 468] on icon at bounding box center [87, 572] width 14 height 14
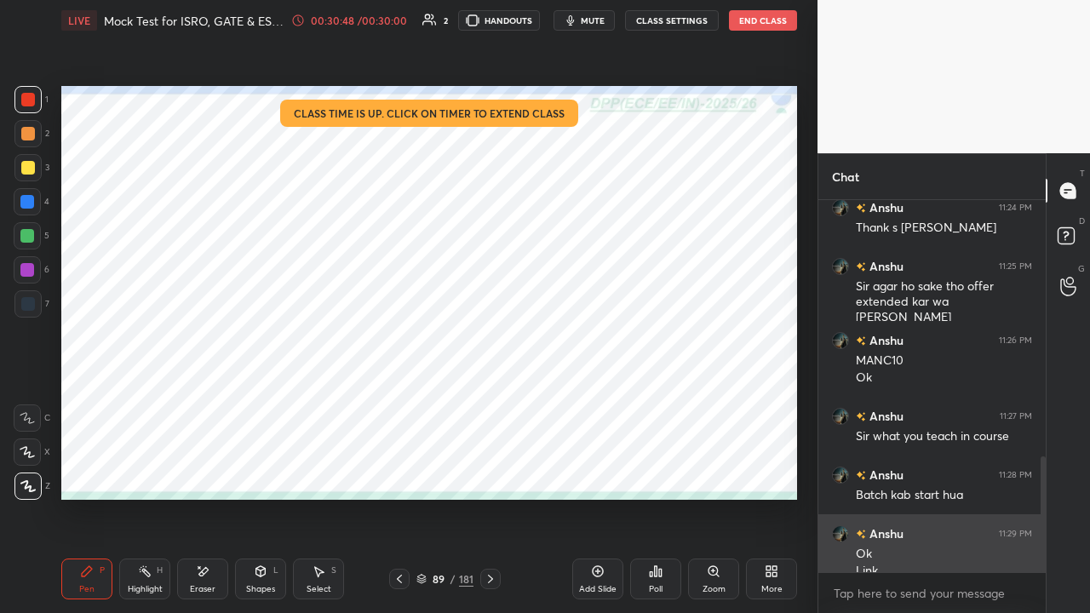
scroll to position [821, 0]
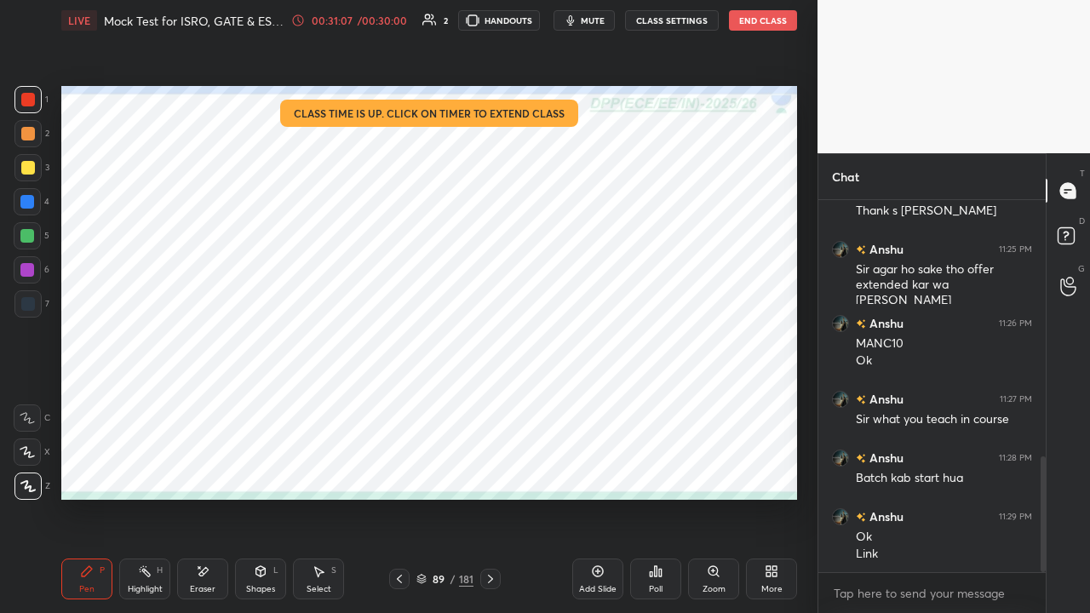
click at [192, 468] on div "Eraser" at bounding box center [202, 579] width 51 height 41
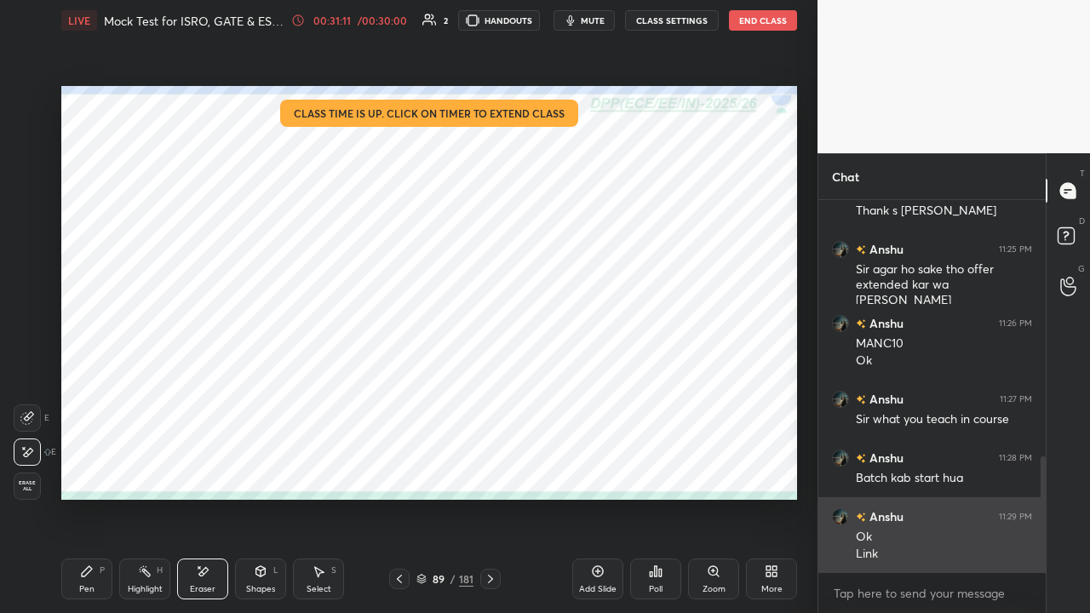
click at [762, 21] on button "End Class" at bounding box center [763, 20] width 68 height 20
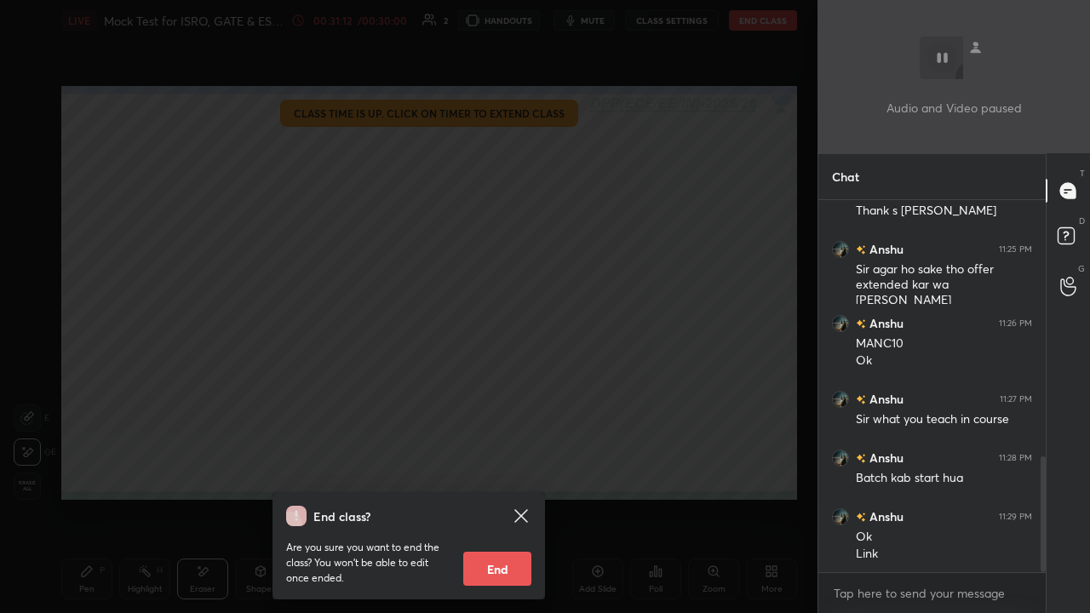
click at [501, 468] on button "End" at bounding box center [497, 569] width 68 height 34
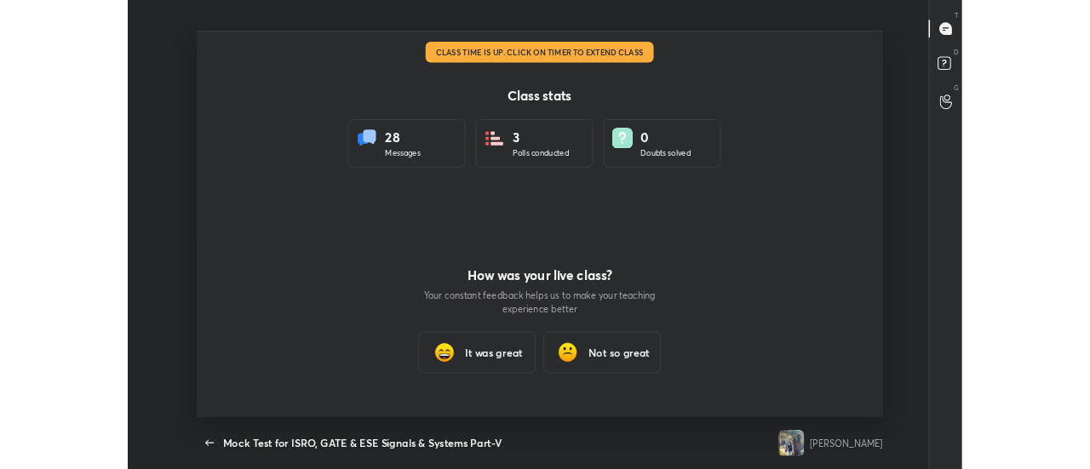
scroll to position [504, 1077]
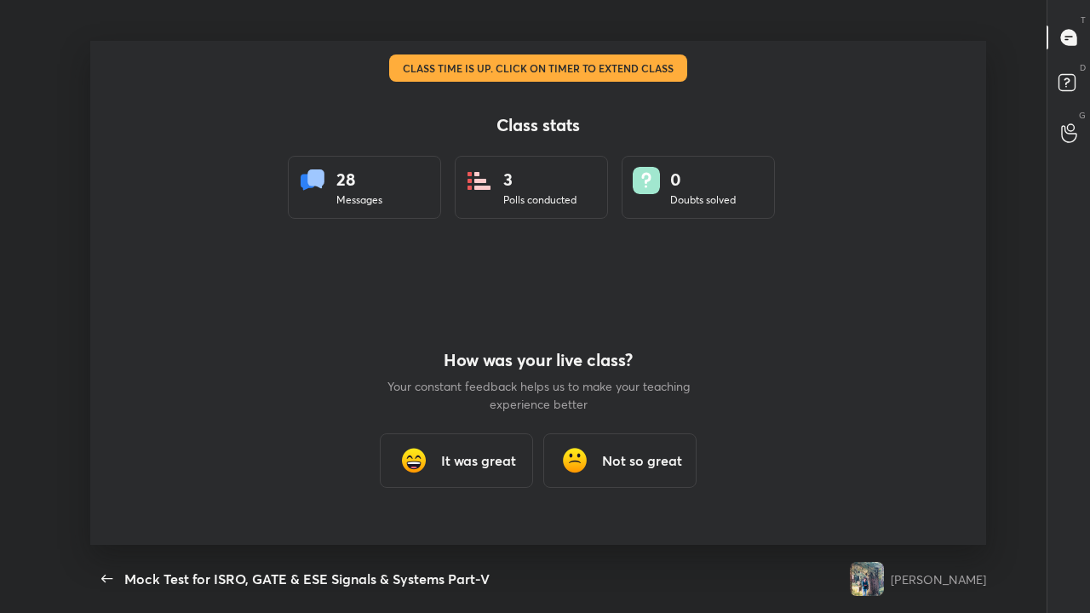
click at [482, 455] on h3 "It was great" at bounding box center [478, 461] width 75 height 20
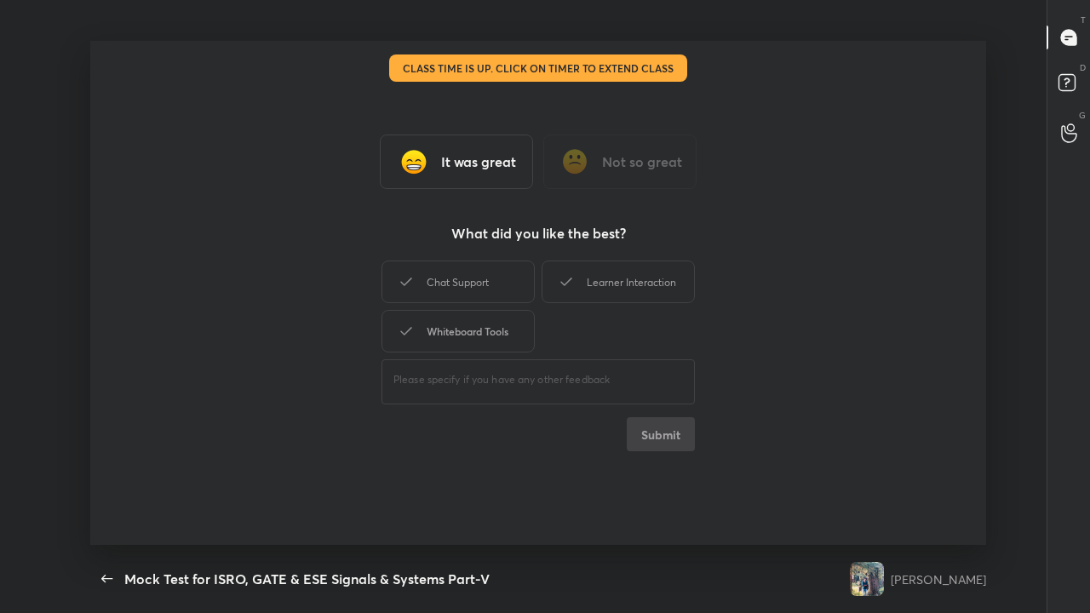
click at [470, 332] on div "Whiteboard Tools" at bounding box center [458, 331] width 153 height 43
click at [475, 277] on div "Chat Support" at bounding box center [458, 282] width 153 height 43
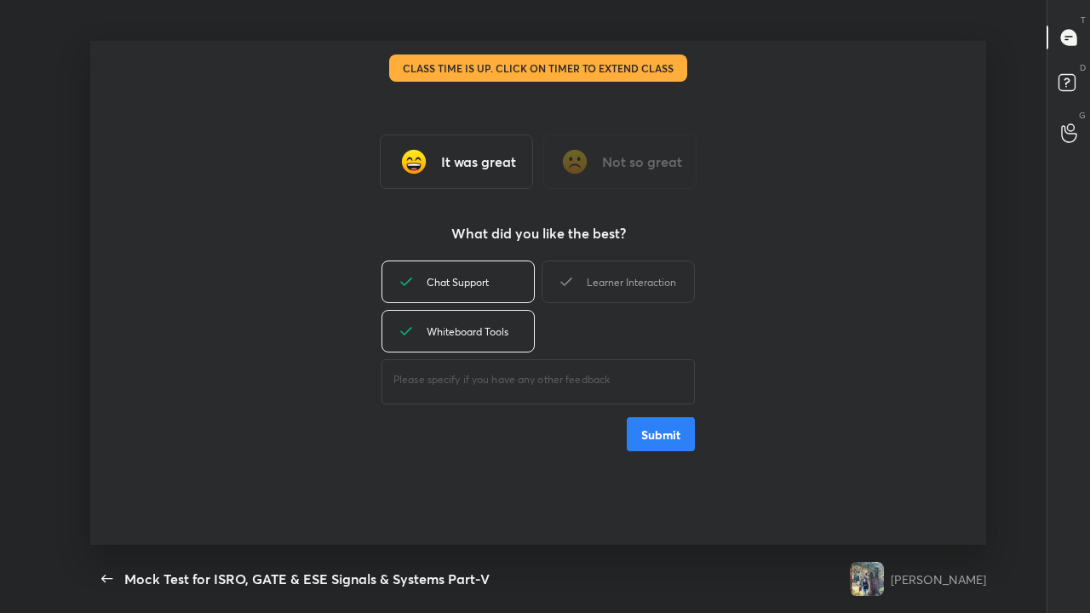
click at [640, 283] on div "Learner Interaction" at bounding box center [618, 282] width 153 height 43
click at [654, 441] on button "Submit" at bounding box center [661, 434] width 68 height 34
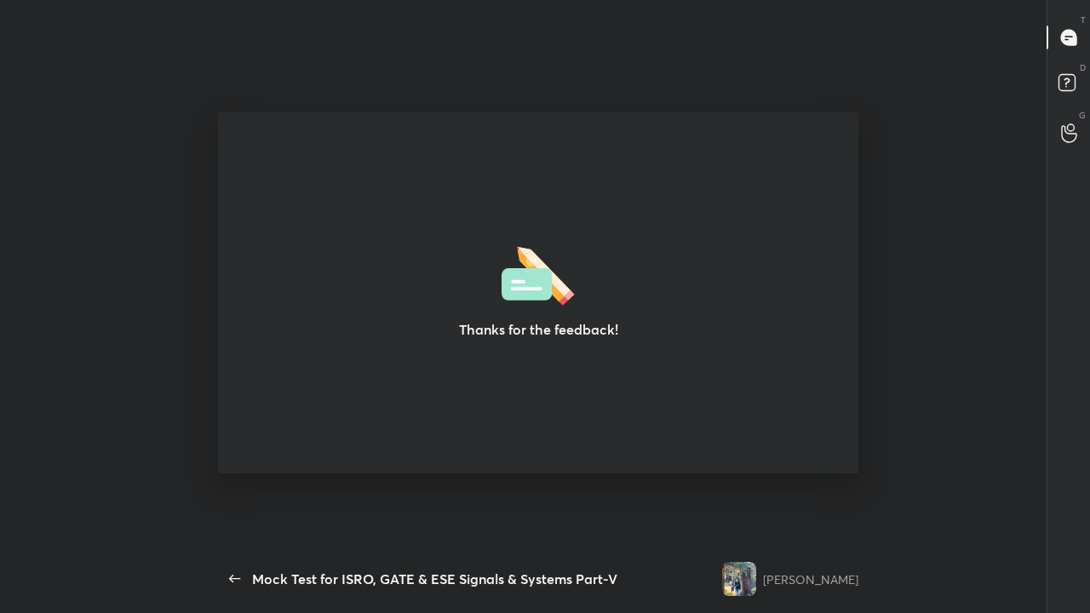
type textarea "x"
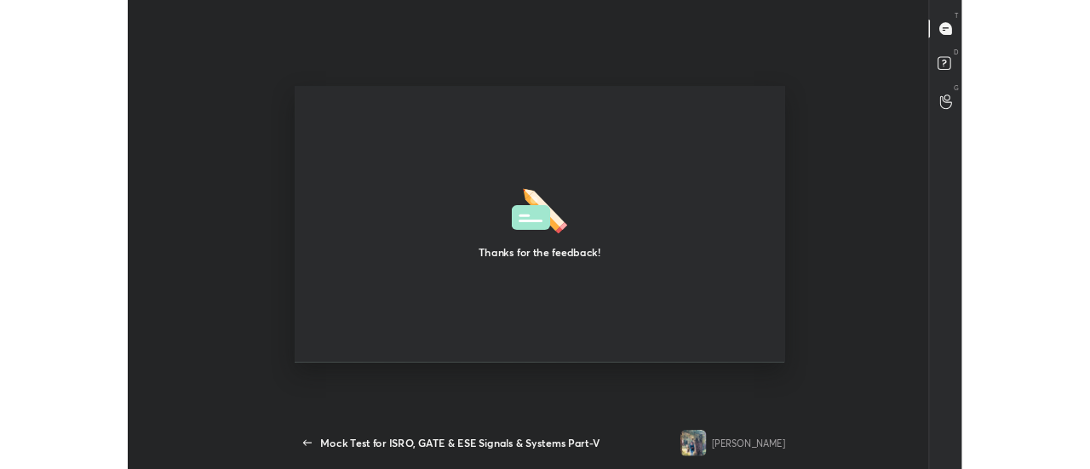
scroll to position [84807, 84092]
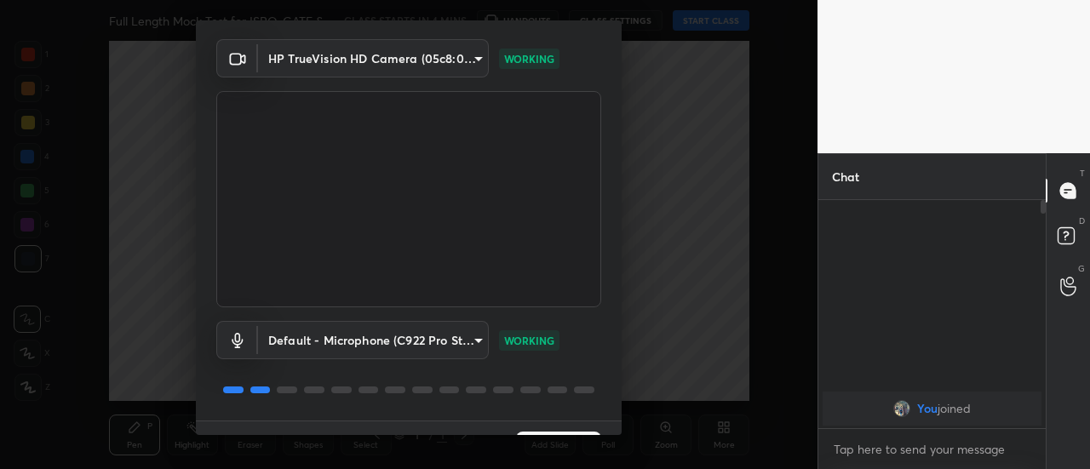
scroll to position [89, 0]
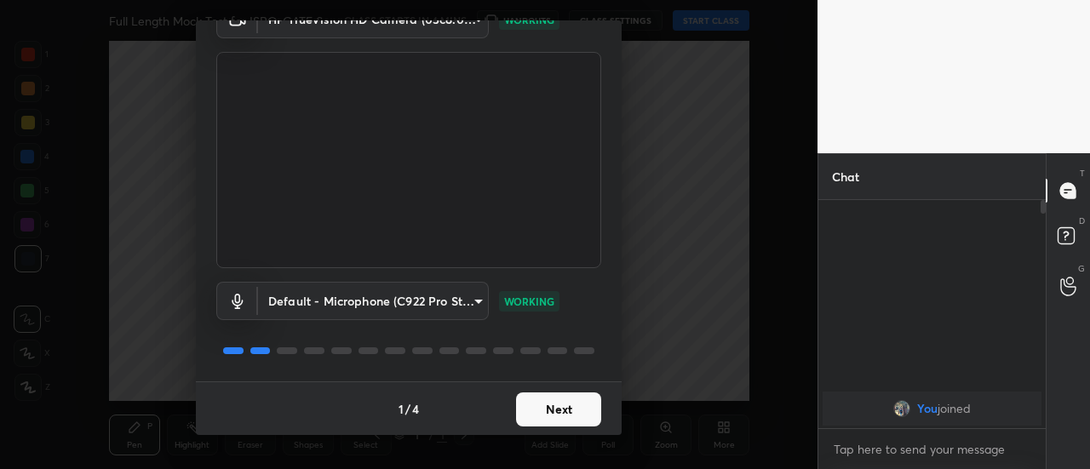
click at [567, 410] on button "Next" at bounding box center [558, 410] width 85 height 34
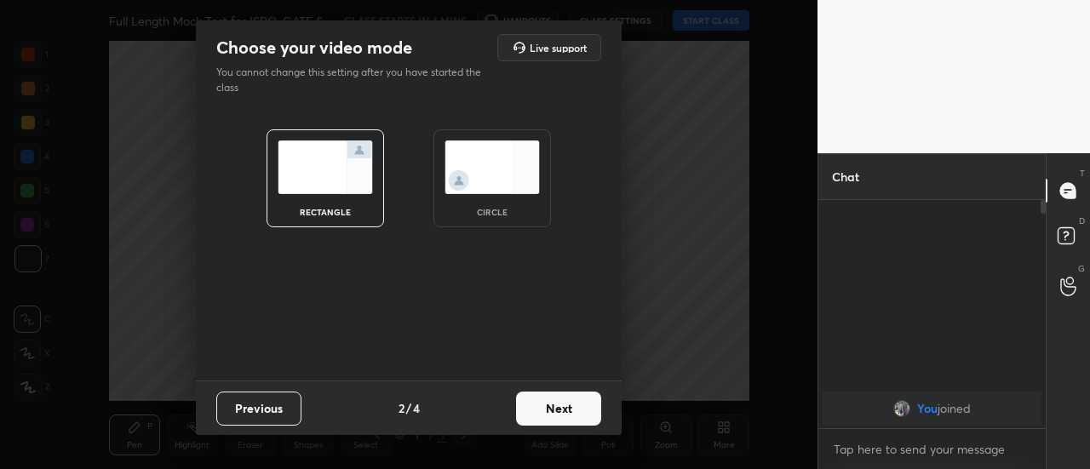
scroll to position [0, 0]
click at [579, 408] on button "Next" at bounding box center [558, 409] width 85 height 34
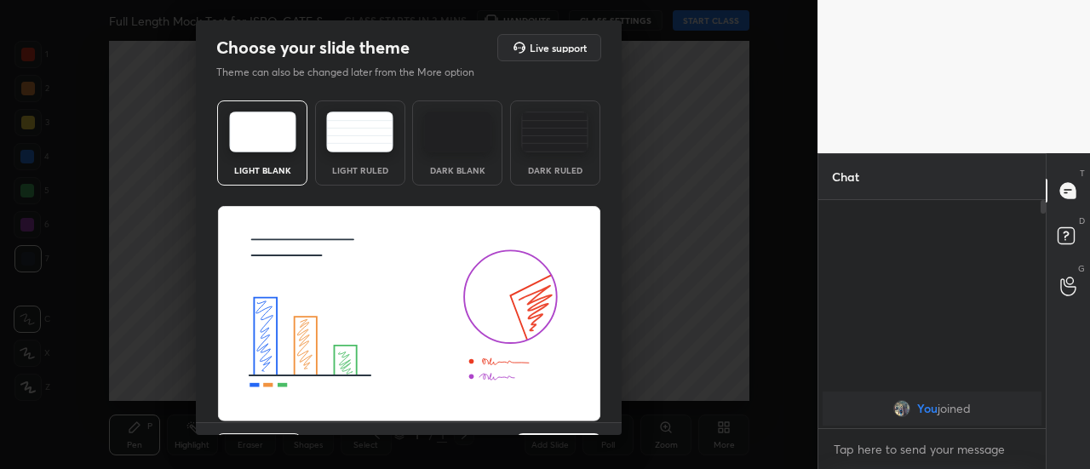
click at [616, 412] on div "Light Blank Light Ruled Dark Blank Dark Ruled" at bounding box center [409, 258] width 426 height 329
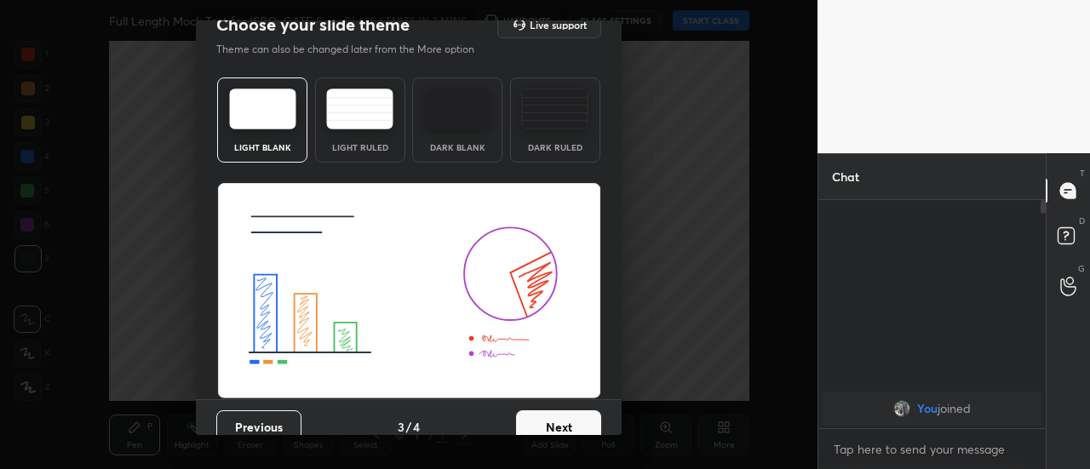
scroll to position [41, 0]
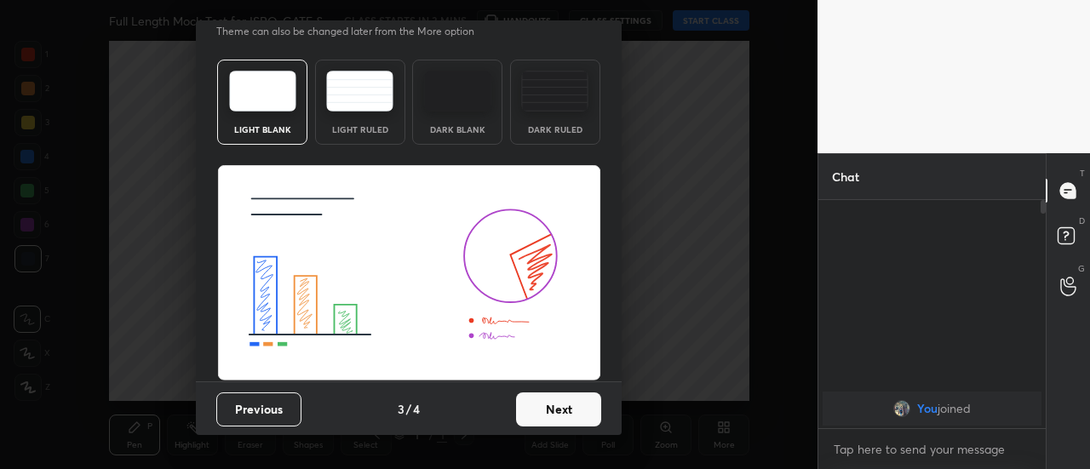
click at [576, 416] on button "Next" at bounding box center [558, 410] width 85 height 34
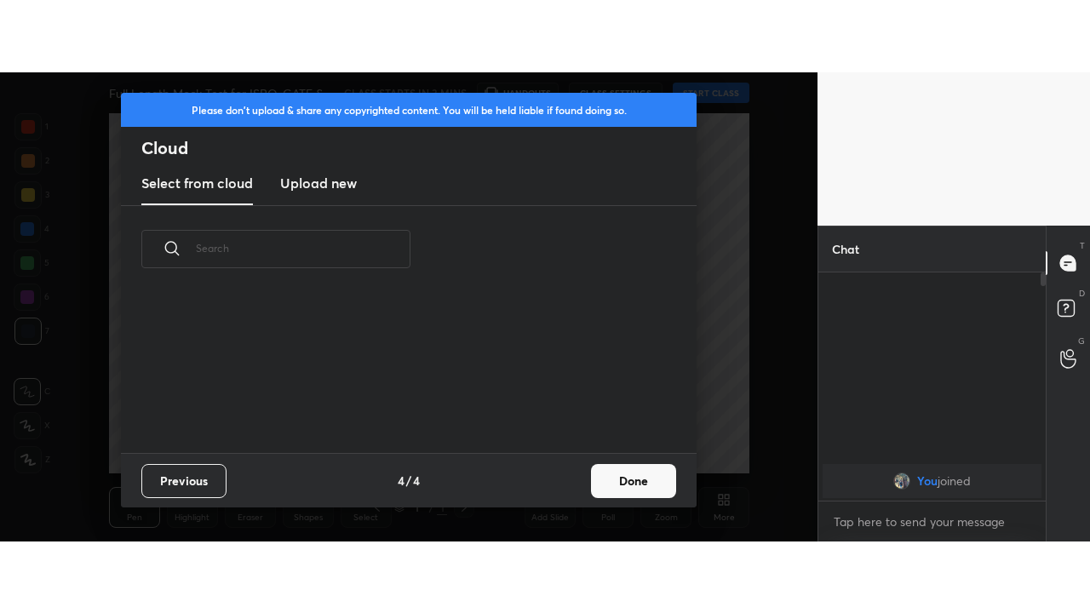
scroll to position [160, 547]
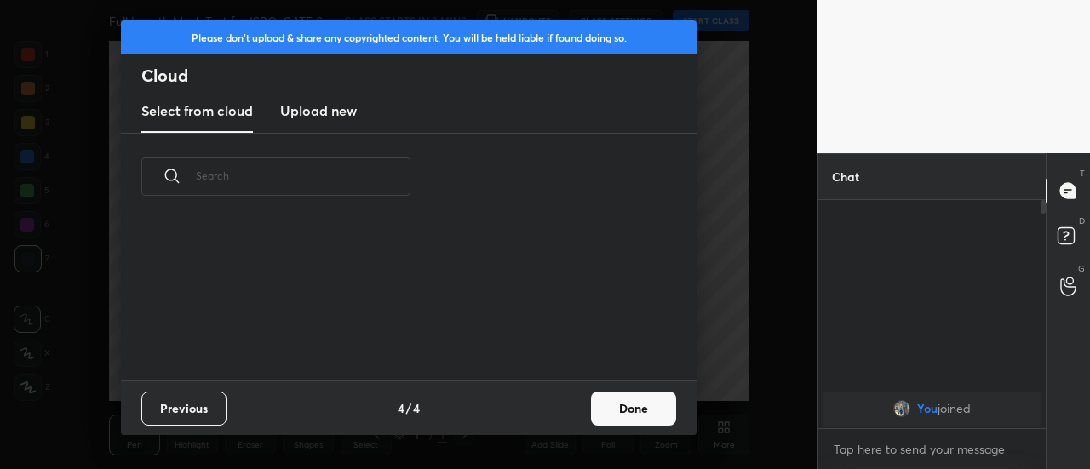
click at [630, 406] on button "Done" at bounding box center [633, 409] width 85 height 34
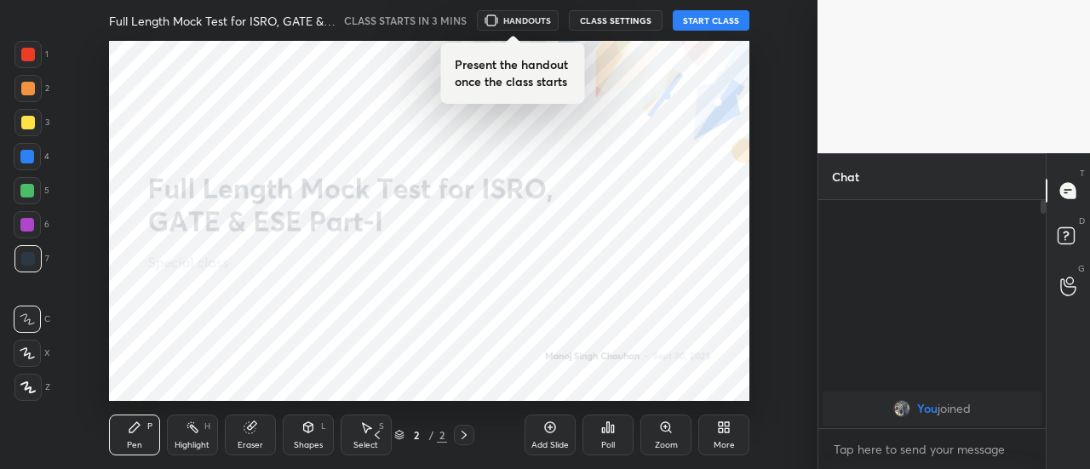
click at [696, 21] on button "START CLASS" at bounding box center [711, 20] width 77 height 20
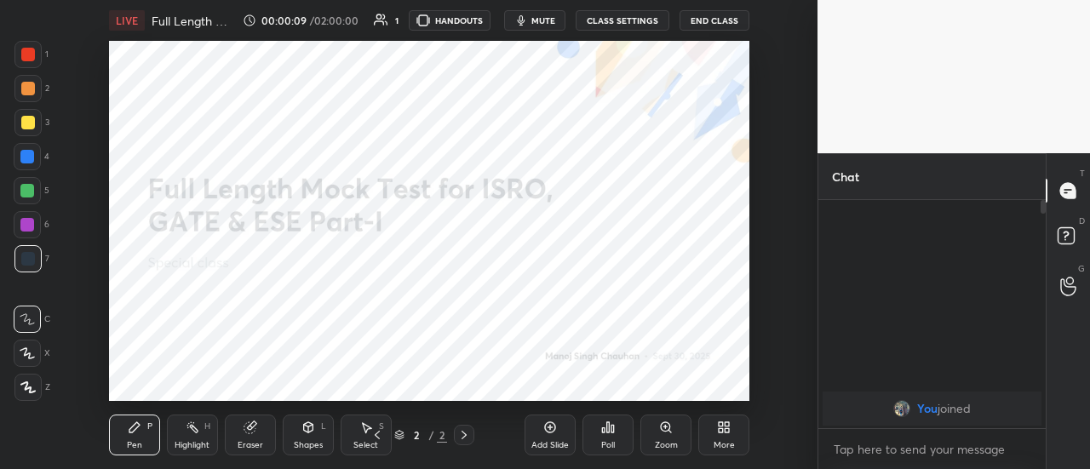
click at [547, 17] on span "mute" at bounding box center [543, 20] width 24 height 12
click at [32, 53] on div at bounding box center [28, 55] width 14 height 14
click at [22, 383] on icon at bounding box center [28, 387] width 14 height 10
click at [244, 441] on div "Eraser" at bounding box center [251, 445] width 26 height 9
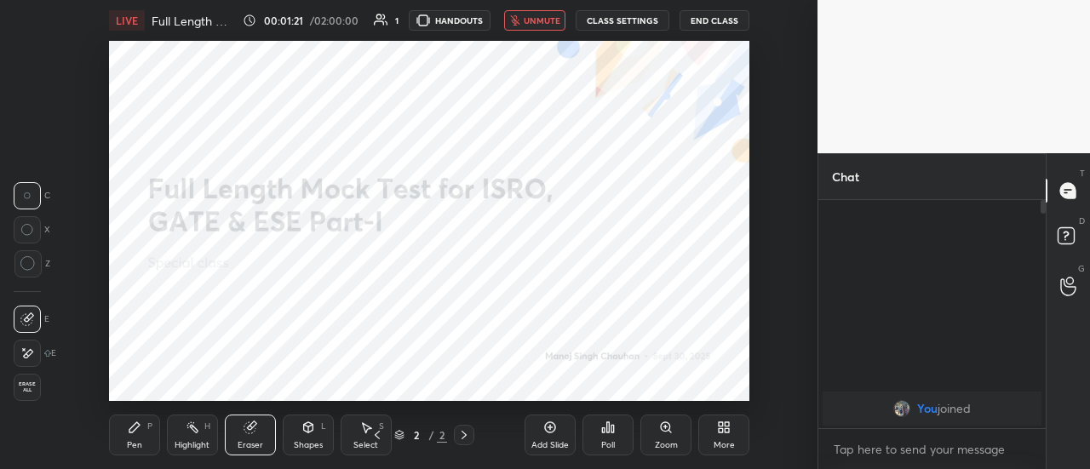
click at [24, 352] on icon at bounding box center [27, 354] width 14 height 14
click at [723, 425] on icon at bounding box center [721, 424] width 4 height 4
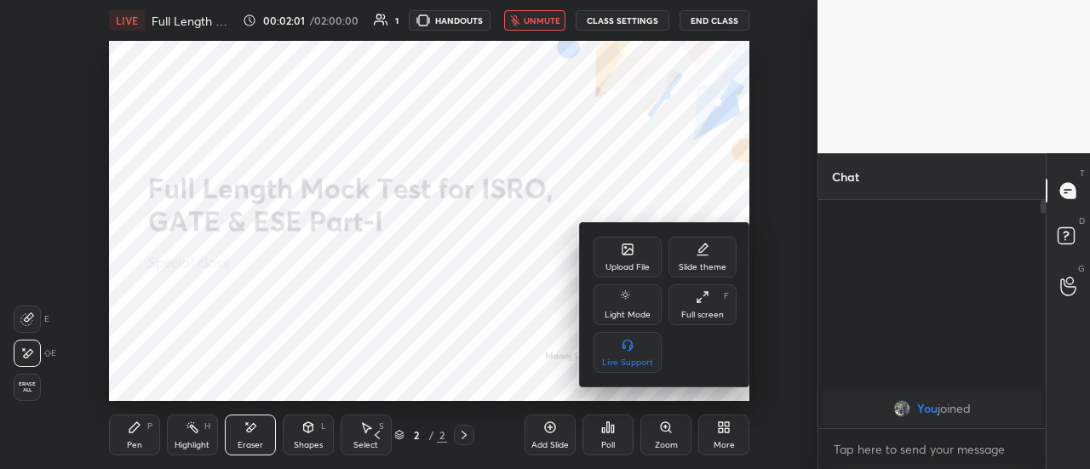
click at [703, 302] on icon at bounding box center [703, 297] width 14 height 14
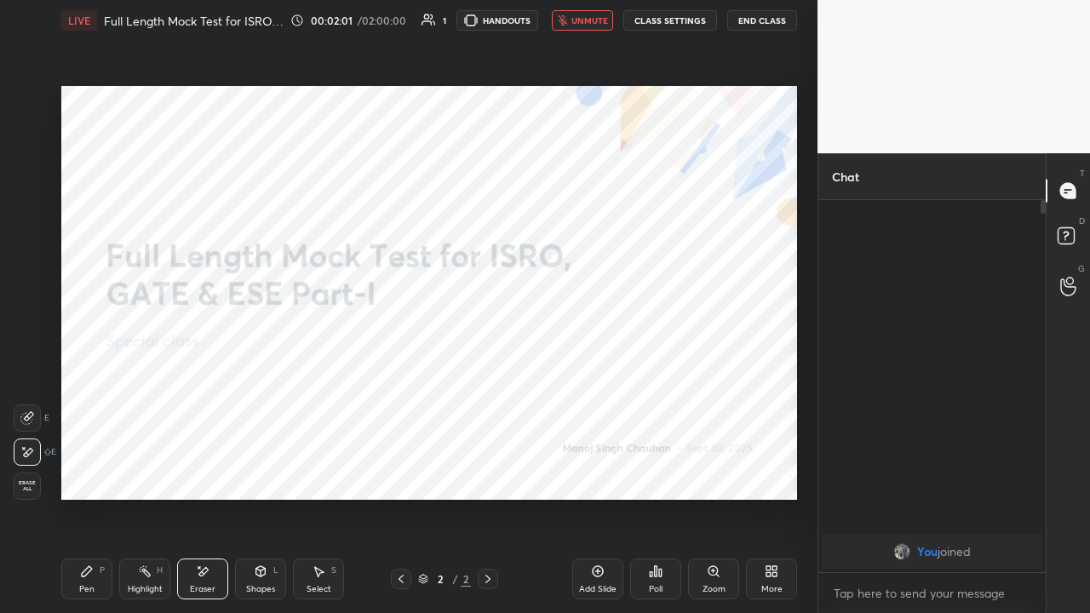
scroll to position [225, 222]
click at [771, 468] on icon at bounding box center [772, 572] width 14 height 14
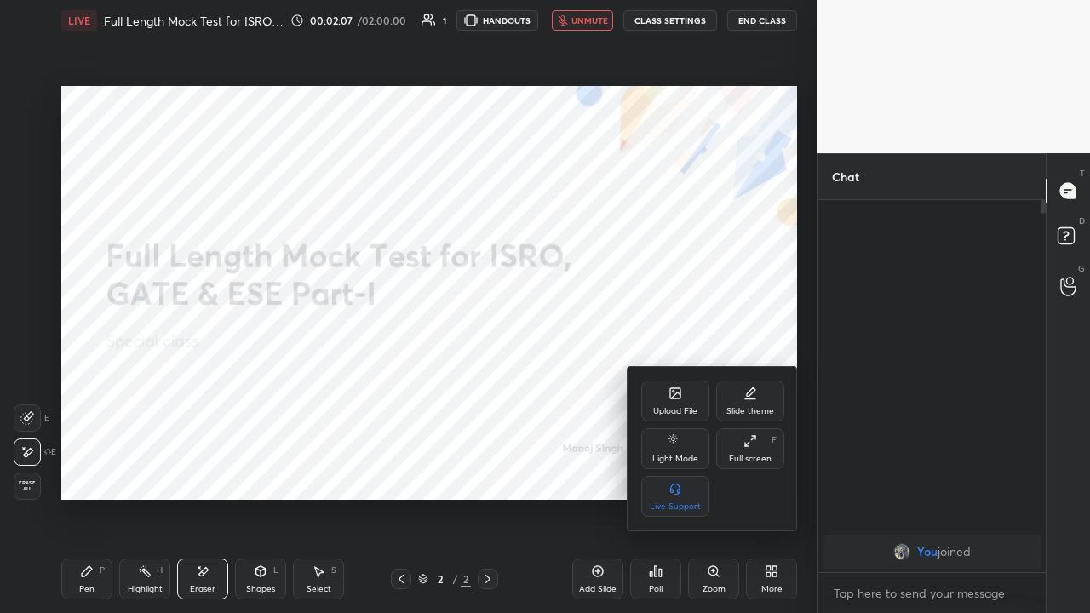
click at [676, 404] on div "Upload File" at bounding box center [675, 401] width 68 height 41
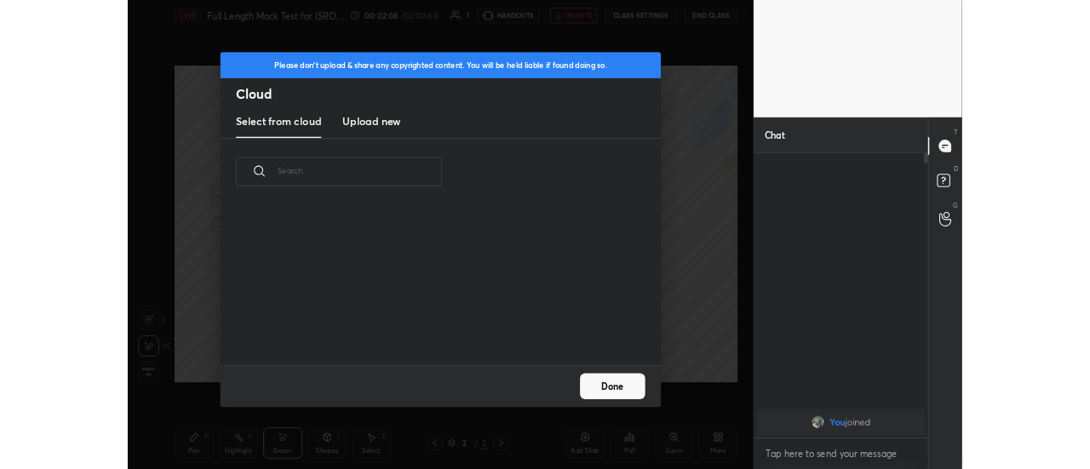
scroll to position [210, 547]
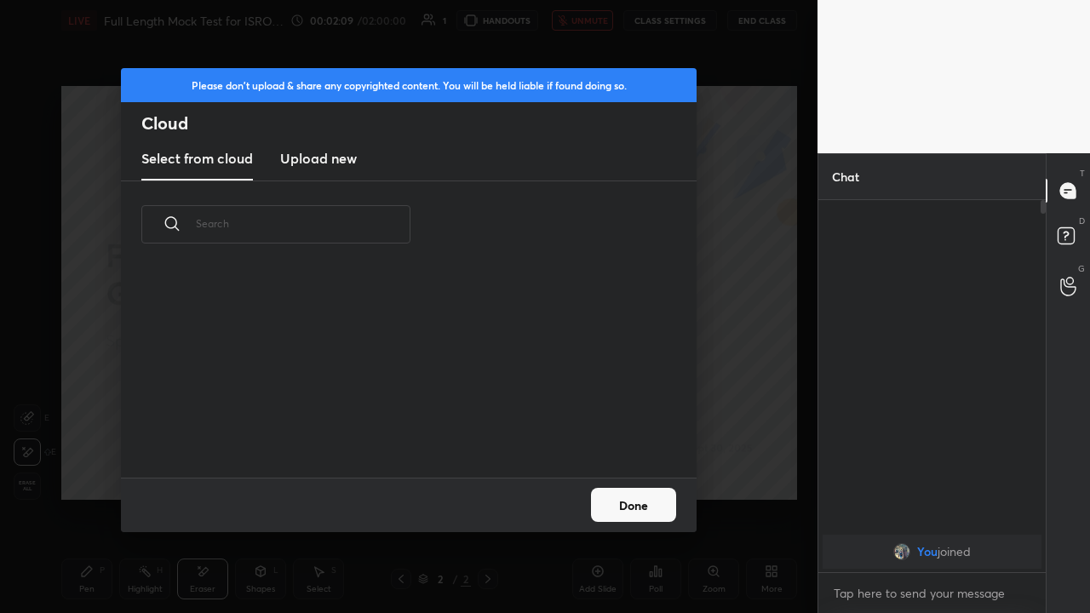
click at [330, 162] on h3 "Upload new" at bounding box center [318, 158] width 77 height 20
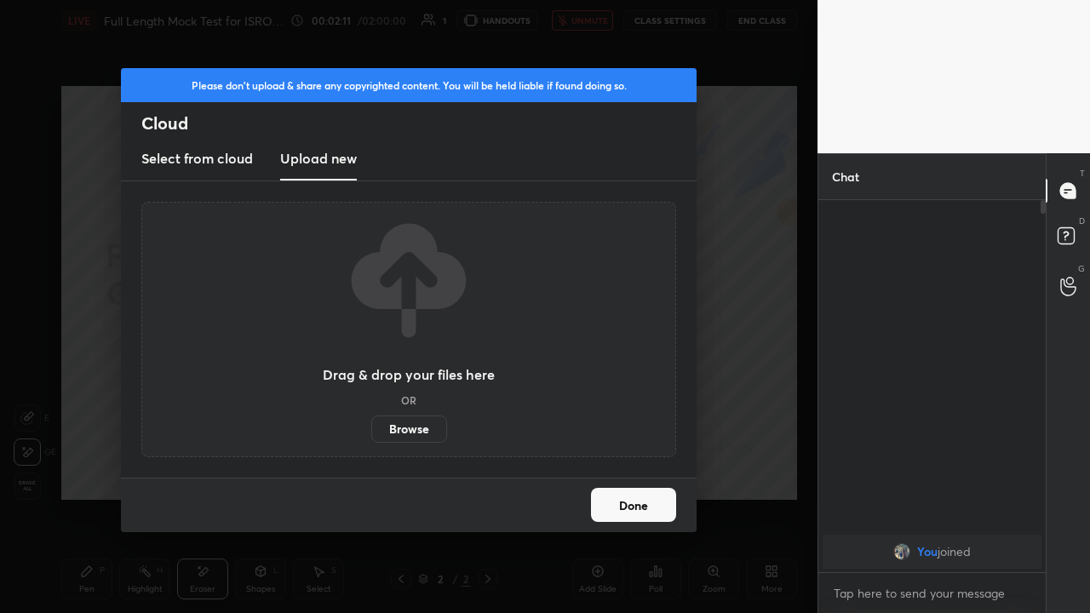
click at [405, 424] on label "Browse" at bounding box center [409, 429] width 76 height 27
click at [371, 424] on input "Browse" at bounding box center [371, 429] width 0 height 27
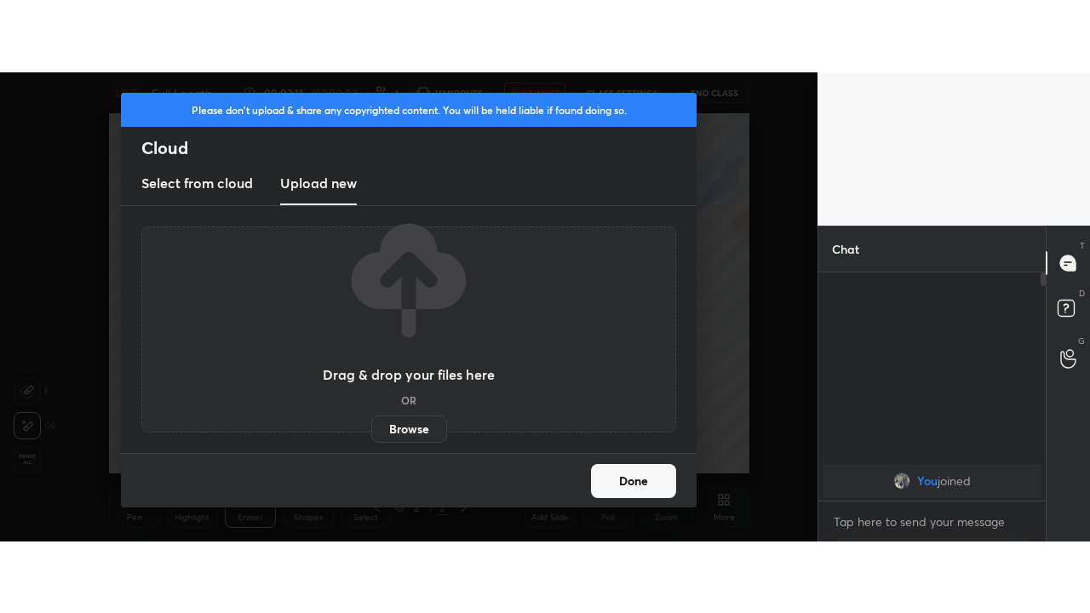
scroll to position [6, 5]
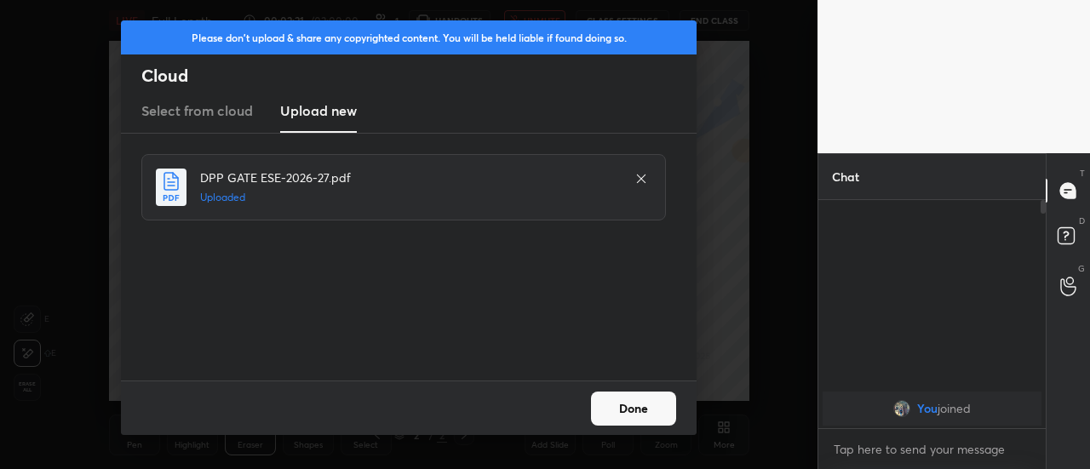
click at [657, 403] on button "Done" at bounding box center [633, 409] width 85 height 34
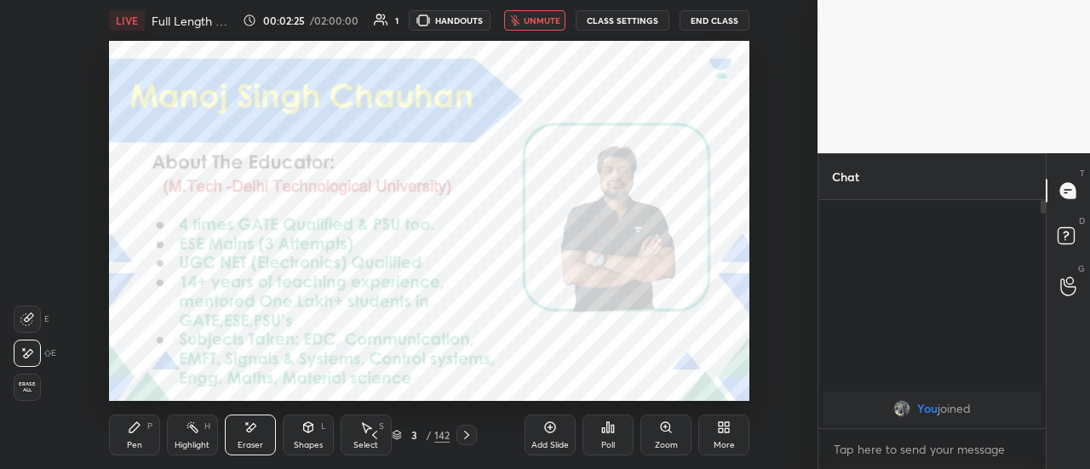
click at [463, 437] on icon at bounding box center [467, 435] width 14 height 14
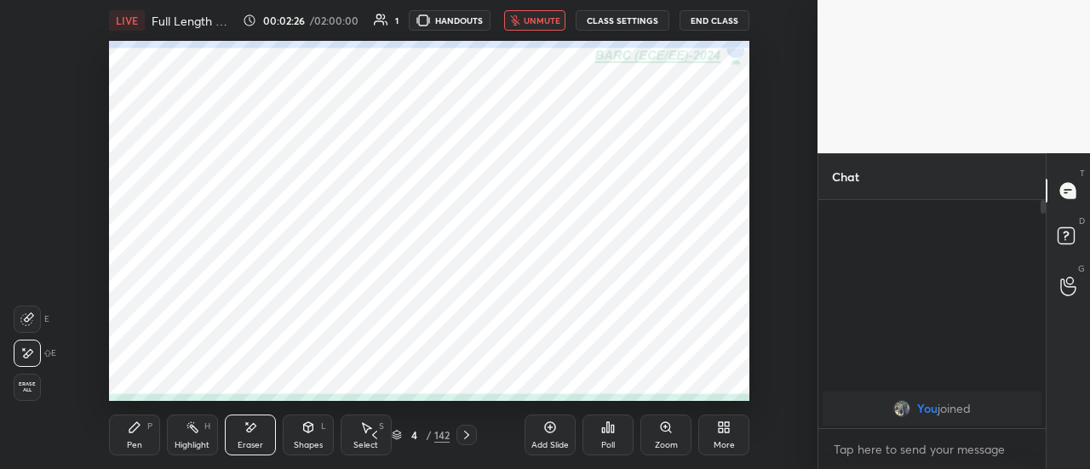
click at [458, 434] on div at bounding box center [467, 435] width 20 height 20
click at [719, 432] on icon at bounding box center [721, 430] width 4 height 4
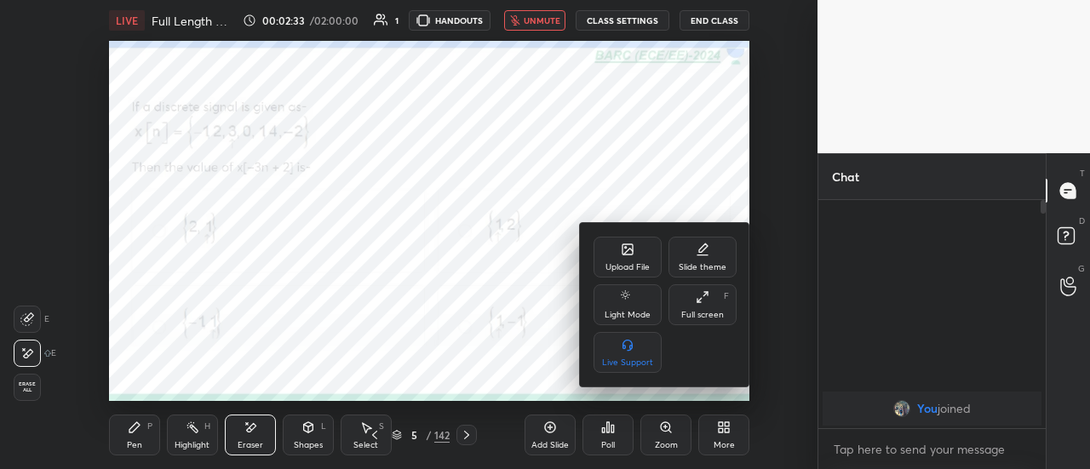
click at [705, 300] on icon at bounding box center [703, 297] width 14 height 14
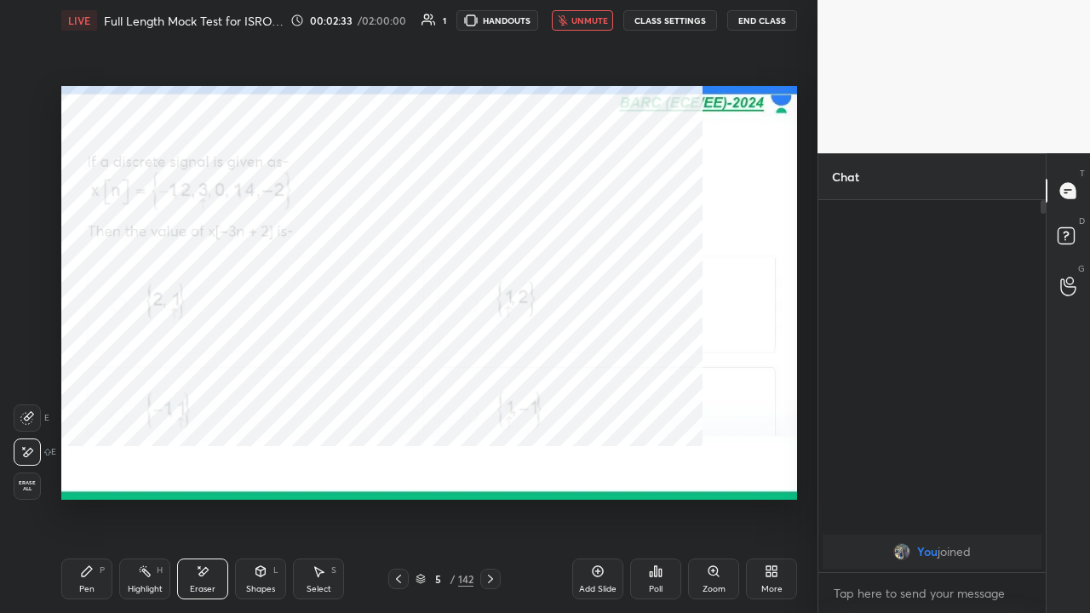
scroll to position [225, 222]
type textarea "x"
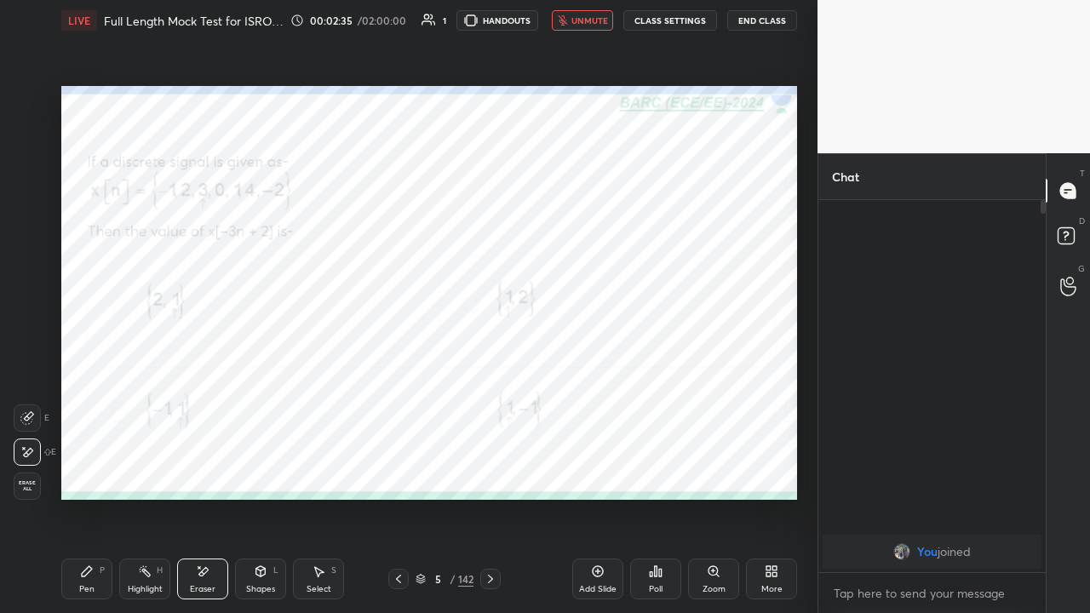
click at [589, 27] on button "unmute" at bounding box center [582, 20] width 61 height 20
click at [90, 468] on icon at bounding box center [87, 572] width 14 height 14
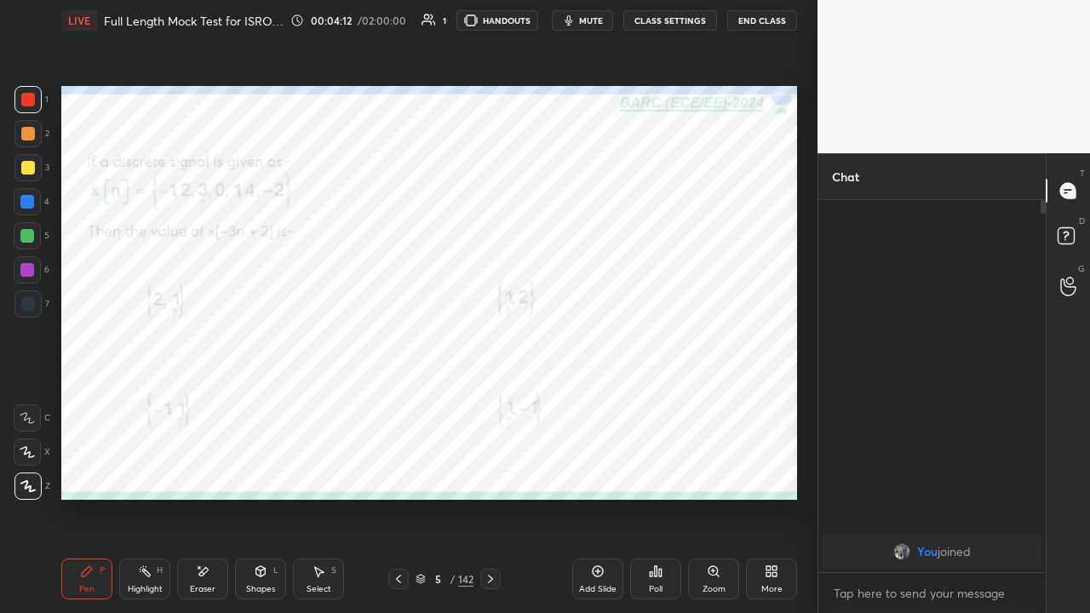
click at [652, 468] on icon at bounding box center [651, 574] width 3 height 4
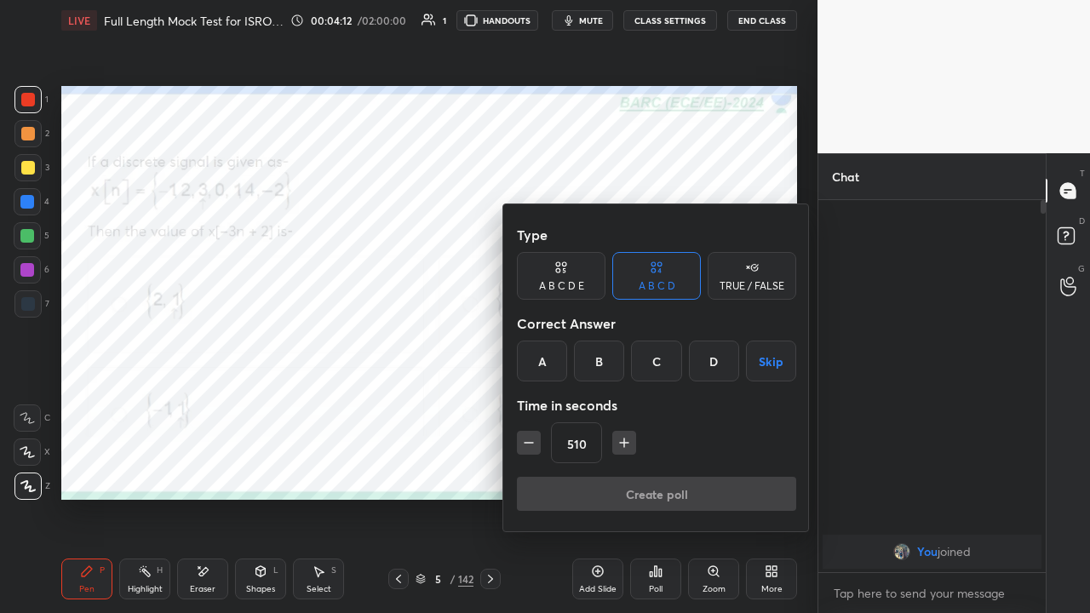
click at [594, 360] on div "B" at bounding box center [599, 361] width 50 height 41
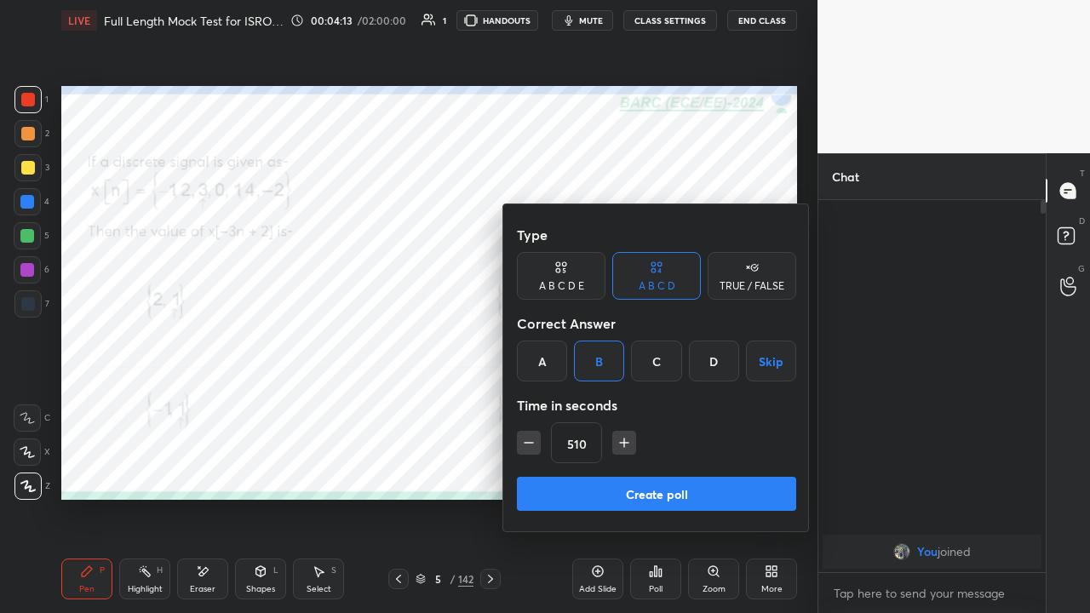
click at [525, 439] on icon "button" at bounding box center [528, 442] width 17 height 17
click at [526, 441] on icon "button" at bounding box center [528, 442] width 17 height 17
type input "480"
click at [645, 468] on button "Create poll" at bounding box center [656, 494] width 279 height 34
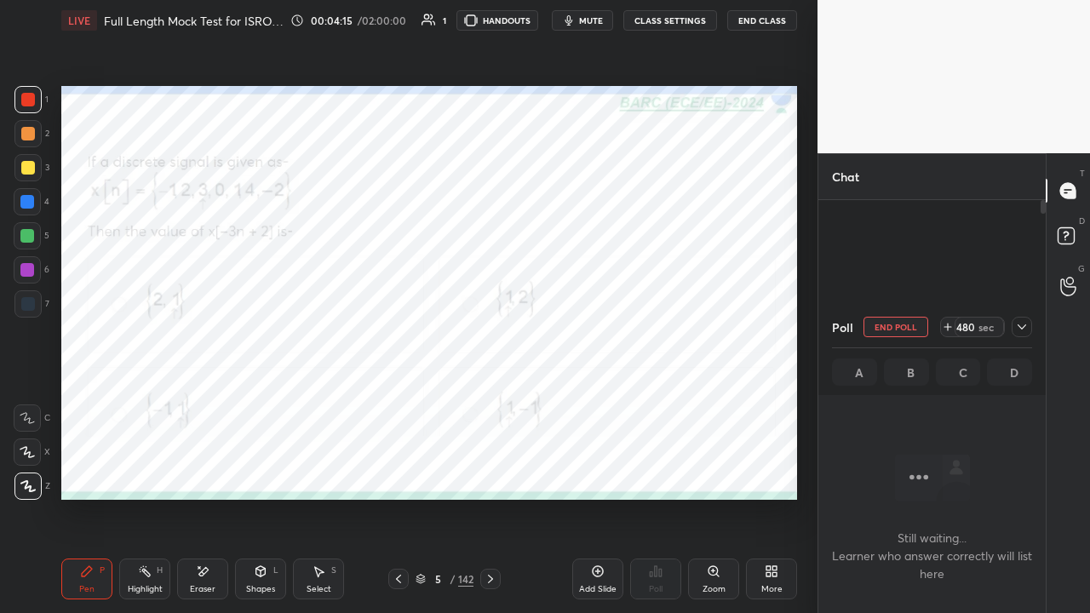
scroll to position [5, 5]
click at [1010, 330] on div "480 sec" at bounding box center [986, 327] width 92 height 20
click at [1020, 326] on icon at bounding box center [1022, 327] width 14 height 14
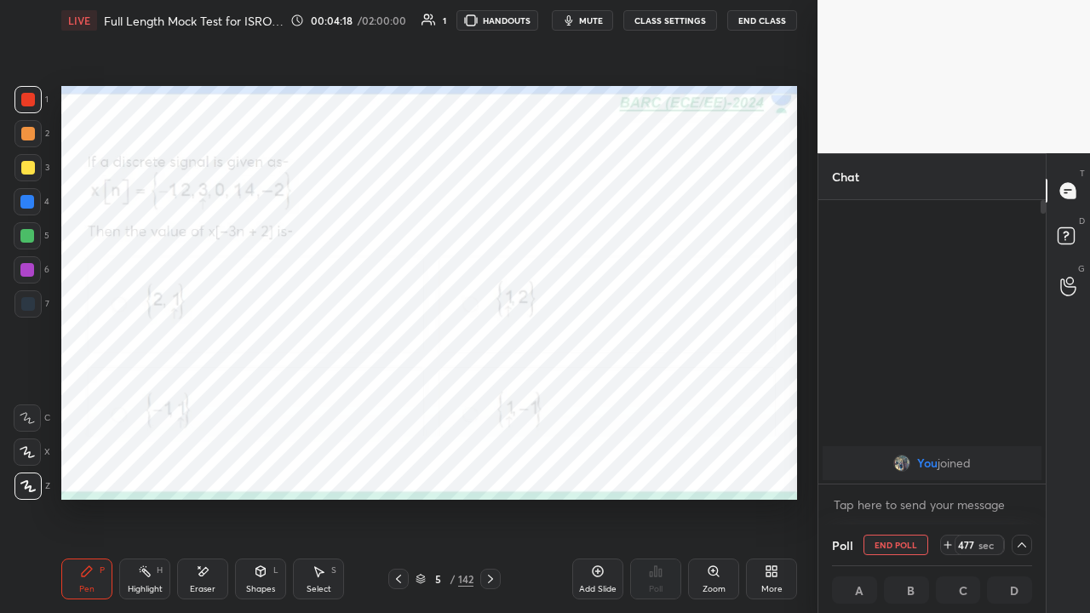
click at [589, 22] on span "mute" at bounding box center [591, 20] width 24 height 12
click at [200, 468] on div "Eraser" at bounding box center [202, 579] width 51 height 41
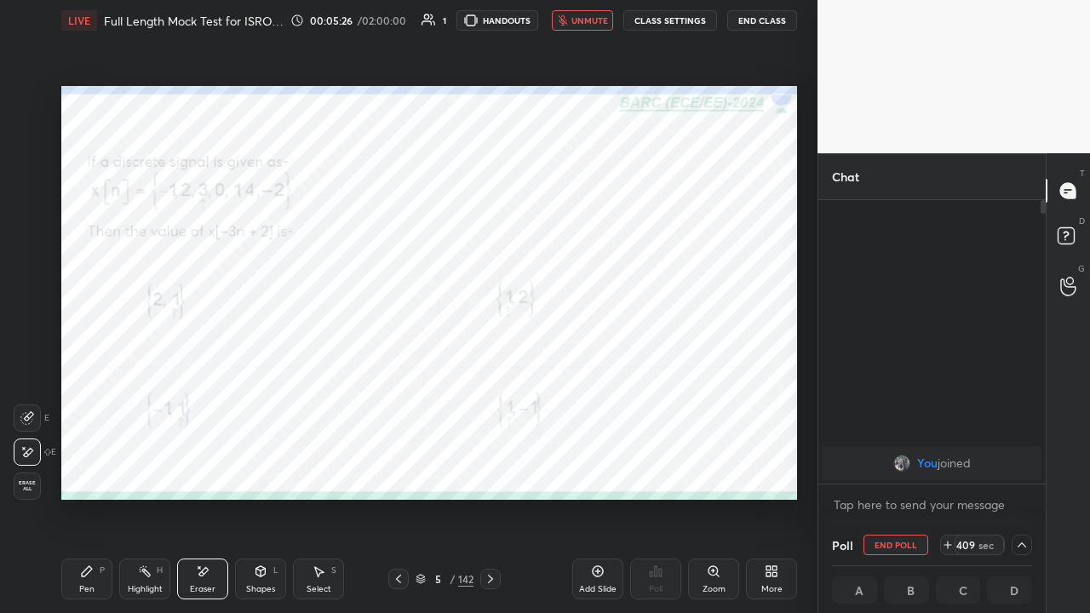
click at [85, 468] on icon at bounding box center [87, 571] width 10 height 10
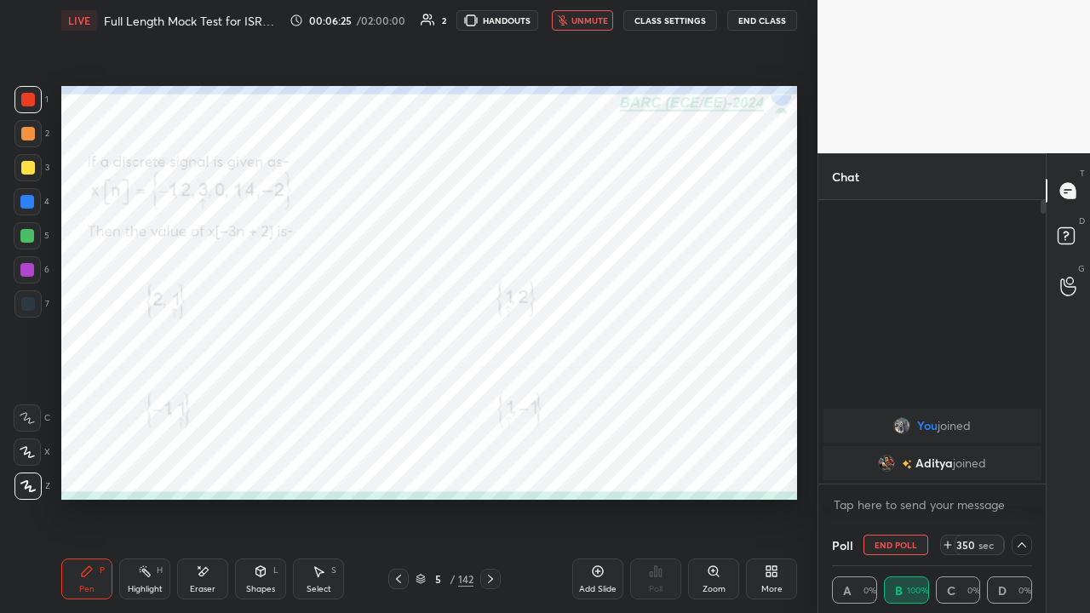
scroll to position [1, 5]
click at [196, 468] on icon at bounding box center [203, 572] width 14 height 14
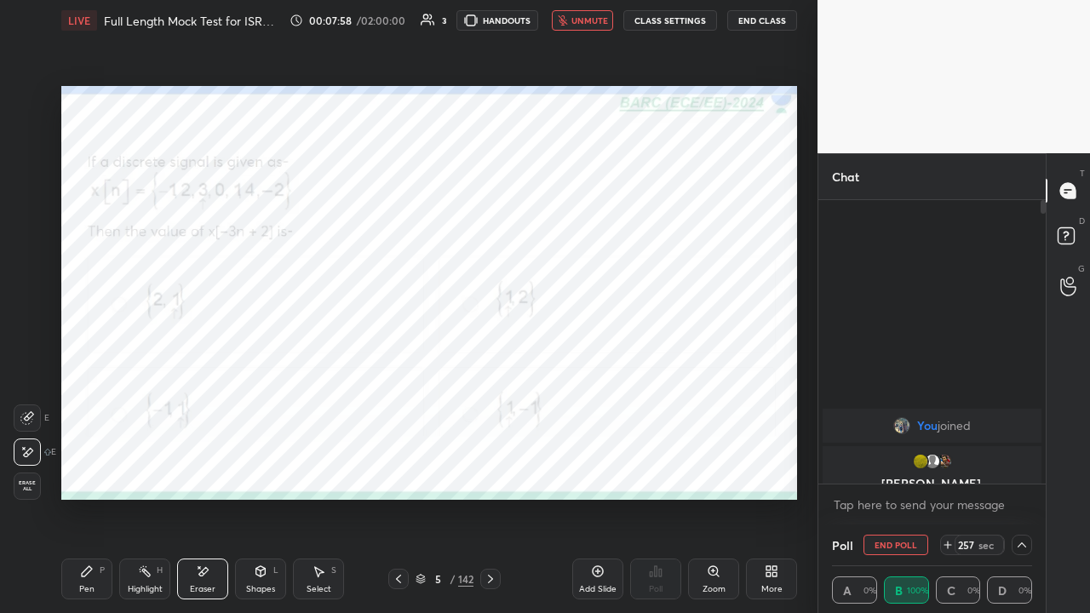
click at [86, 468] on icon at bounding box center [87, 571] width 10 height 10
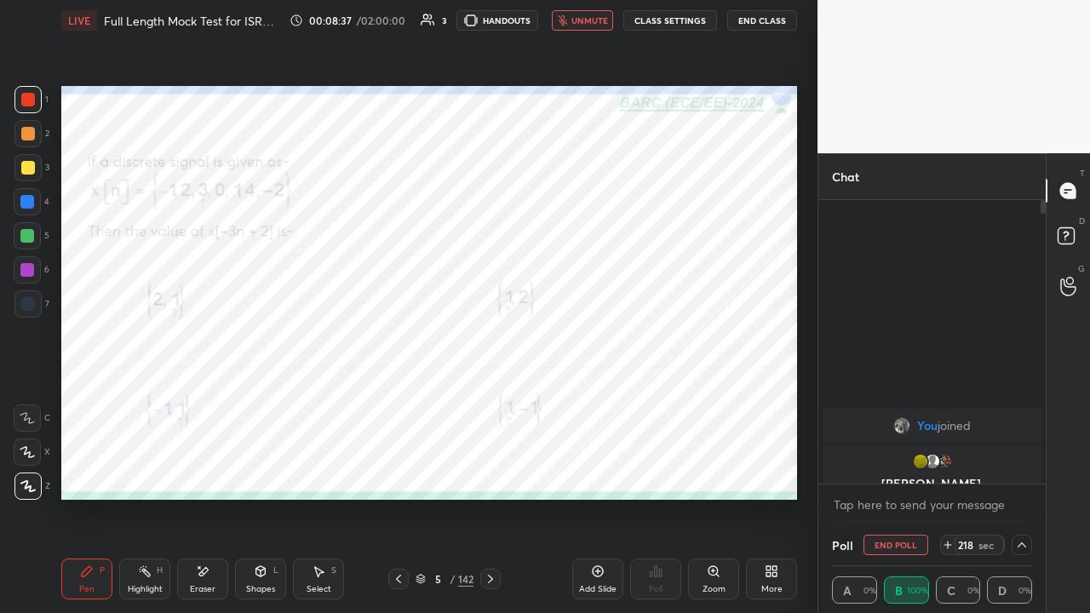
click at [576, 22] on span "unmute" at bounding box center [589, 20] width 37 height 12
click at [492, 468] on icon at bounding box center [491, 579] width 14 height 14
click at [37, 266] on div at bounding box center [27, 269] width 27 height 27
click at [489, 468] on icon at bounding box center [491, 579] width 14 height 14
click at [30, 99] on div at bounding box center [28, 100] width 14 height 14
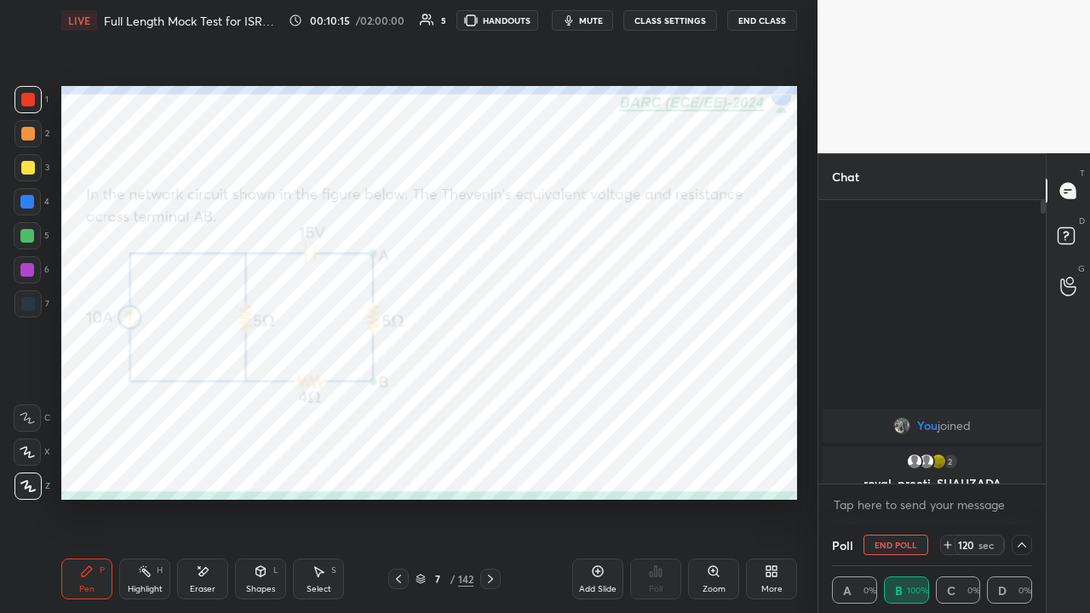
click at [896, 468] on button "End Poll" at bounding box center [896, 545] width 65 height 20
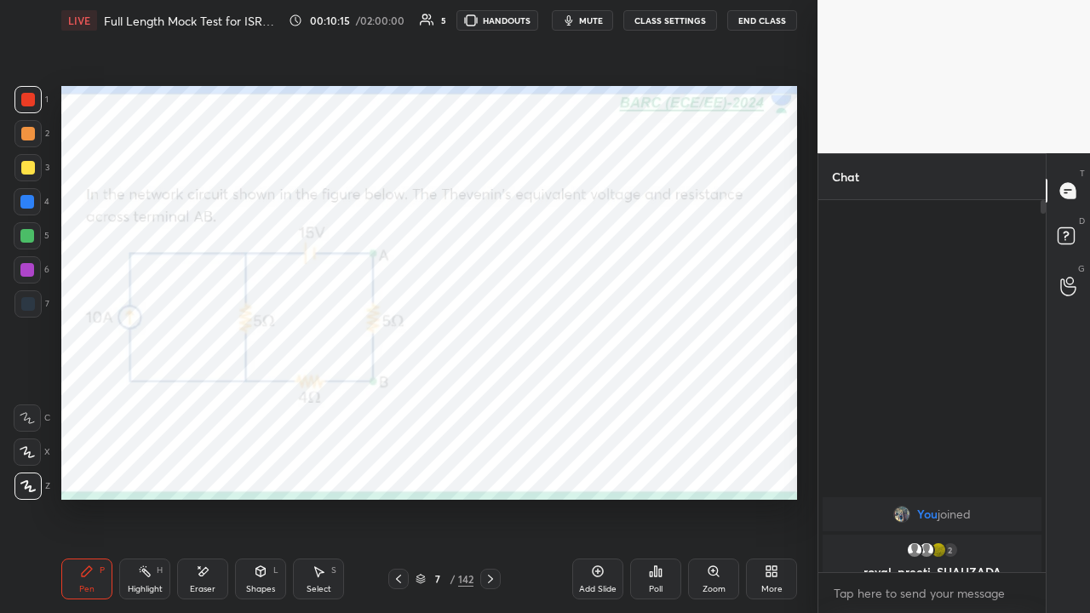
scroll to position [367, 222]
click at [652, 468] on icon at bounding box center [656, 572] width 14 height 14
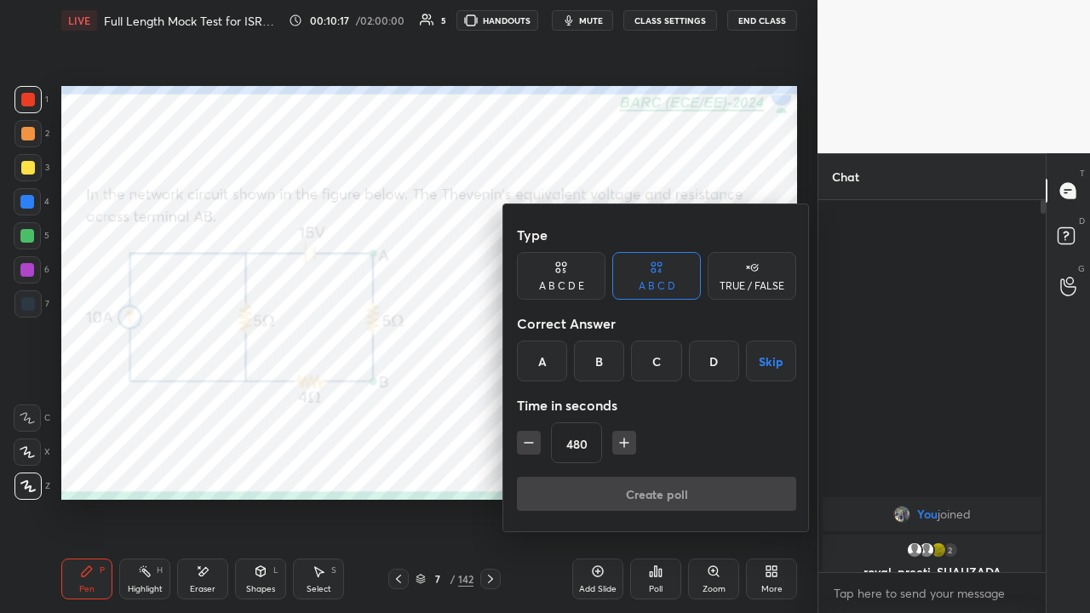
click at [600, 359] on div "B" at bounding box center [599, 361] width 50 height 41
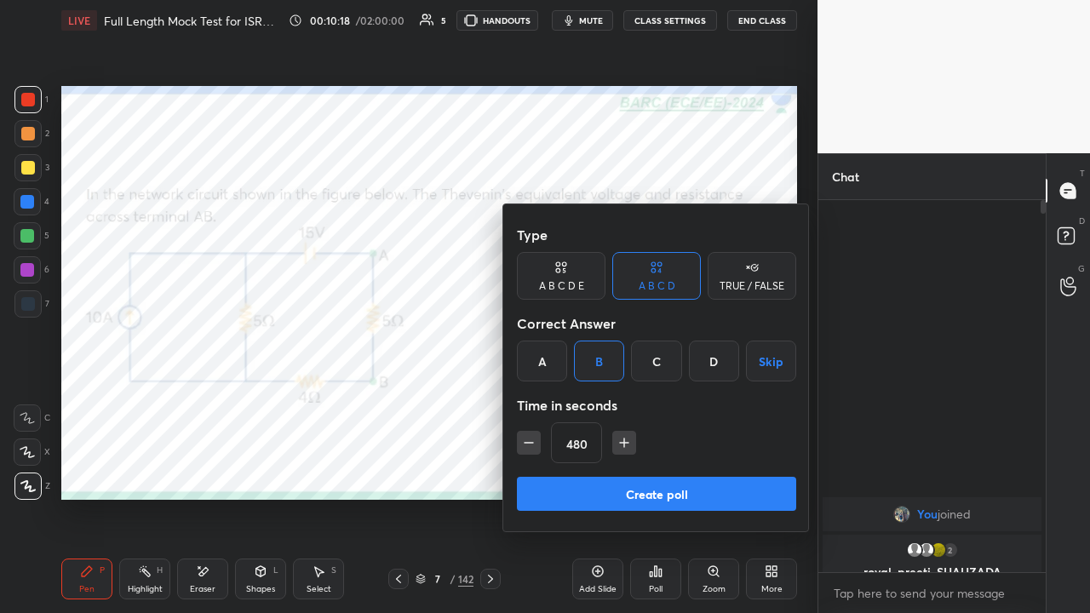
click at [620, 468] on button "Create poll" at bounding box center [656, 494] width 279 height 34
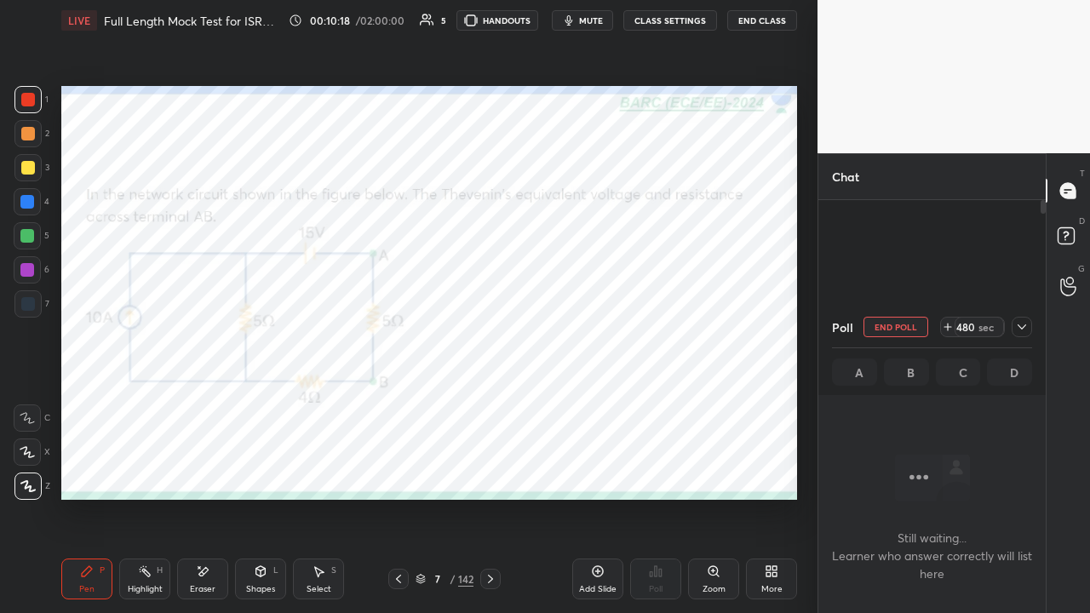
scroll to position [5, 5]
click at [1022, 330] on icon at bounding box center [1022, 327] width 14 height 14
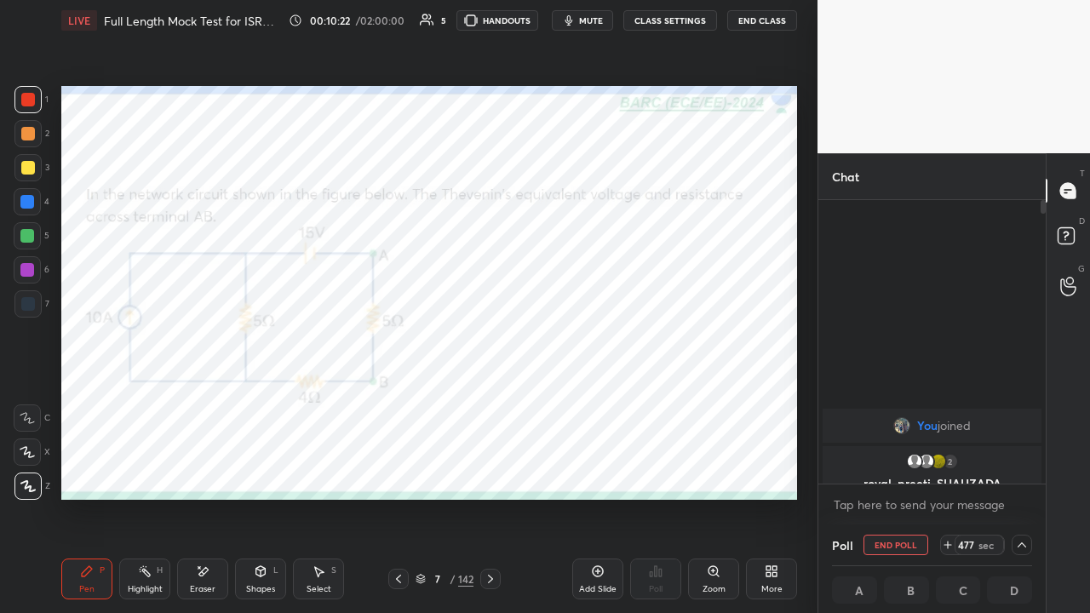
click at [594, 23] on span "mute" at bounding box center [591, 20] width 24 height 12
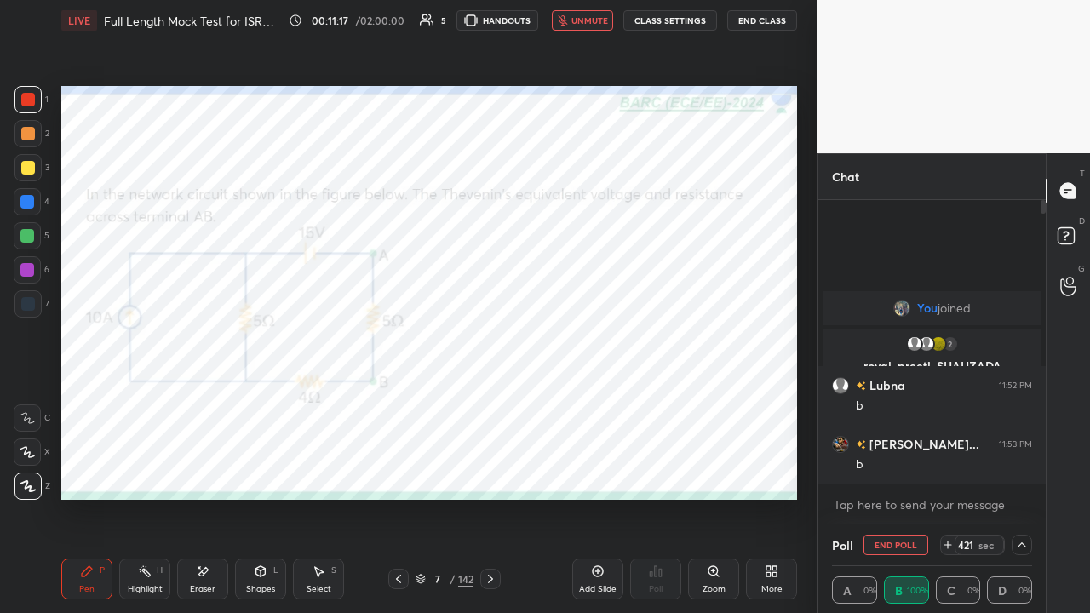
click at [198, 468] on div "Eraser" at bounding box center [202, 579] width 51 height 41
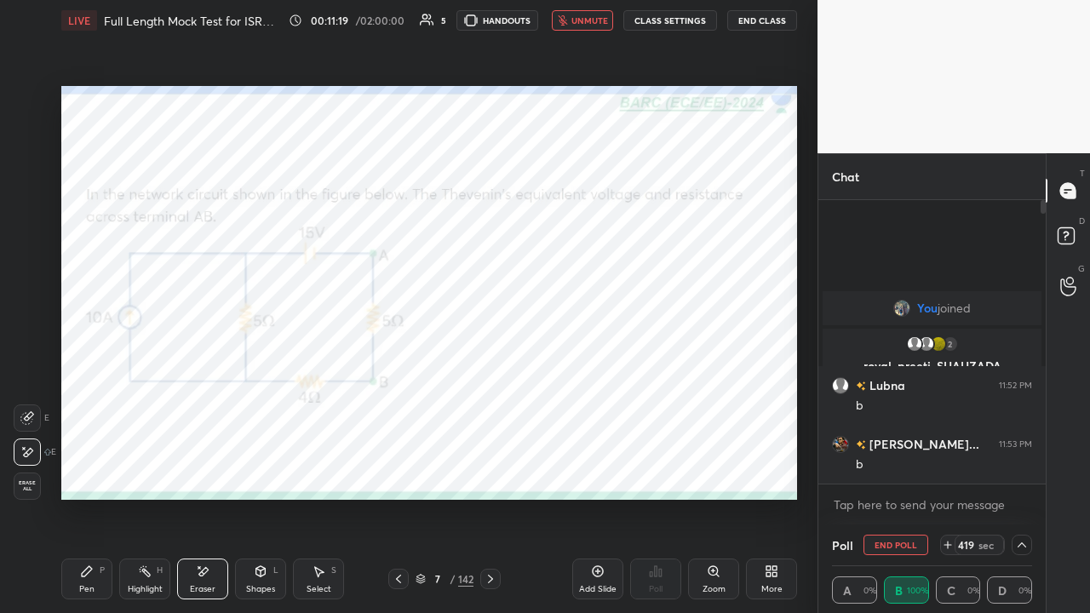
click at [761, 22] on button "End Class" at bounding box center [762, 20] width 70 height 20
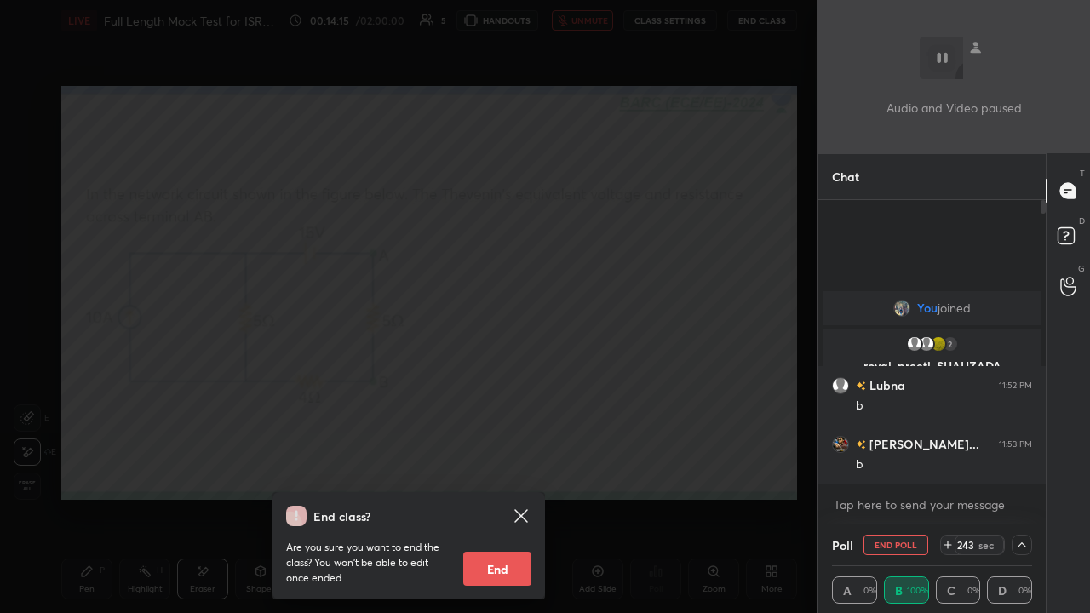
click at [560, 347] on div "End class? Are you sure you want to end the class? You won’t be able to edit on…" at bounding box center [409, 306] width 818 height 613
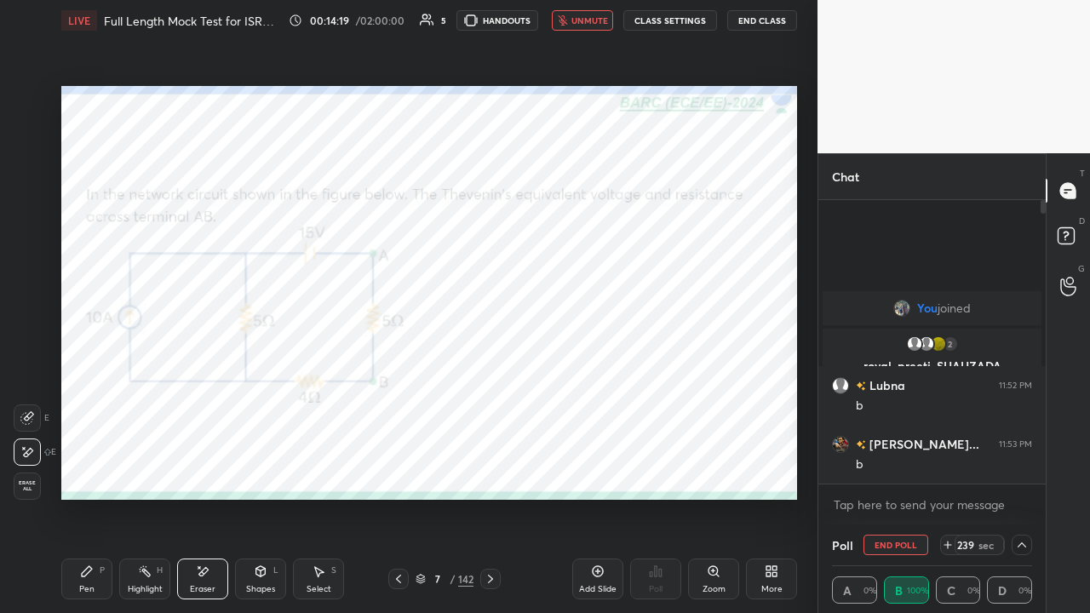
click at [82, 468] on div "Pen P" at bounding box center [86, 579] width 51 height 41
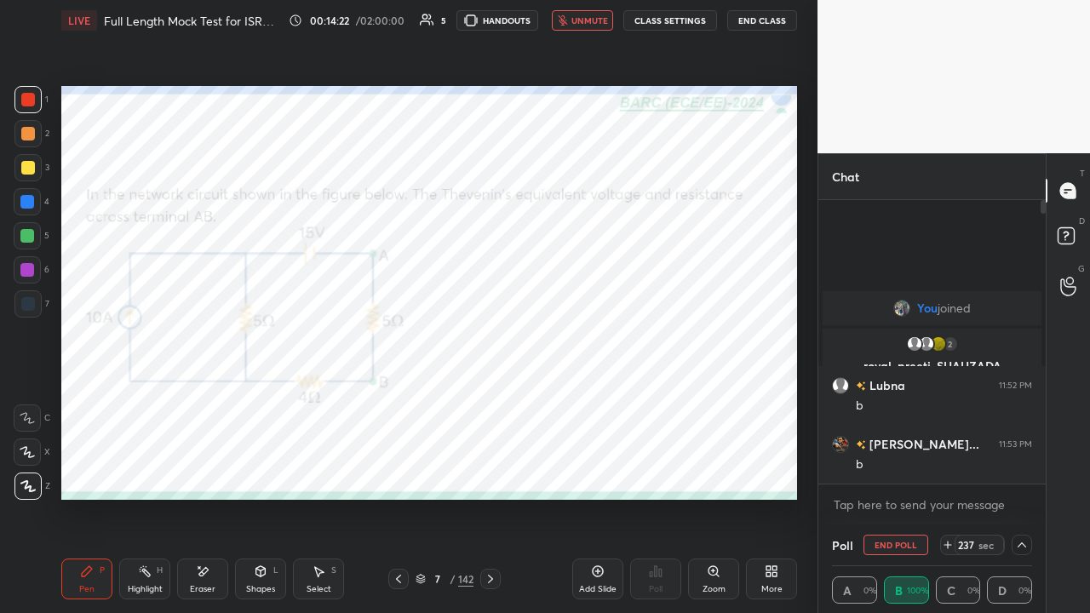
click at [203, 468] on div "Eraser" at bounding box center [202, 579] width 51 height 41
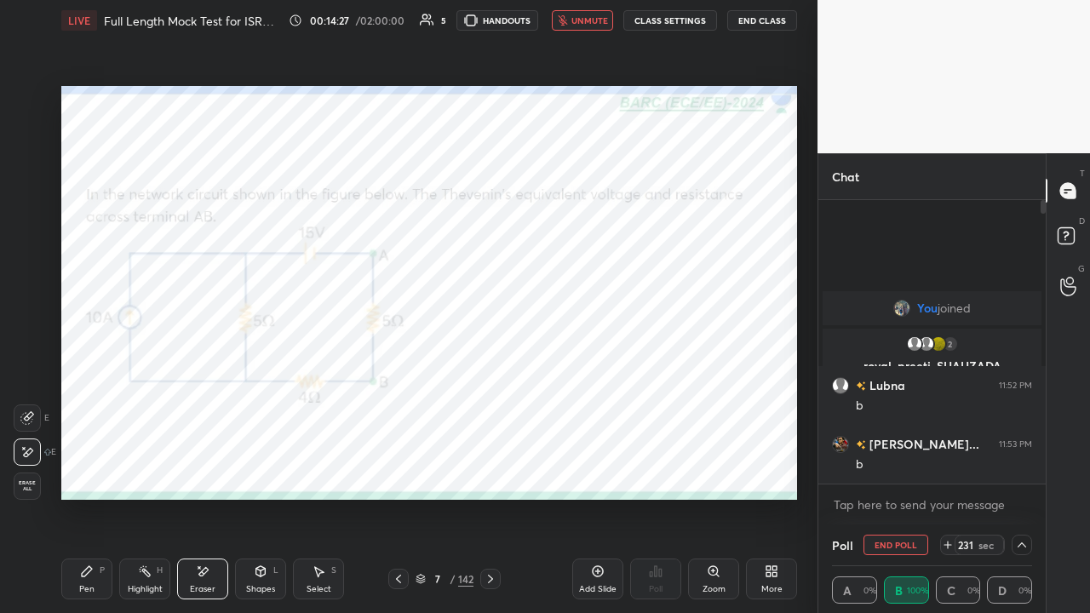
click at [753, 22] on button "End Class" at bounding box center [762, 20] width 70 height 20
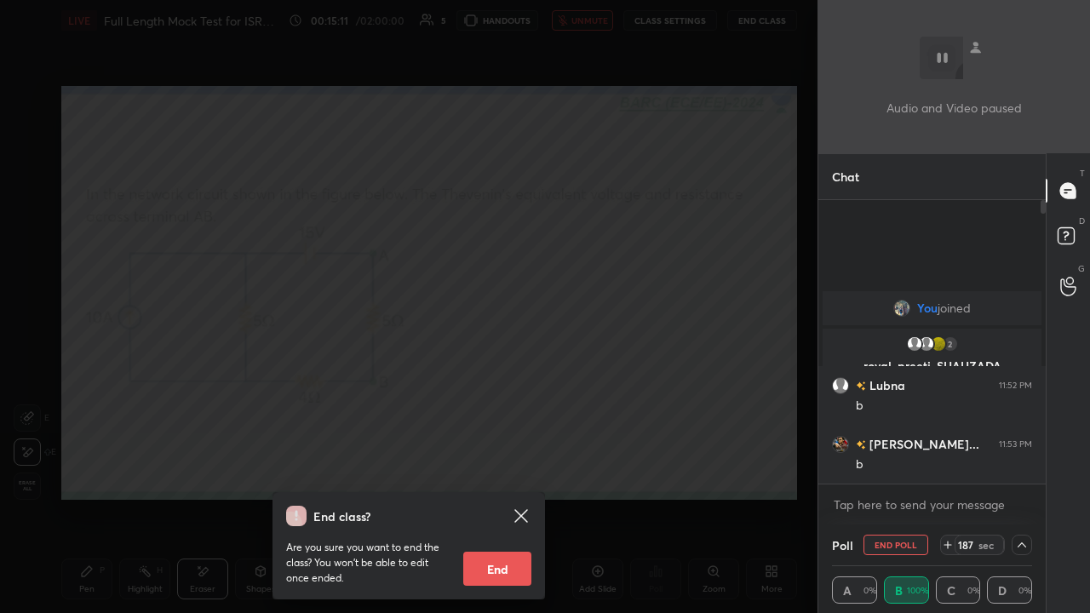
click at [458, 340] on div "End class? Are you sure you want to end the class? You won’t be able to edit on…" at bounding box center [409, 306] width 818 height 613
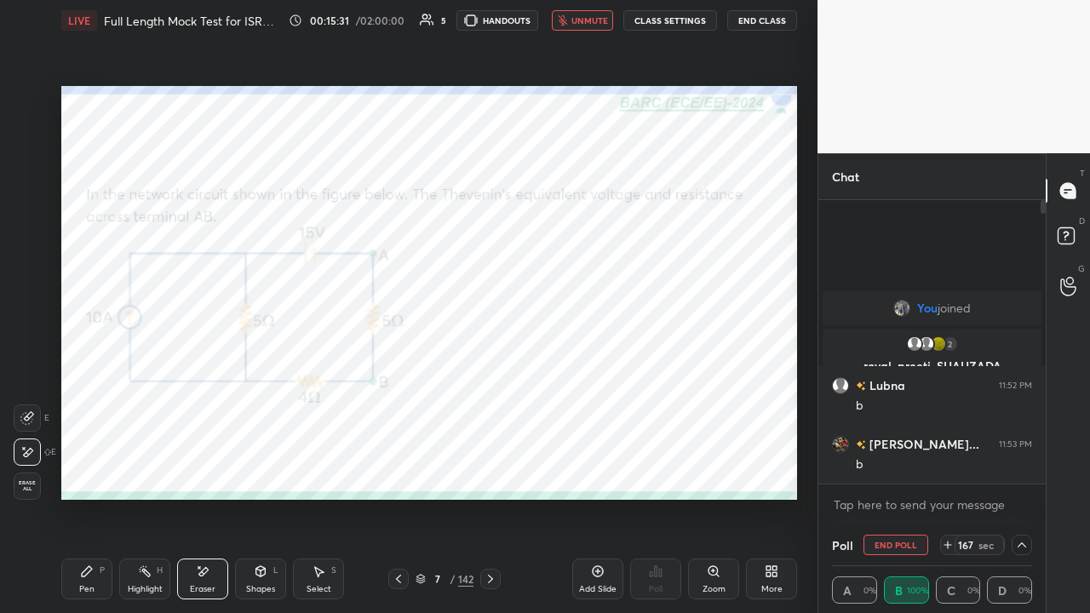
click at [83, 468] on div "Pen P" at bounding box center [86, 579] width 51 height 41
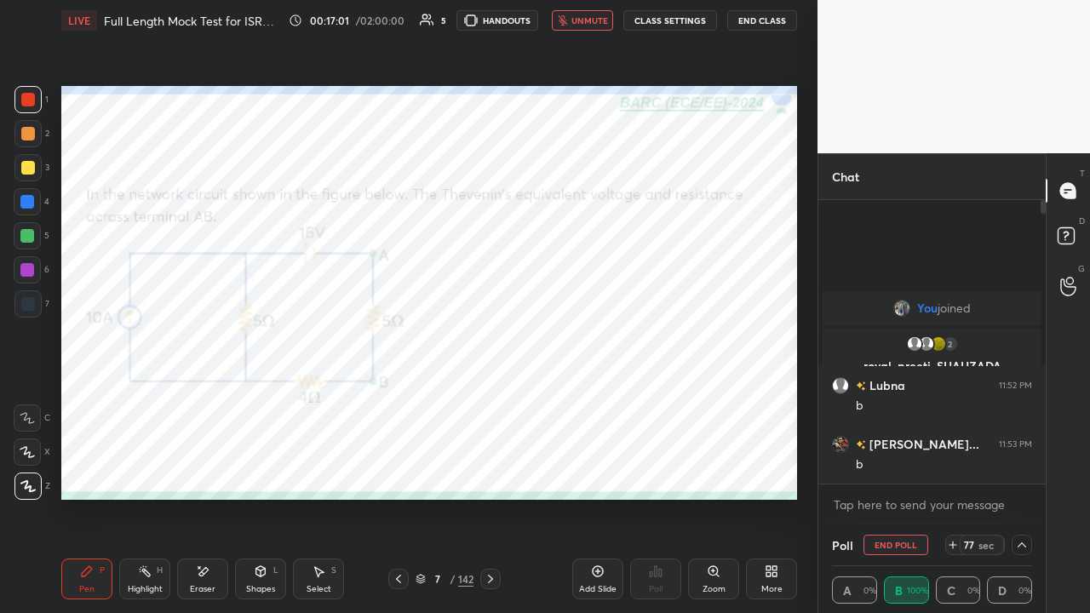
click at [203, 468] on div "Eraser" at bounding box center [203, 589] width 26 height 9
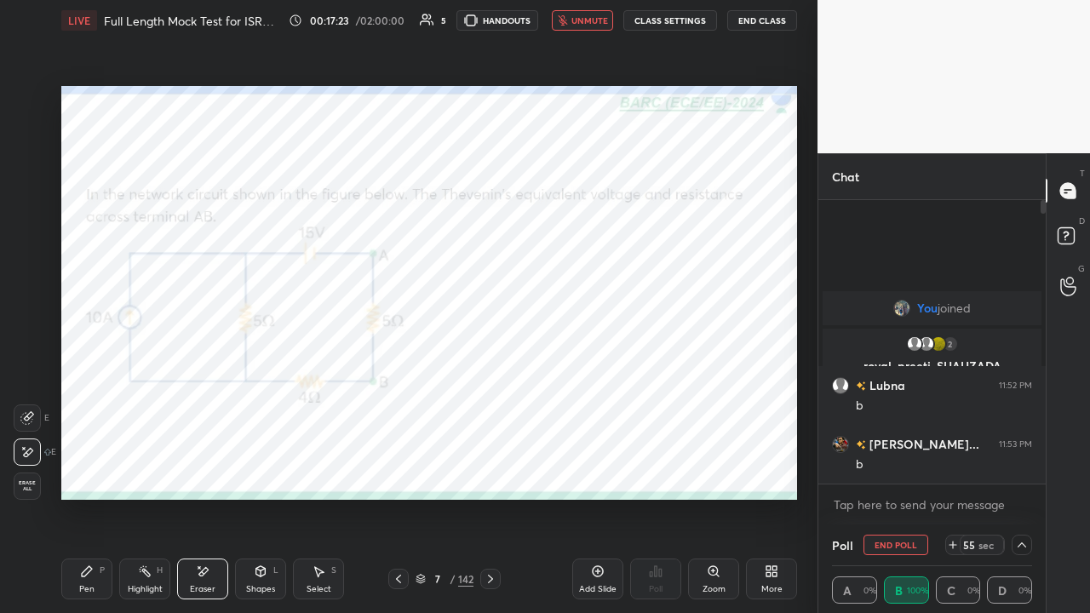
click at [572, 24] on button "unmute" at bounding box center [582, 20] width 61 height 20
click at [77, 468] on div "Pen P" at bounding box center [86, 579] width 51 height 41
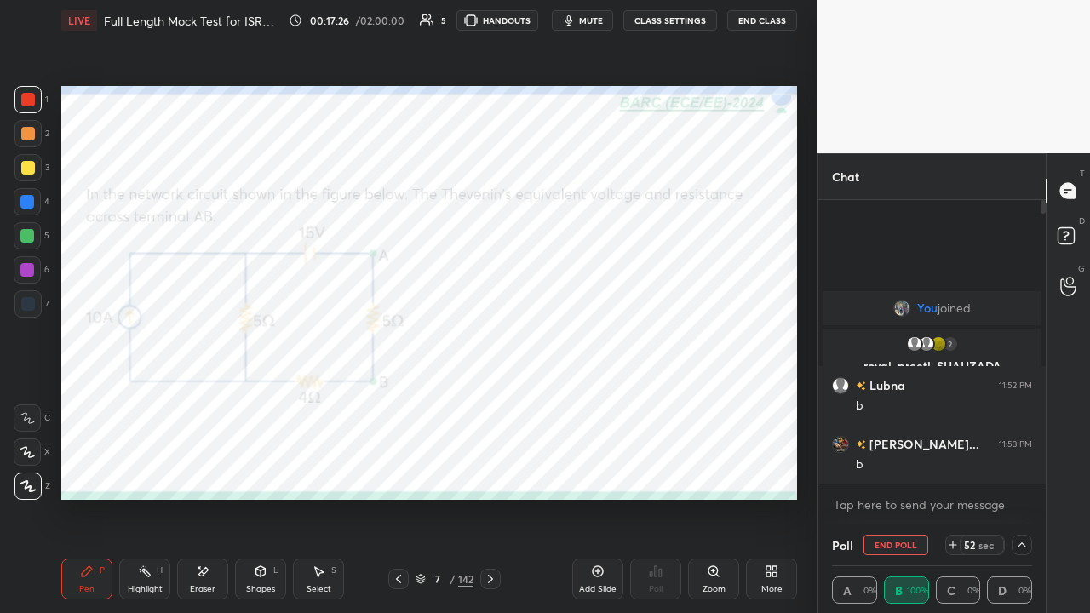
click at [26, 97] on div at bounding box center [28, 100] width 14 height 14
click at [493, 468] on icon at bounding box center [491, 579] width 14 height 14
click at [1025, 468] on icon at bounding box center [1022, 545] width 9 height 9
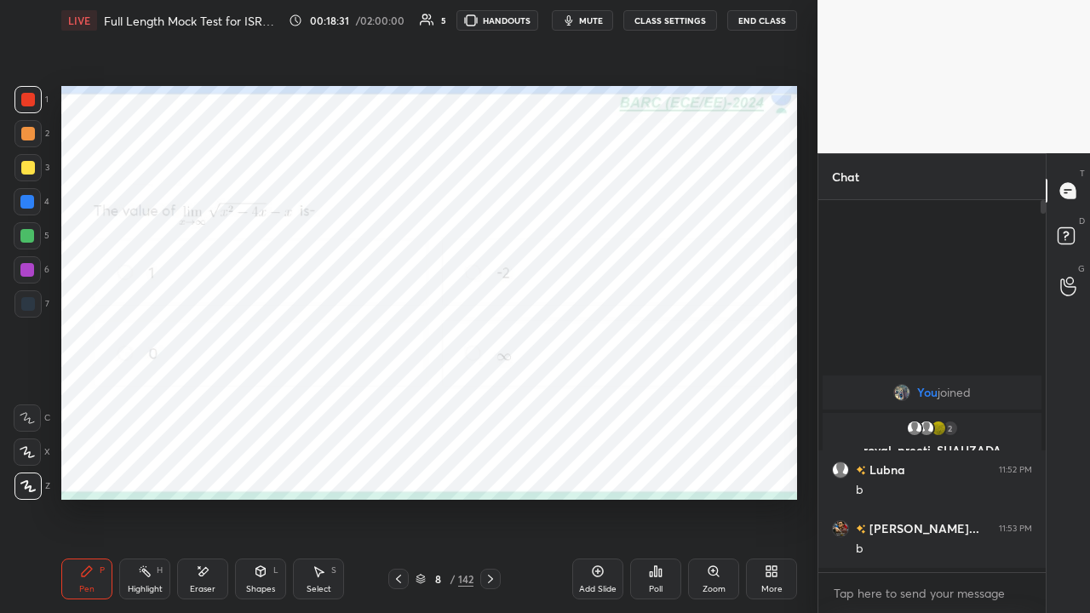
scroll to position [367, 222]
click at [657, 468] on icon at bounding box center [656, 572] width 14 height 14
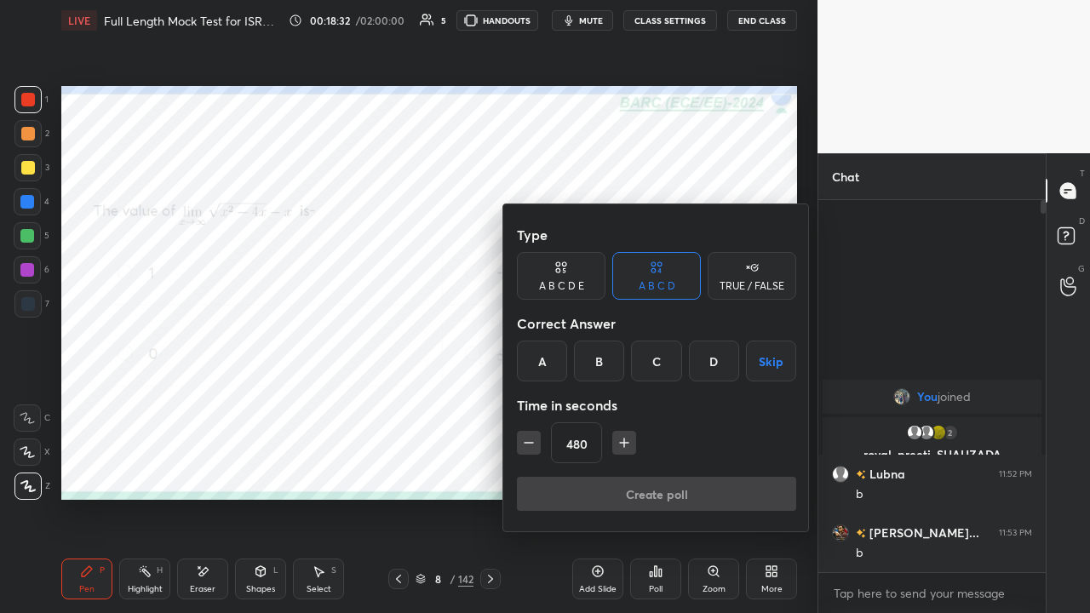
click at [601, 359] on div "B" at bounding box center [599, 361] width 50 height 41
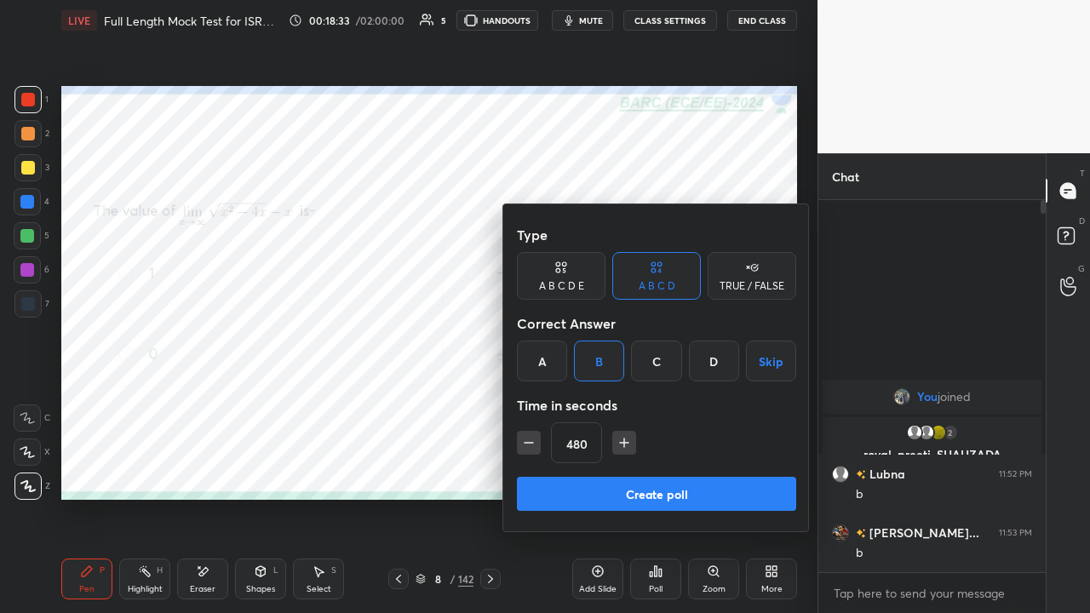
click at [629, 468] on button "Create poll" at bounding box center [656, 494] width 279 height 34
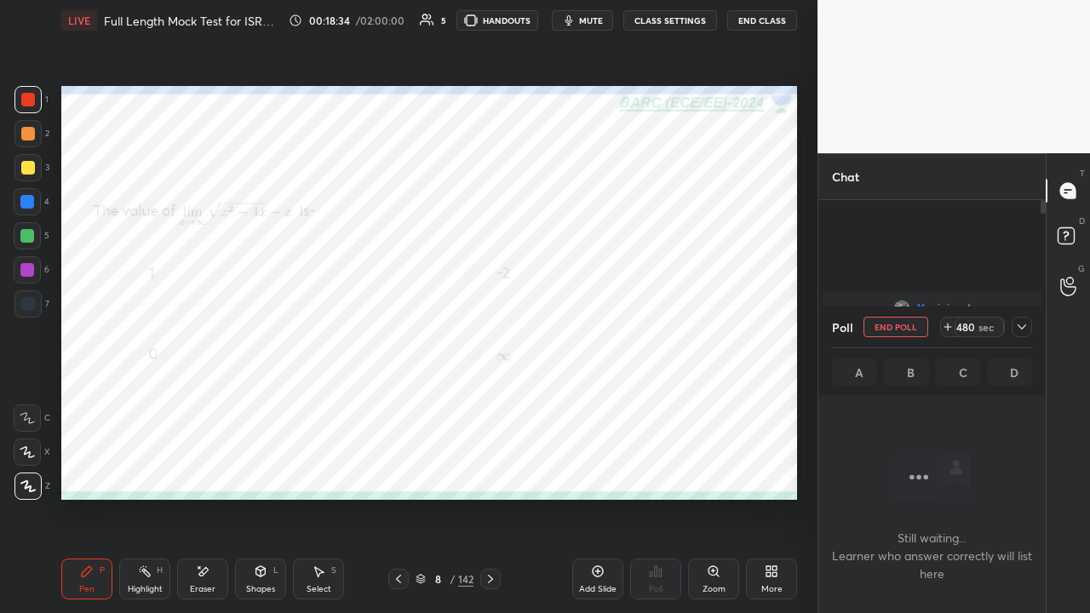
scroll to position [136, 222]
click at [1019, 330] on icon at bounding box center [1022, 327] width 14 height 14
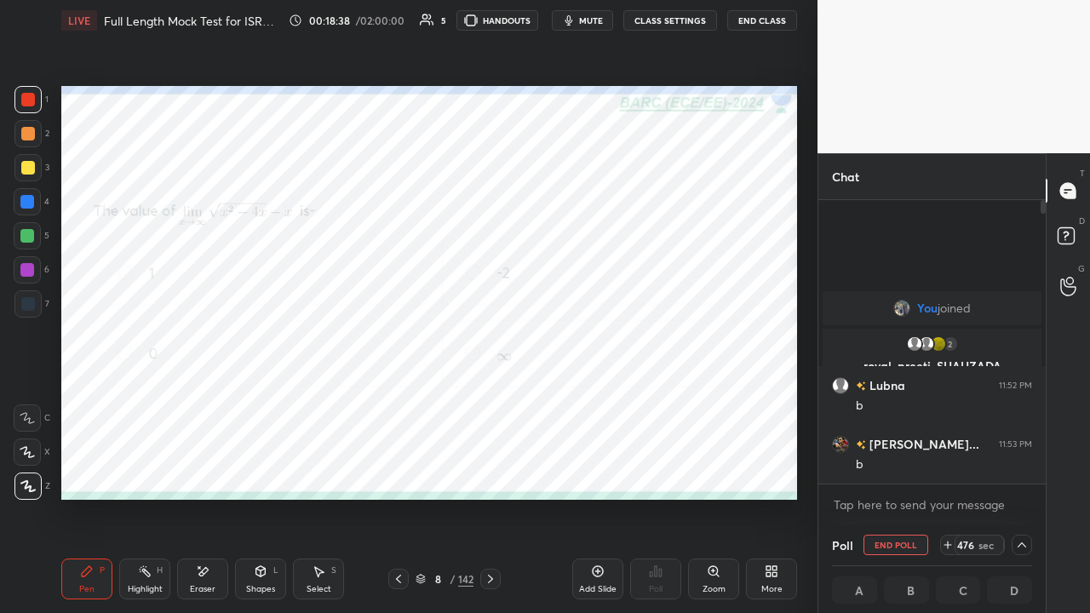
click at [589, 20] on span "mute" at bounding box center [591, 20] width 24 height 12
click at [583, 19] on span "unmute" at bounding box center [589, 20] width 37 height 12
click at [27, 236] on div at bounding box center [27, 236] width 14 height 14
click at [490, 468] on icon at bounding box center [491, 579] width 14 height 14
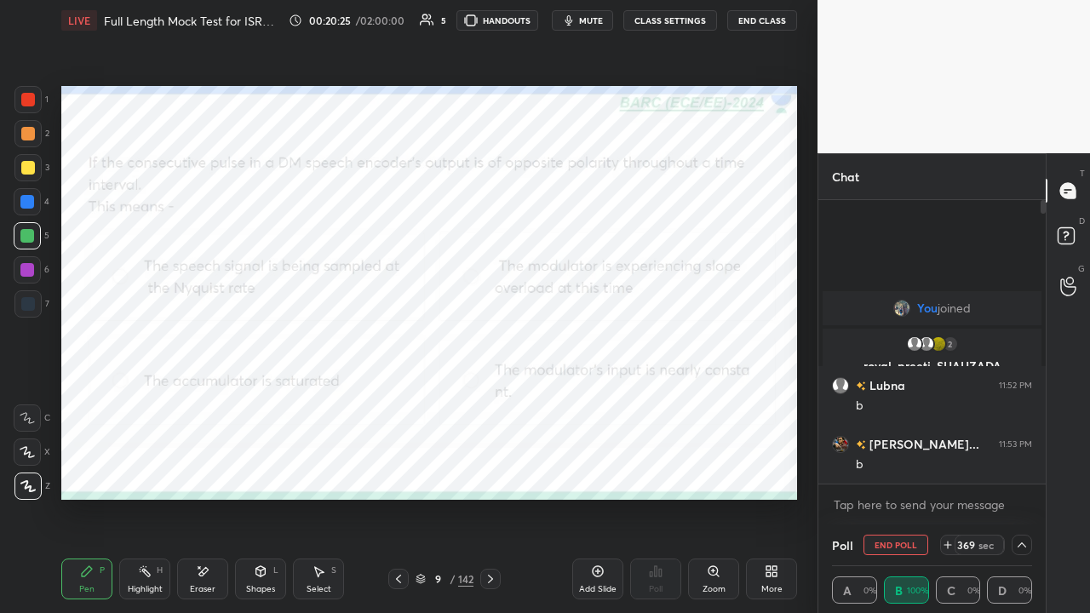
click at [32, 99] on div at bounding box center [28, 100] width 14 height 14
click at [494, 468] on icon at bounding box center [491, 579] width 14 height 14
click at [882, 468] on button "End Poll" at bounding box center [896, 545] width 65 height 20
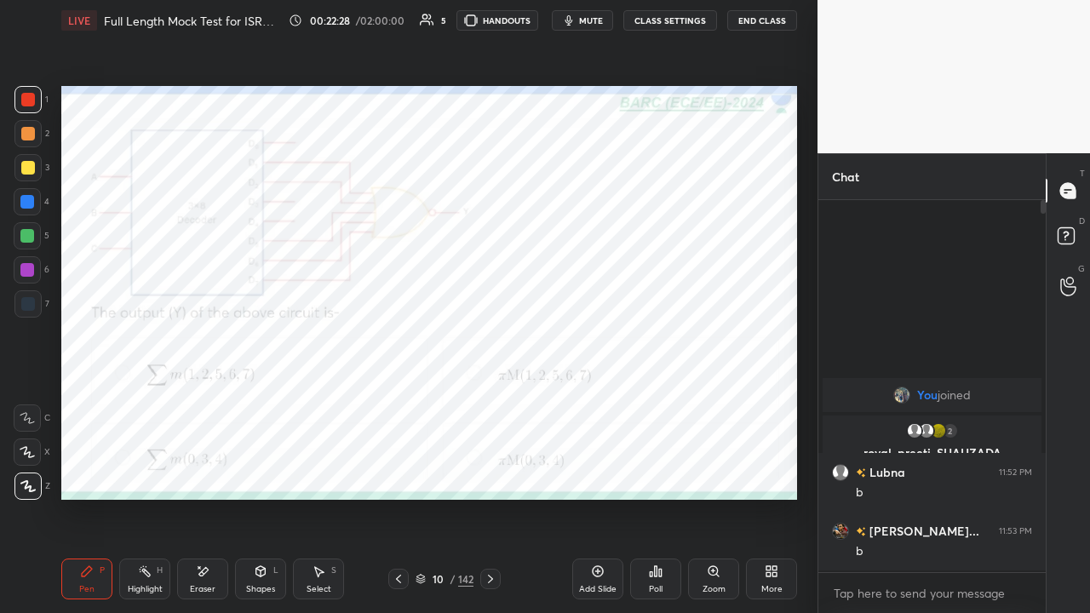
scroll to position [225, 222]
click at [663, 468] on div "Poll" at bounding box center [655, 579] width 51 height 41
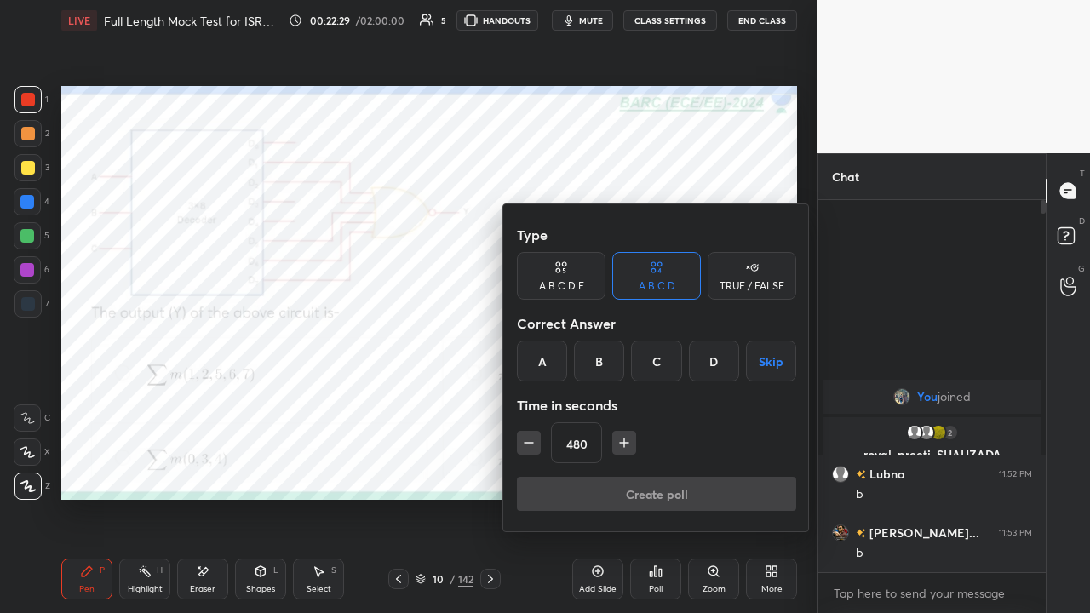
click at [659, 360] on div "C" at bounding box center [656, 361] width 50 height 41
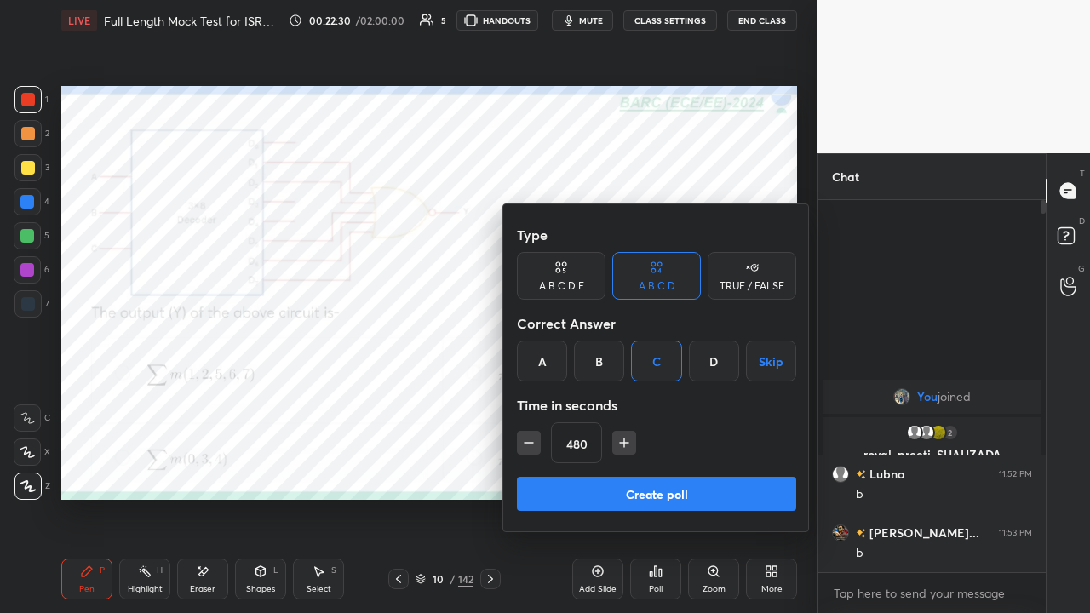
click at [651, 468] on button "Create poll" at bounding box center [656, 494] width 279 height 34
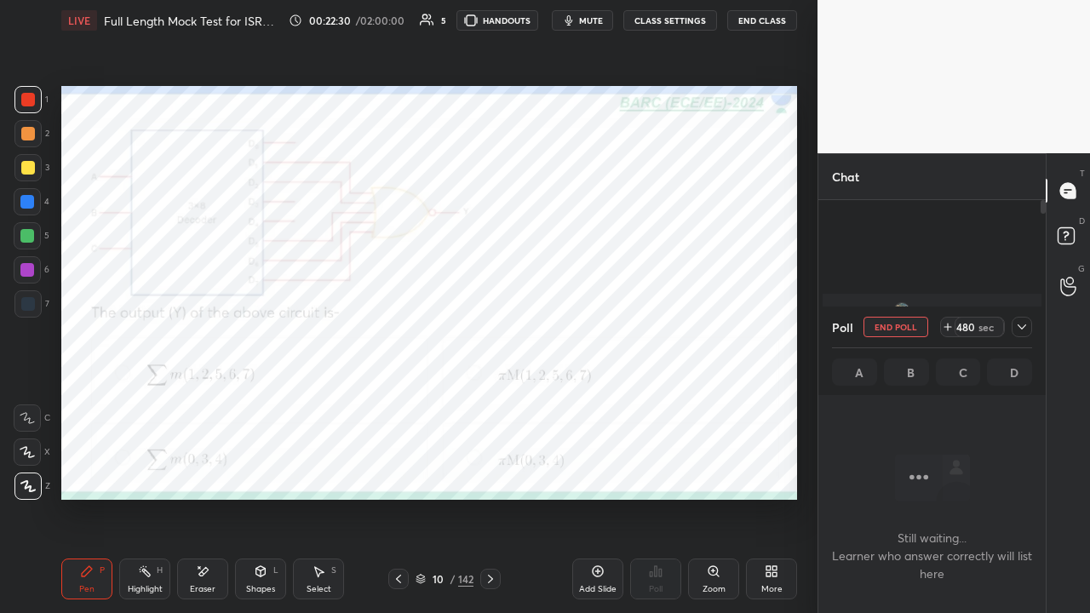
scroll to position [136, 222]
click at [1017, 327] on icon at bounding box center [1022, 327] width 14 height 14
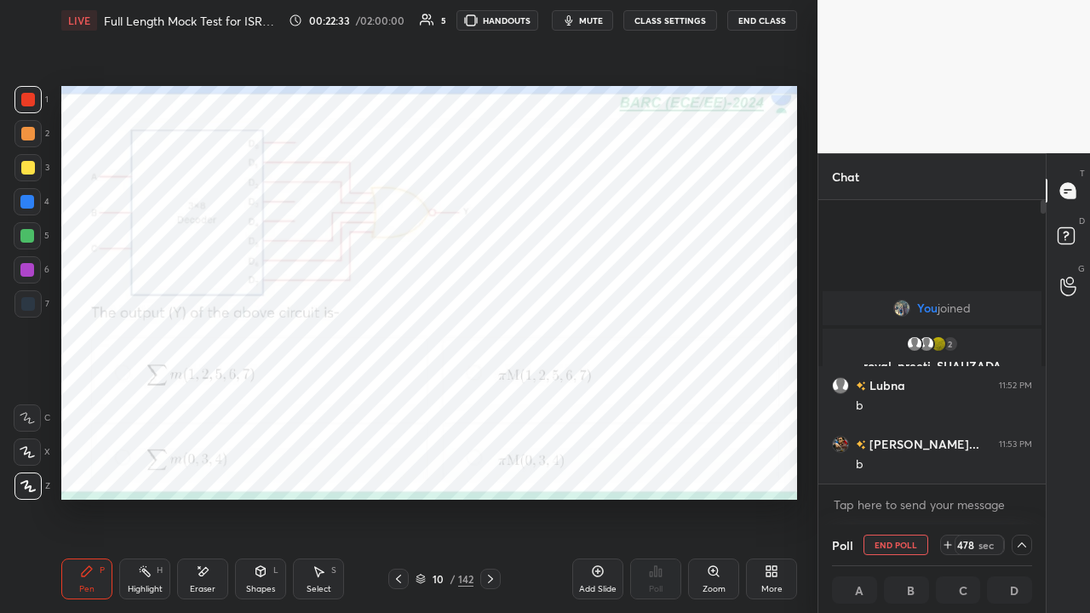
click at [594, 15] on span "mute" at bounding box center [591, 20] width 24 height 12
click at [29, 271] on div at bounding box center [27, 270] width 14 height 14
click at [583, 19] on span "unmute" at bounding box center [589, 20] width 37 height 12
click at [490, 468] on icon at bounding box center [491, 579] width 14 height 14
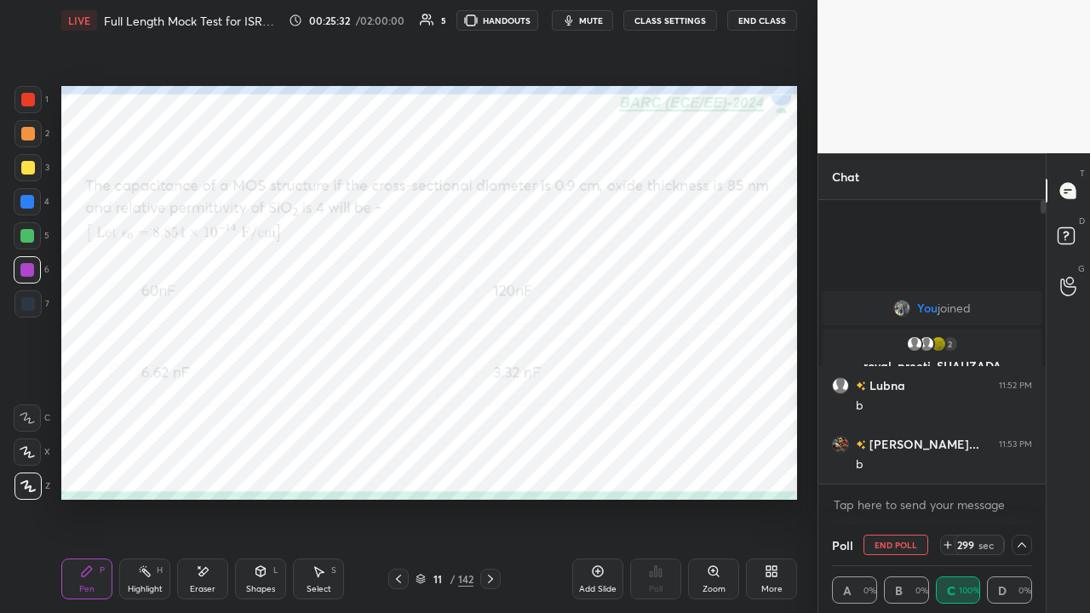
click at [34, 99] on div at bounding box center [28, 100] width 14 height 14
click at [29, 235] on div at bounding box center [27, 236] width 14 height 14
click at [266, 468] on div "Shapes L" at bounding box center [260, 579] width 51 height 41
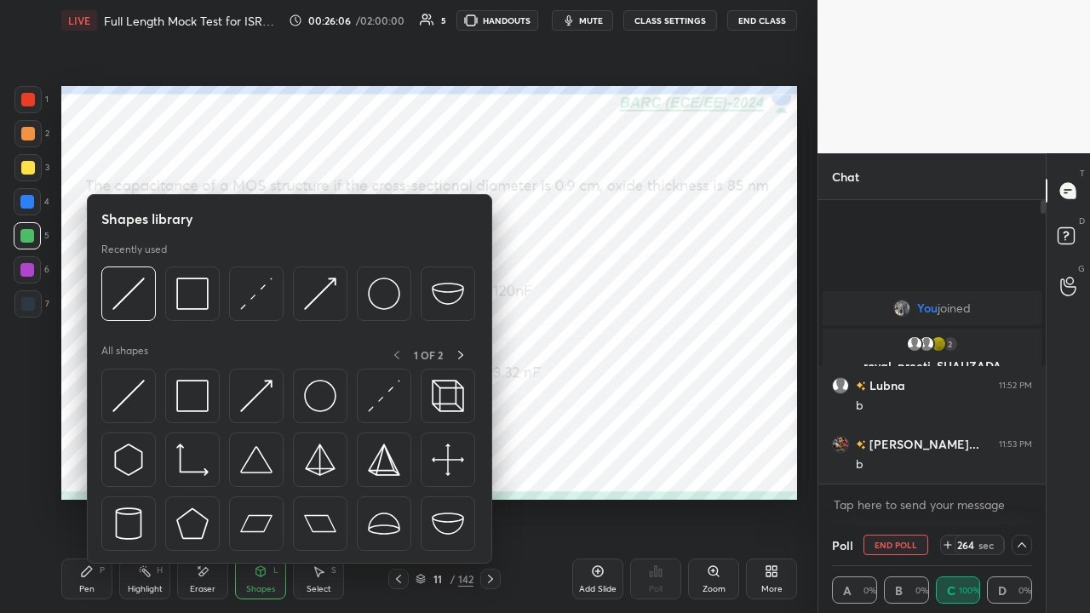
click at [368, 408] on img at bounding box center [384, 396] width 32 height 32
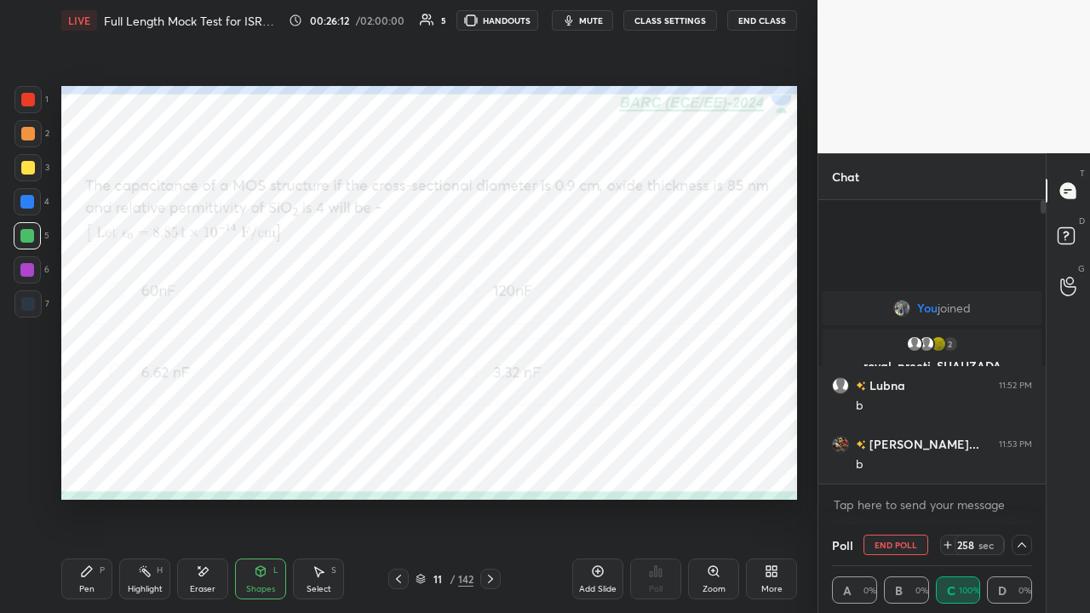
click at [87, 468] on icon at bounding box center [87, 571] width 10 height 10
click at [594, 22] on span "mute" at bounding box center [591, 20] width 24 height 12
click at [749, 22] on button "End Class" at bounding box center [762, 20] width 70 height 20
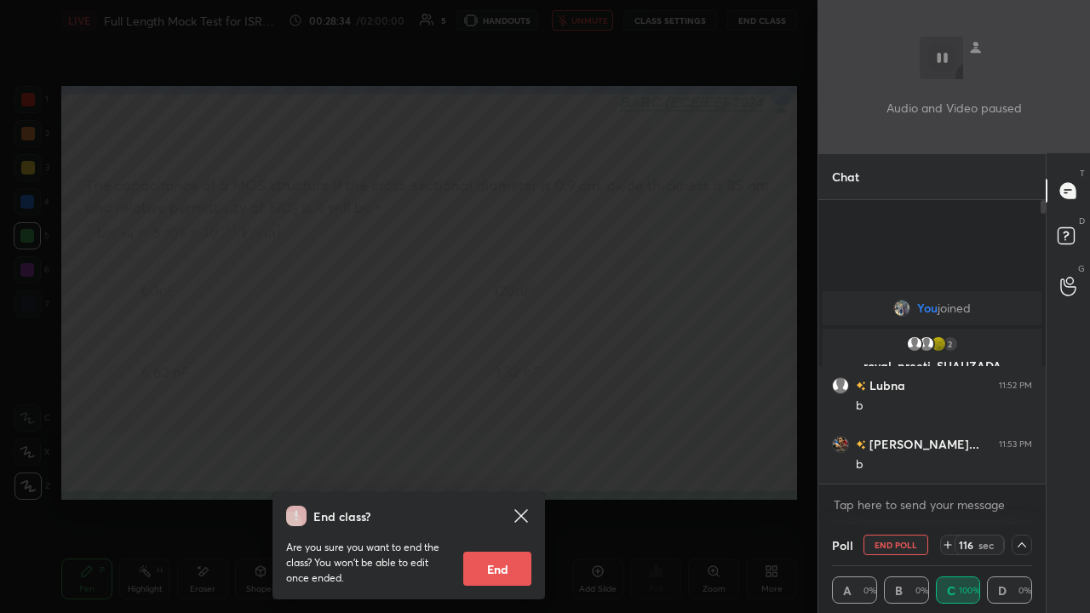
click at [317, 441] on div "End class? Are you sure you want to end the class? You won’t be able to edit on…" at bounding box center [409, 306] width 818 height 613
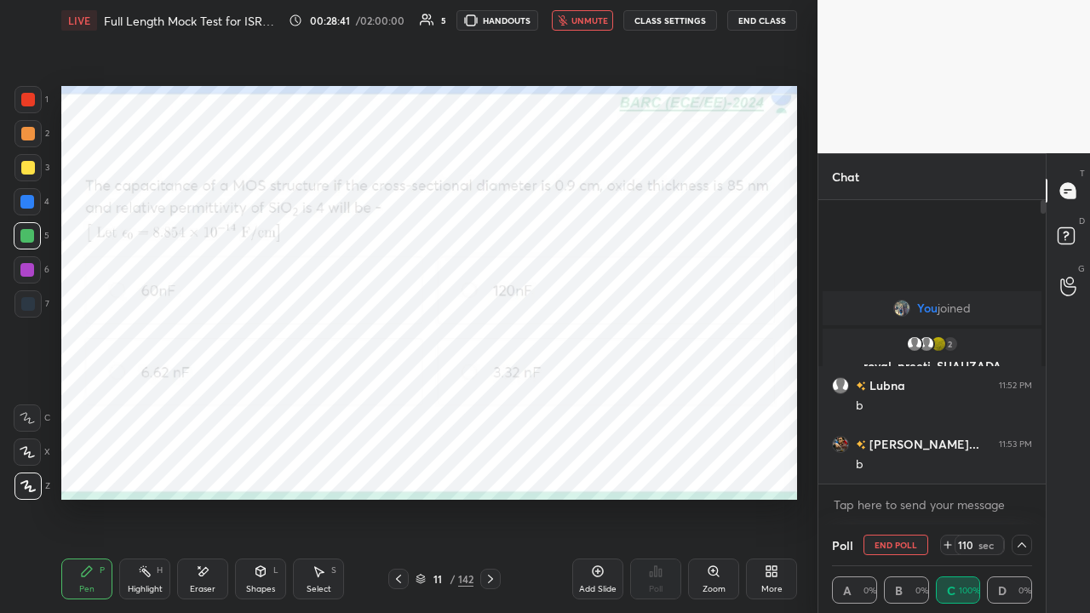
click at [583, 20] on span "unmute" at bounding box center [589, 20] width 37 height 12
click at [950, 468] on icon at bounding box center [948, 545] width 7 height 0
click at [951, 468] on icon at bounding box center [948, 545] width 7 height 0
click at [952, 468] on icon at bounding box center [948, 545] width 14 height 14
click at [950, 468] on icon at bounding box center [948, 545] width 14 height 14
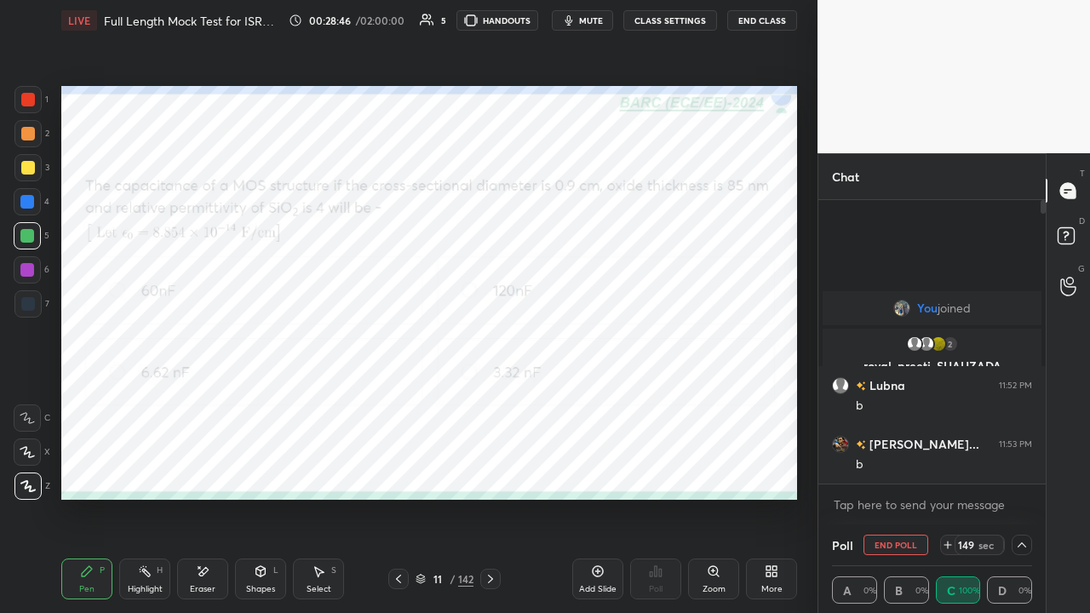
click at [949, 468] on icon at bounding box center [948, 545] width 14 height 14
click at [948, 468] on icon at bounding box center [948, 545] width 14 height 14
click at [949, 468] on icon at bounding box center [948, 545] width 7 height 0
click at [948, 468] on icon at bounding box center [948, 545] width 14 height 14
click at [949, 468] on icon at bounding box center [948, 545] width 7 height 0
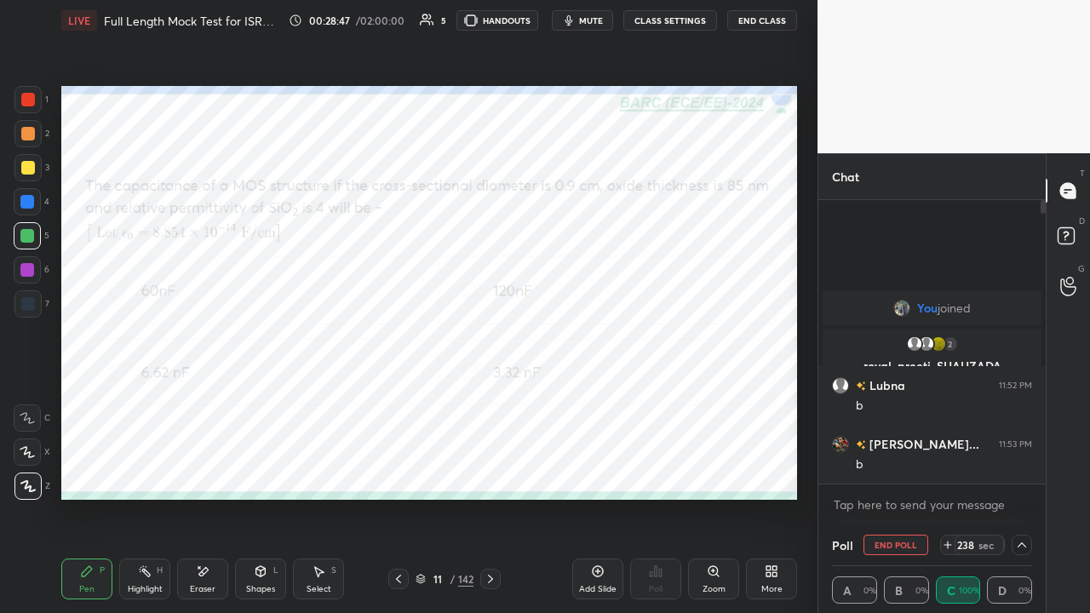
click at [945, 468] on icon at bounding box center [948, 545] width 14 height 14
click at [588, 26] on span "mute" at bounding box center [591, 20] width 24 height 12
click at [30, 99] on div at bounding box center [28, 100] width 14 height 14
click at [488, 468] on icon at bounding box center [490, 579] width 5 height 9
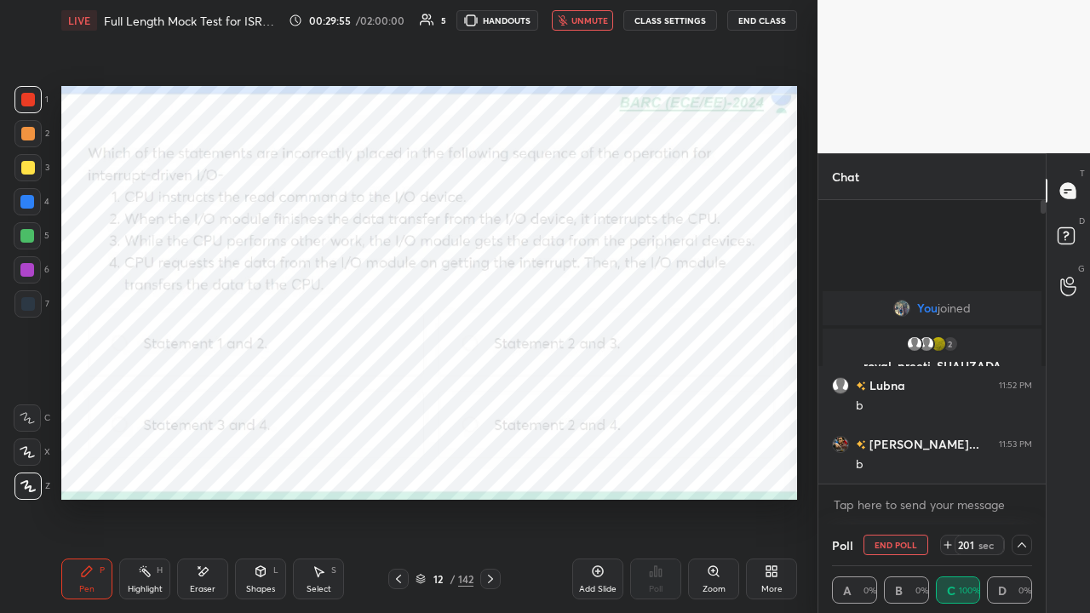
click at [26, 237] on div at bounding box center [27, 236] width 14 height 14
click at [489, 468] on icon at bounding box center [491, 579] width 14 height 14
click at [29, 96] on div at bounding box center [28, 100] width 14 height 14
click at [491, 468] on icon at bounding box center [491, 579] width 14 height 14
click at [886, 468] on button "End Poll" at bounding box center [896, 545] width 65 height 20
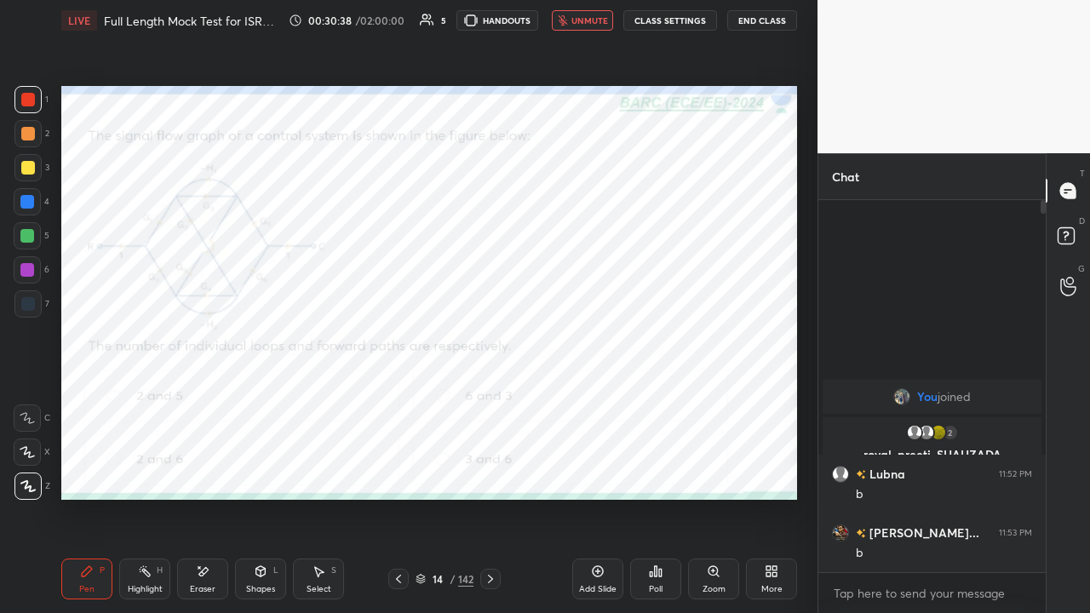
scroll to position [5, 5]
click at [656, 468] on icon at bounding box center [656, 572] width 14 height 14
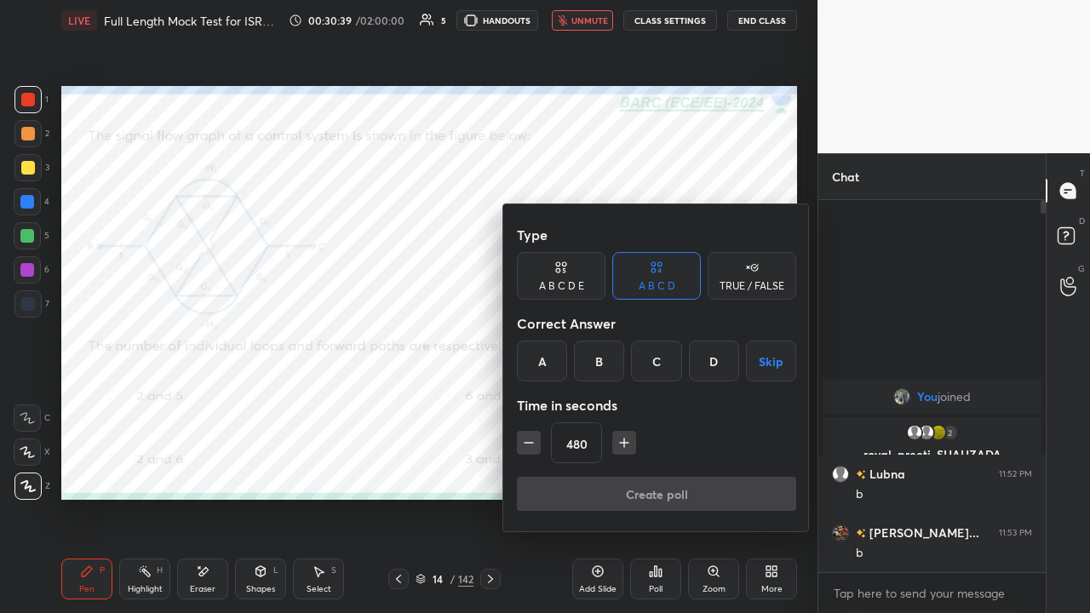
click at [714, 366] on div "D" at bounding box center [714, 361] width 50 height 41
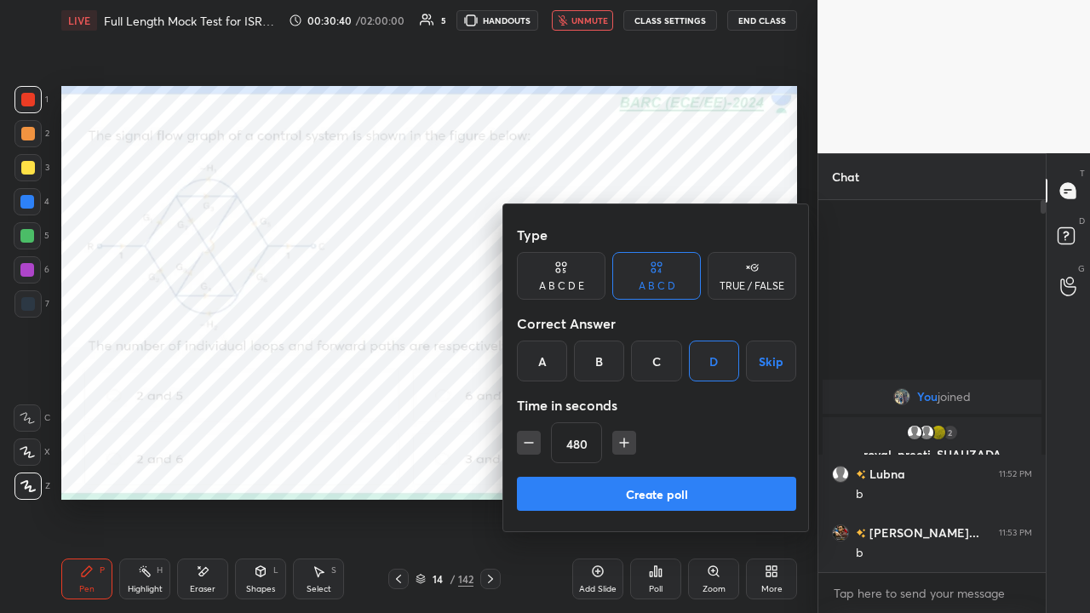
click at [671, 468] on button "Create poll" at bounding box center [656, 494] width 279 height 34
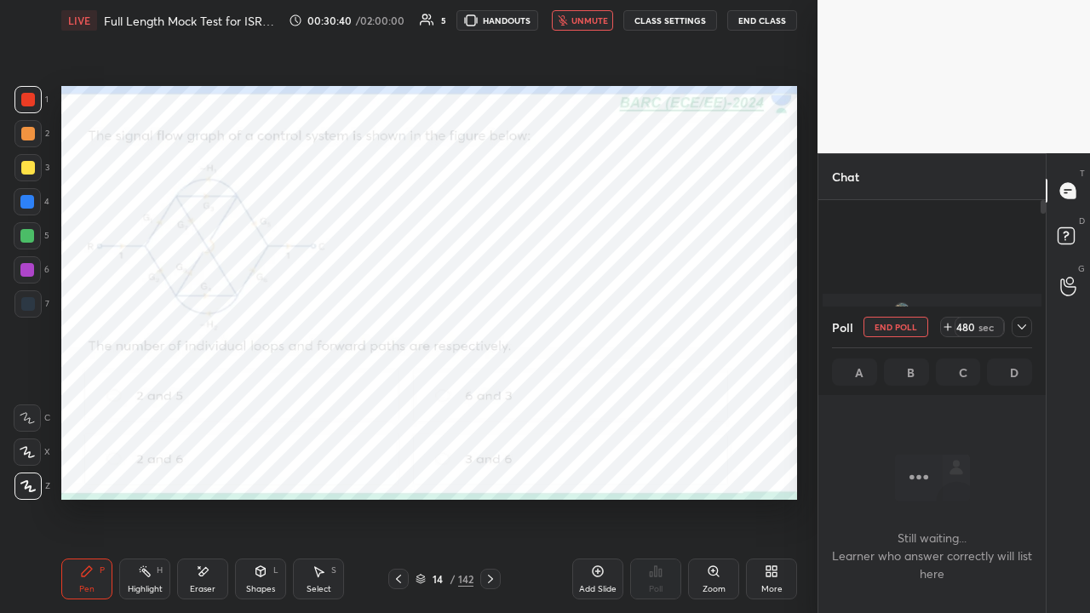
scroll to position [136, 222]
click at [1029, 326] on div at bounding box center [1022, 327] width 20 height 20
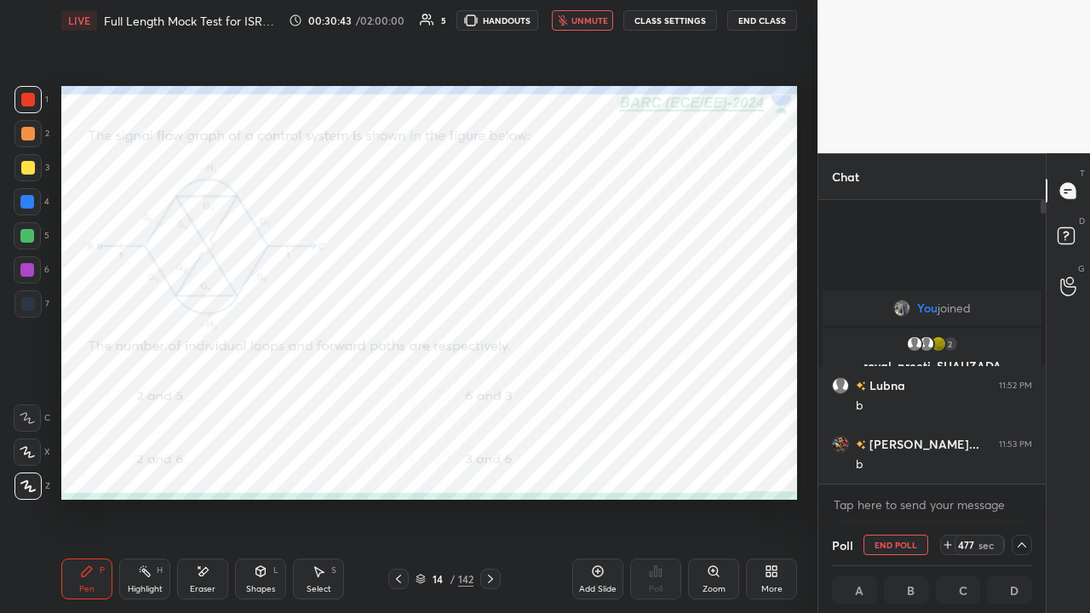
click at [756, 22] on button "End Class" at bounding box center [762, 20] width 70 height 20
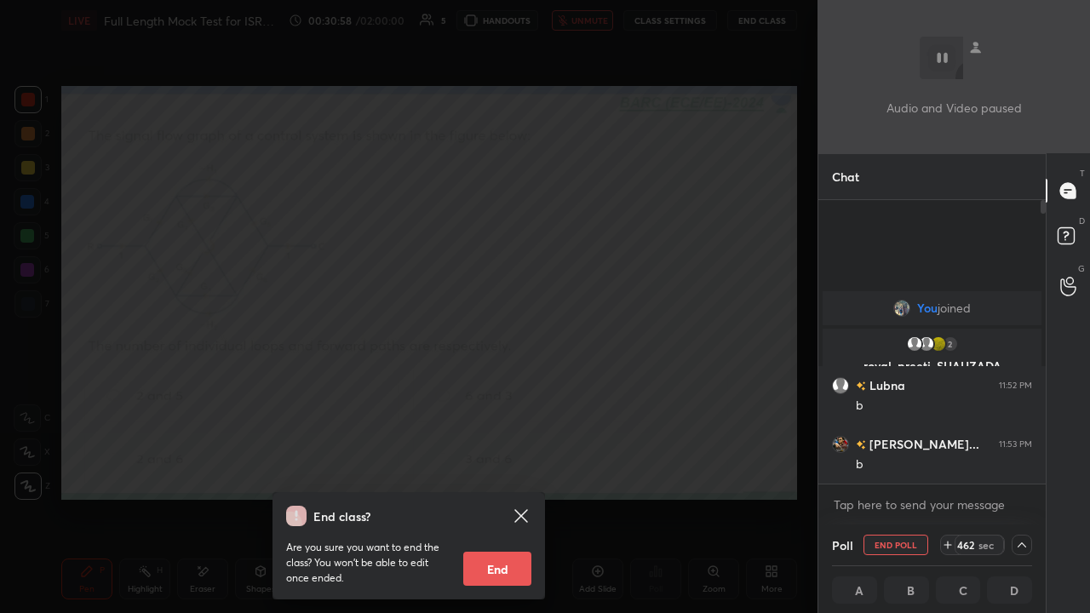
scroll to position [1, 5]
click at [443, 291] on div "End class? Are you sure you want to end the class? You won’t be able to edit on…" at bounding box center [409, 306] width 818 height 613
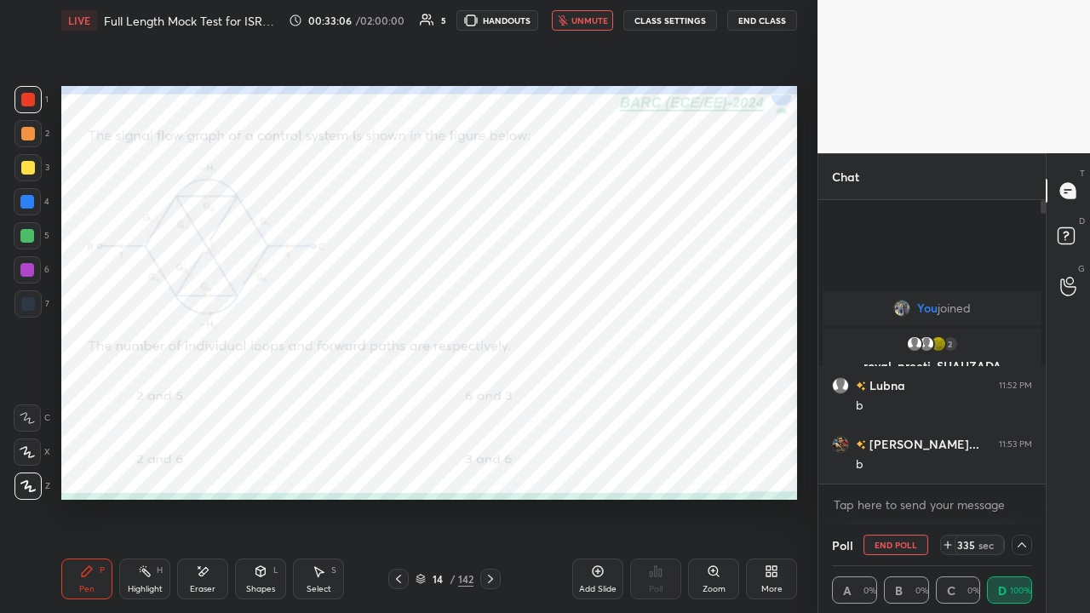
click at [579, 20] on span "unmute" at bounding box center [589, 20] width 37 height 12
click at [28, 203] on div at bounding box center [27, 202] width 14 height 14
click at [27, 275] on div at bounding box center [27, 270] width 14 height 14
click at [491, 468] on icon at bounding box center [491, 579] width 14 height 14
click at [882, 468] on button "End Poll" at bounding box center [896, 545] width 65 height 20
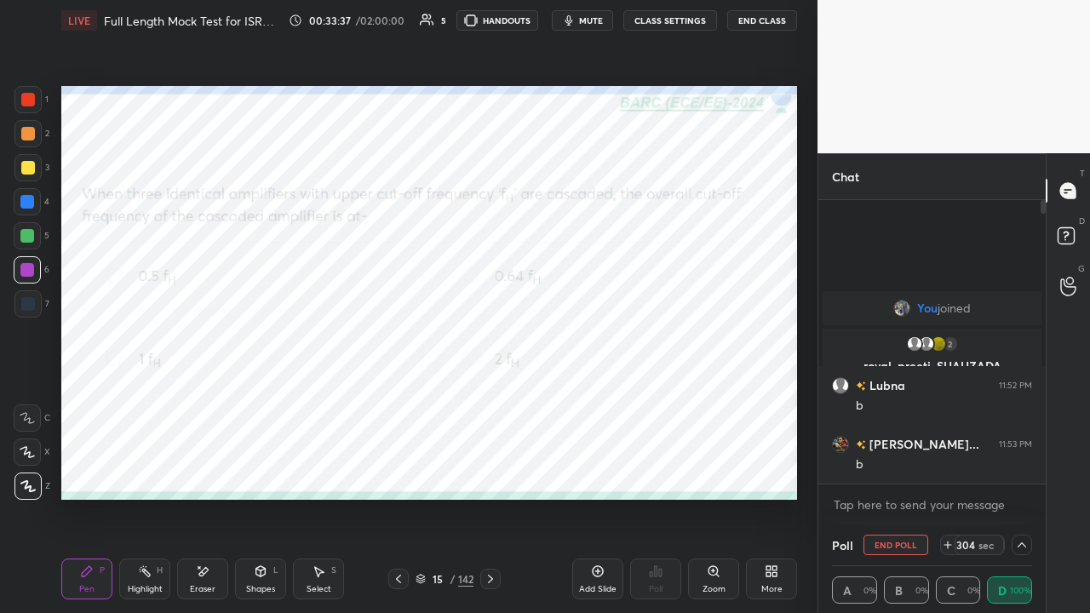
type textarea "x"
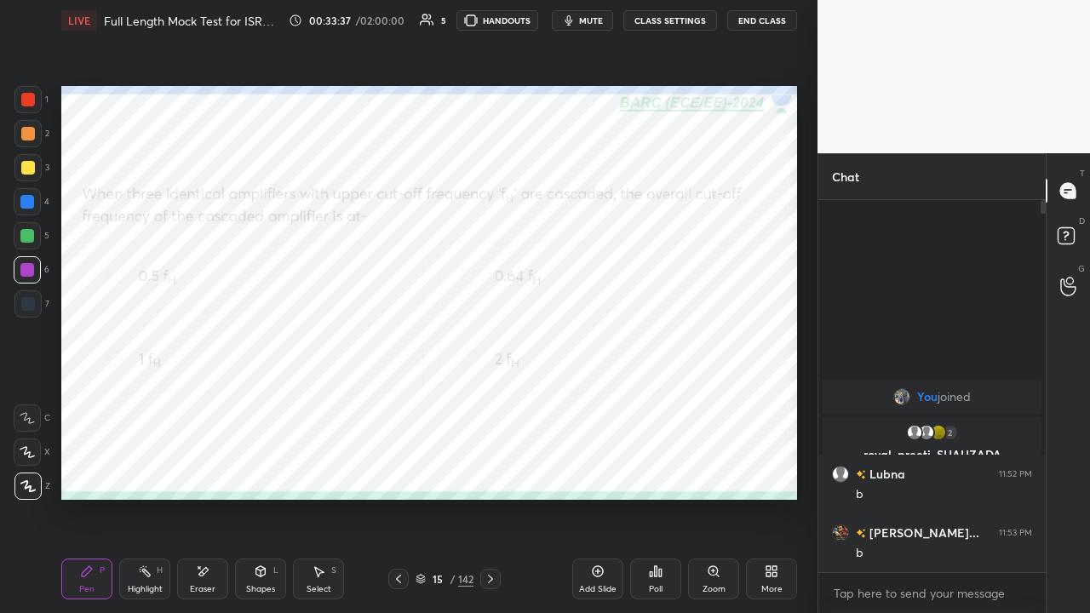
scroll to position [5, 5]
click at [654, 468] on div "Poll" at bounding box center [655, 579] width 51 height 41
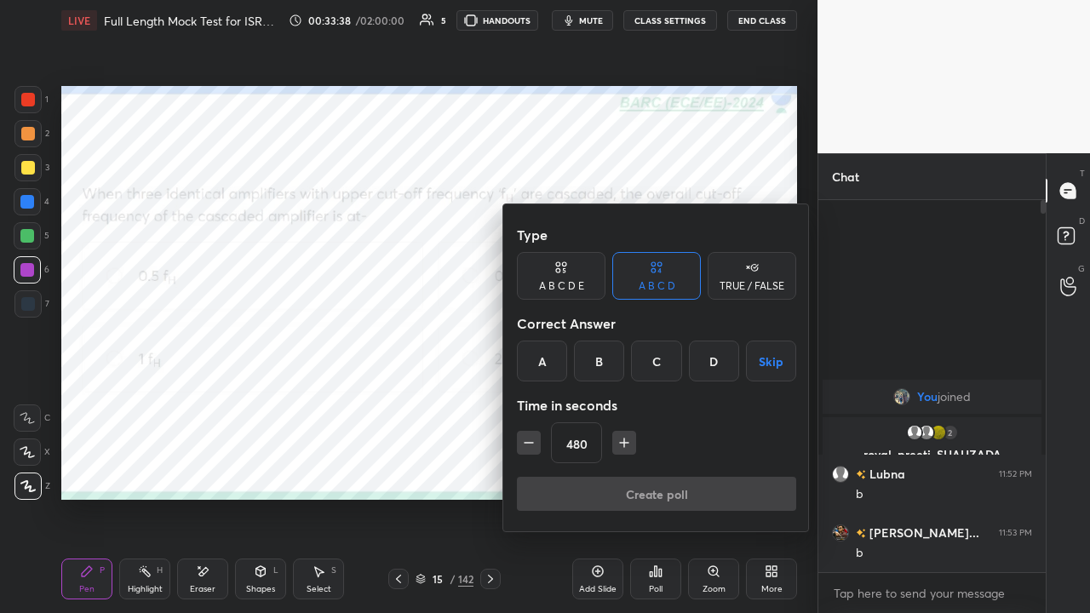
click at [545, 356] on div "A" at bounding box center [542, 361] width 50 height 41
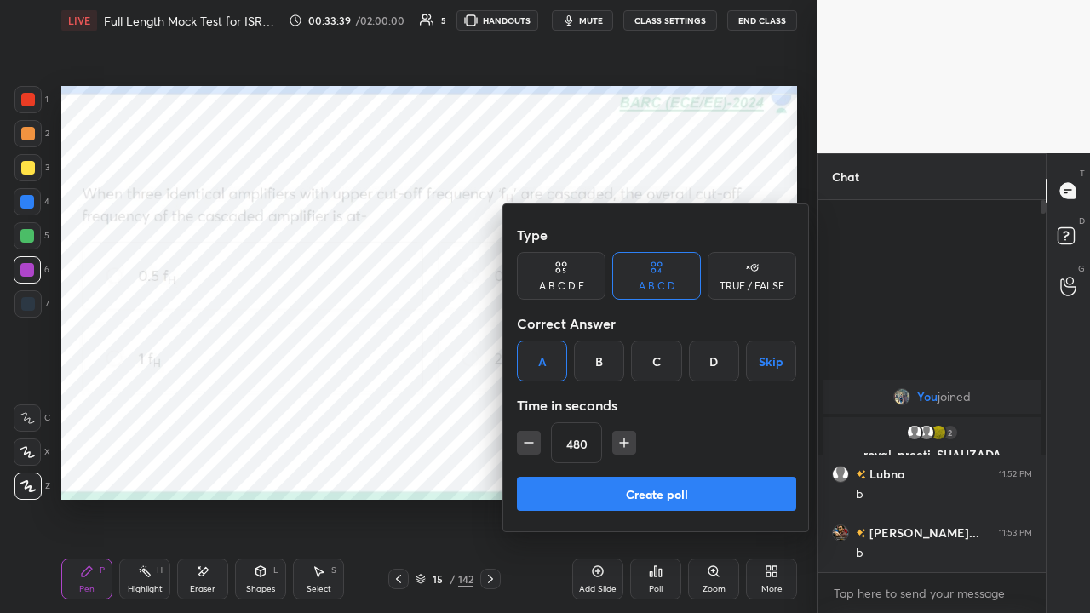
click at [531, 445] on icon "button" at bounding box center [528, 442] width 17 height 17
click at [526, 443] on icon "button" at bounding box center [528, 442] width 17 height 17
click at [528, 445] on icon "button" at bounding box center [528, 442] width 17 height 17
click at [529, 444] on icon "button" at bounding box center [528, 442] width 17 height 17
click at [531, 443] on icon "button" at bounding box center [528, 442] width 17 height 17
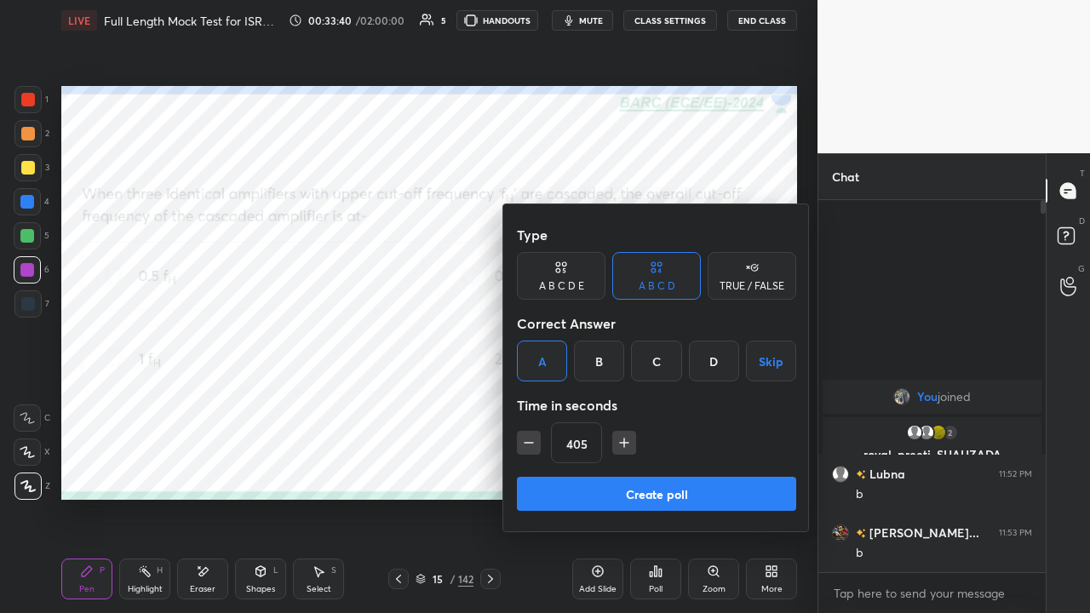
click at [537, 443] on button "button" at bounding box center [529, 443] width 24 height 24
type input "390"
click at [612, 468] on button "Create poll" at bounding box center [656, 494] width 279 height 34
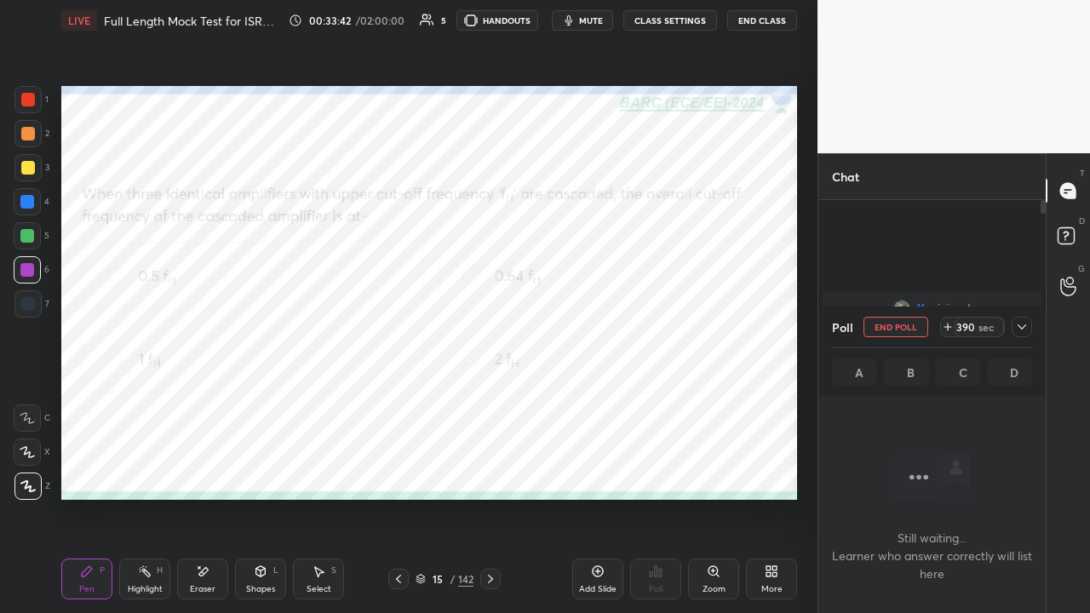
click at [1018, 324] on icon at bounding box center [1022, 327] width 14 height 14
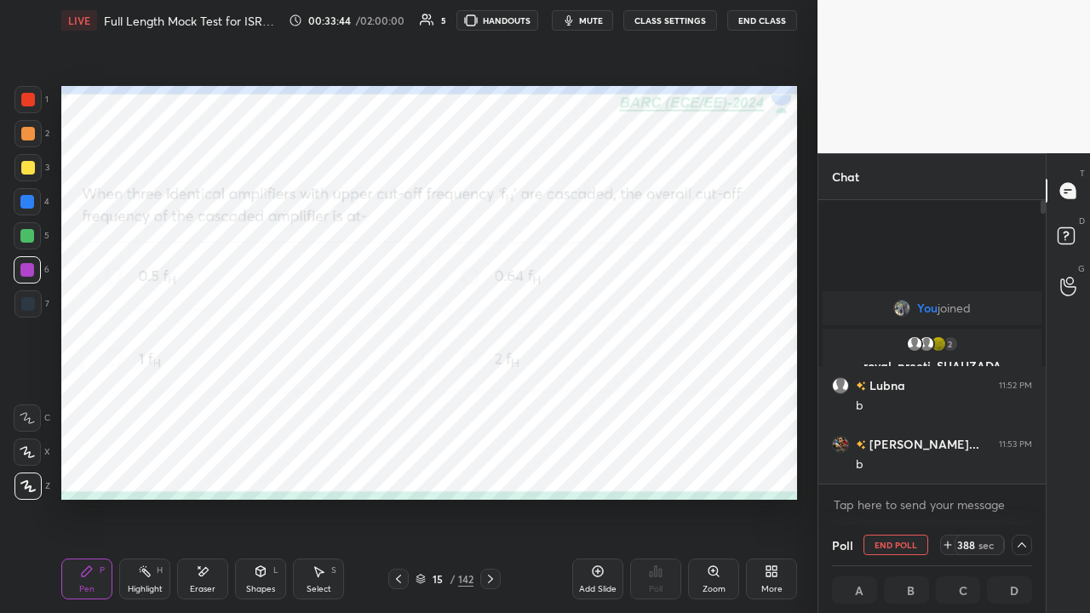
click at [594, 22] on span "mute" at bounding box center [591, 20] width 24 height 12
click at [208, 468] on icon at bounding box center [203, 572] width 14 height 14
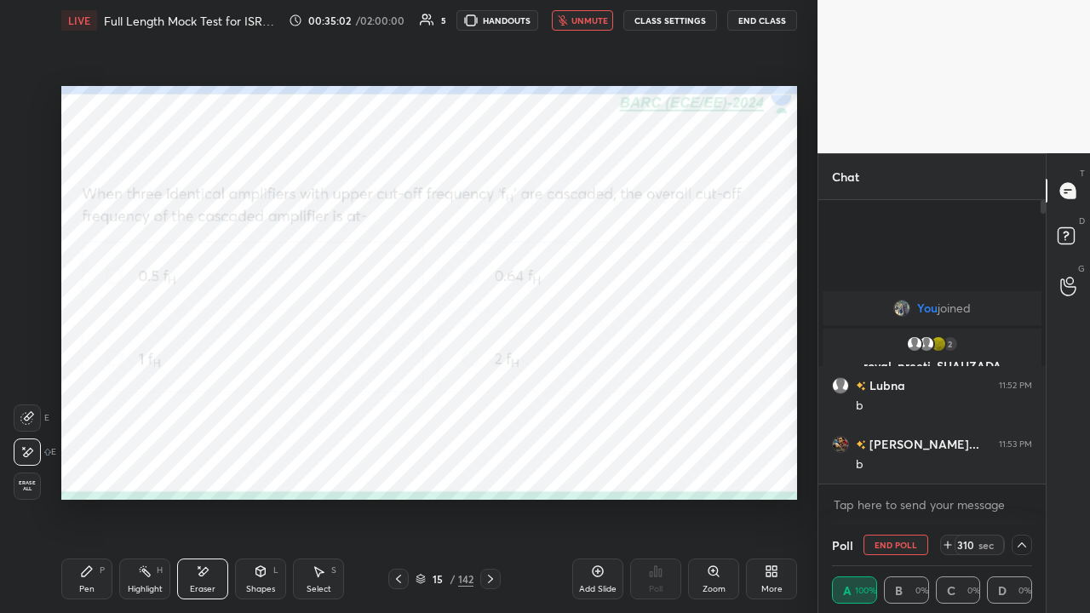
click at [90, 468] on icon at bounding box center [87, 572] width 14 height 14
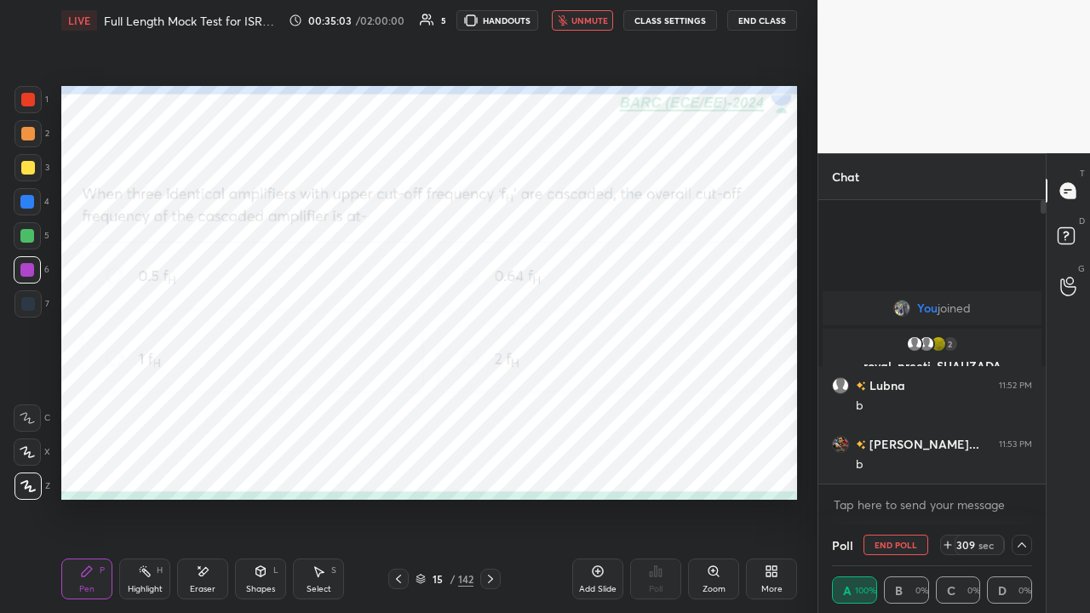
click at [32, 93] on div at bounding box center [28, 100] width 14 height 14
click at [26, 233] on div at bounding box center [27, 236] width 14 height 14
click at [757, 21] on button "End Class" at bounding box center [762, 20] width 70 height 20
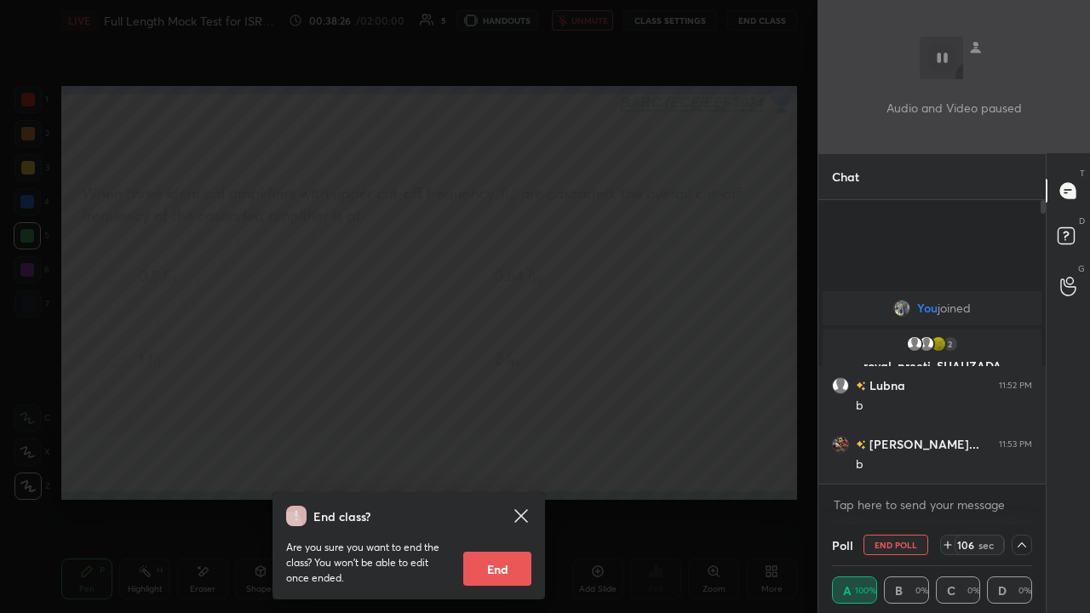
click at [273, 425] on div "End class? Are you sure you want to end the class? You won’t be able to edit on…" at bounding box center [409, 306] width 818 height 613
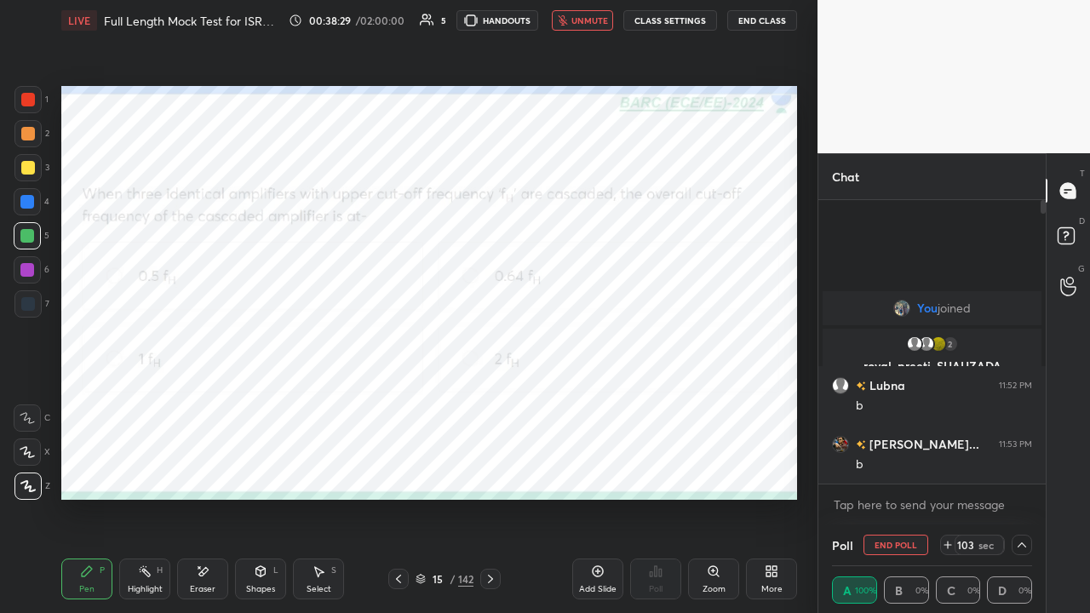
click at [485, 468] on icon at bounding box center [491, 579] width 14 height 14
click at [886, 468] on button "End Poll" at bounding box center [896, 545] width 65 height 20
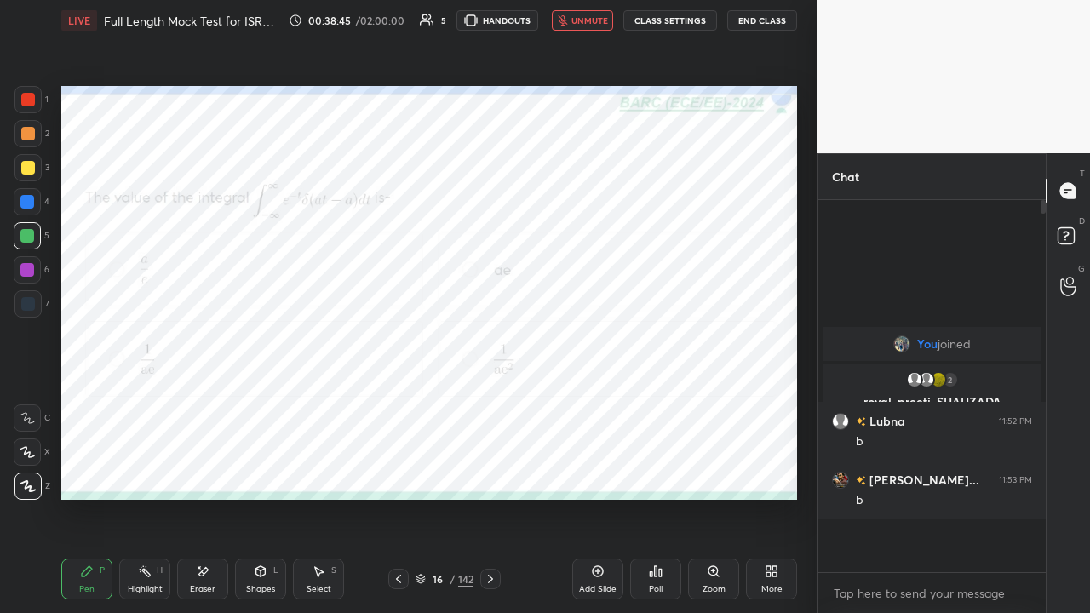
scroll to position [5, 5]
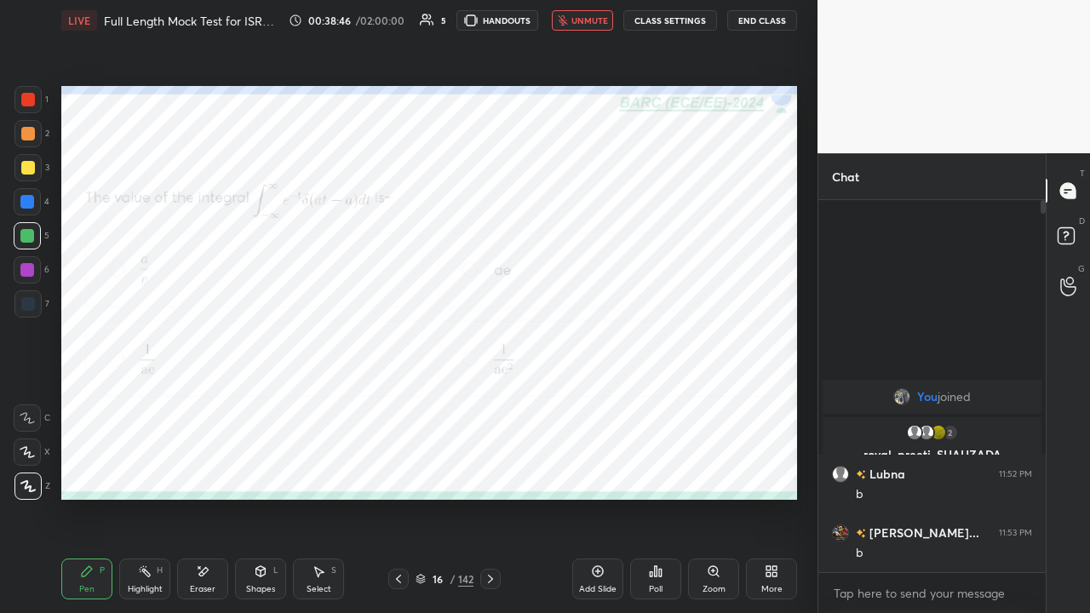
click at [657, 468] on div "Poll" at bounding box center [655, 579] width 51 height 41
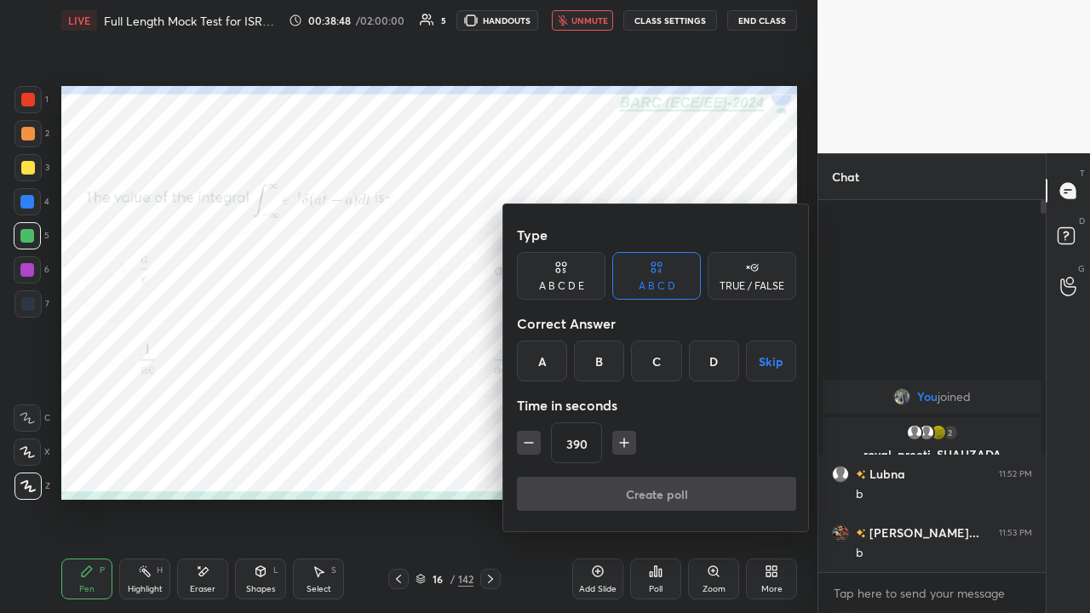
click at [649, 365] on div "C" at bounding box center [656, 361] width 50 height 41
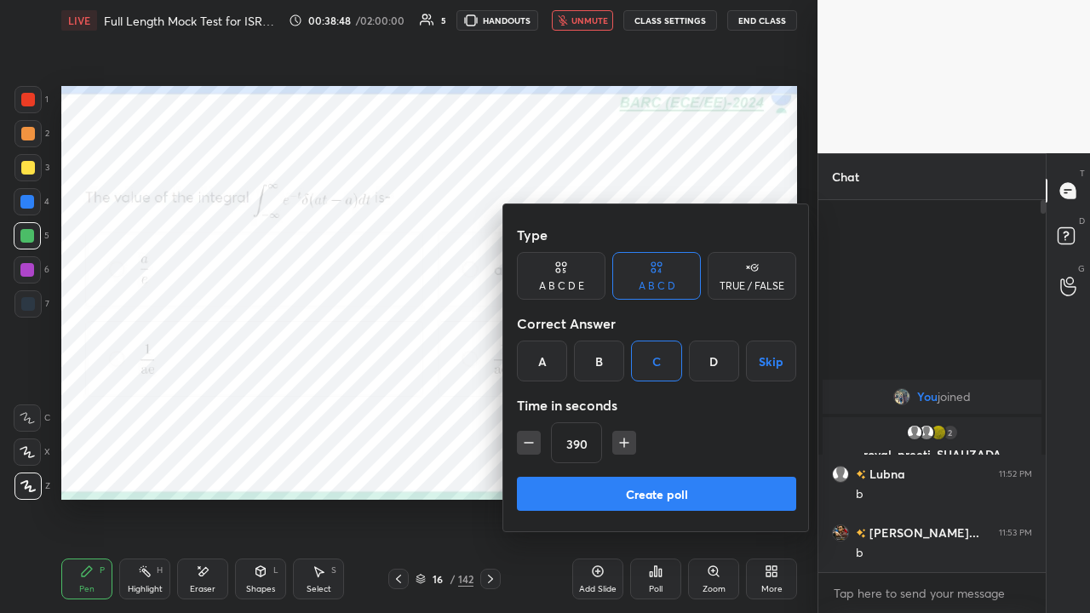
click at [617, 468] on button "Create poll" at bounding box center [656, 494] width 279 height 34
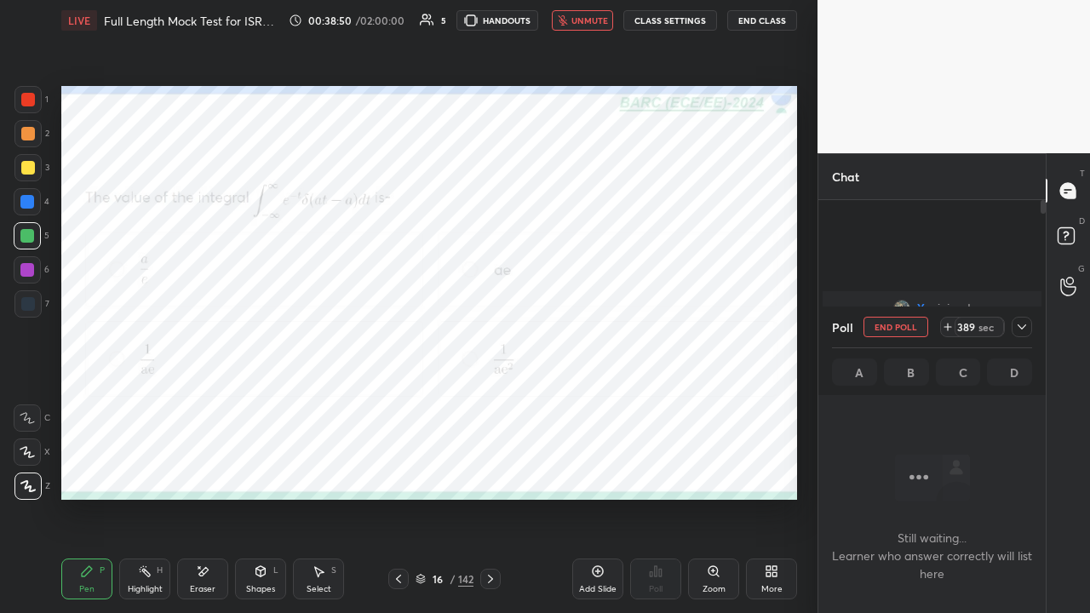
click at [1020, 325] on icon at bounding box center [1022, 327] width 14 height 14
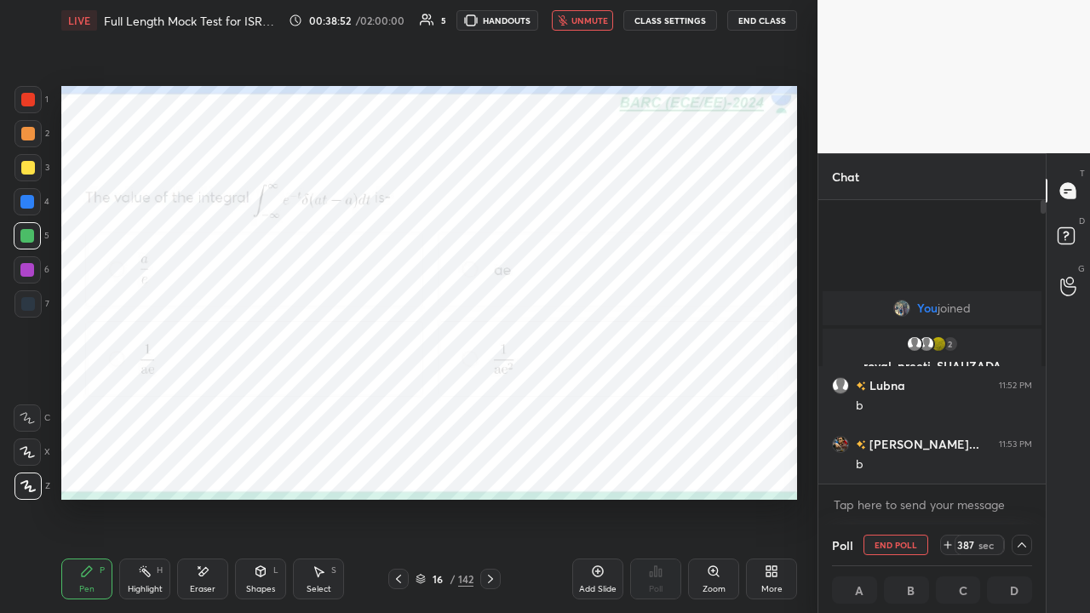
click at [583, 22] on span "unmute" at bounding box center [589, 20] width 37 height 12
click at [589, 21] on span "mute" at bounding box center [591, 20] width 24 height 12
click at [30, 204] on div at bounding box center [27, 202] width 14 height 14
click at [490, 468] on icon at bounding box center [491, 579] width 14 height 14
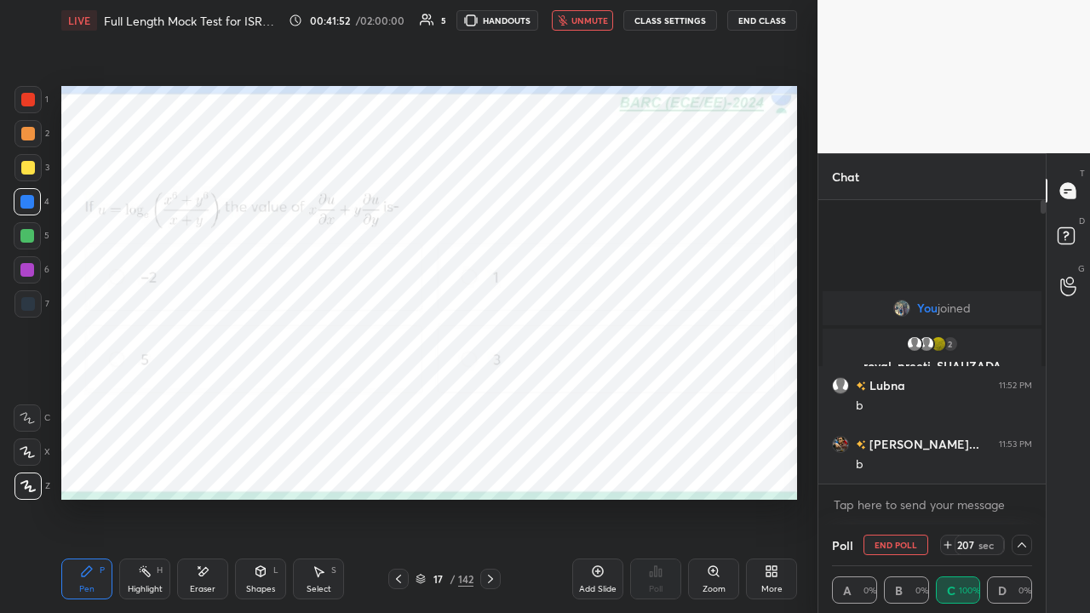
click at [897, 468] on button "End Poll" at bounding box center [896, 545] width 65 height 20
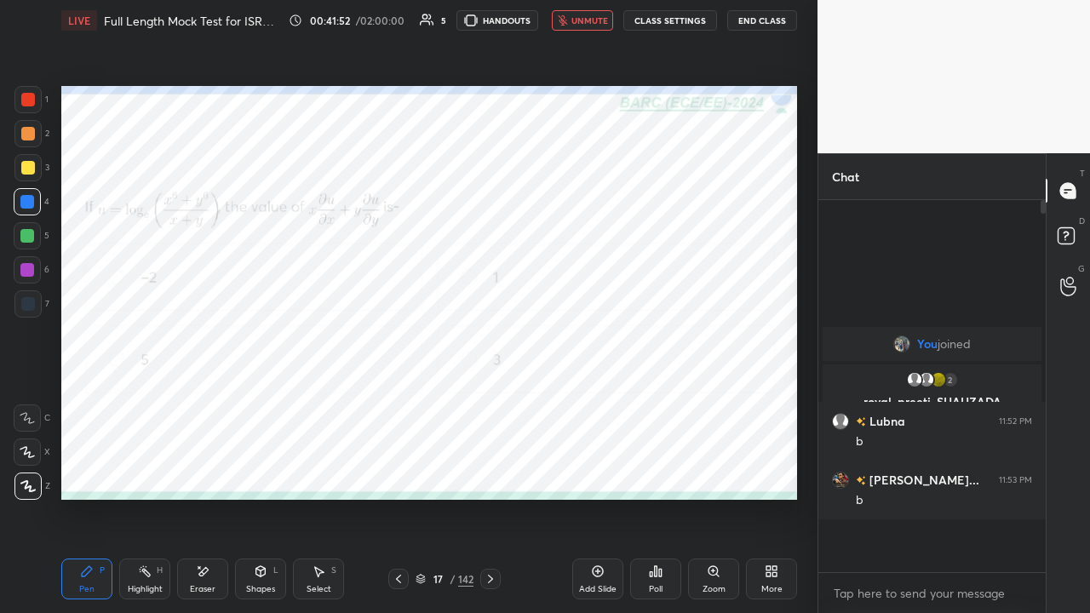
scroll to position [5, 5]
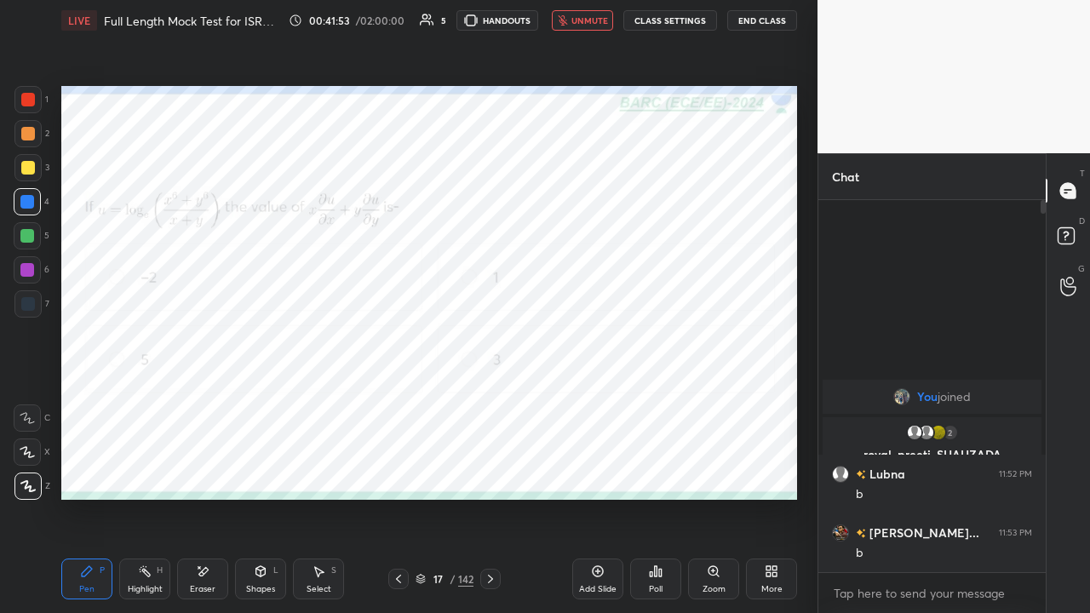
click at [656, 468] on div "Poll" at bounding box center [655, 579] width 51 height 41
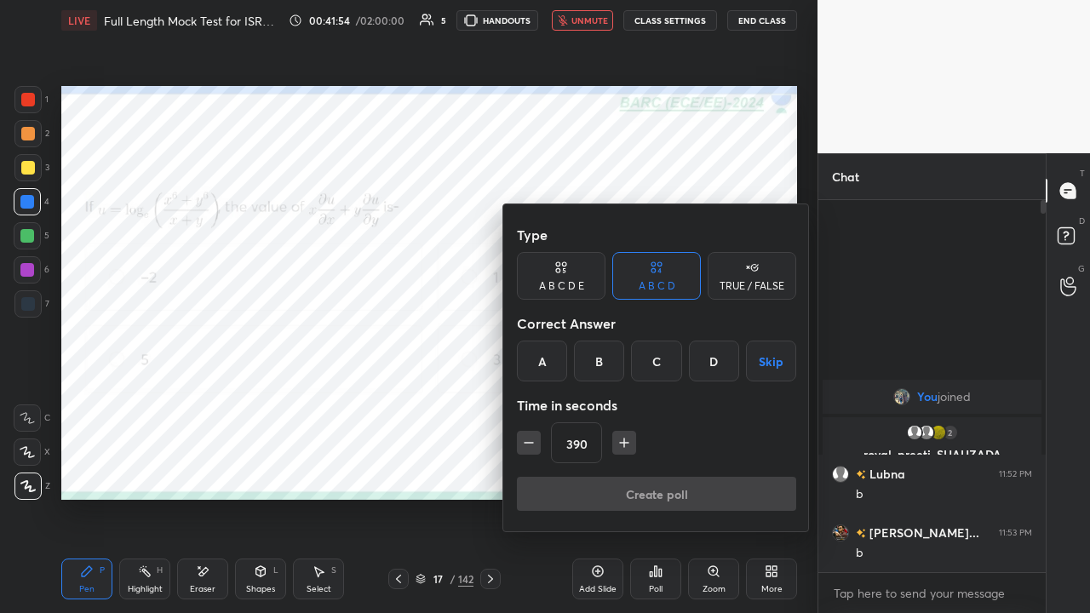
click at [661, 363] on div "C" at bounding box center [656, 361] width 50 height 41
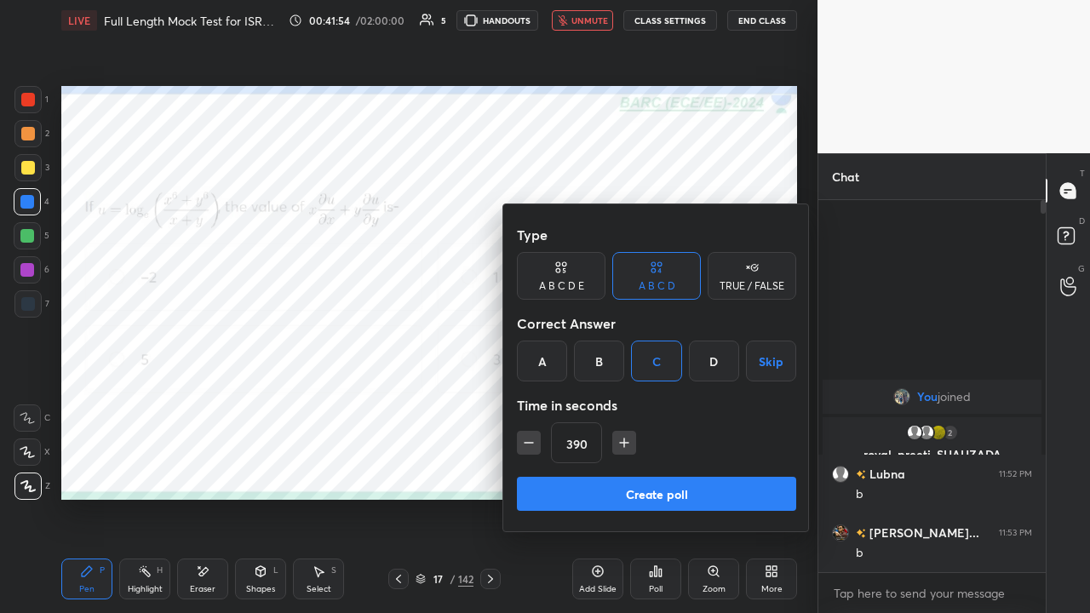
click at [666, 468] on button "Create poll" at bounding box center [656, 494] width 279 height 34
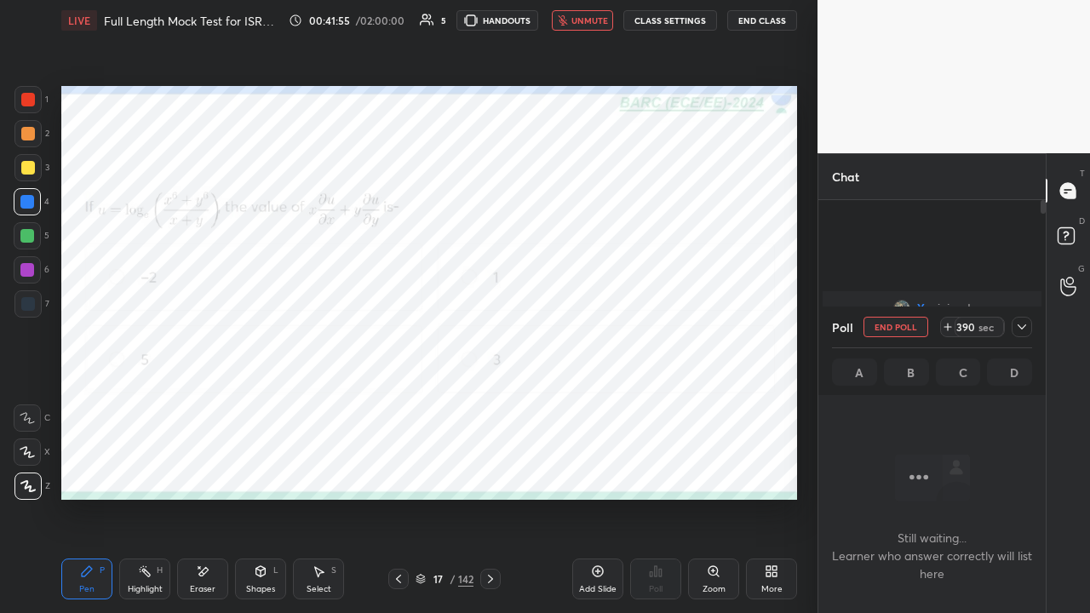
scroll to position [279, 222]
click at [1025, 324] on icon at bounding box center [1022, 327] width 14 height 14
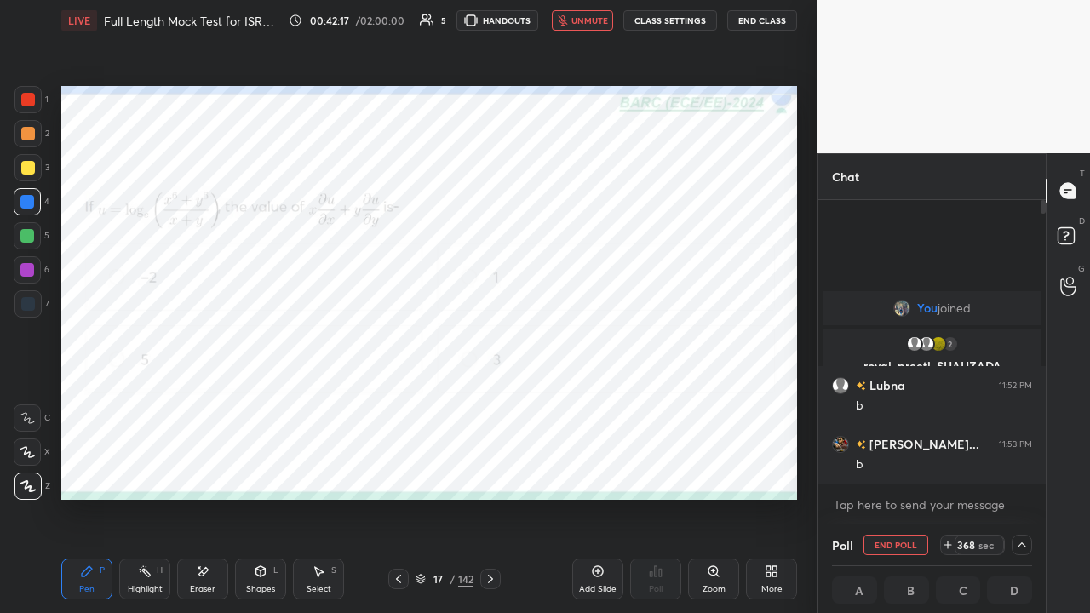
scroll to position [1, 5]
click at [26, 97] on div at bounding box center [28, 100] width 14 height 14
click at [576, 22] on span "unmute" at bounding box center [589, 20] width 37 height 12
click at [584, 23] on span "mute" at bounding box center [591, 20] width 24 height 12
click at [206, 468] on icon at bounding box center [203, 572] width 14 height 14
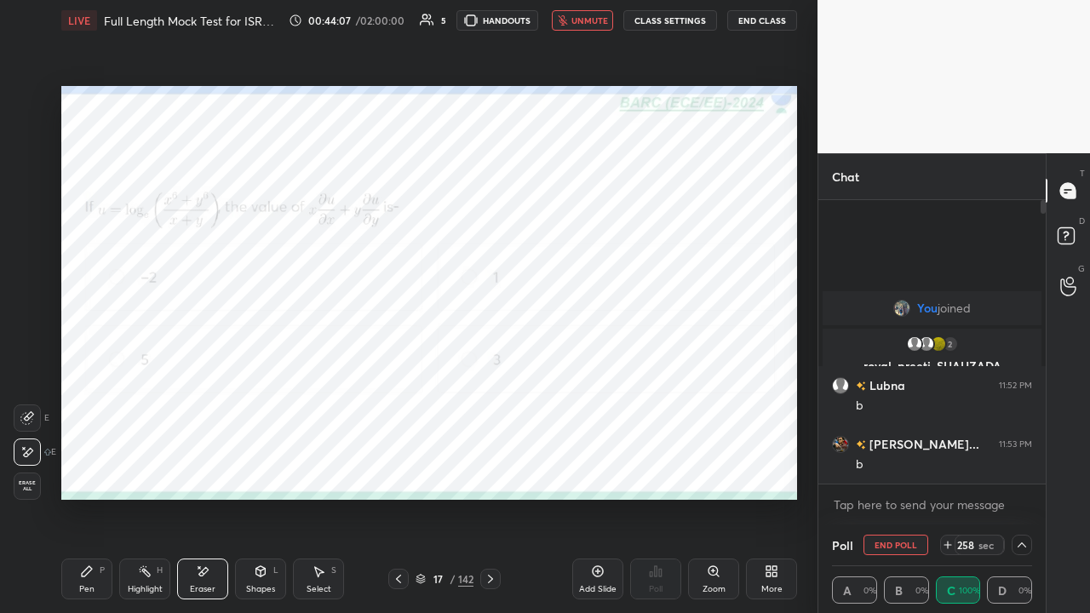
click at [949, 468] on icon at bounding box center [948, 545] width 14 height 14
click at [947, 468] on icon at bounding box center [948, 545] width 14 height 14
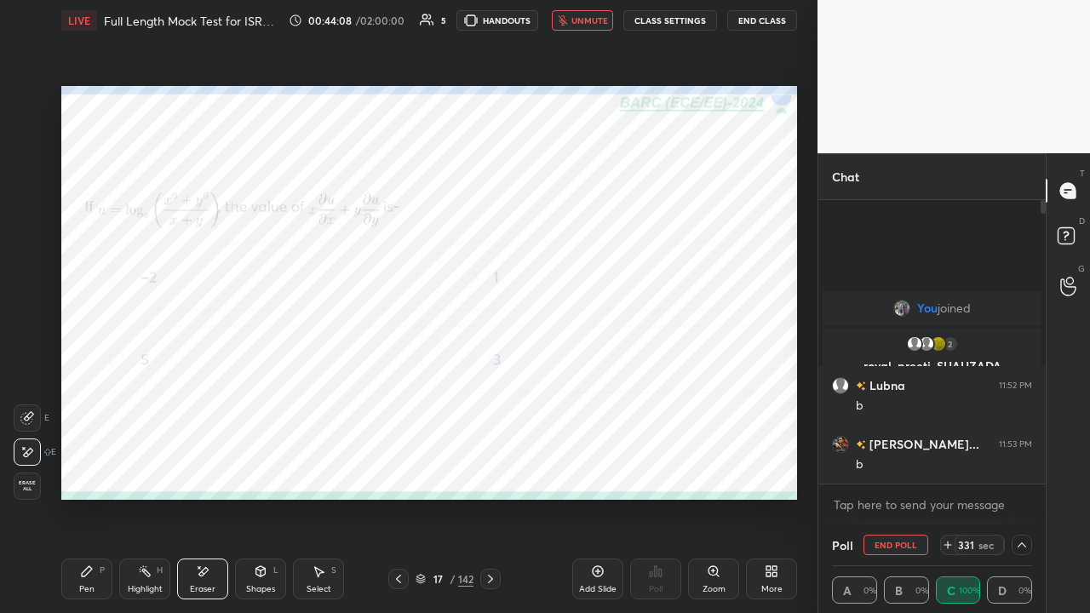
click at [948, 468] on icon at bounding box center [948, 545] width 14 height 14
click at [949, 468] on icon at bounding box center [948, 545] width 14 height 14
click at [950, 468] on icon at bounding box center [948, 545] width 14 height 14
click at [949, 468] on icon at bounding box center [948, 545] width 14 height 14
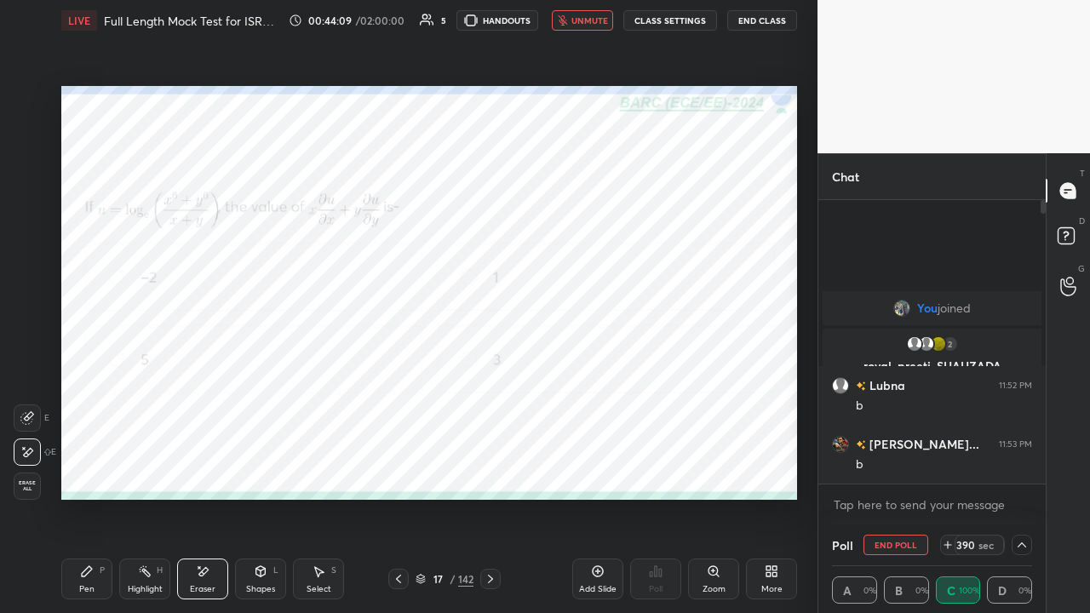
click at [949, 468] on icon at bounding box center [948, 545] width 14 height 14
click at [949, 468] on icon at bounding box center [948, 545] width 7 height 0
click at [948, 468] on icon at bounding box center [948, 545] width 14 height 14
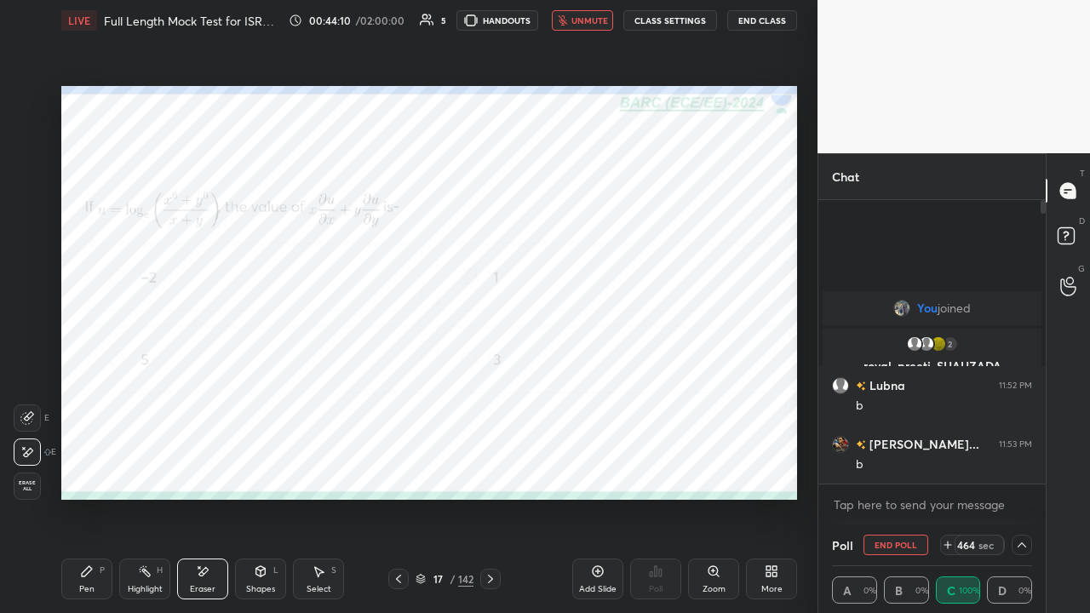
click at [949, 468] on icon at bounding box center [948, 545] width 14 height 14
click at [950, 468] on icon at bounding box center [948, 545] width 14 height 14
click at [949, 468] on icon at bounding box center [948, 545] width 14 height 14
click at [948, 468] on icon at bounding box center [948, 545] width 0 height 7
click at [760, 19] on button "End Class" at bounding box center [762, 20] width 70 height 20
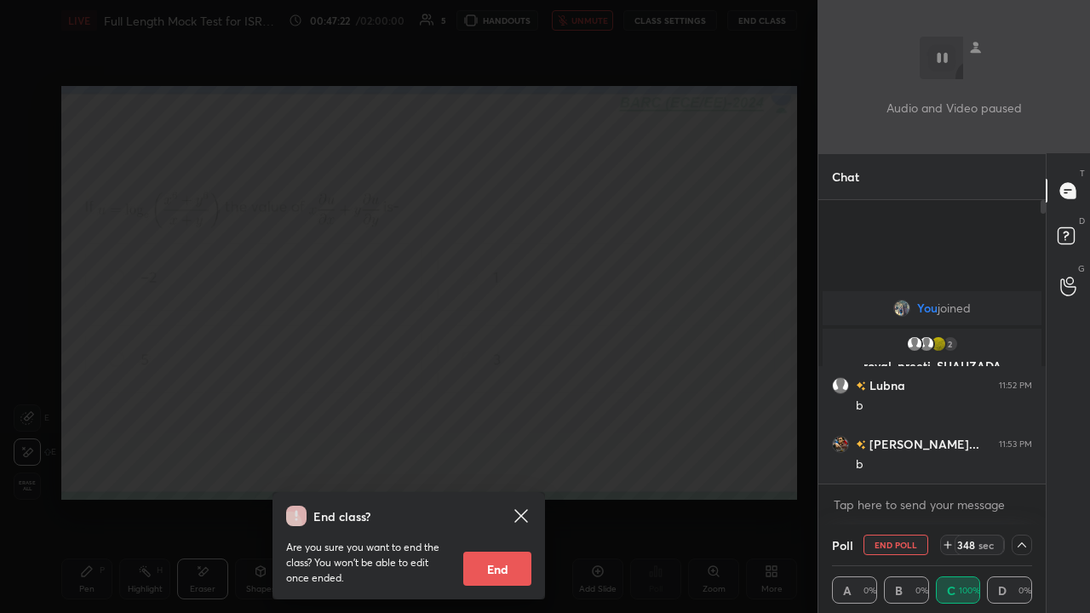
click at [238, 385] on div "End class? Are you sure you want to end the class? You won’t be able to edit on…" at bounding box center [409, 306] width 818 height 613
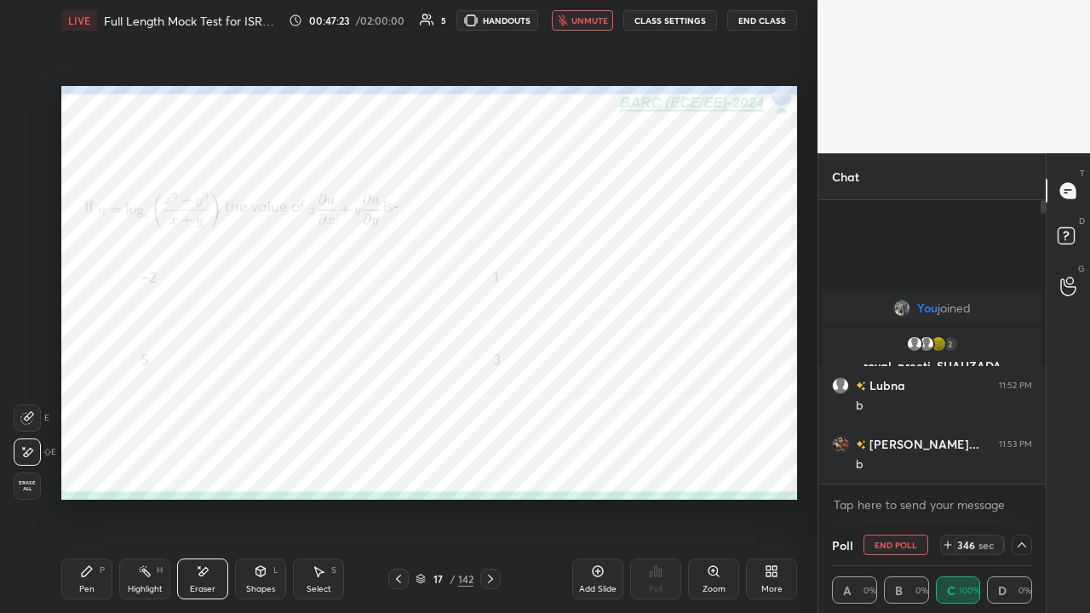
click at [91, 468] on icon at bounding box center [87, 572] width 14 height 14
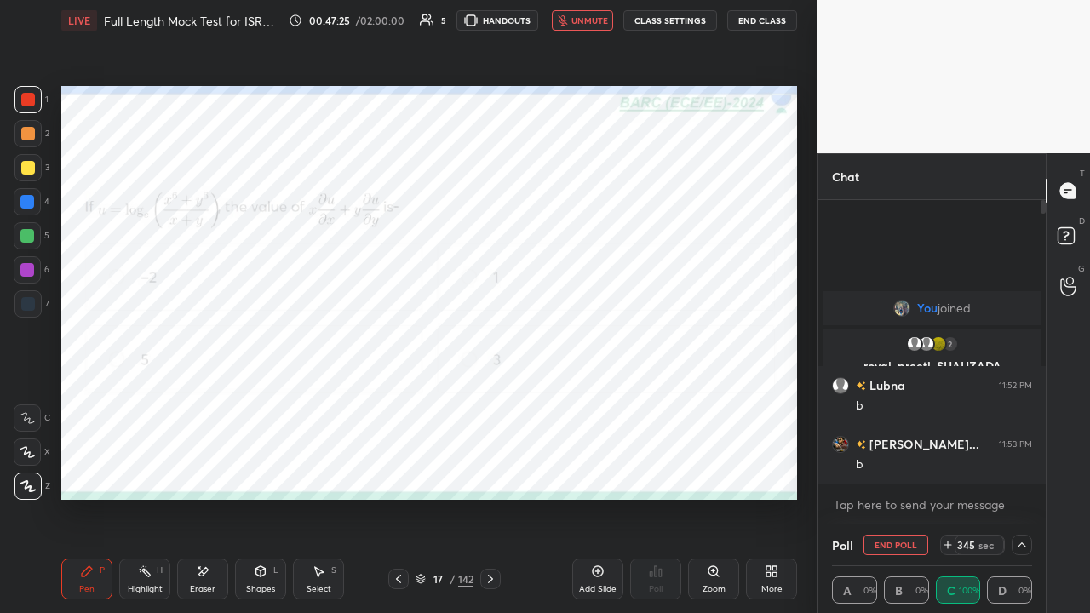
click at [201, 468] on icon at bounding box center [203, 572] width 14 height 14
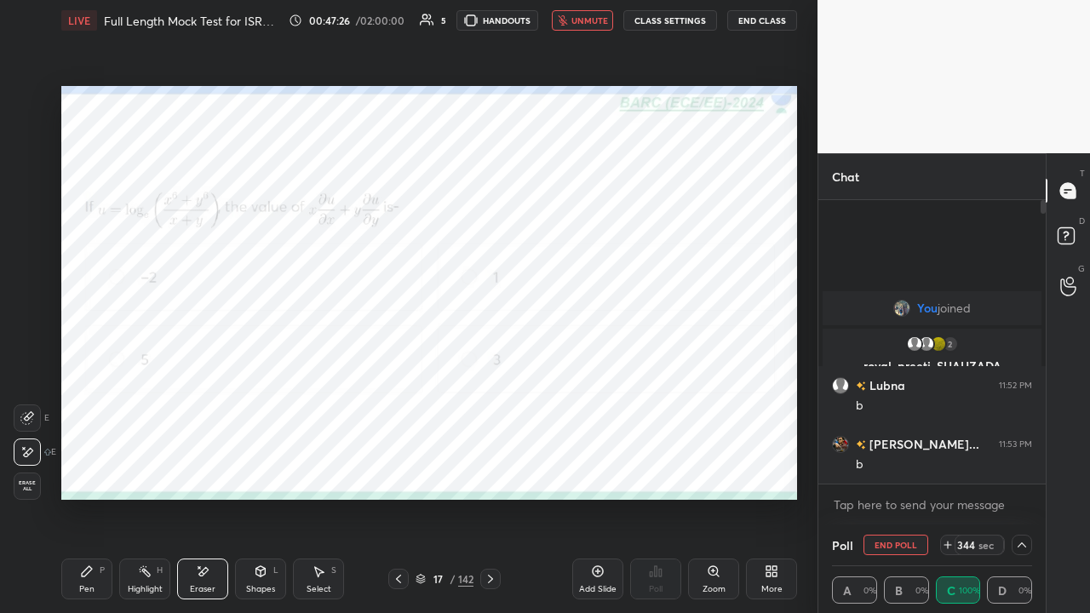
click at [85, 468] on icon at bounding box center [87, 571] width 10 height 10
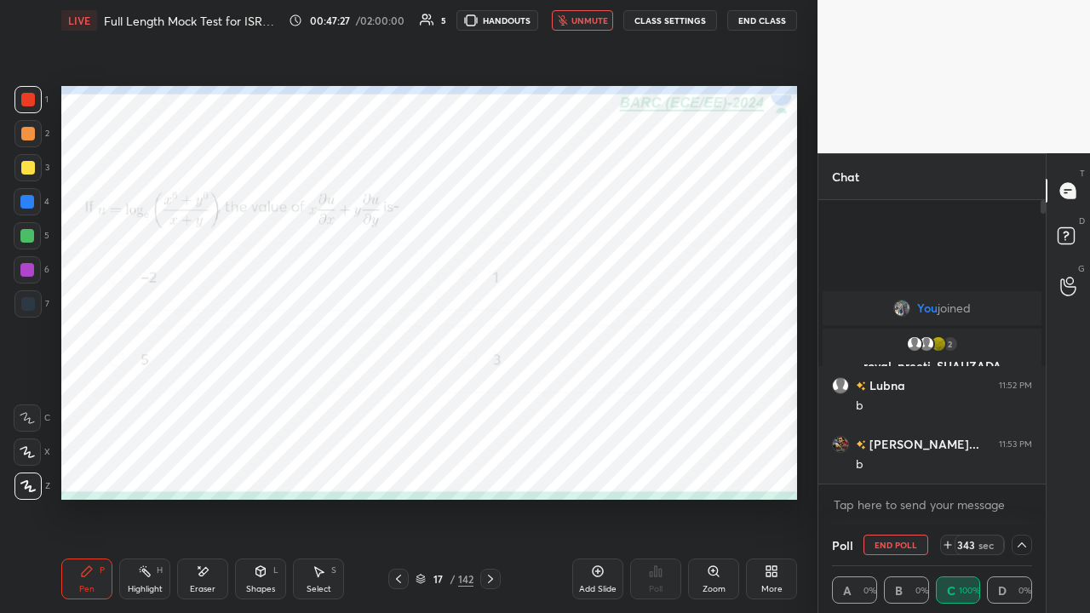
click at [763, 22] on button "End Class" at bounding box center [762, 20] width 70 height 20
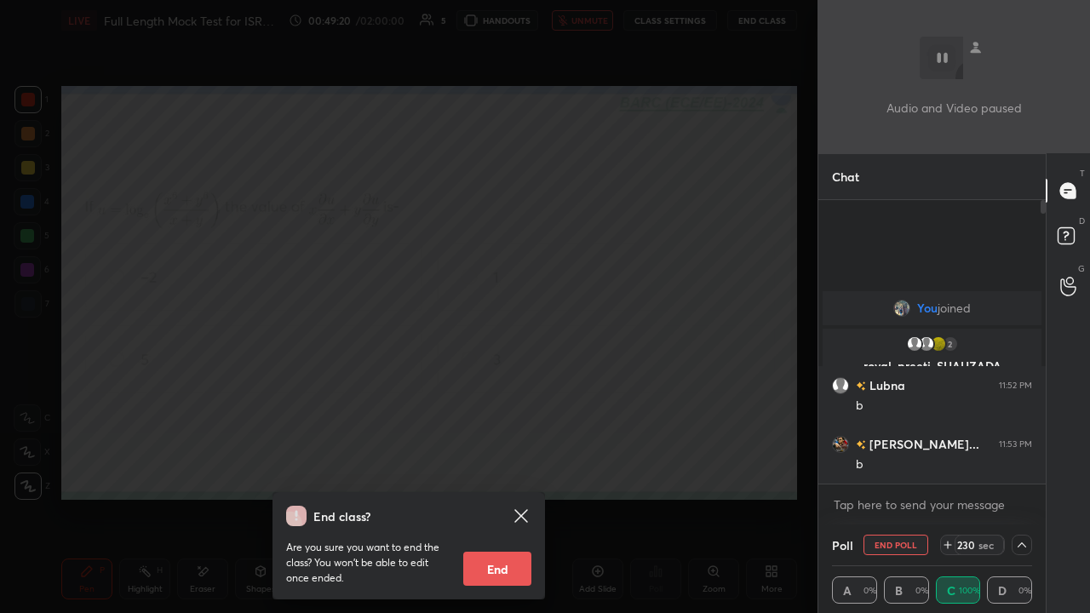
click at [298, 307] on div "End class? Are you sure you want to end the class? You won’t be able to edit on…" at bounding box center [409, 306] width 818 height 613
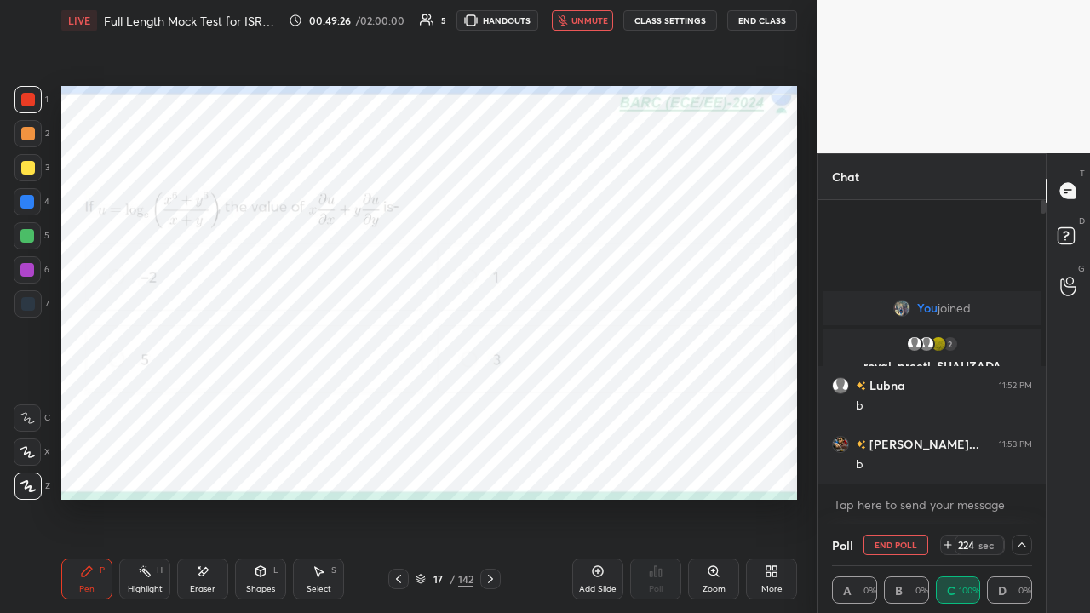
click at [31, 271] on div at bounding box center [27, 270] width 14 height 14
click at [487, 468] on icon at bounding box center [491, 579] width 14 height 14
click at [887, 468] on button "End Poll" at bounding box center [896, 545] width 65 height 20
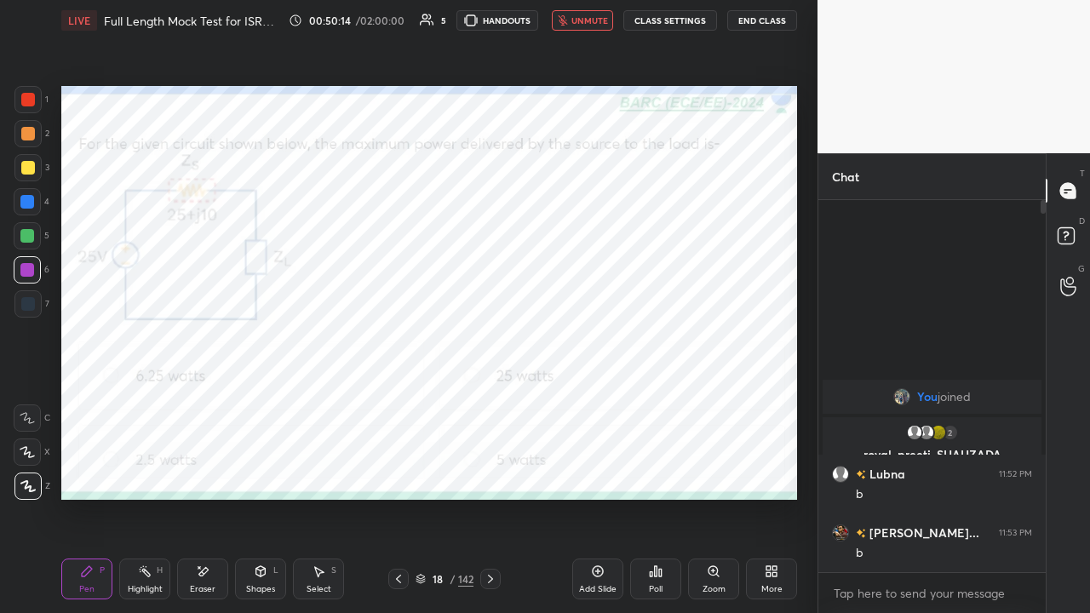
scroll to position [225, 222]
click at [649, 468] on div "Poll" at bounding box center [655, 579] width 51 height 41
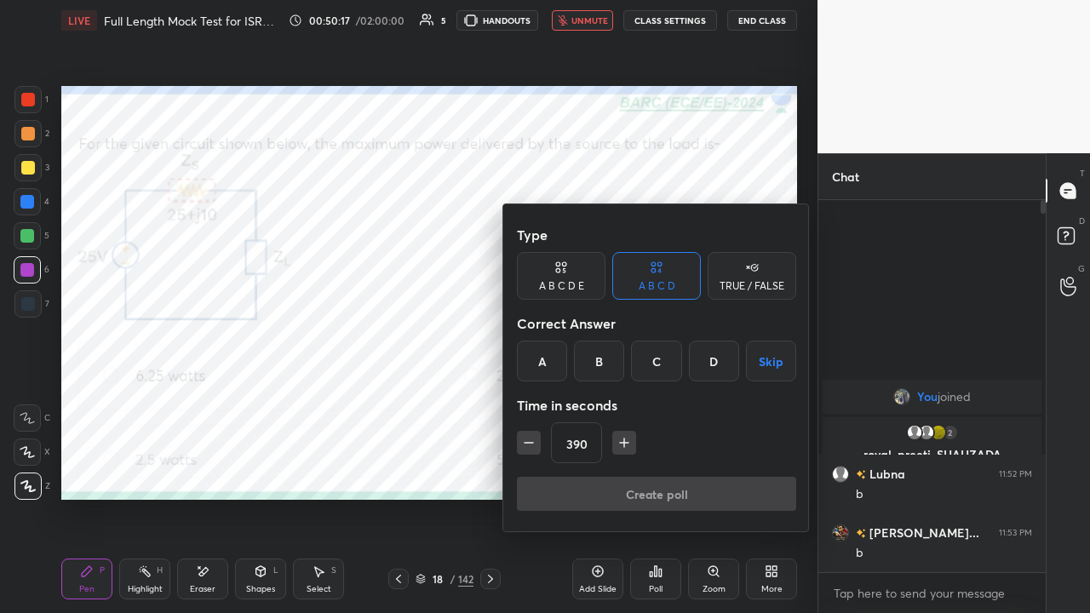
click at [543, 358] on div "A" at bounding box center [542, 361] width 50 height 41
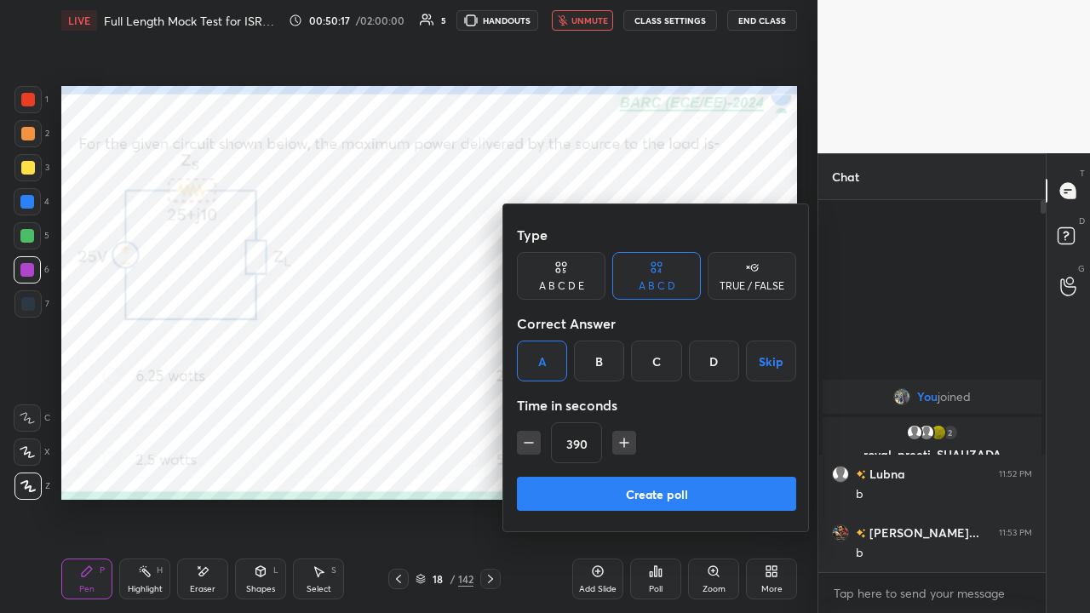
click at [591, 468] on button "Create poll" at bounding box center [656, 494] width 279 height 34
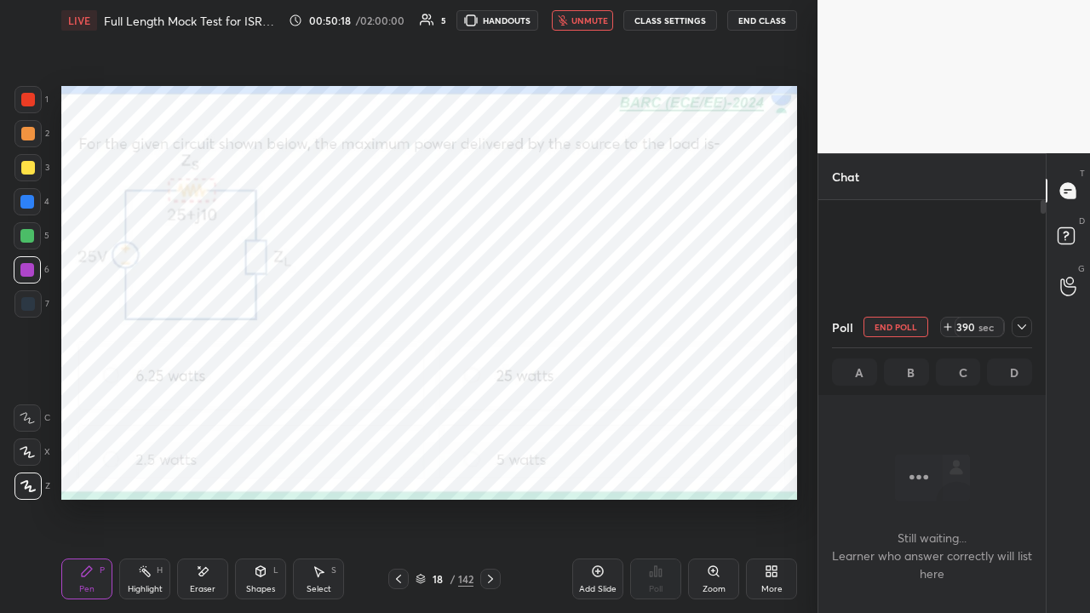
scroll to position [136, 222]
click at [948, 328] on icon at bounding box center [948, 327] width 0 height 7
click at [952, 329] on icon at bounding box center [948, 327] width 14 height 14
click at [948, 329] on icon at bounding box center [948, 327] width 0 height 7
click at [1021, 329] on icon at bounding box center [1022, 326] width 9 height 5
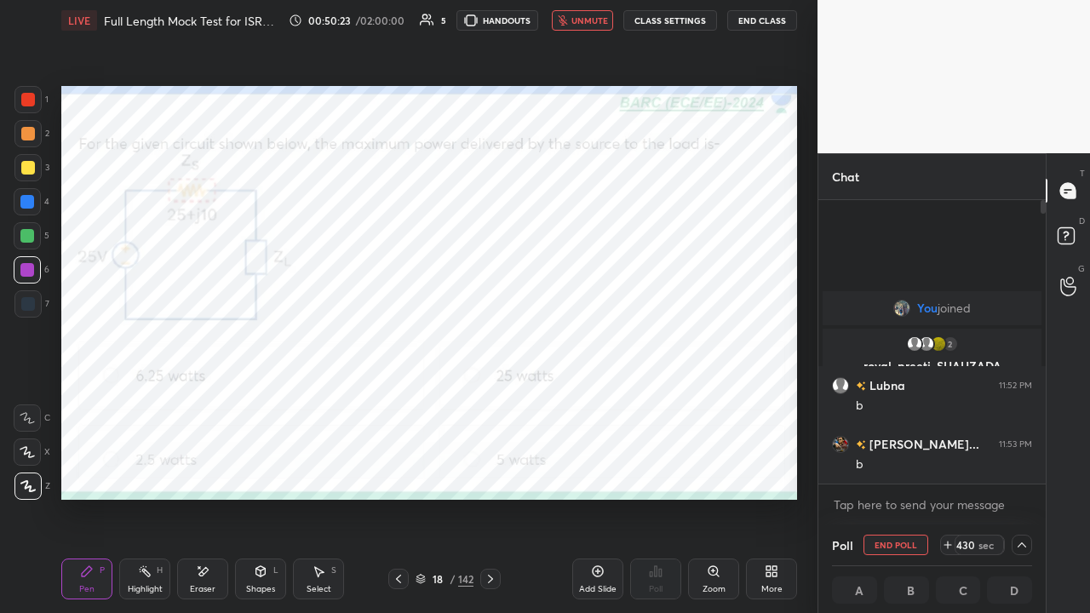
click at [593, 21] on span "unmute" at bounding box center [589, 20] width 37 height 12
click at [591, 17] on span "mute" at bounding box center [591, 20] width 24 height 12
click at [587, 24] on span "unmute" at bounding box center [589, 20] width 37 height 12
click at [205, 468] on icon at bounding box center [203, 572] width 14 height 14
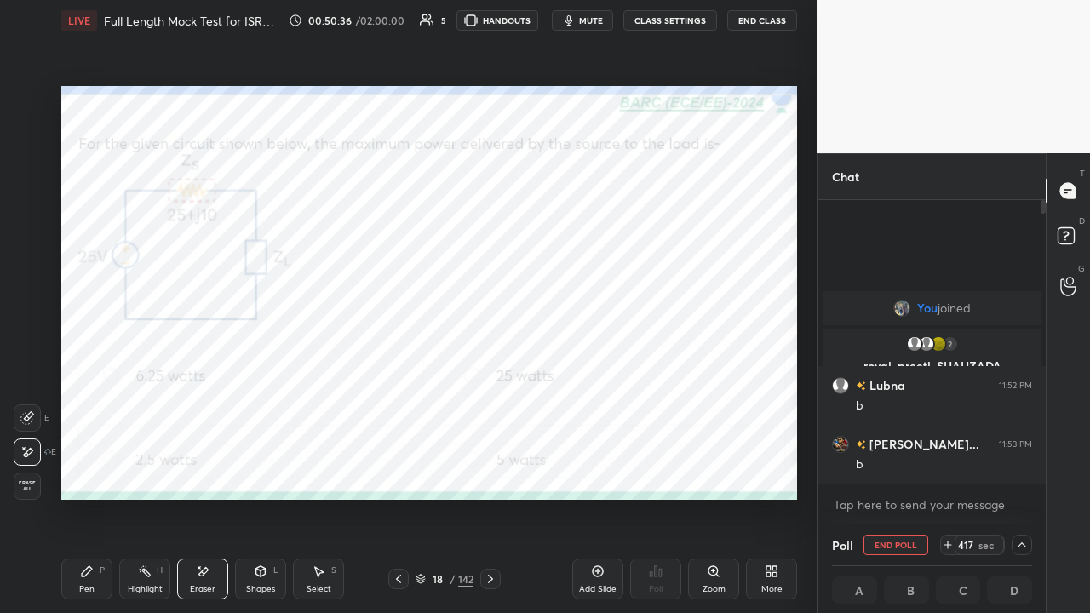
click at [583, 17] on button "mute" at bounding box center [582, 20] width 61 height 20
click at [767, 23] on button "End Class" at bounding box center [762, 20] width 70 height 20
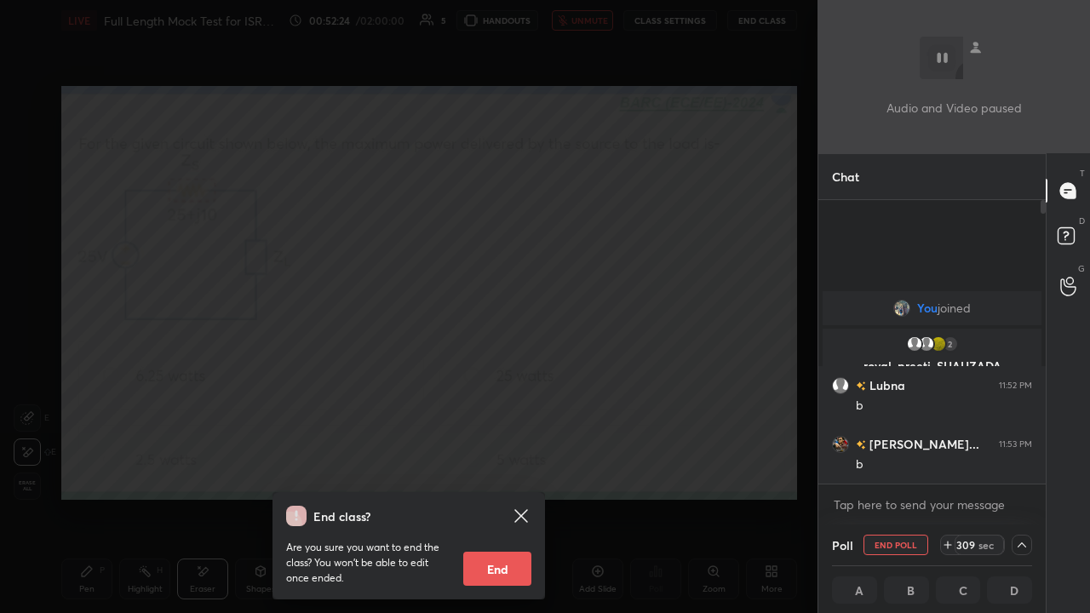
scroll to position [1, 5]
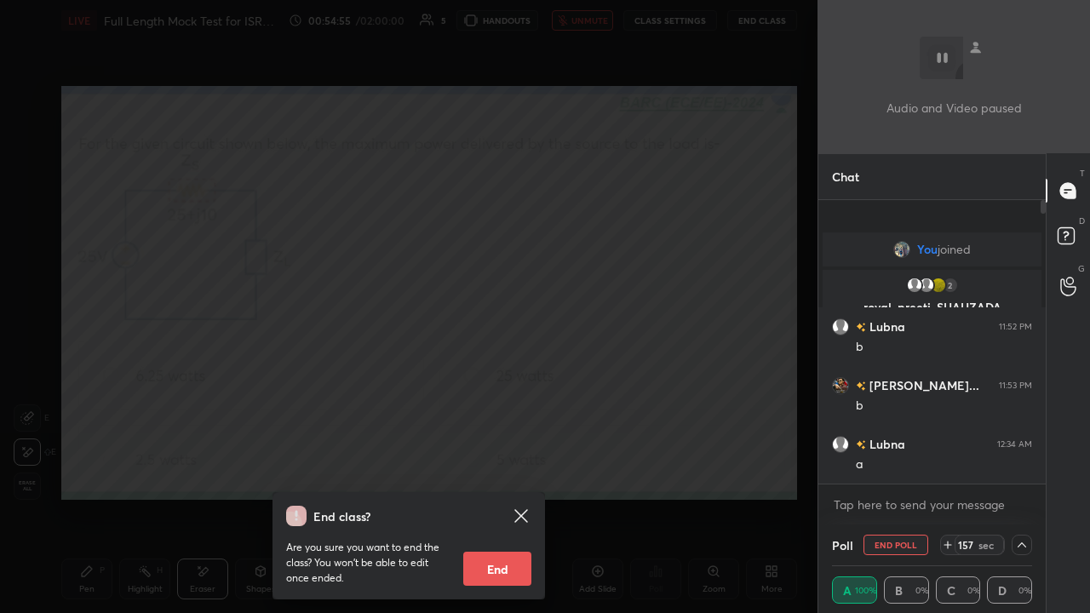
click at [491, 250] on div "End class? Are you sure you want to end the class? You won’t be able to edit on…" at bounding box center [409, 306] width 818 height 613
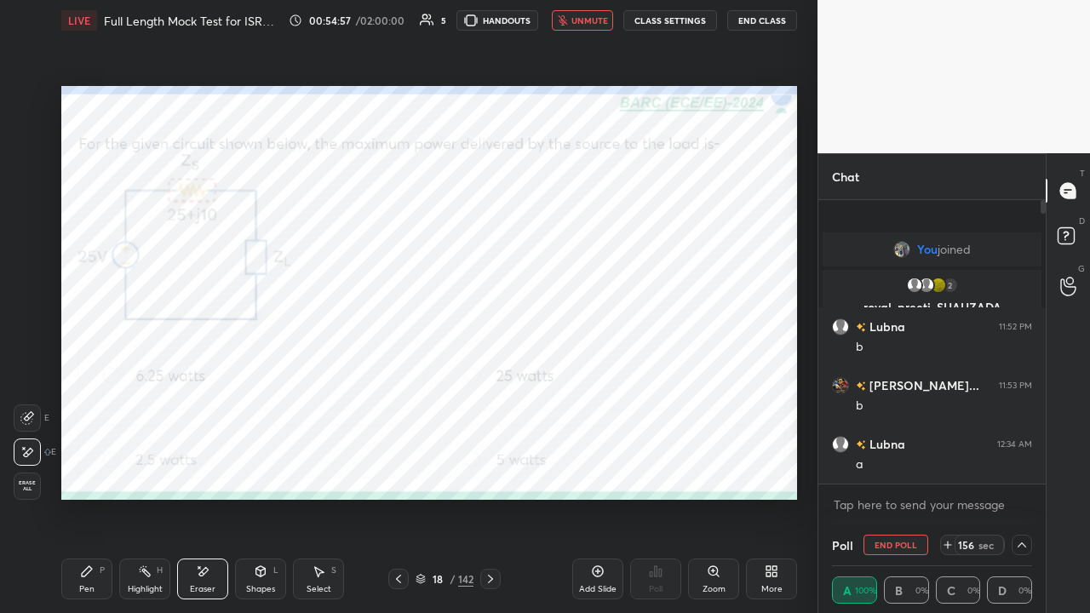
click at [78, 468] on div "Pen P" at bounding box center [86, 579] width 51 height 41
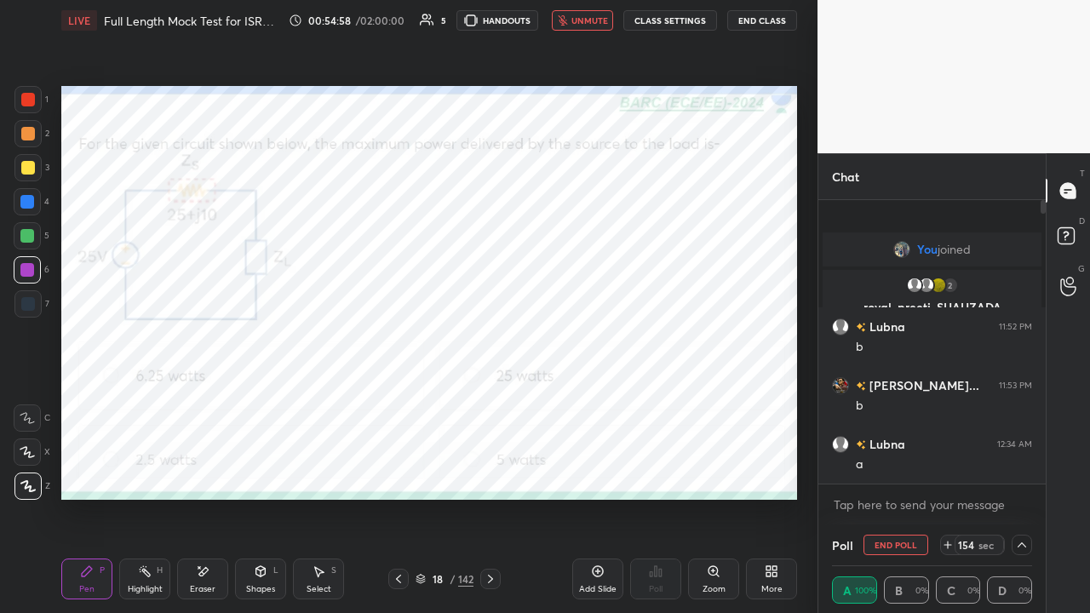
click at [207, 468] on div "Eraser" at bounding box center [202, 579] width 51 height 41
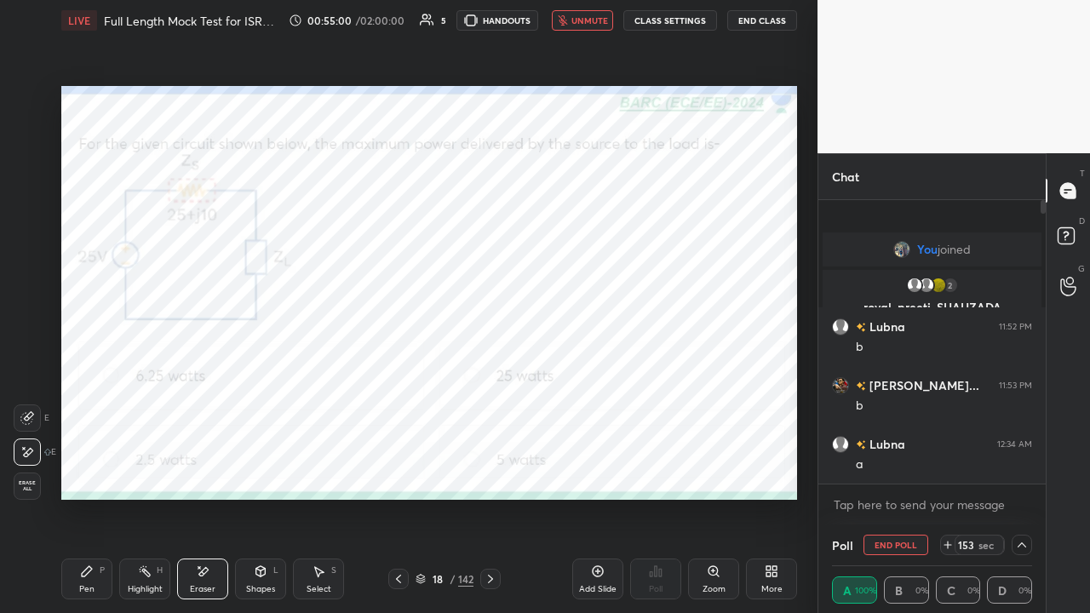
click at [90, 468] on icon at bounding box center [87, 572] width 14 height 14
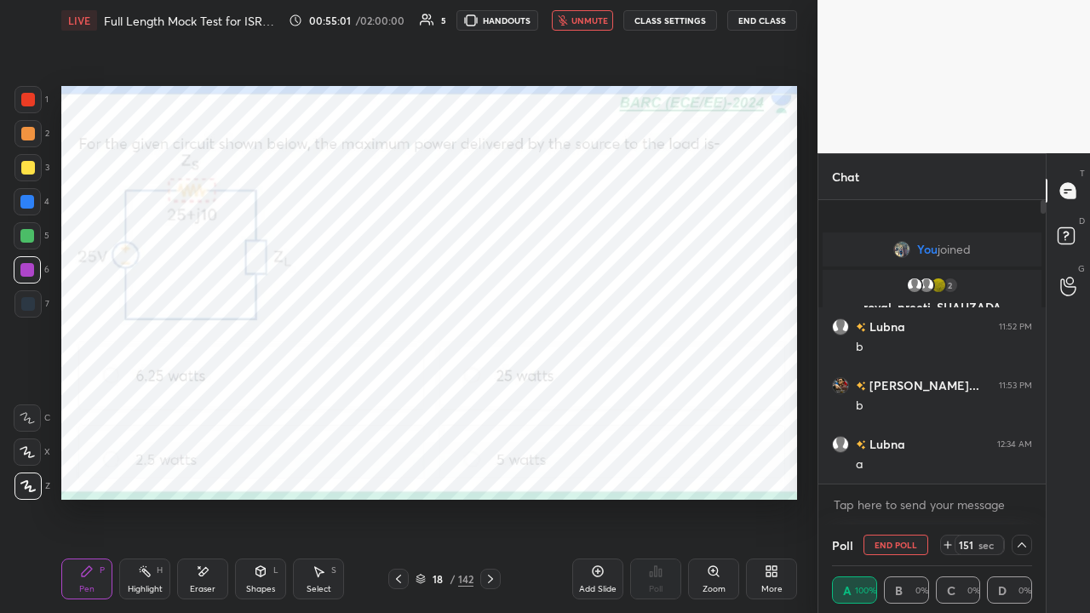
click at [26, 100] on div at bounding box center [28, 100] width 14 height 14
click at [581, 23] on span "unmute" at bounding box center [589, 20] width 37 height 12
click at [950, 468] on icon at bounding box center [948, 545] width 14 height 14
click at [949, 468] on icon at bounding box center [948, 545] width 14 height 14
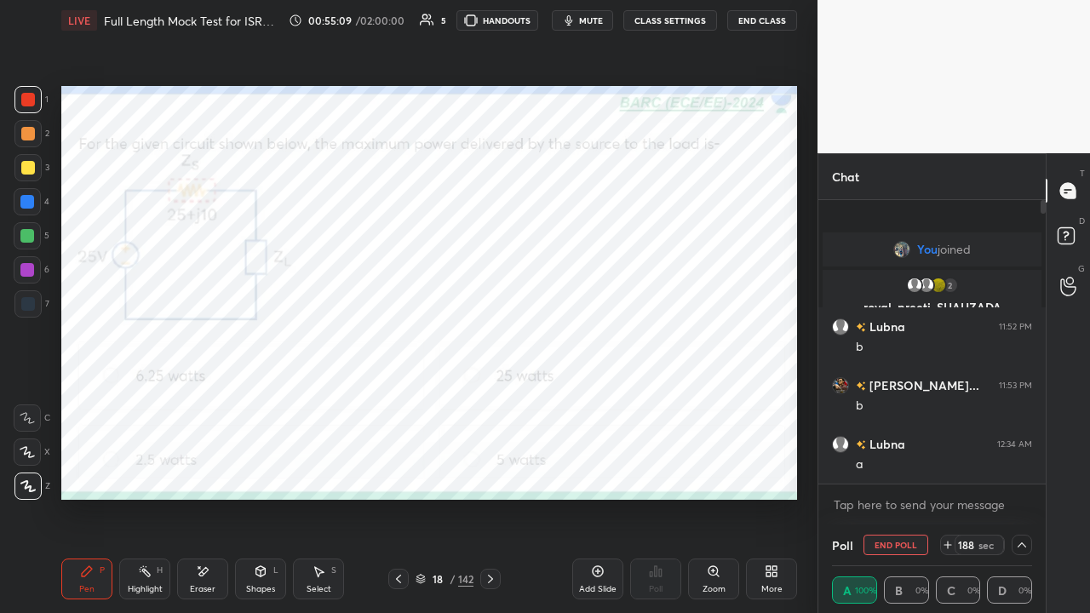
click at [947, 468] on icon at bounding box center [948, 545] width 14 height 14
click at [945, 468] on icon at bounding box center [948, 545] width 14 height 14
click at [942, 468] on div "Poll End Poll 217 sec" at bounding box center [932, 545] width 200 height 41
click at [943, 468] on div "217 sec" at bounding box center [972, 545] width 65 height 20
click at [944, 468] on icon at bounding box center [948, 545] width 14 height 14
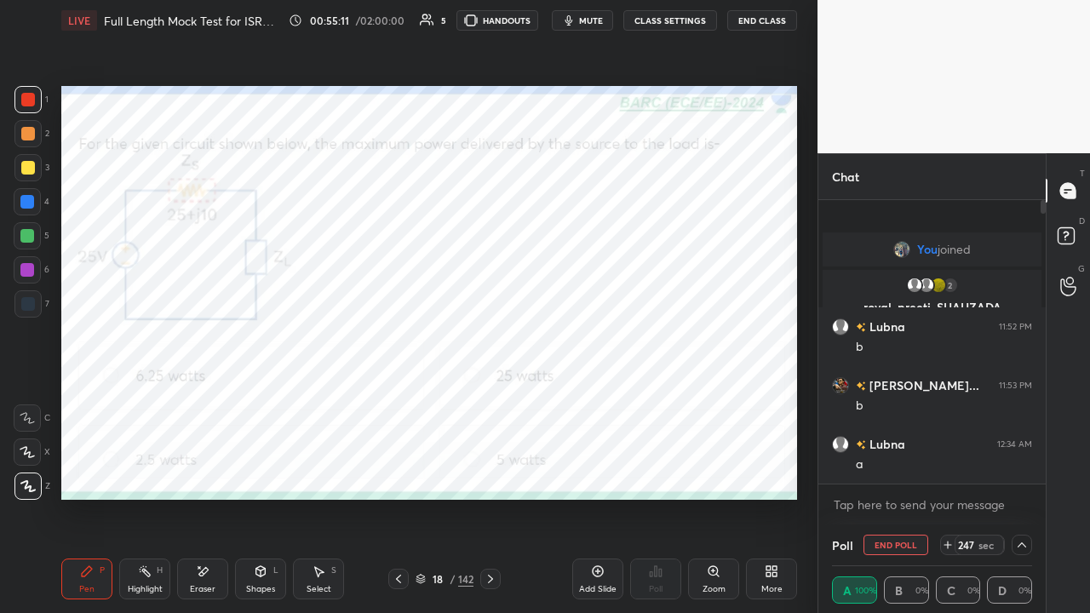
click at [945, 468] on icon at bounding box center [948, 545] width 14 height 14
click at [946, 468] on icon at bounding box center [948, 545] width 14 height 14
click at [945, 468] on icon at bounding box center [948, 545] width 14 height 14
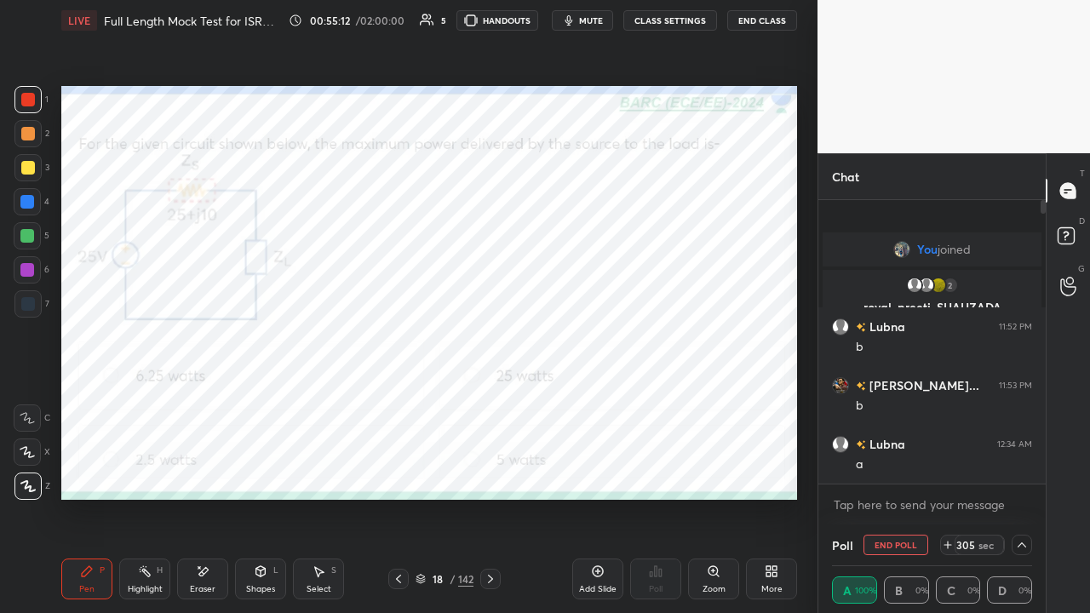
click at [946, 468] on icon at bounding box center [948, 545] width 14 height 14
click at [581, 22] on button "mute" at bounding box center [582, 20] width 61 height 20
click at [761, 24] on button "End Class" at bounding box center [762, 20] width 70 height 20
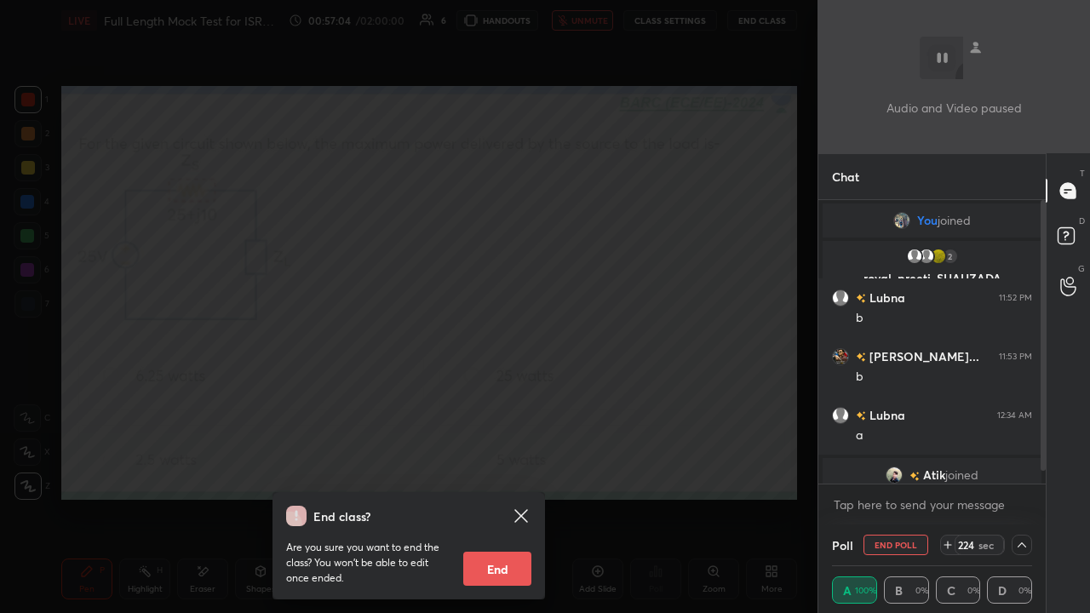
click at [928, 468] on span "Atik" at bounding box center [934, 475] width 22 height 14
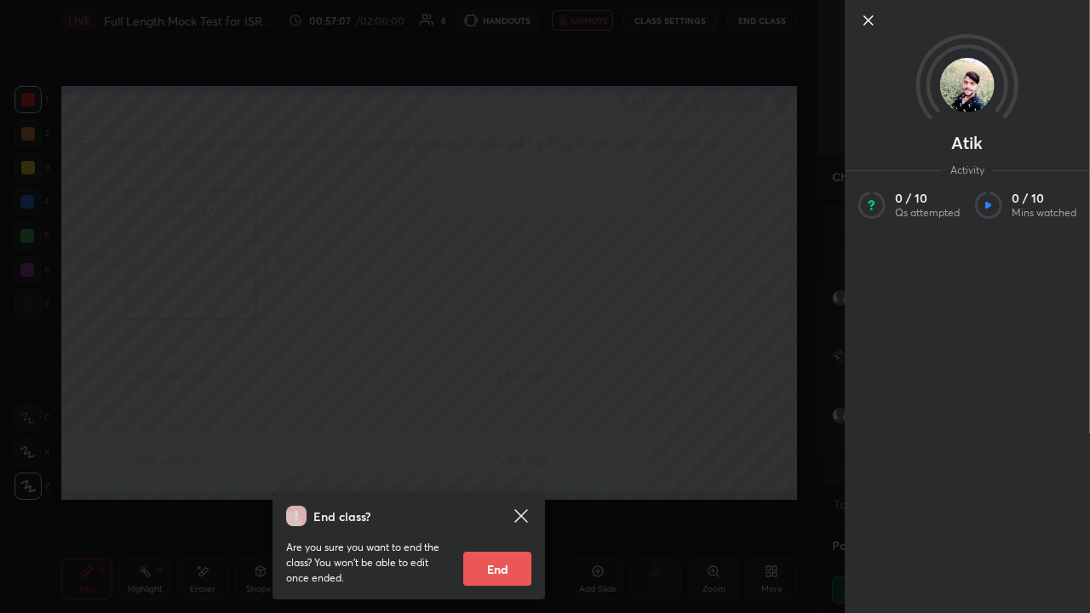
click at [870, 28] on icon at bounding box center [868, 20] width 20 height 20
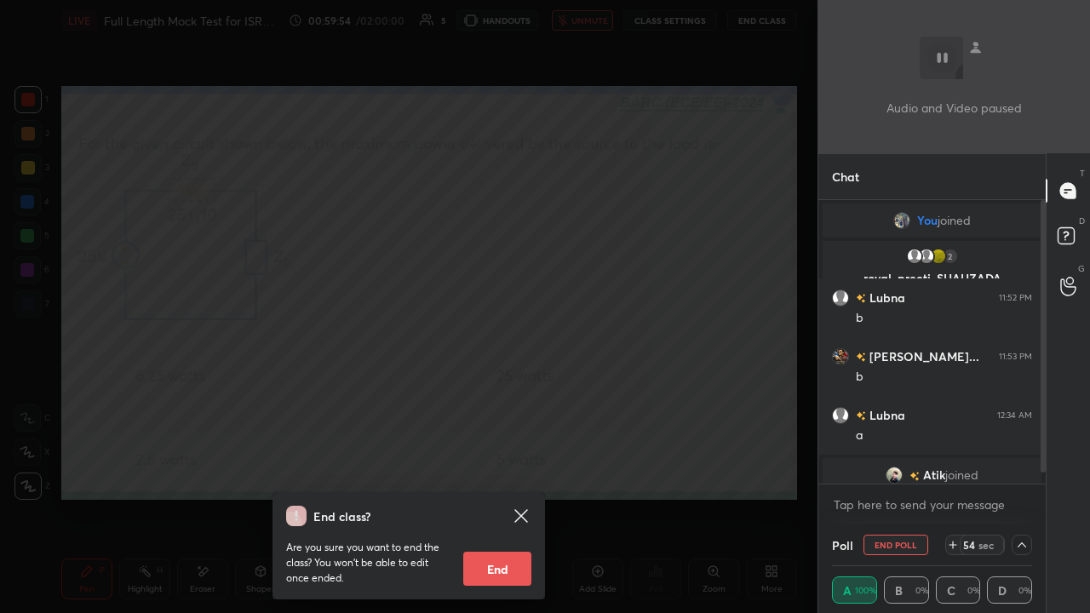
click at [339, 278] on div "End class? Are you sure you want to end the class? You won’t be able to edit on…" at bounding box center [409, 306] width 818 height 613
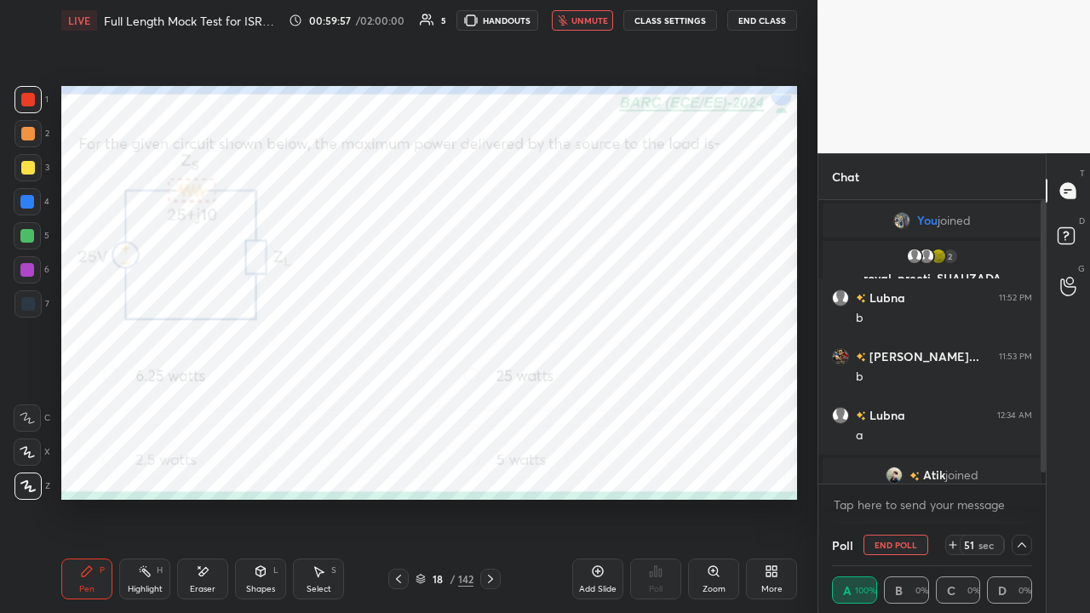
click at [589, 24] on span "unmute" at bounding box center [589, 20] width 37 height 12
click at [29, 201] on div at bounding box center [27, 202] width 14 height 14
click at [763, 21] on button "End Class" at bounding box center [762, 20] width 70 height 20
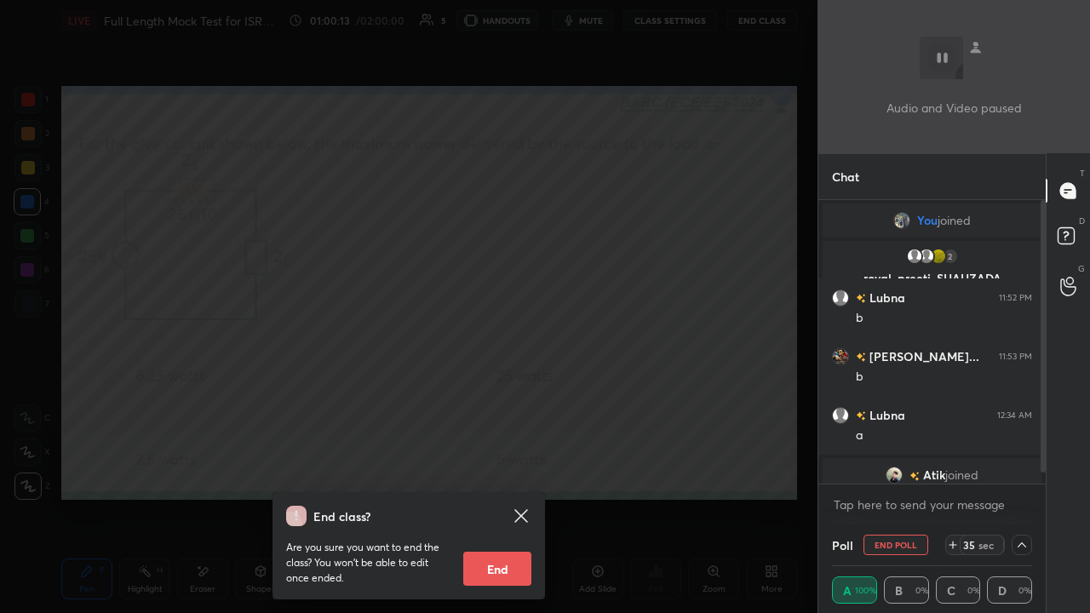
click at [485, 468] on button "End" at bounding box center [497, 569] width 68 height 34
type textarea "x"
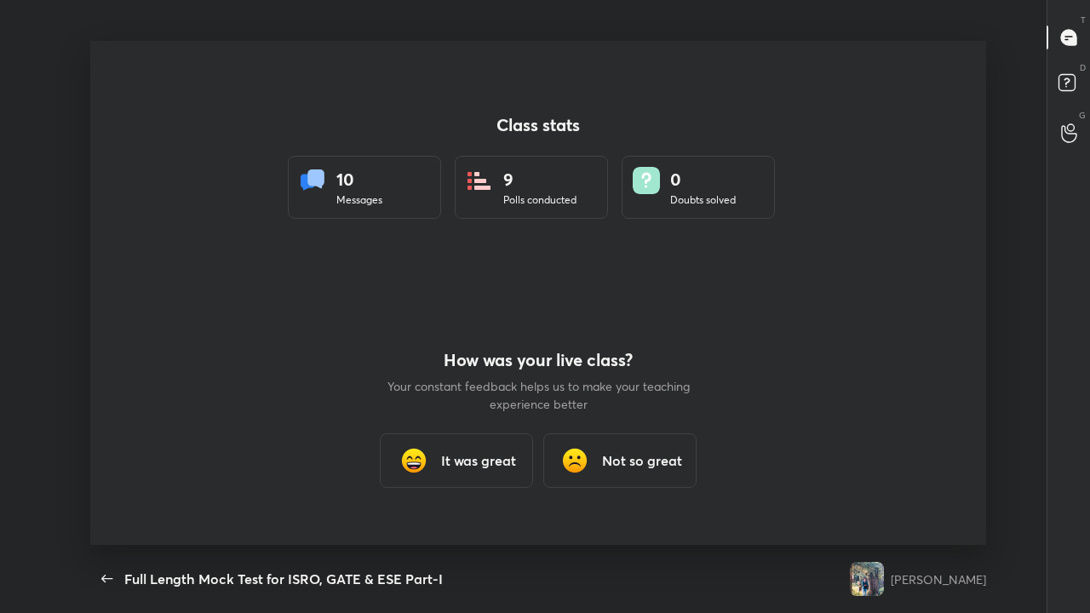
scroll to position [504, 1077]
click at [436, 458] on div "It was great" at bounding box center [456, 461] width 153 height 55
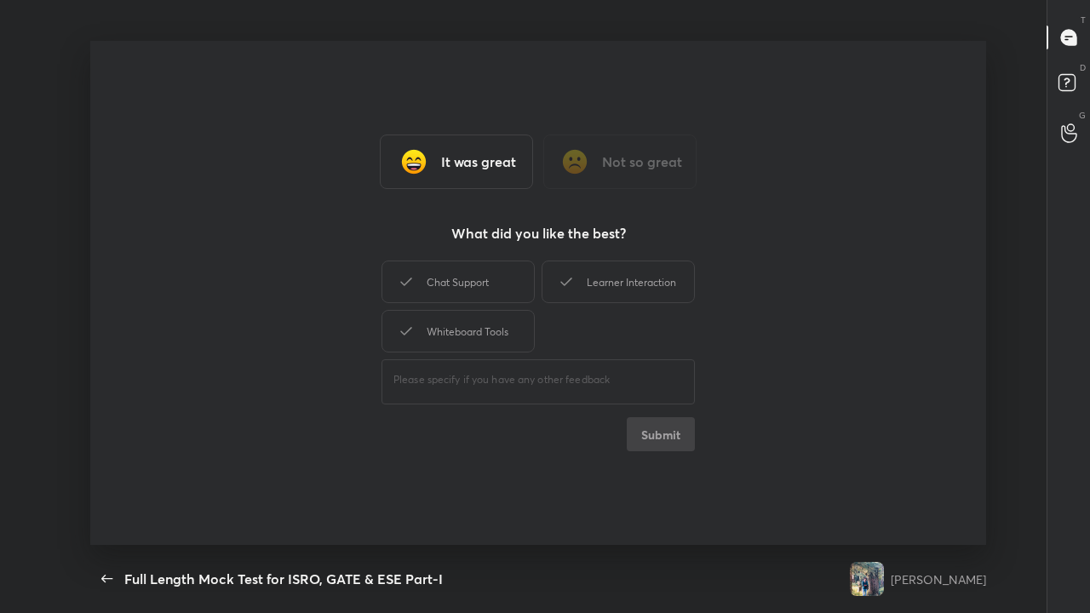
click at [468, 288] on div "Chat Support" at bounding box center [458, 282] width 153 height 43
click at [461, 336] on div "Whiteboard Tools" at bounding box center [458, 331] width 153 height 43
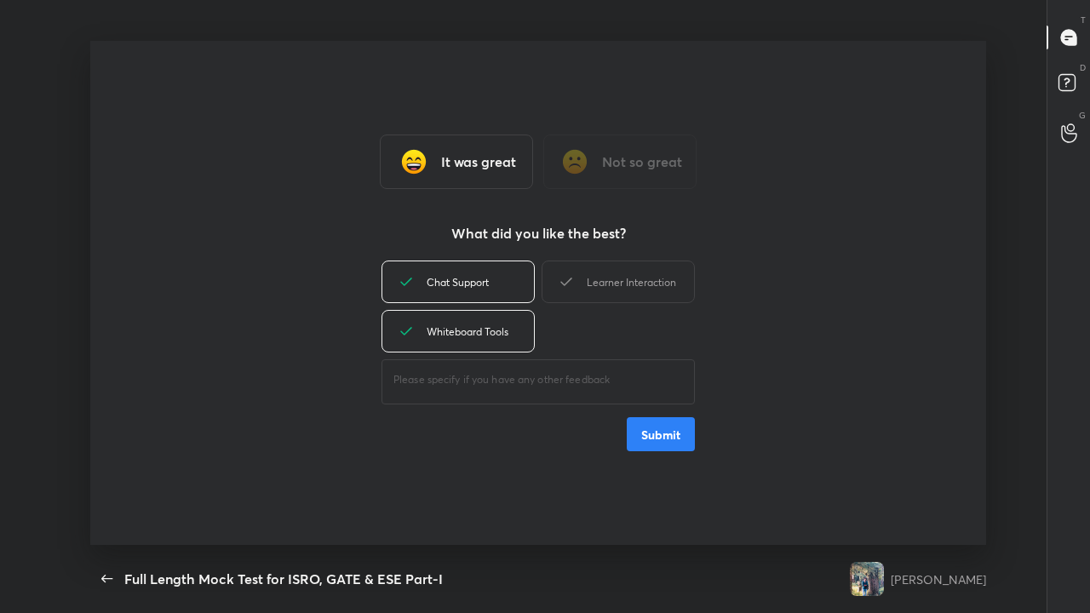
click at [610, 284] on div "Learner Interaction" at bounding box center [618, 282] width 153 height 43
click at [661, 441] on button "Submit" at bounding box center [661, 434] width 68 height 34
